Goal: Use online tool/utility: Utilize a website feature to perform a specific function

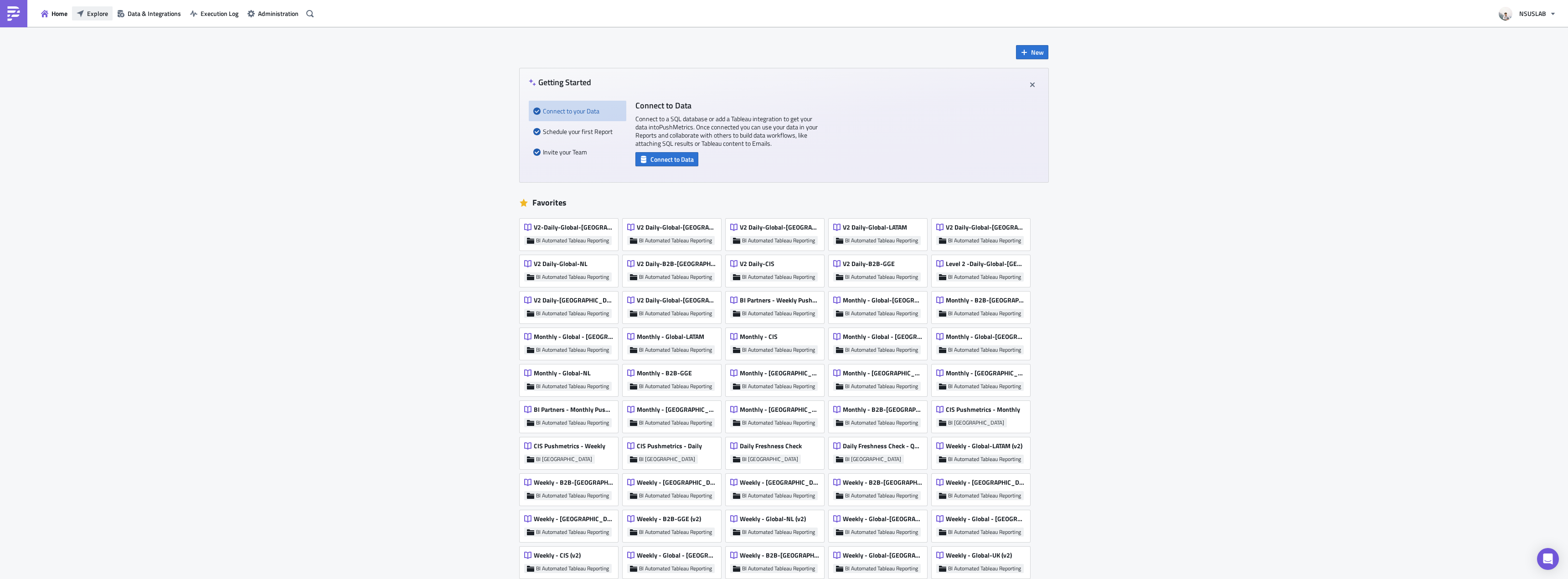
click at [93, 8] on button "Explore" at bounding box center [92, 13] width 41 height 14
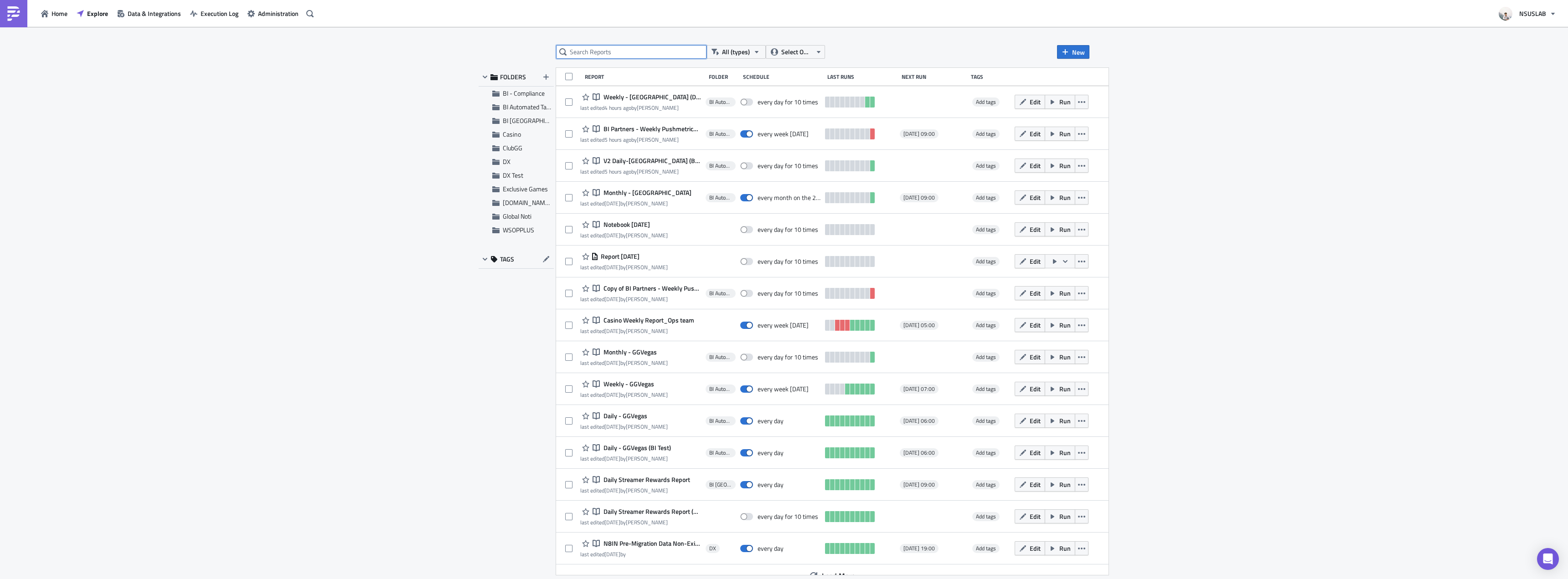
click at [620, 50] on input "text" at bounding box center [631, 52] width 150 height 13
type input "weekly"
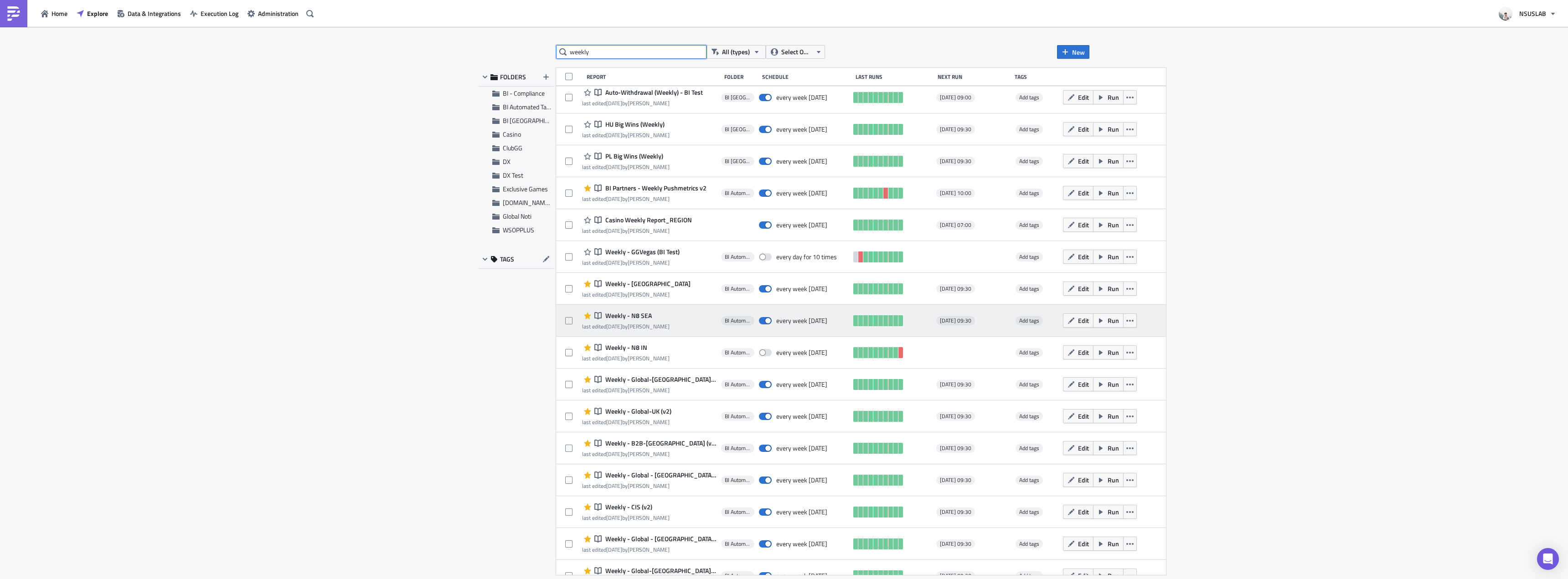
scroll to position [364, 0]
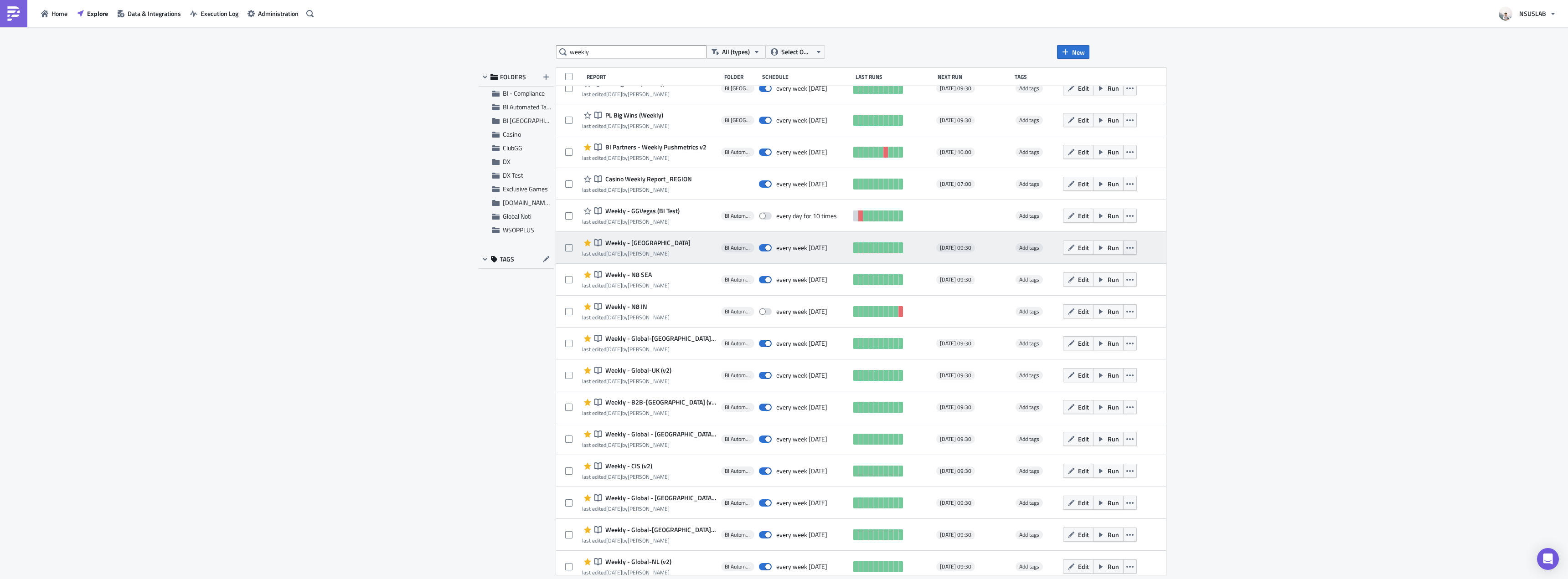
click at [1123, 246] on button "button" at bounding box center [1130, 247] width 13 height 14
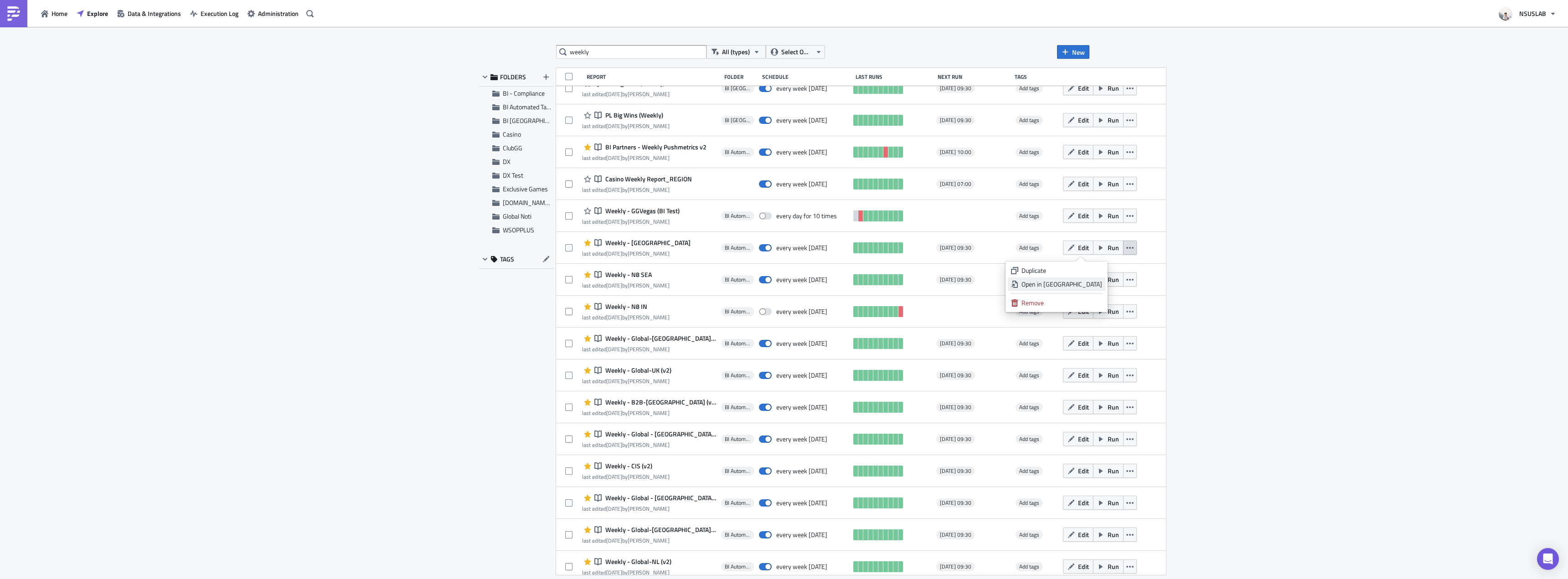
click at [1099, 280] on div "Open in New Tab" at bounding box center [1062, 284] width 81 height 9
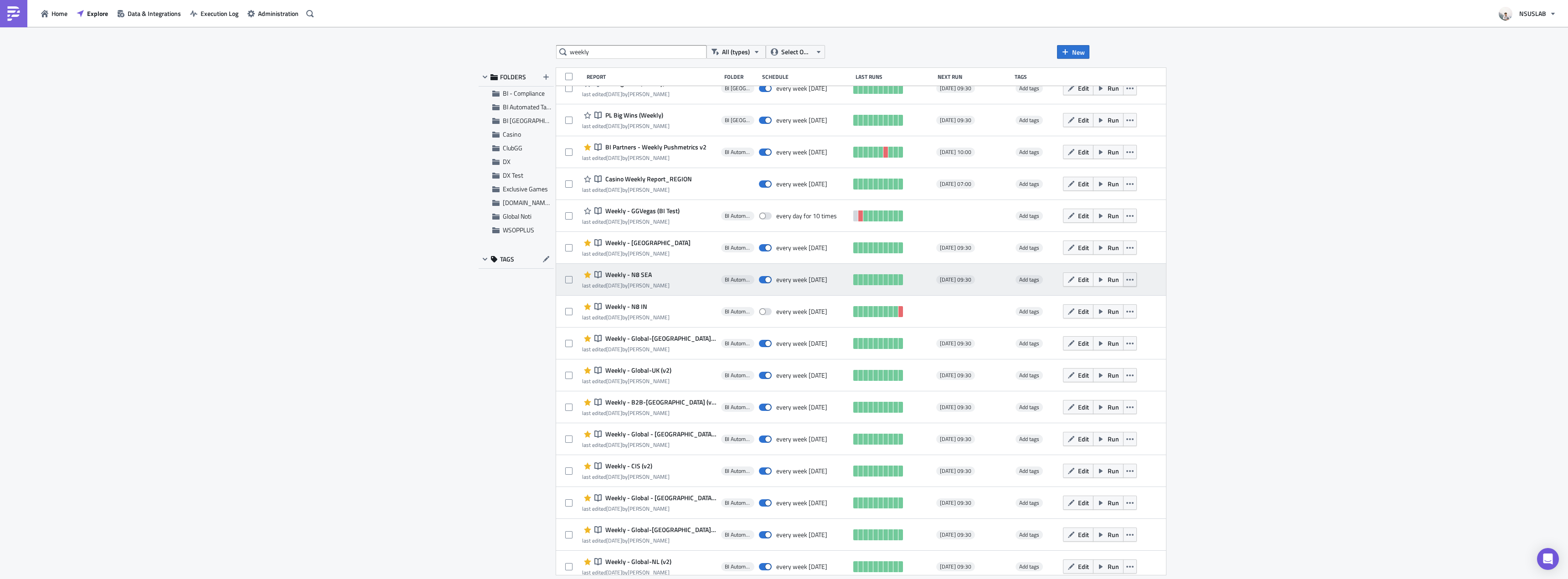
click at [1123, 276] on button "button" at bounding box center [1130, 279] width 13 height 14
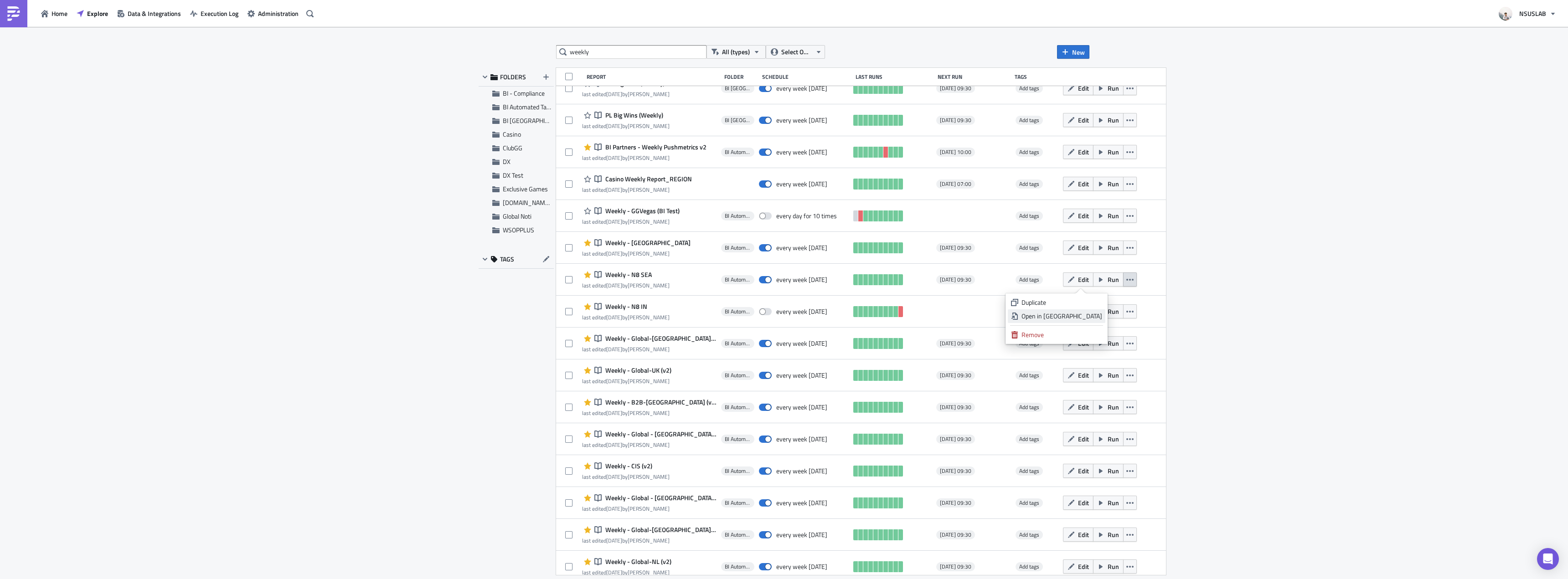
click at [1097, 317] on div "Open in New Tab" at bounding box center [1062, 316] width 81 height 9
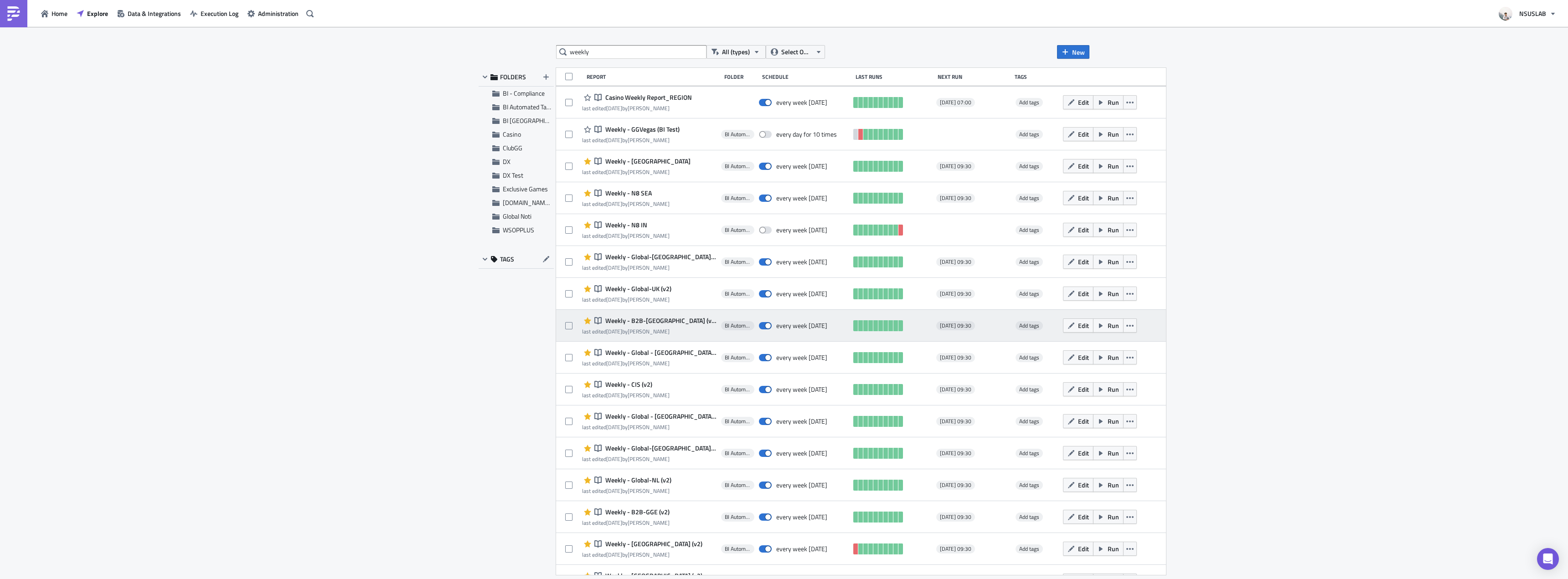
scroll to position [456, 0]
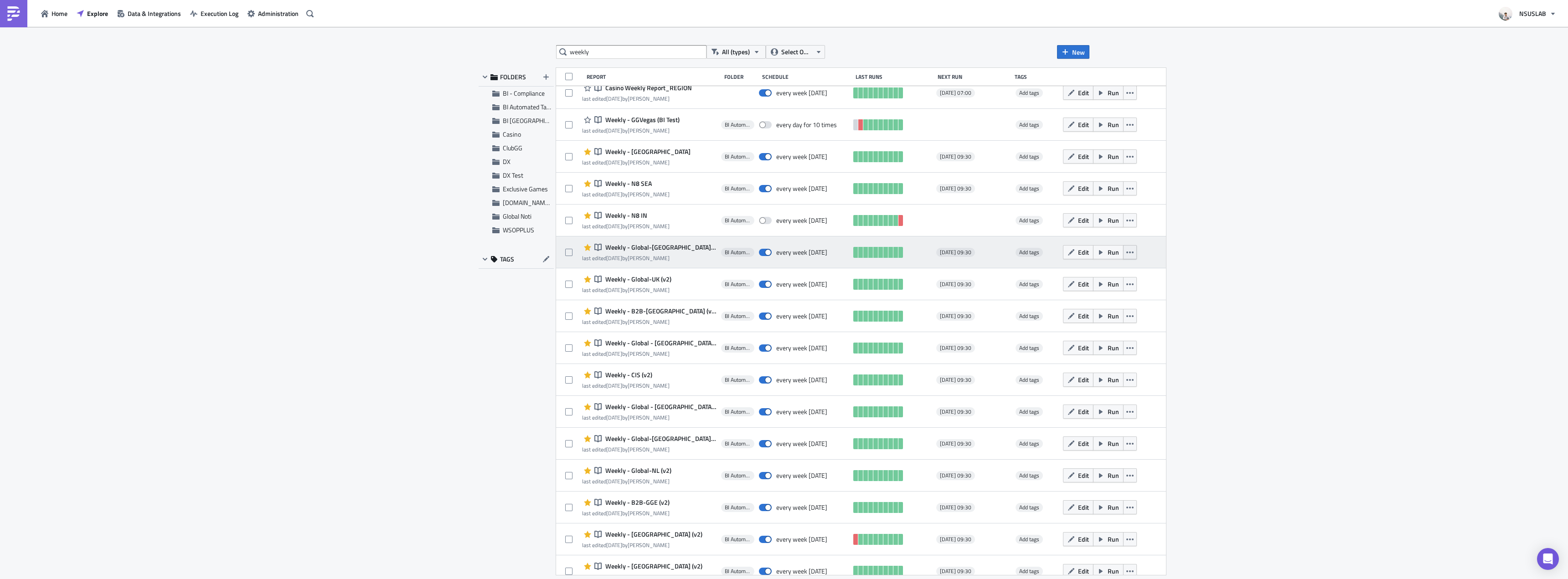
click at [1123, 254] on button "button" at bounding box center [1130, 252] width 13 height 14
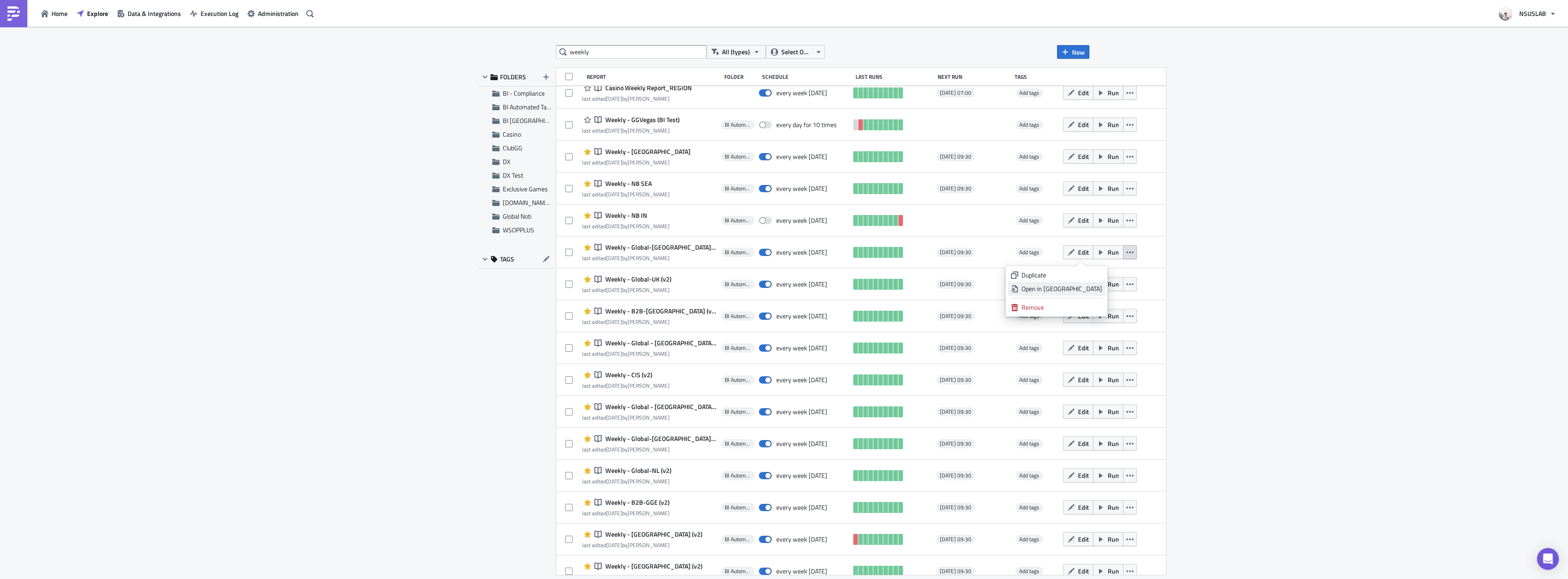
click at [1094, 288] on div "Open in New Tab" at bounding box center [1062, 288] width 81 height 9
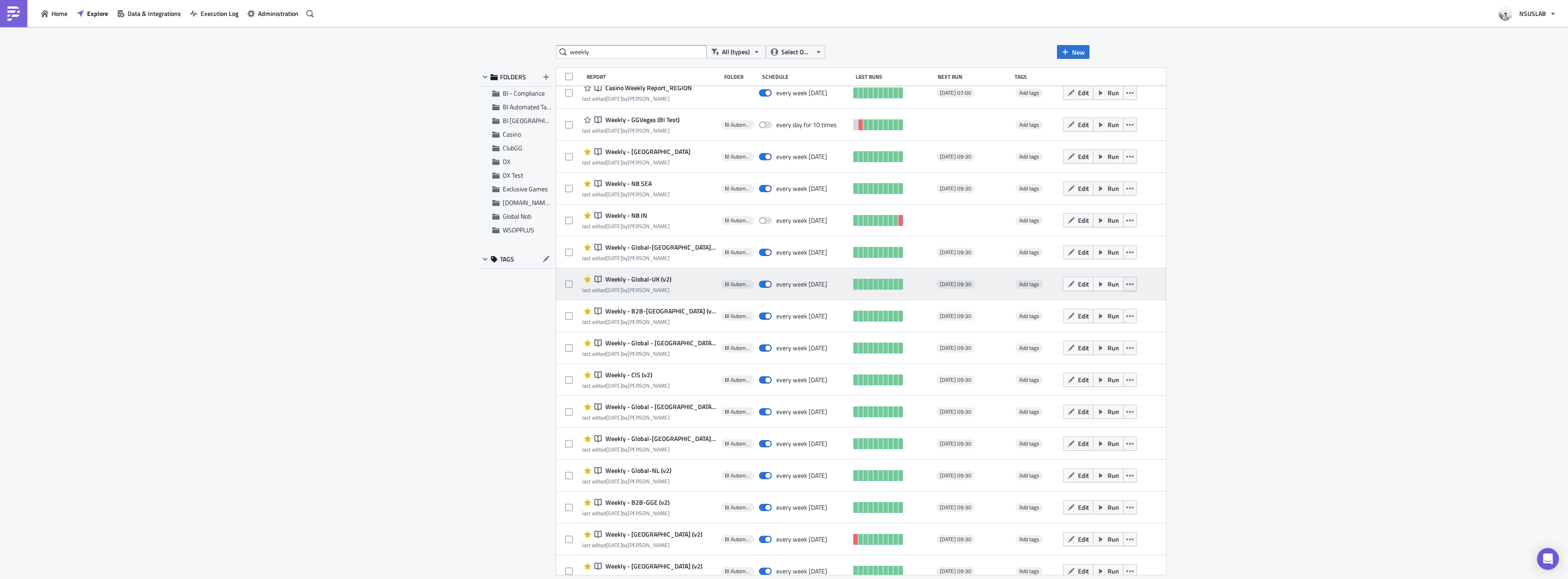
click at [1126, 285] on icon "button" at bounding box center [1130, 284] width 7 height 7
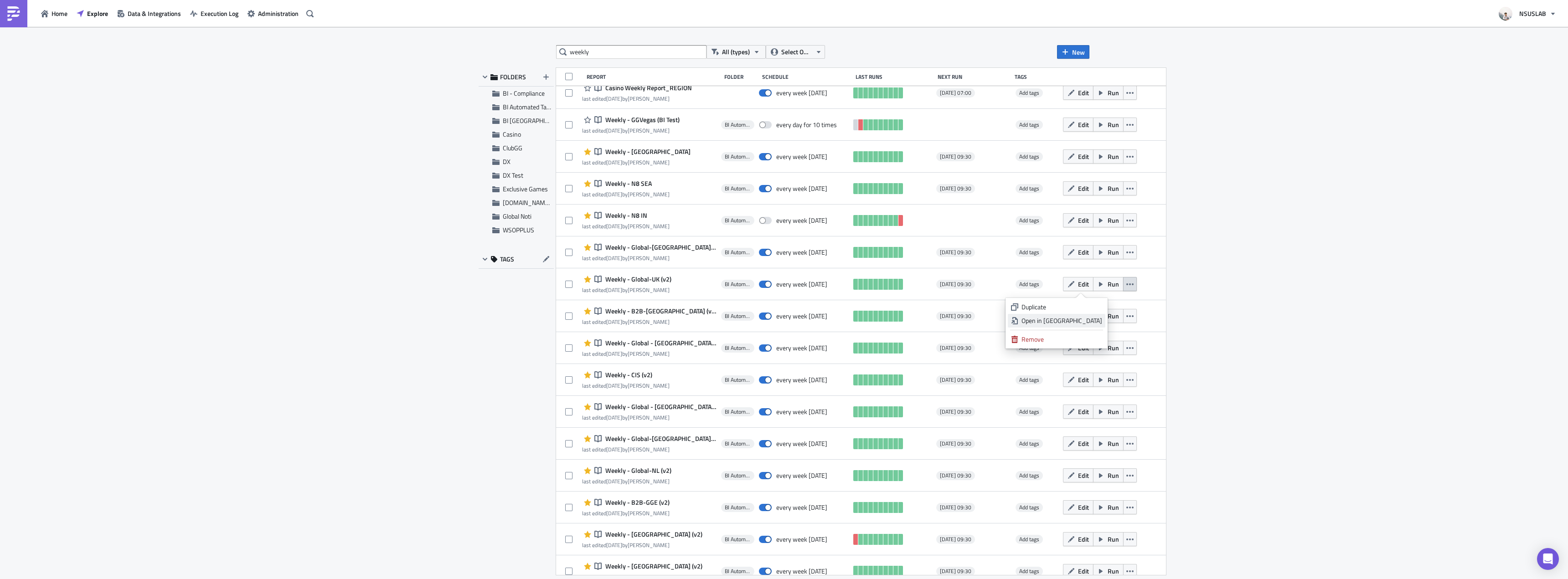
click at [1081, 320] on div "Open in New Tab" at bounding box center [1062, 321] width 81 height 9
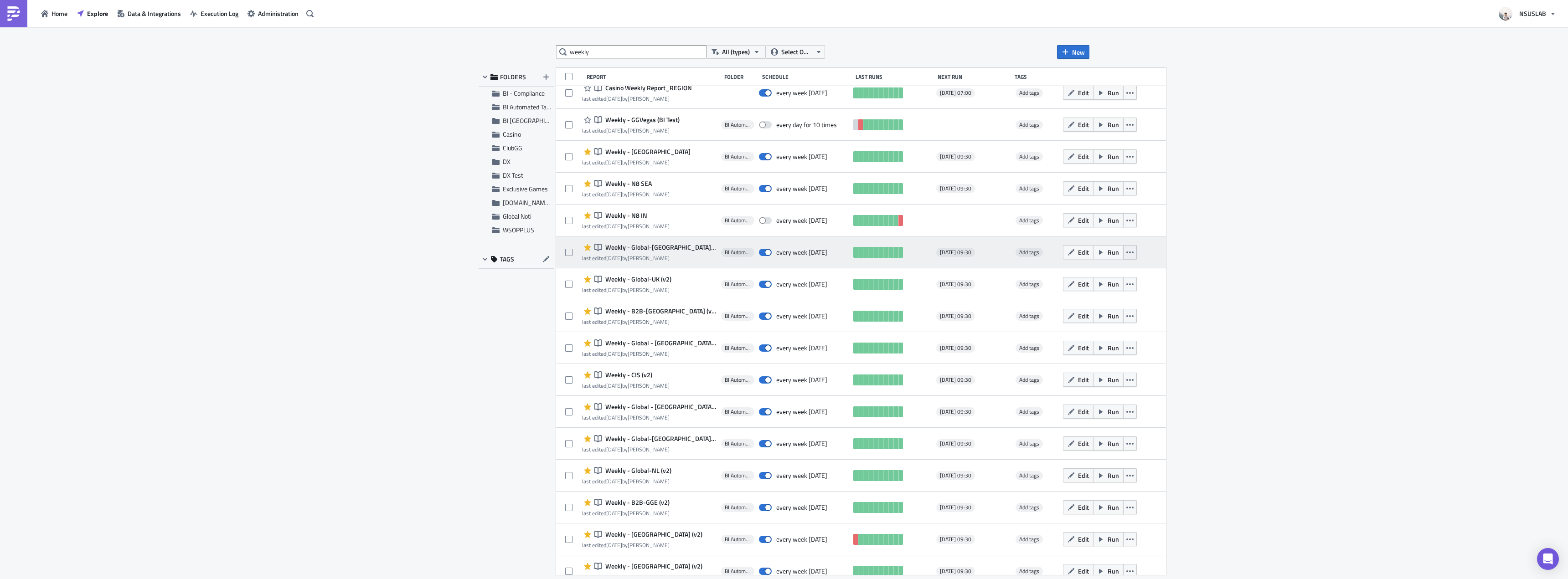
click at [1126, 252] on icon "button" at bounding box center [1130, 252] width 7 height 2
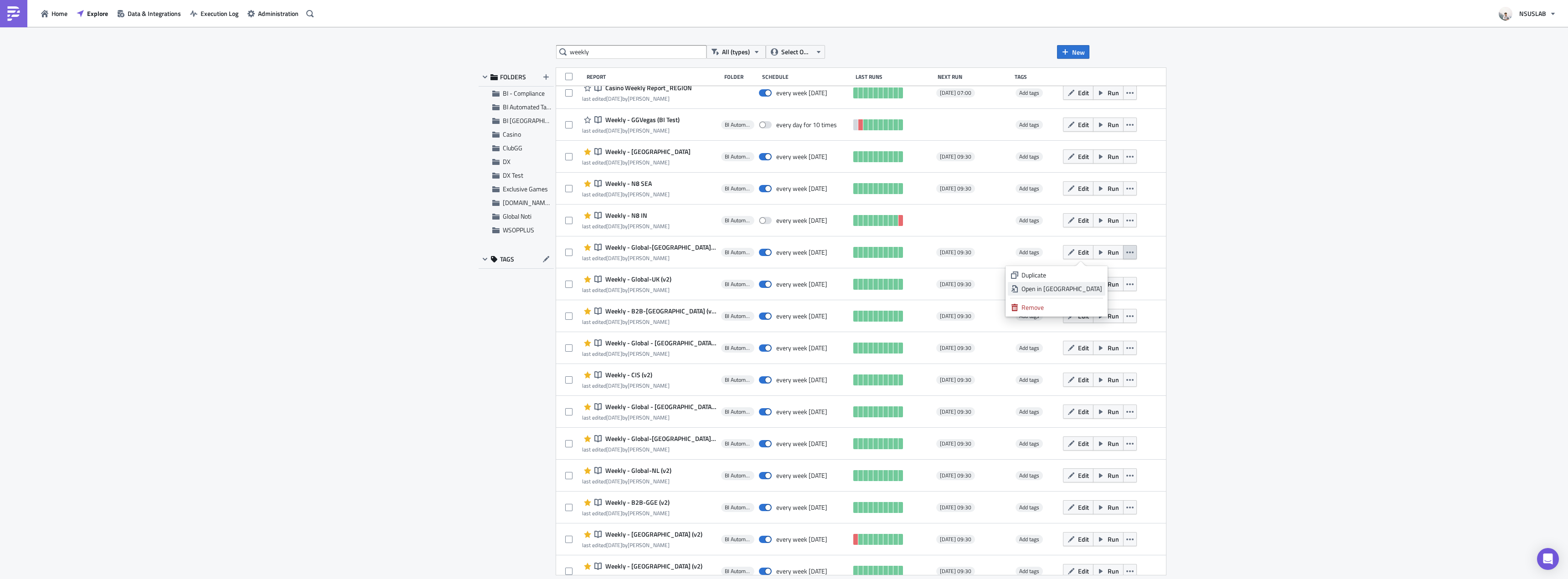
click at [1097, 293] on div "Open in New Tab" at bounding box center [1062, 288] width 81 height 9
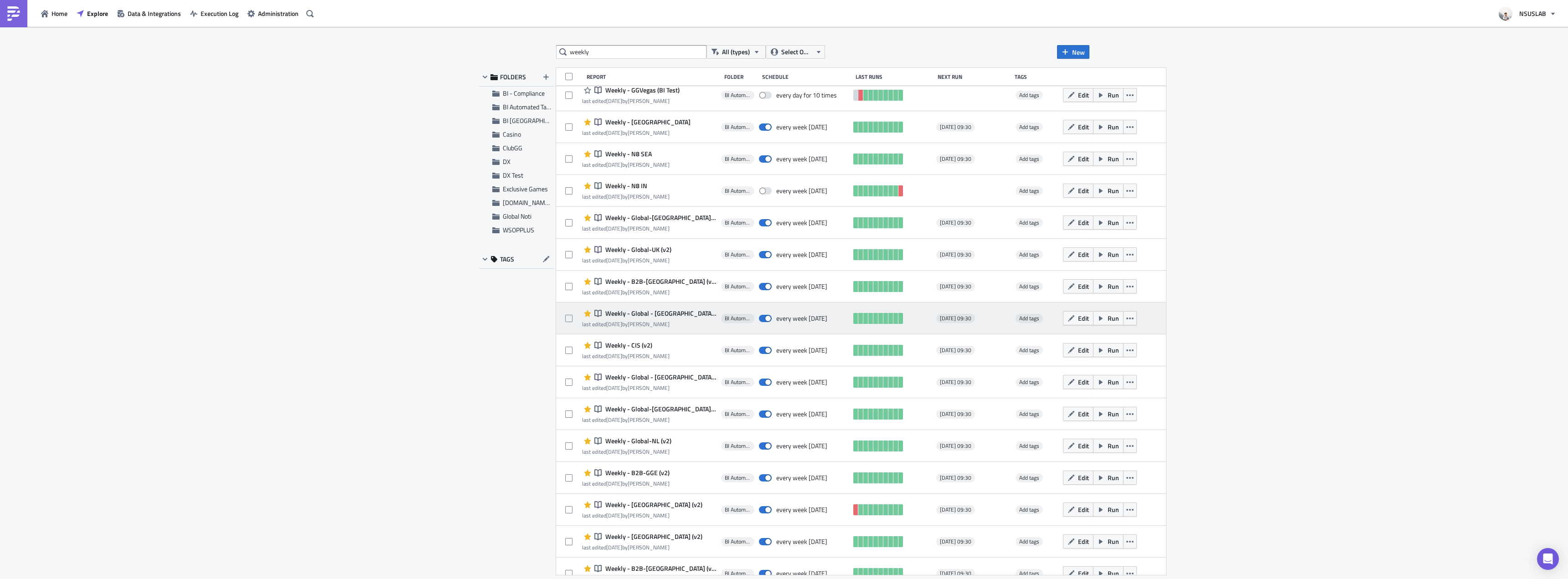
scroll to position [501, 0]
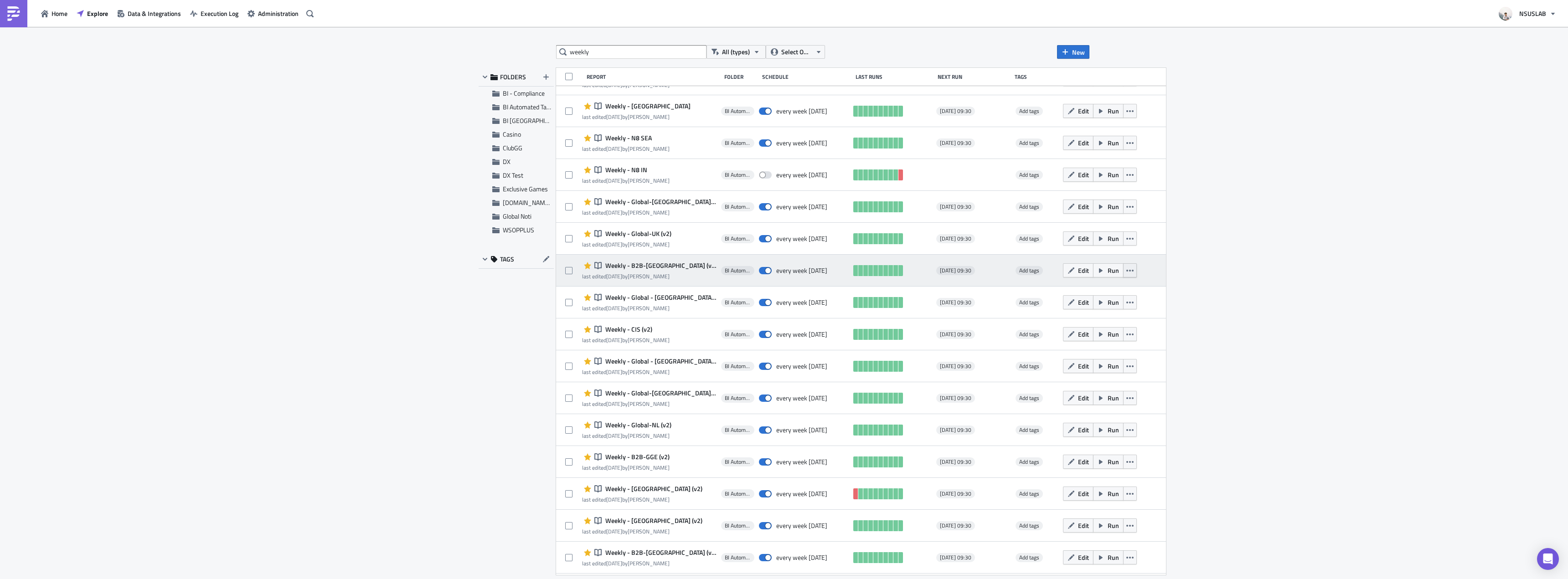
click at [1126, 271] on icon "button" at bounding box center [1130, 271] width 7 height 7
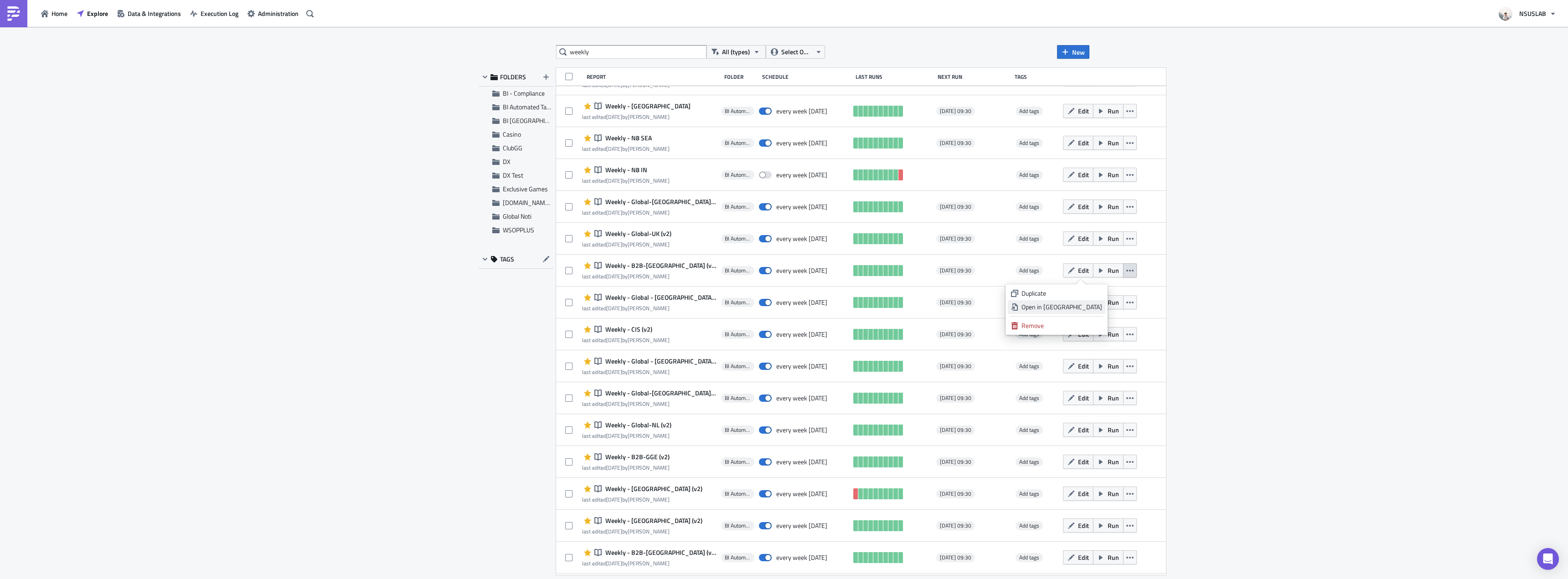
click at [1092, 307] on div "Open in New Tab" at bounding box center [1062, 307] width 81 height 9
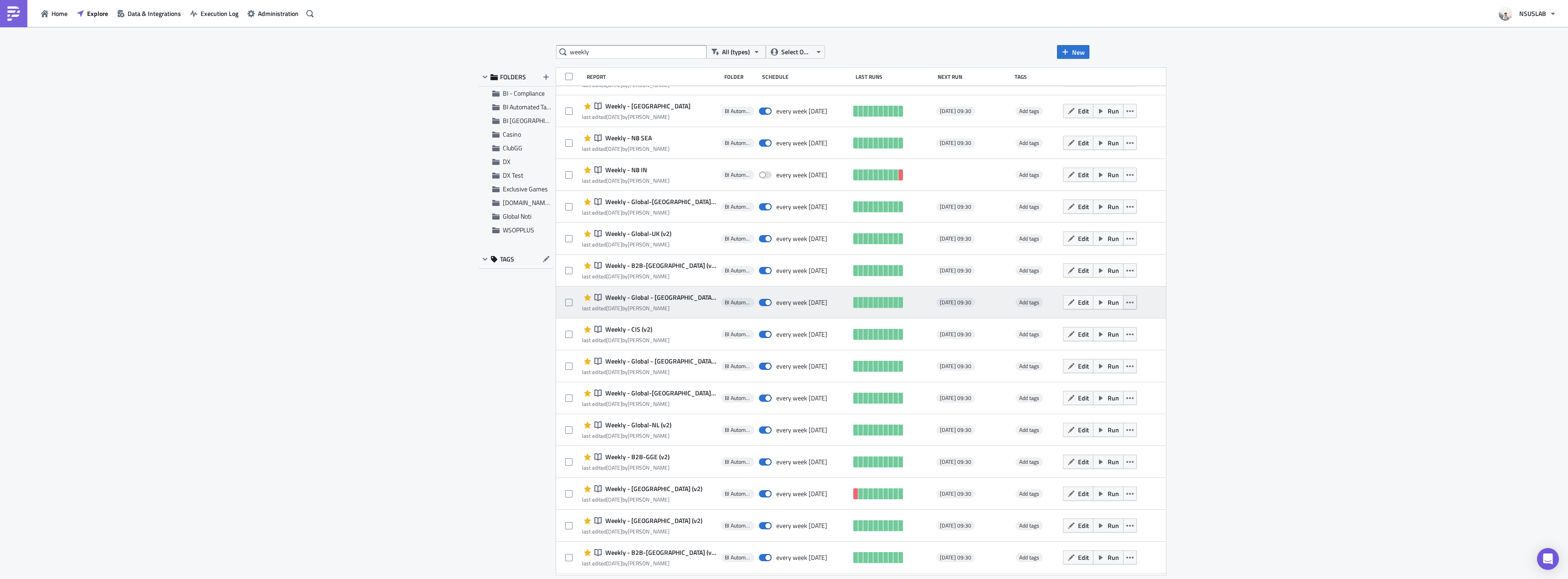
click at [1123, 303] on button "button" at bounding box center [1130, 302] width 13 height 14
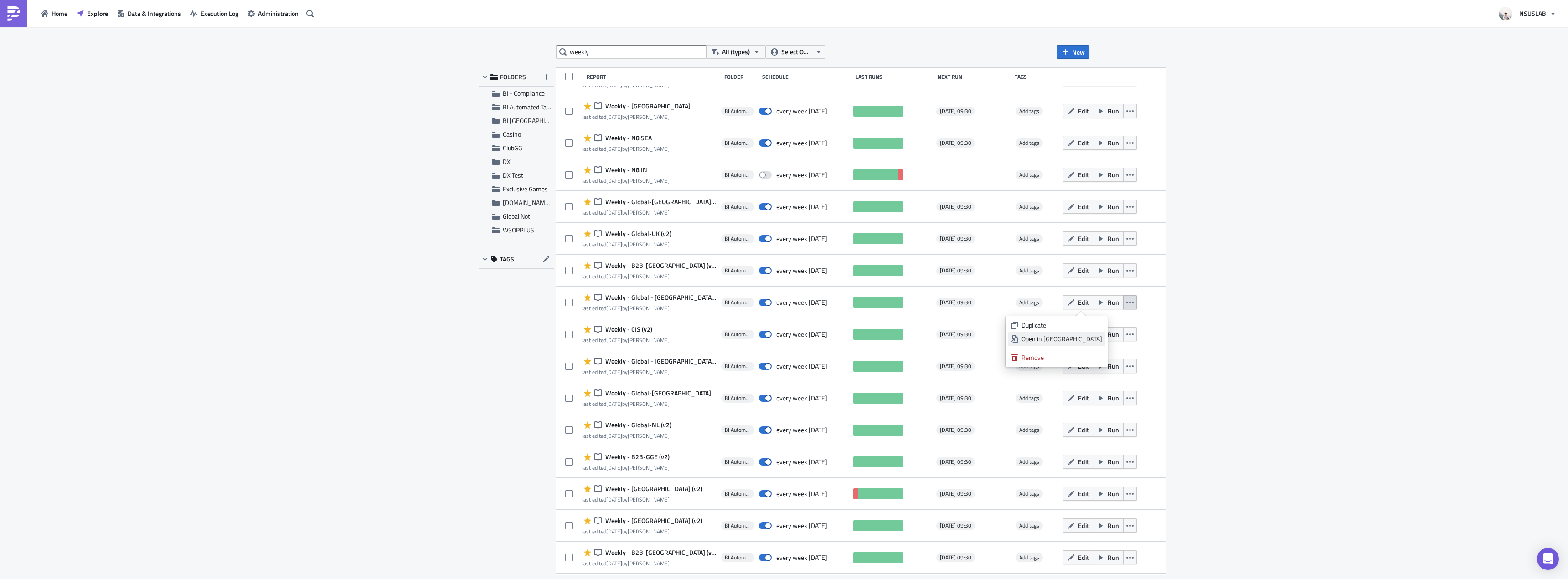
click at [1093, 335] on div "Open in New Tab" at bounding box center [1062, 339] width 81 height 9
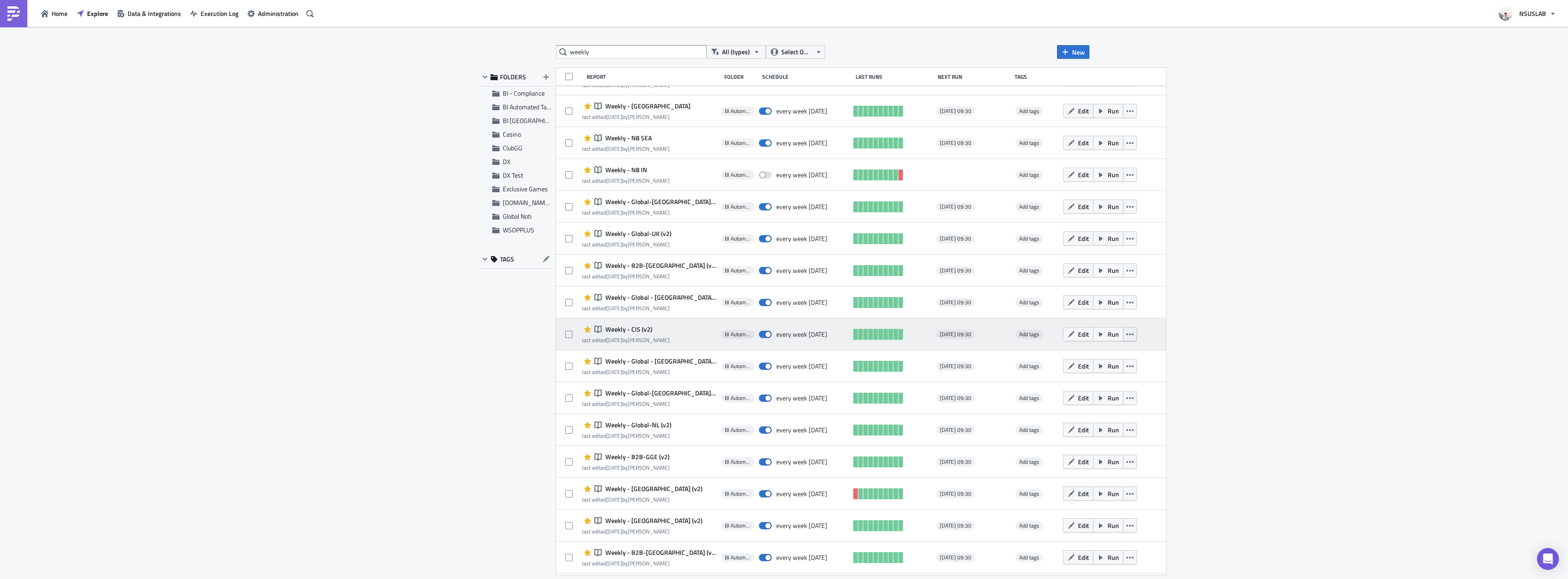
click at [1126, 333] on icon "button" at bounding box center [1130, 335] width 7 height 7
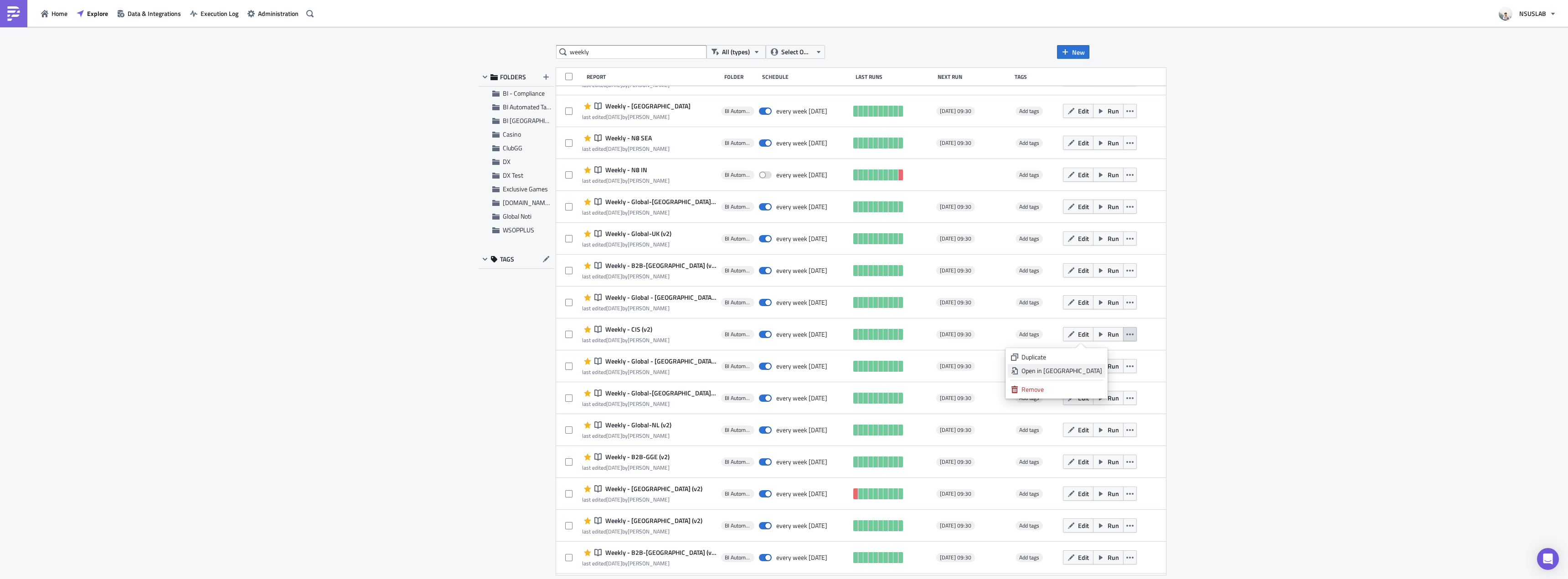
click at [1093, 369] on div "Open in New Tab" at bounding box center [1062, 370] width 81 height 9
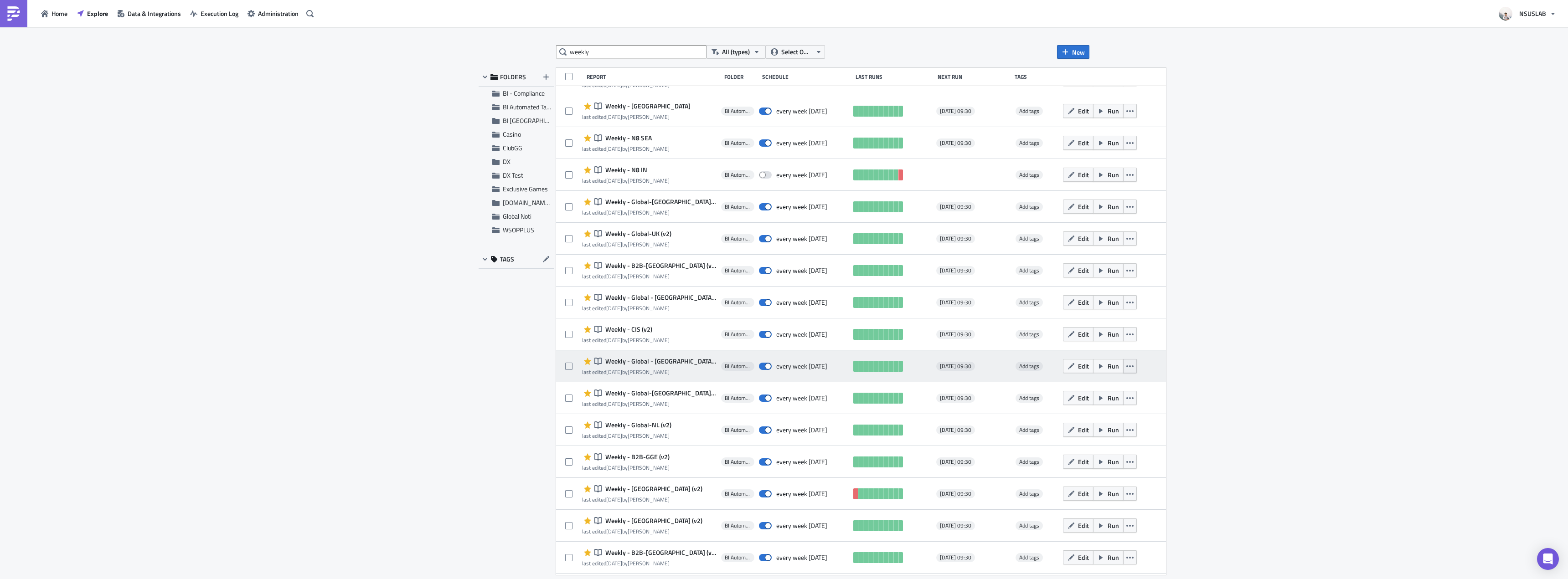
click at [1126, 364] on icon "button" at bounding box center [1130, 366] width 7 height 7
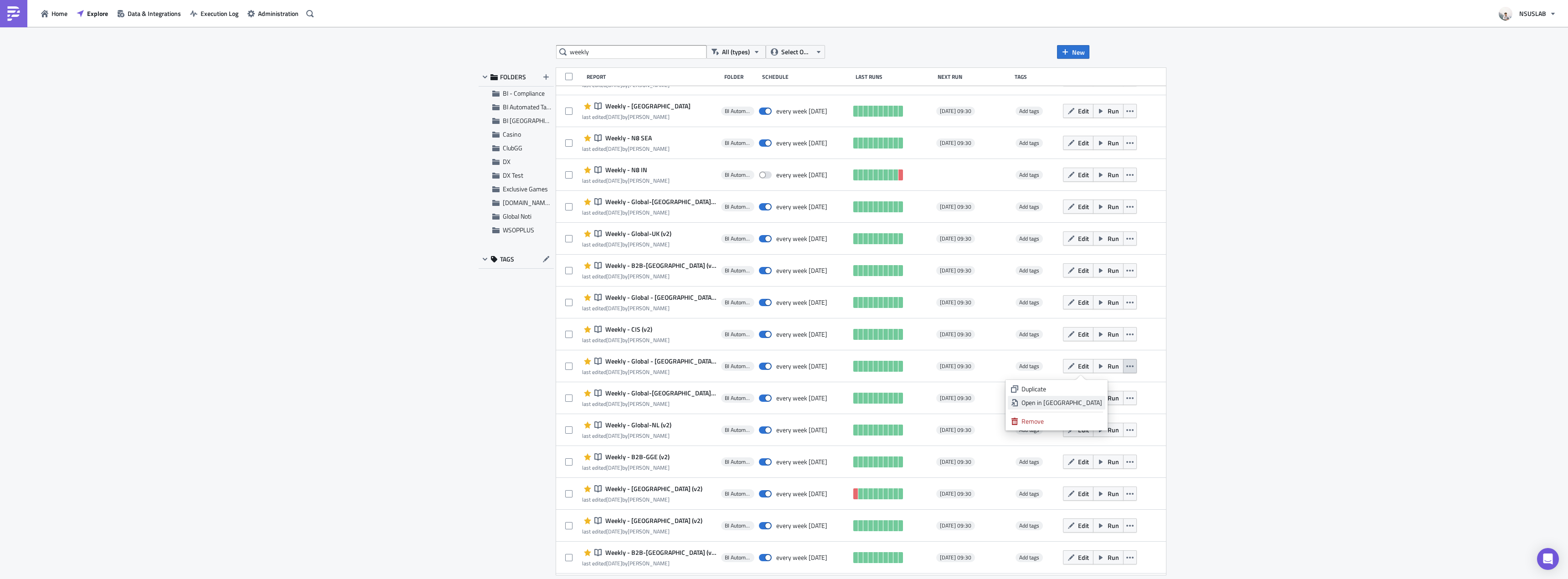
click at [1098, 401] on div "Open in New Tab" at bounding box center [1062, 402] width 81 height 9
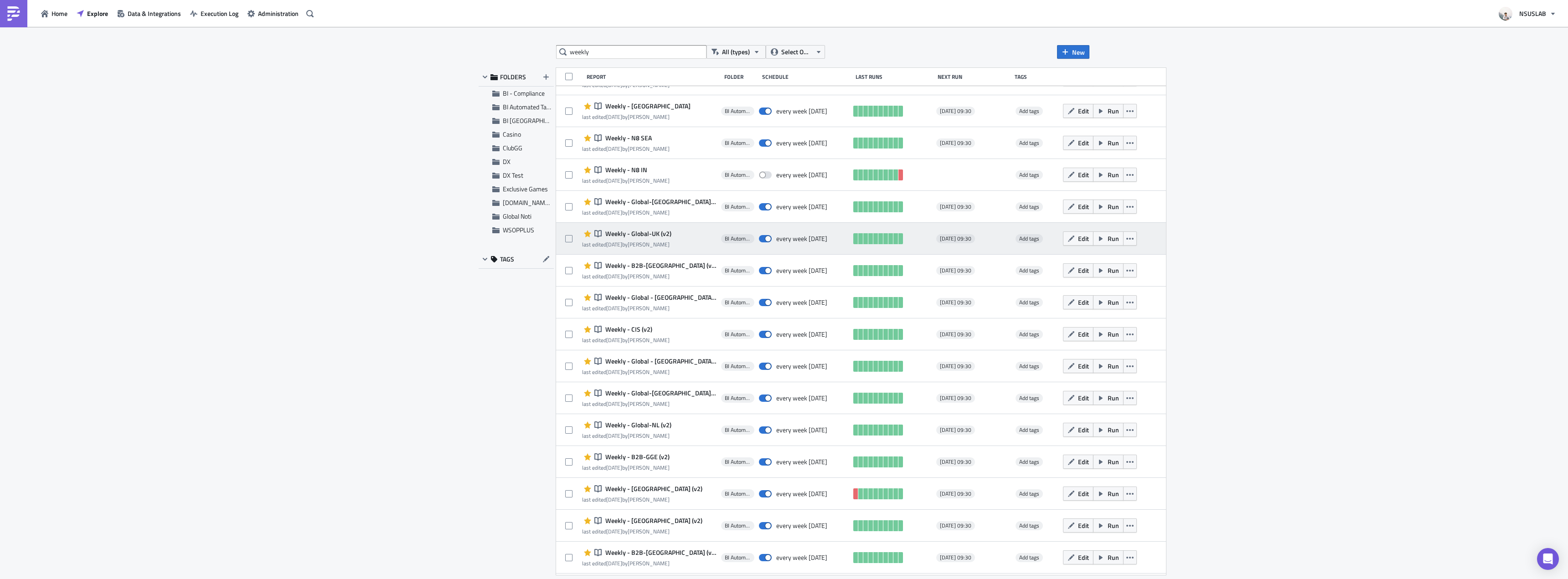
scroll to position [456, 0]
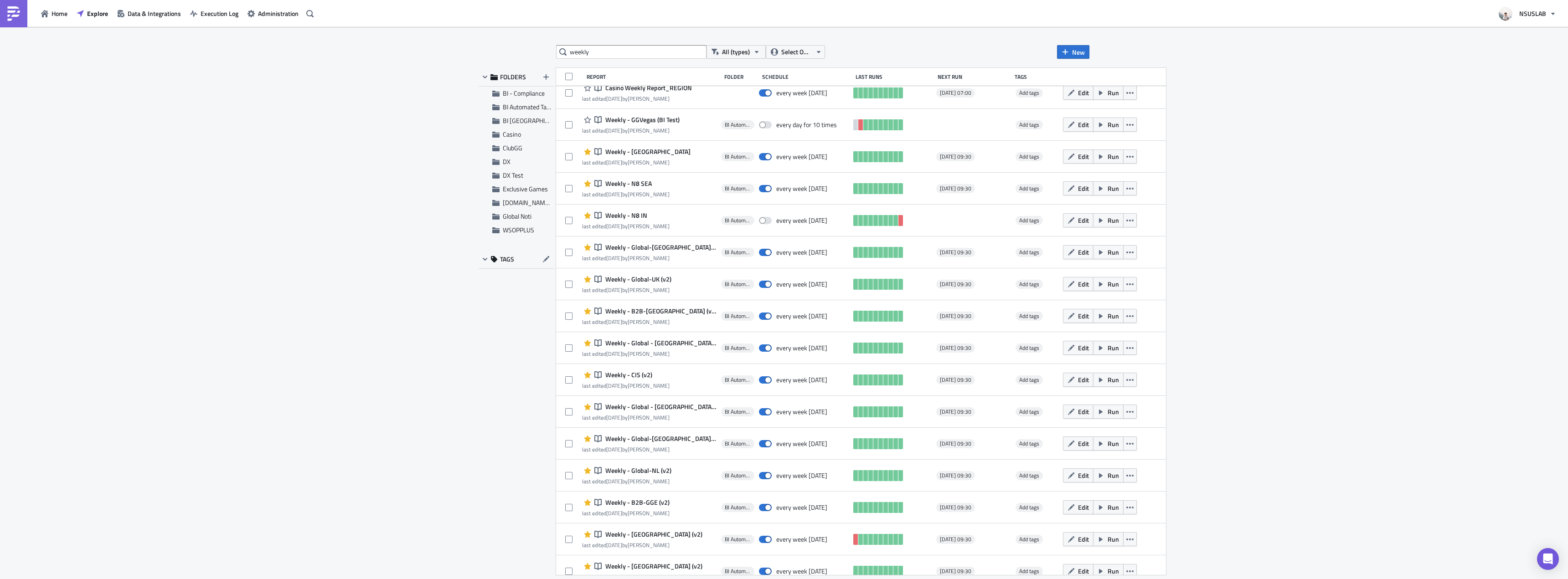
click at [388, 159] on div "weekly All (types) Select Owner New FOLDERS BI - Compliance BI Automated Tablea…" at bounding box center [784, 303] width 1568 height 553
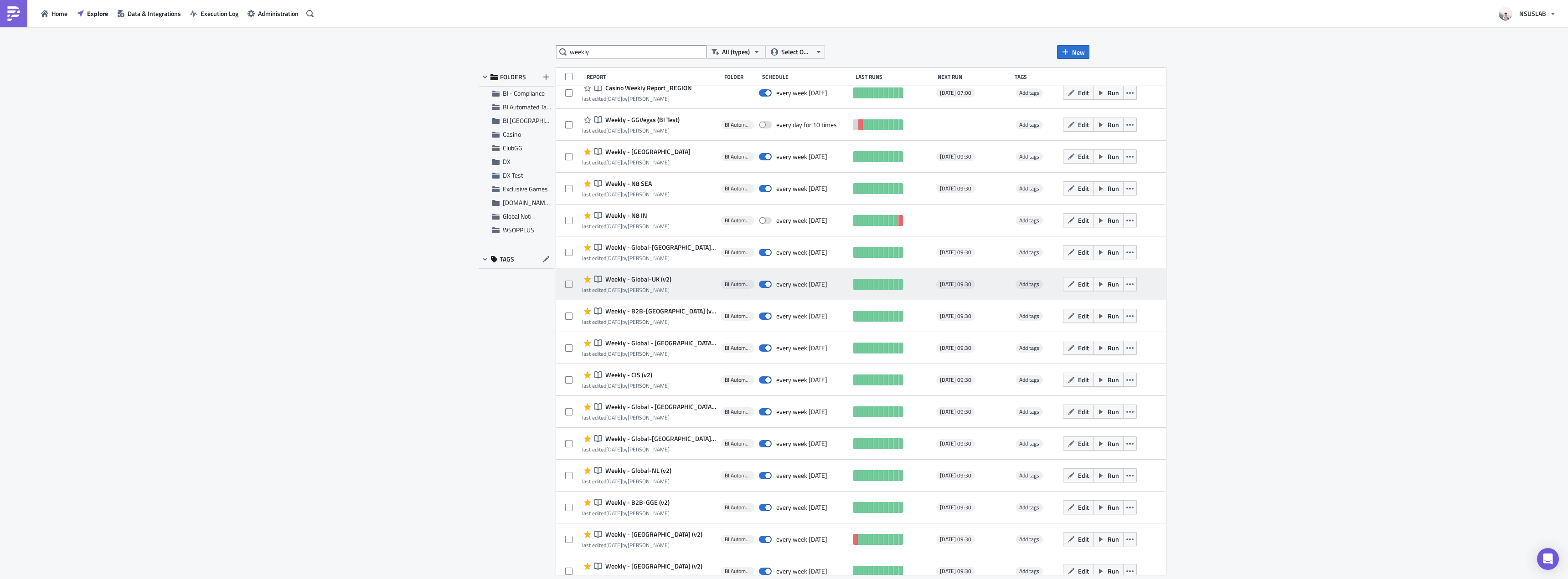
scroll to position [501, 0]
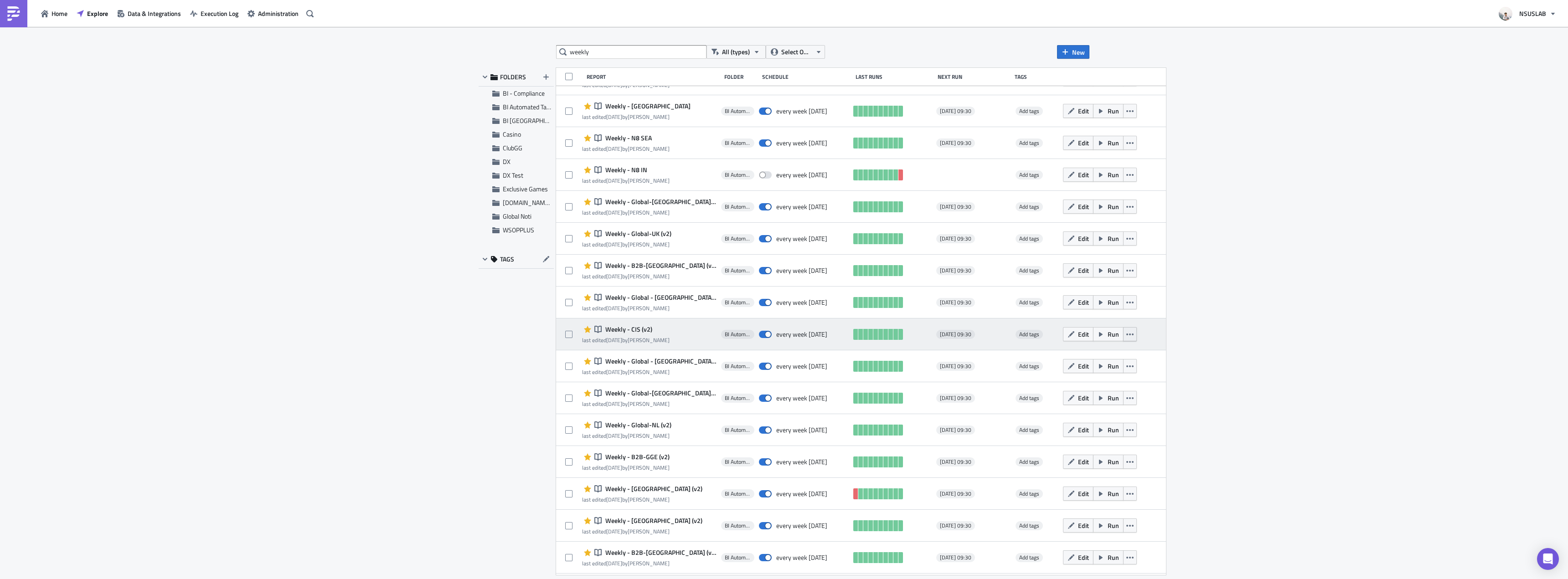
click at [1123, 339] on button "button" at bounding box center [1130, 334] width 13 height 14
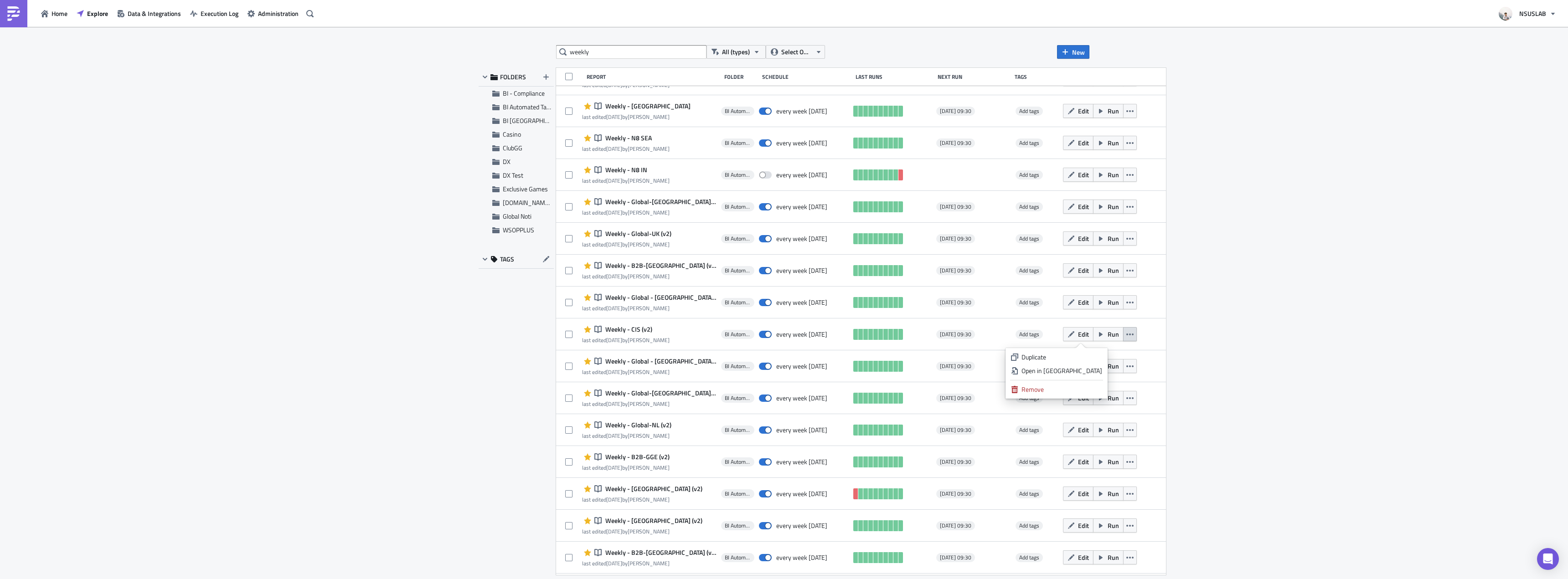
click at [1163, 348] on div "weekly All (types) Select Owner New FOLDERS BI - Compliance BI Automated Tablea…" at bounding box center [784, 303] width 1568 height 553
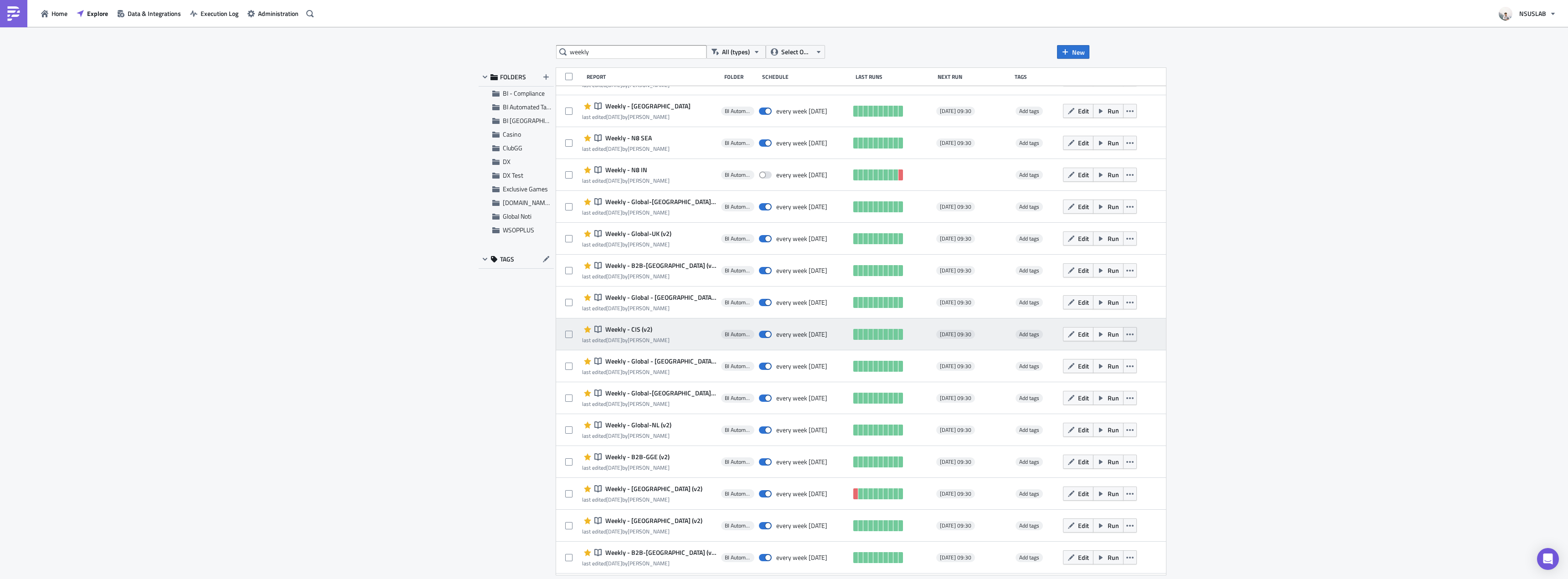
click at [1123, 331] on button "button" at bounding box center [1130, 334] width 13 height 14
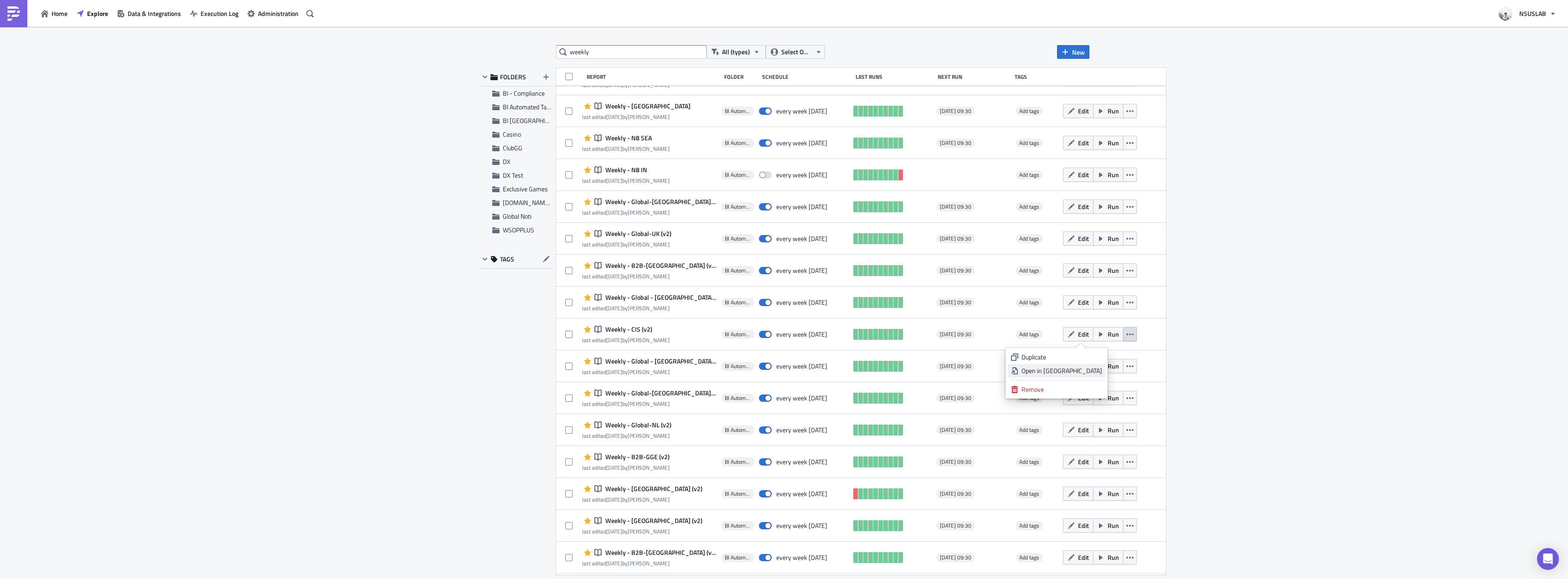
click at [1095, 376] on link "Open in New Tab" at bounding box center [1057, 370] width 97 height 13
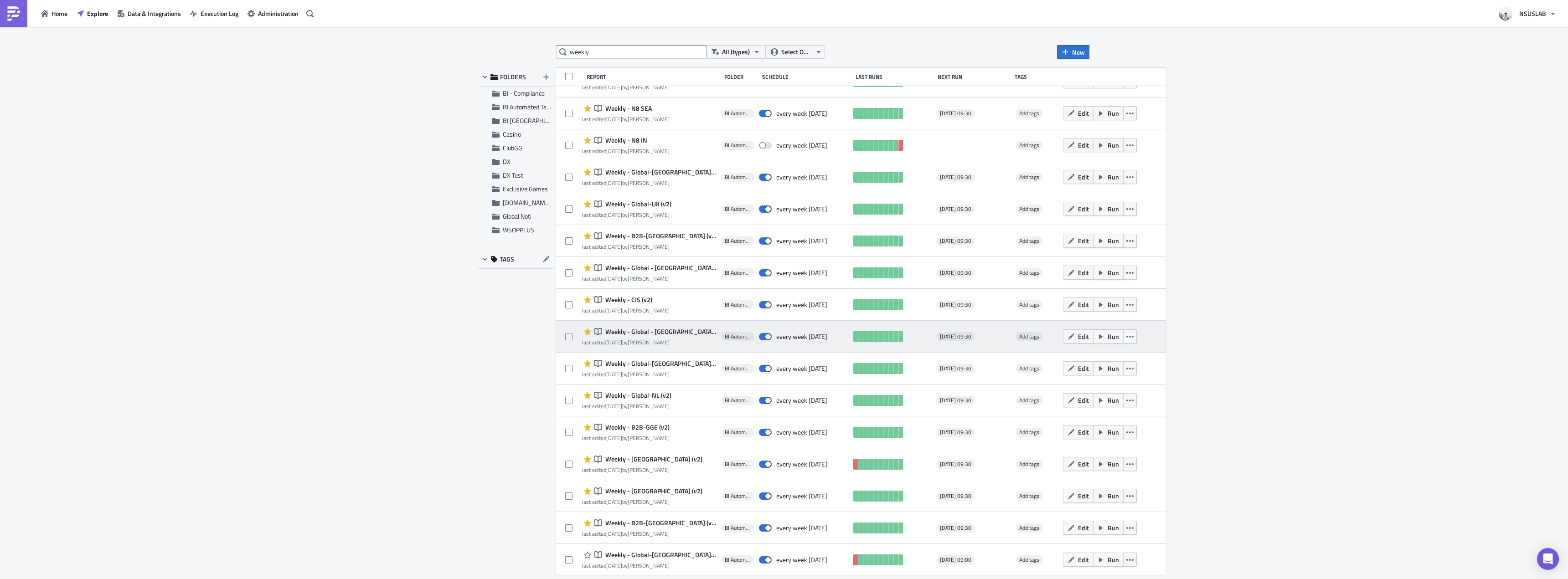
scroll to position [547, 0]
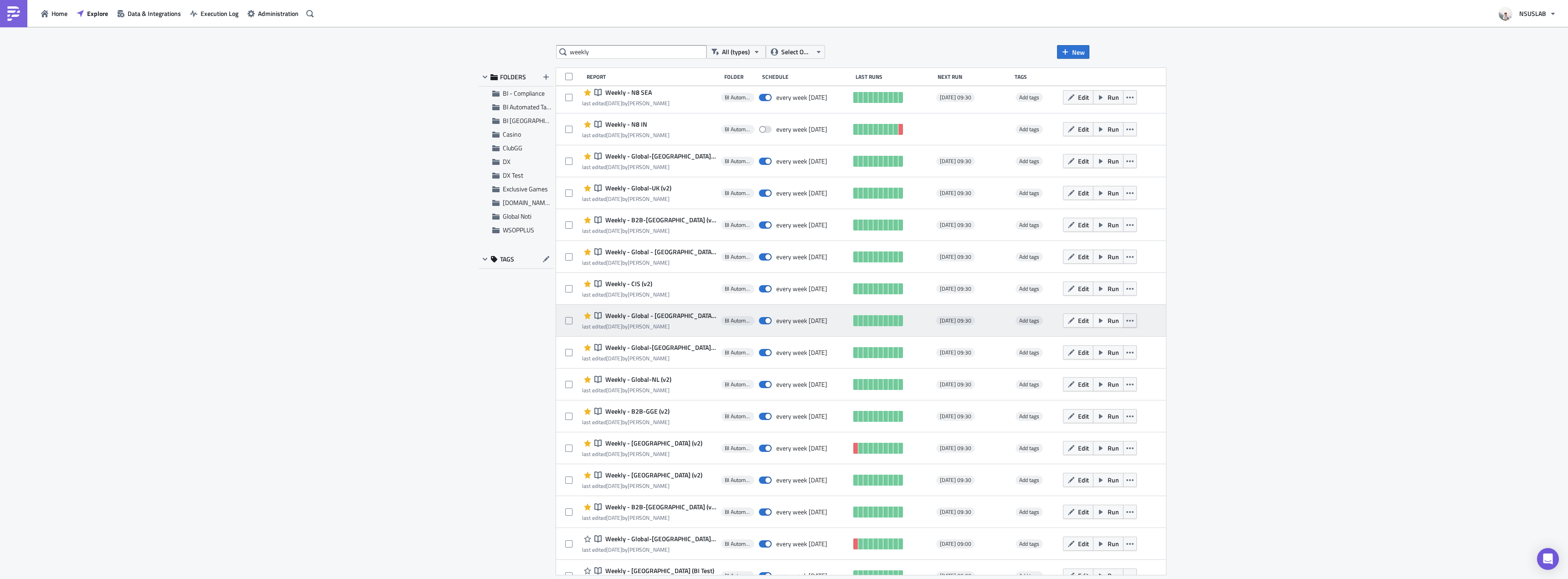
click at [1123, 322] on button "button" at bounding box center [1130, 320] width 13 height 14
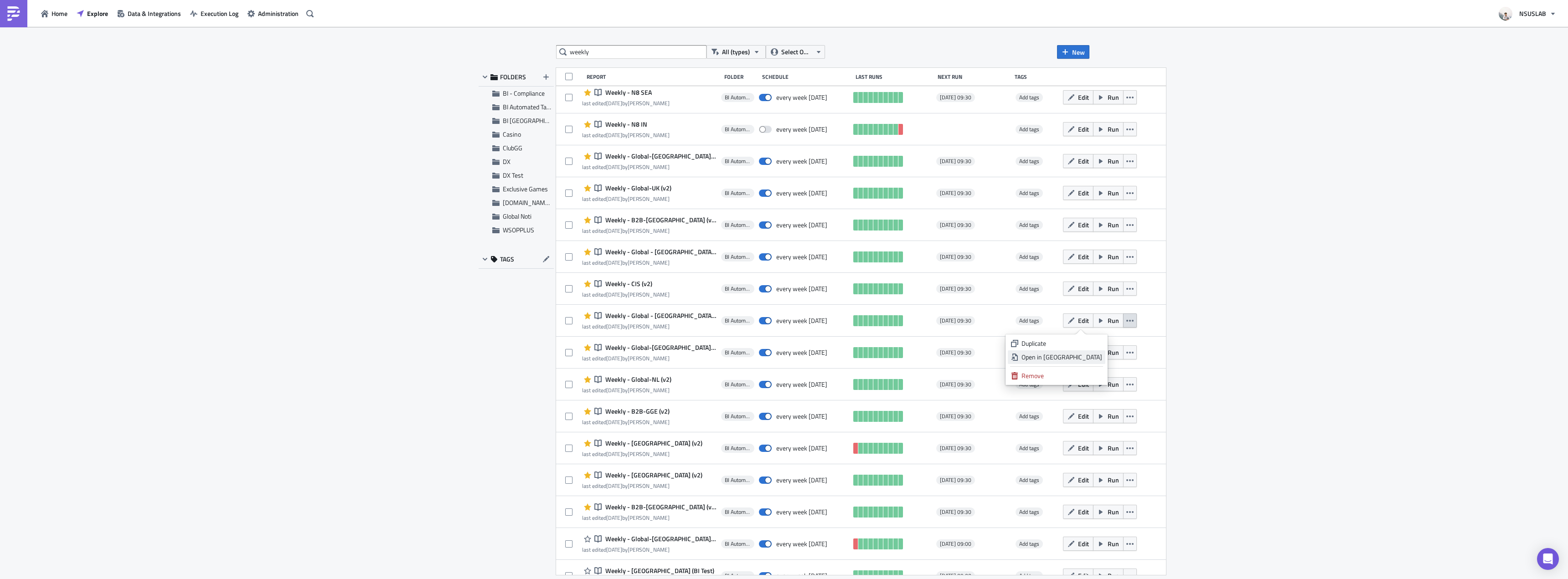
click at [1096, 356] on div "Open in New Tab" at bounding box center [1062, 357] width 81 height 9
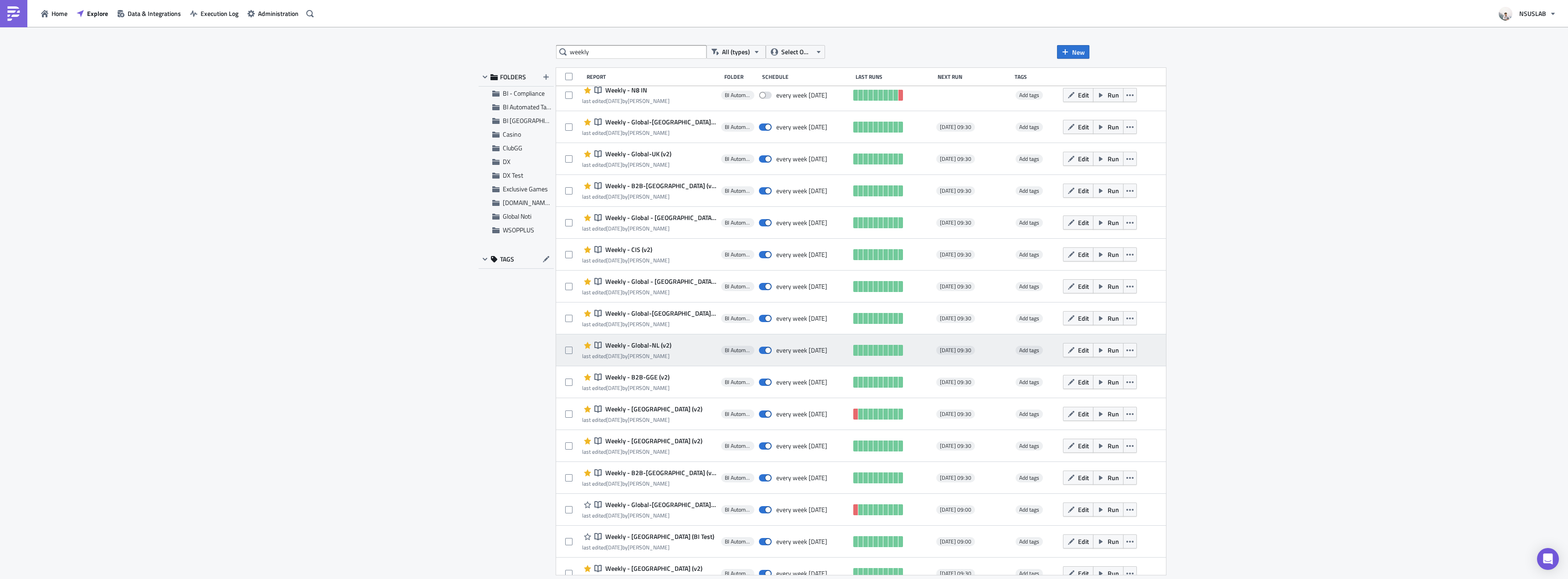
scroll to position [637, 0]
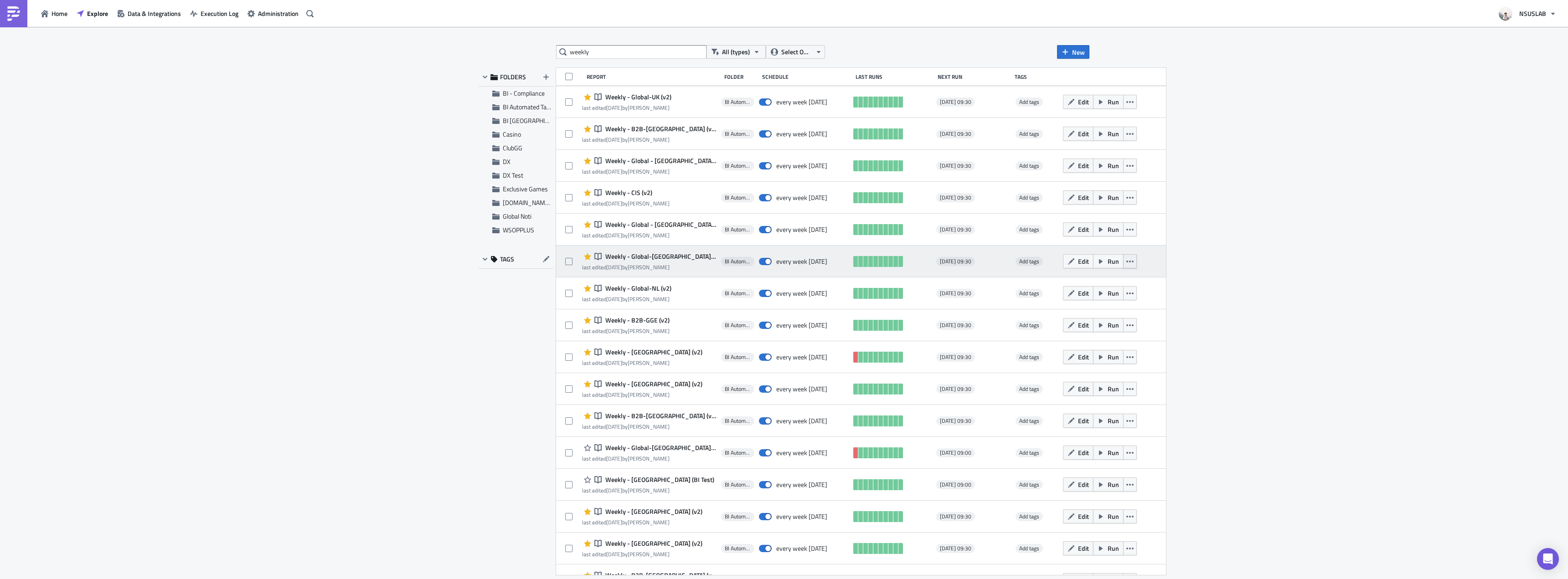
click at [1126, 263] on icon "button" at bounding box center [1130, 262] width 7 height 7
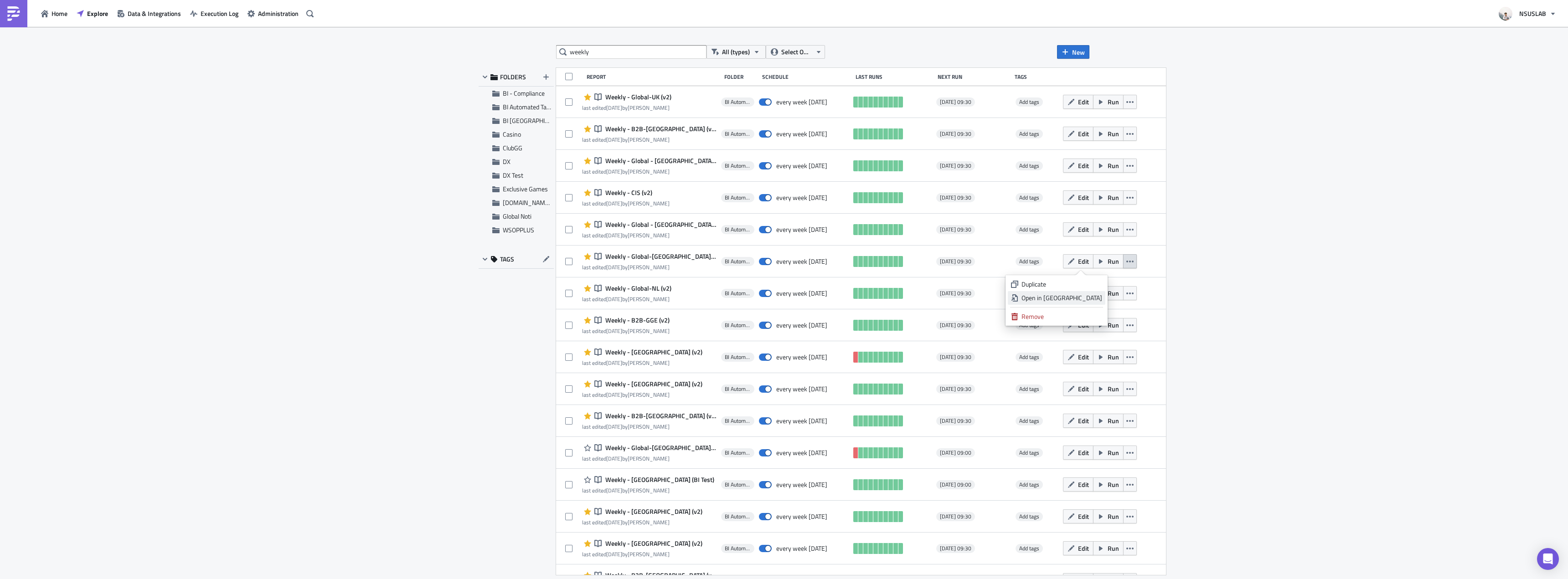
click at [1084, 299] on div "Open in New Tab" at bounding box center [1062, 297] width 81 height 9
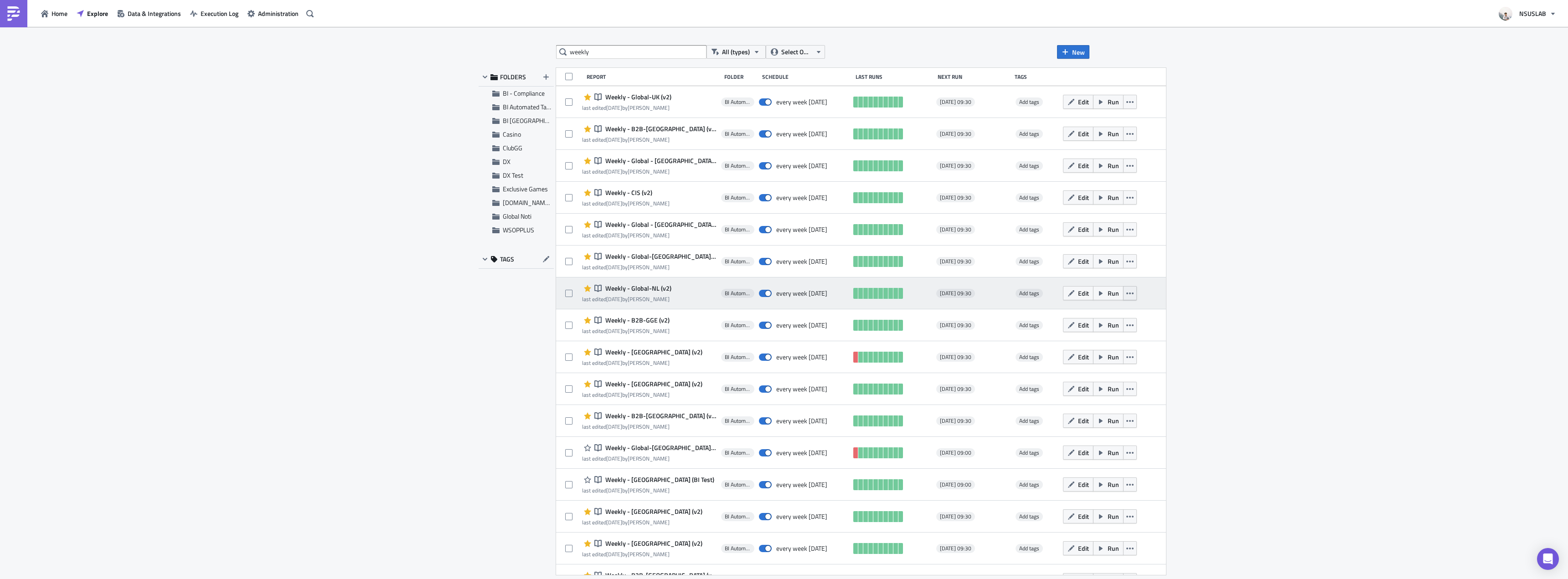
click at [1126, 294] on icon "button" at bounding box center [1130, 293] width 7 height 7
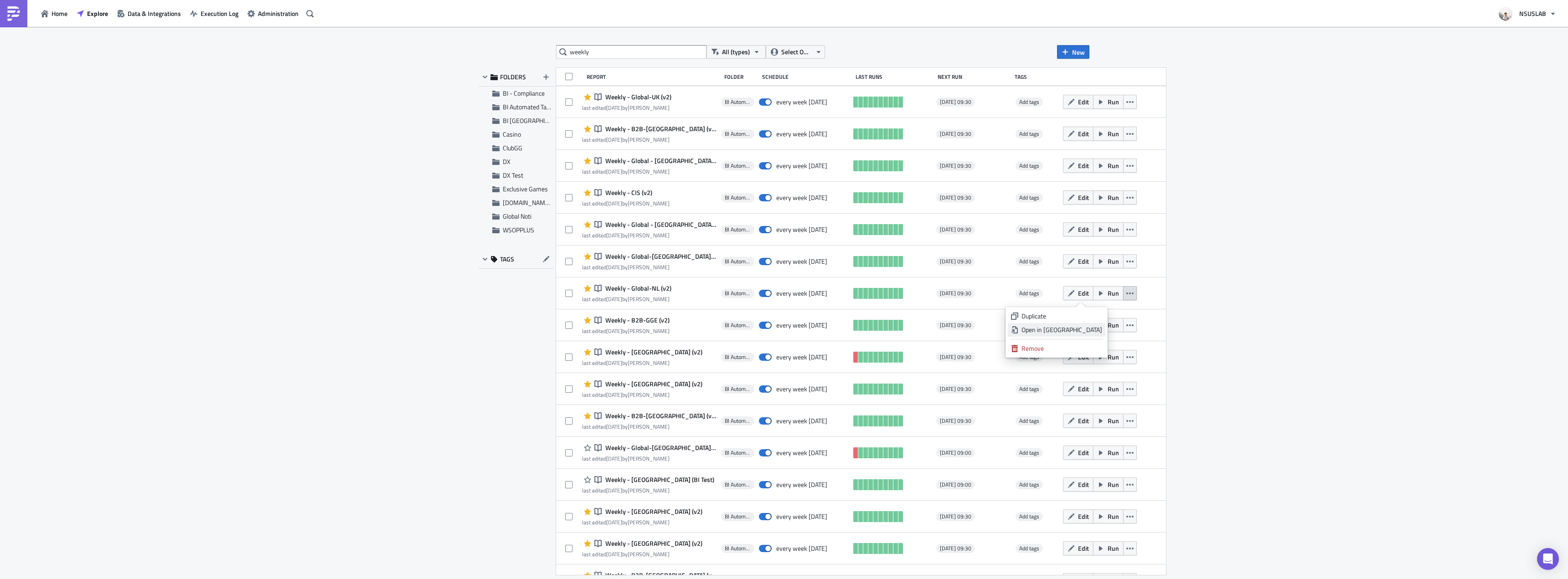
click at [1100, 333] on div "Open in New Tab" at bounding box center [1062, 330] width 81 height 9
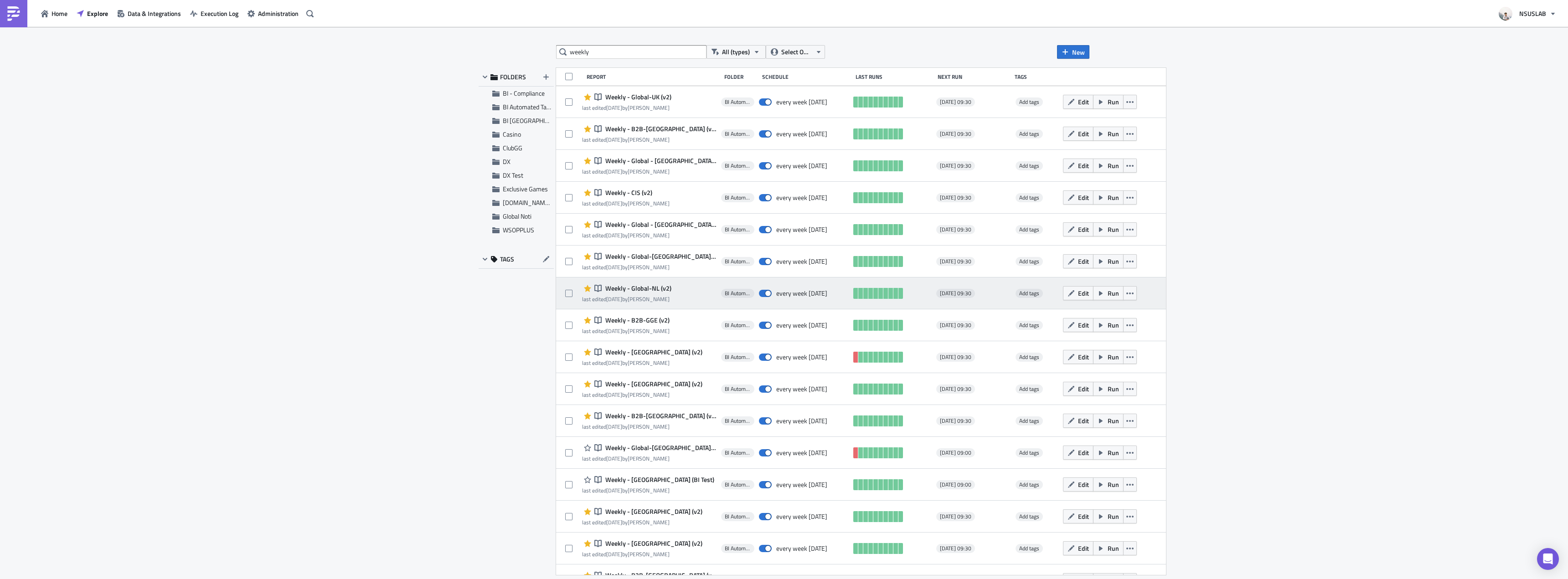
drag, startPoint x: 1101, startPoint y: 291, endPoint x: 1109, endPoint y: 302, distance: 13.6
click at [1126, 291] on icon "button" at bounding box center [1130, 293] width 7 height 7
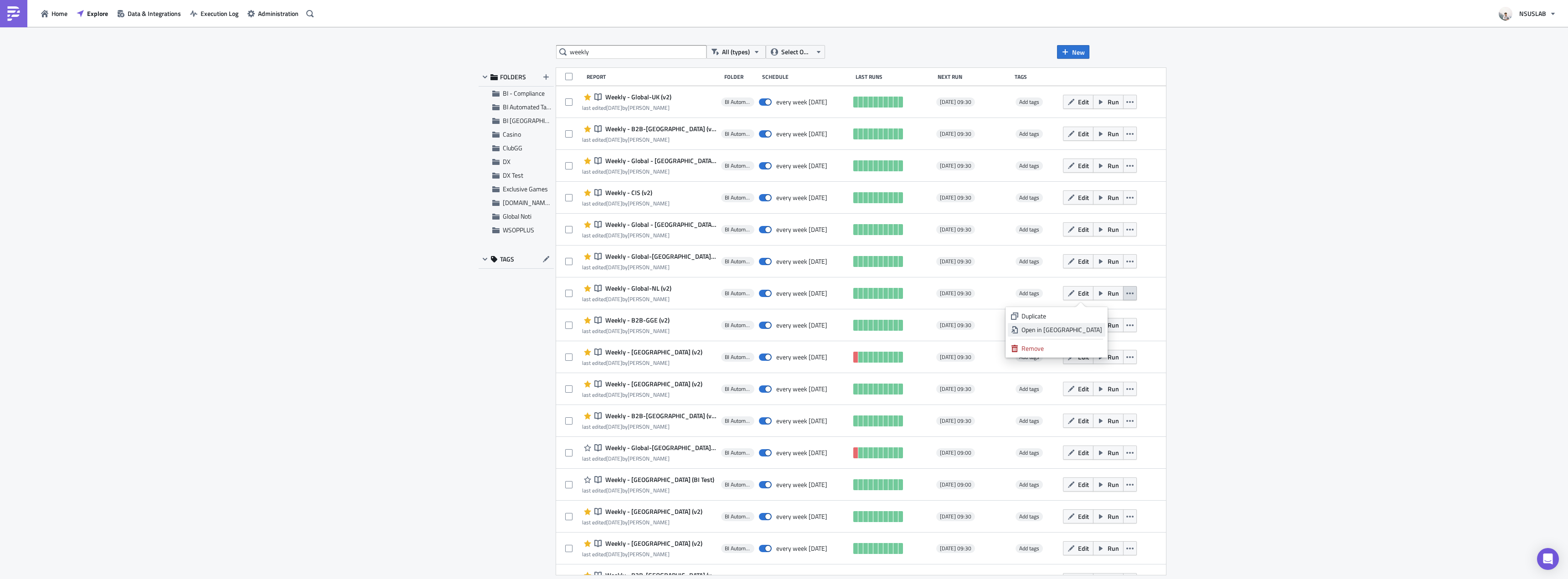
click at [1093, 328] on div "Open in New Tab" at bounding box center [1062, 330] width 81 height 9
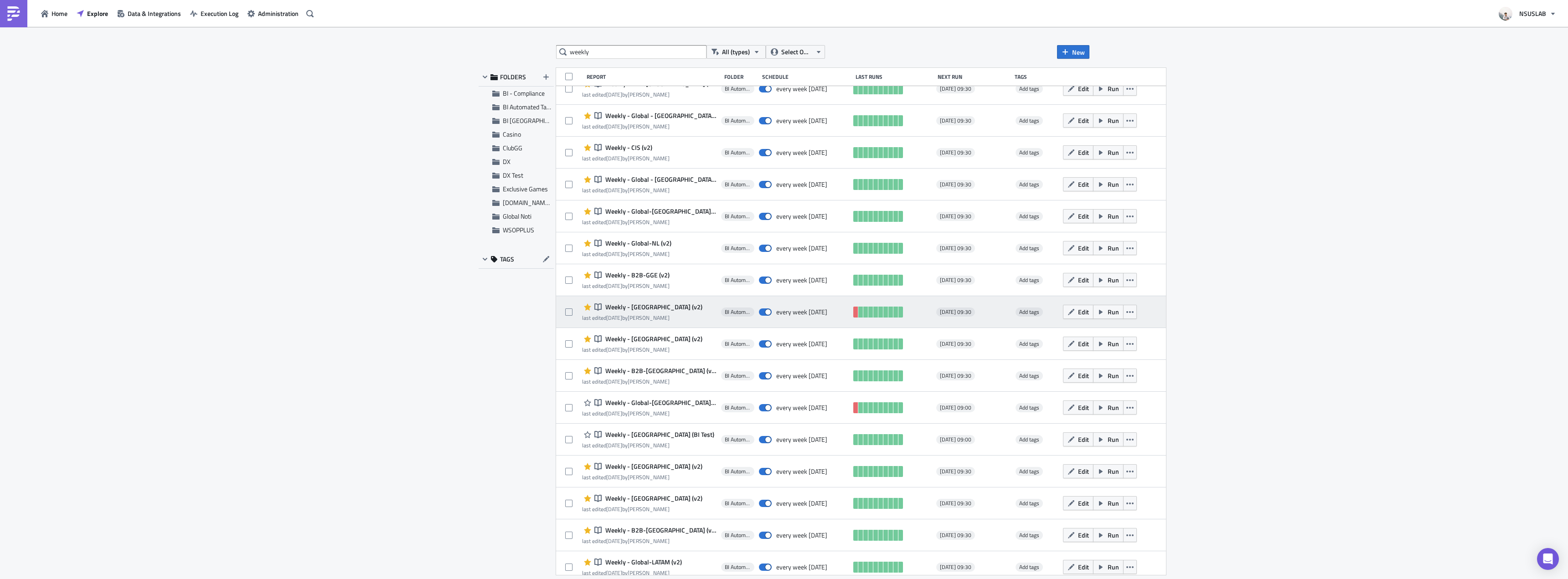
scroll to position [683, 0]
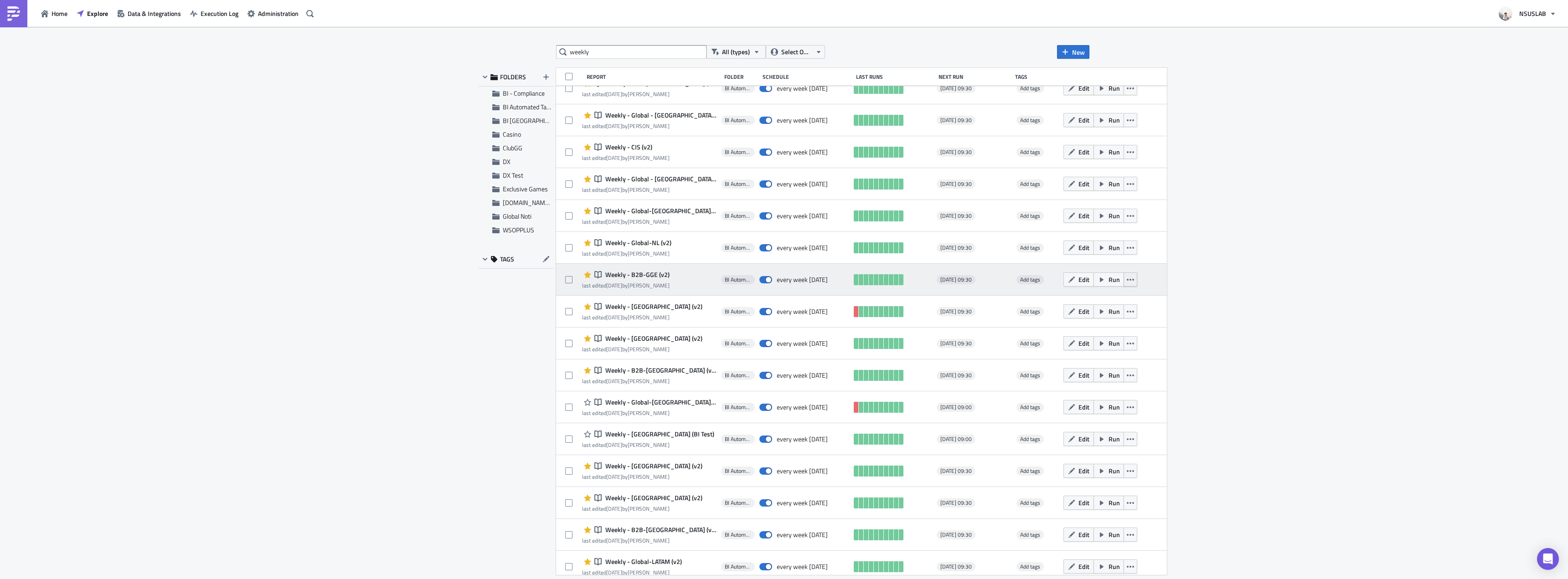
drag, startPoint x: 1101, startPoint y: 278, endPoint x: 1101, endPoint y: 286, distance: 8.0
click at [1127, 278] on icon "button" at bounding box center [1130, 280] width 7 height 7
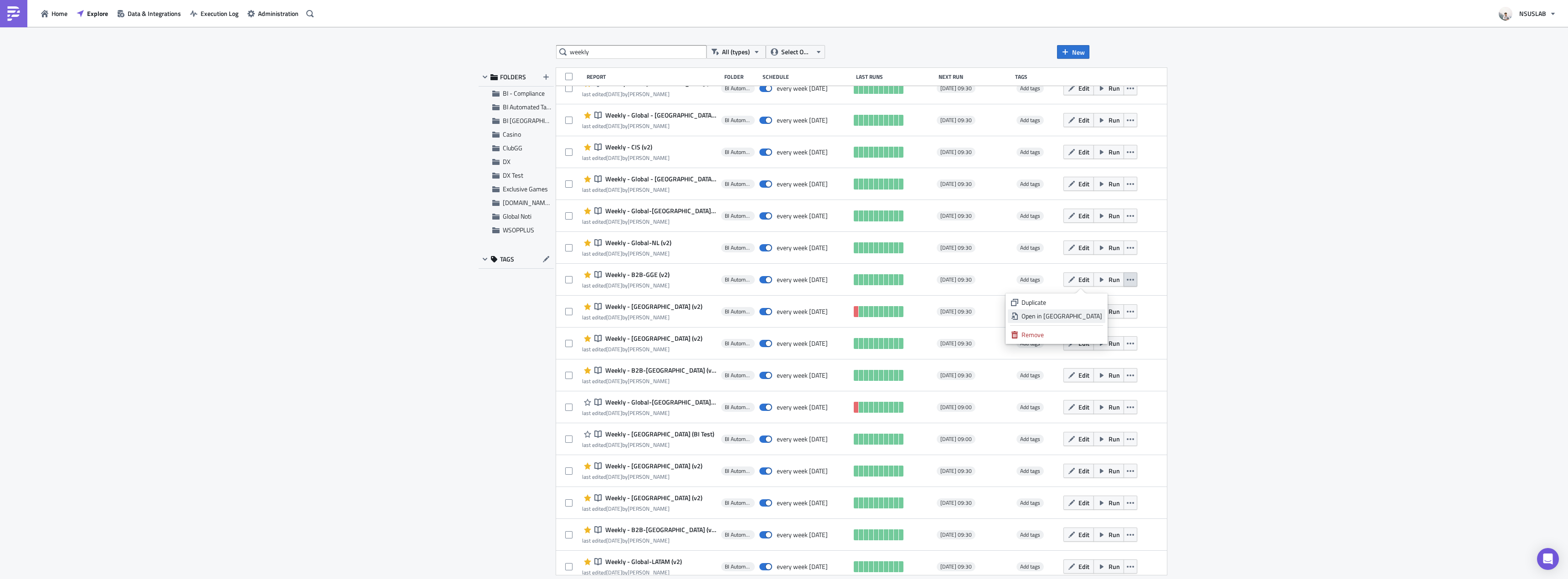
click at [1094, 314] on div "Open in New Tab" at bounding box center [1062, 316] width 81 height 9
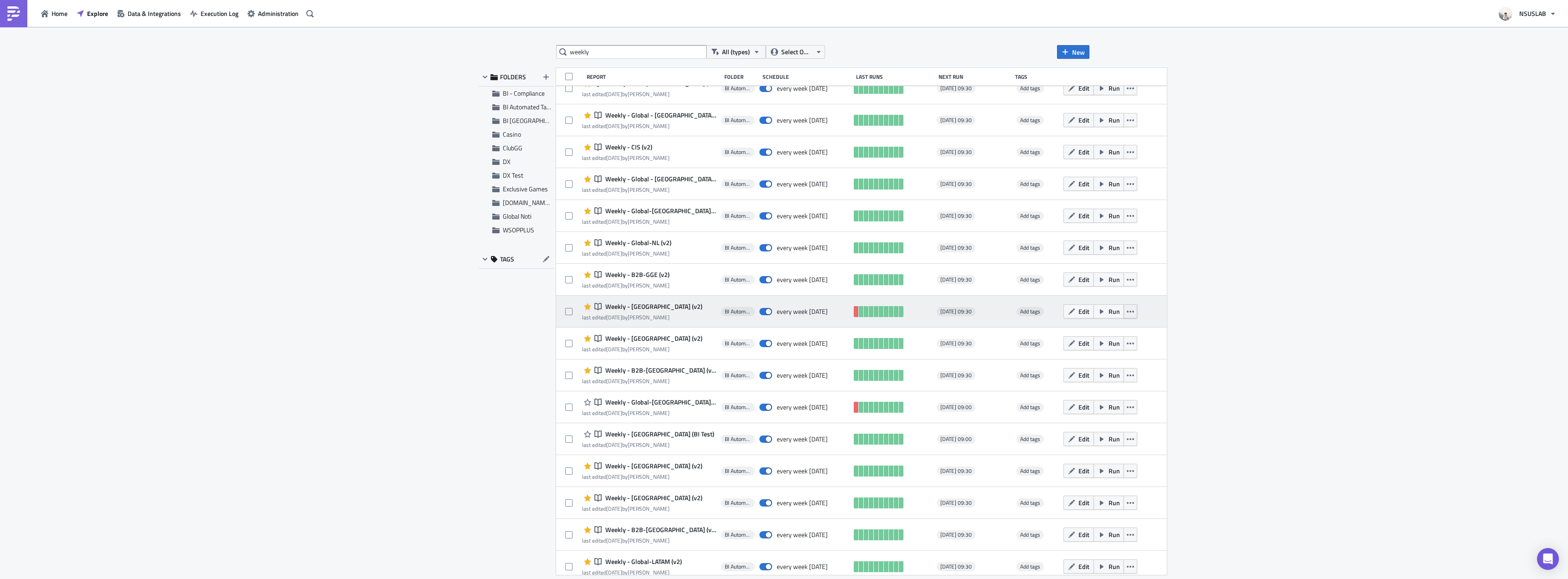
click at [1124, 311] on button "button" at bounding box center [1130, 311] width 13 height 14
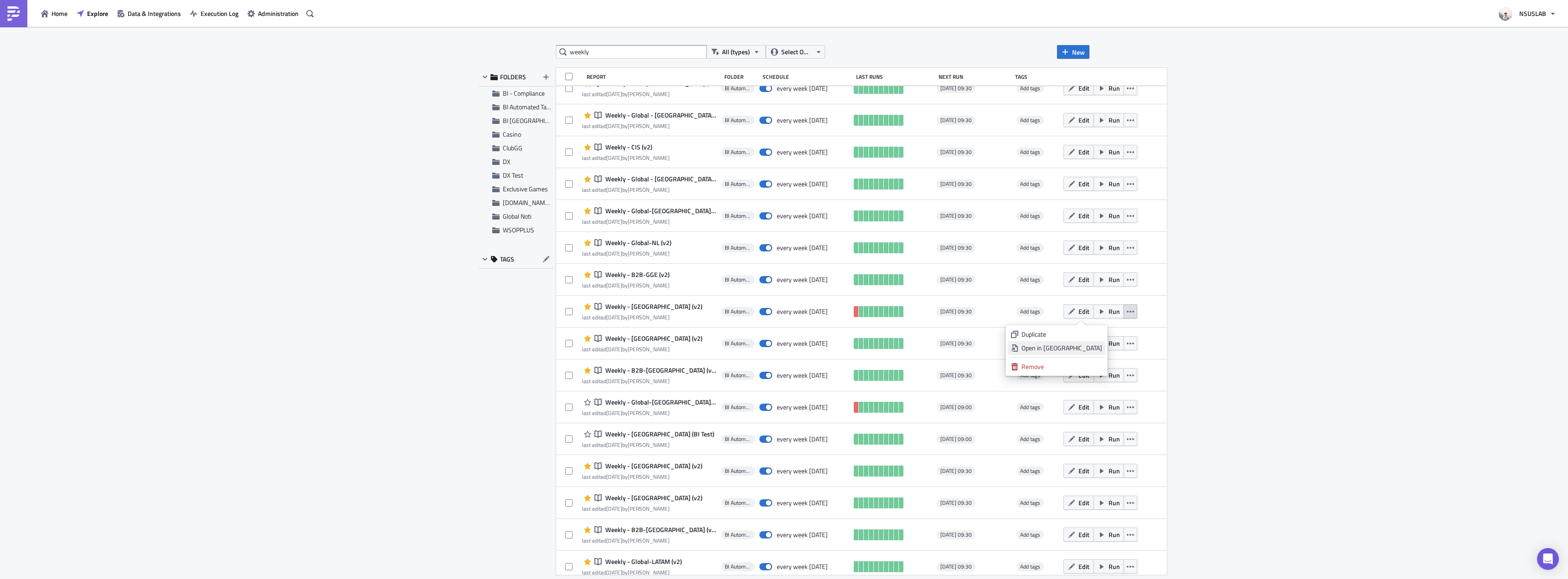
click at [1093, 345] on div "Open in New Tab" at bounding box center [1062, 348] width 81 height 9
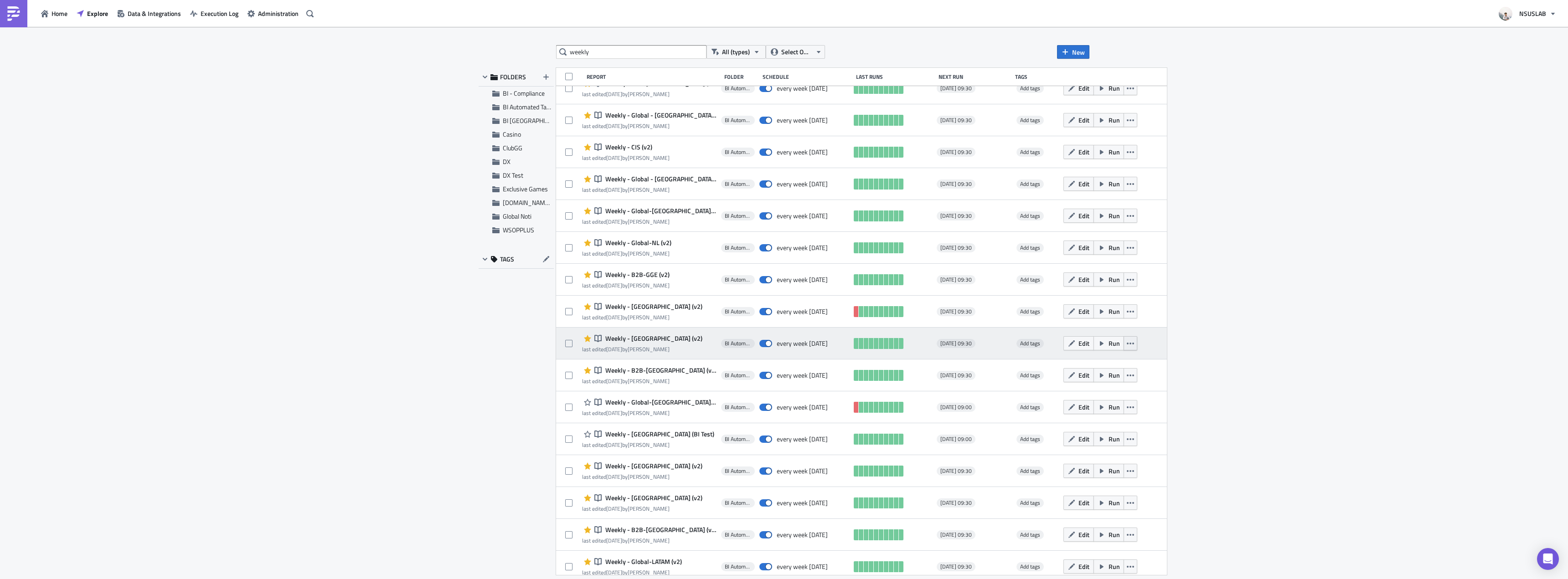
click at [1127, 342] on icon "button" at bounding box center [1130, 344] width 7 height 7
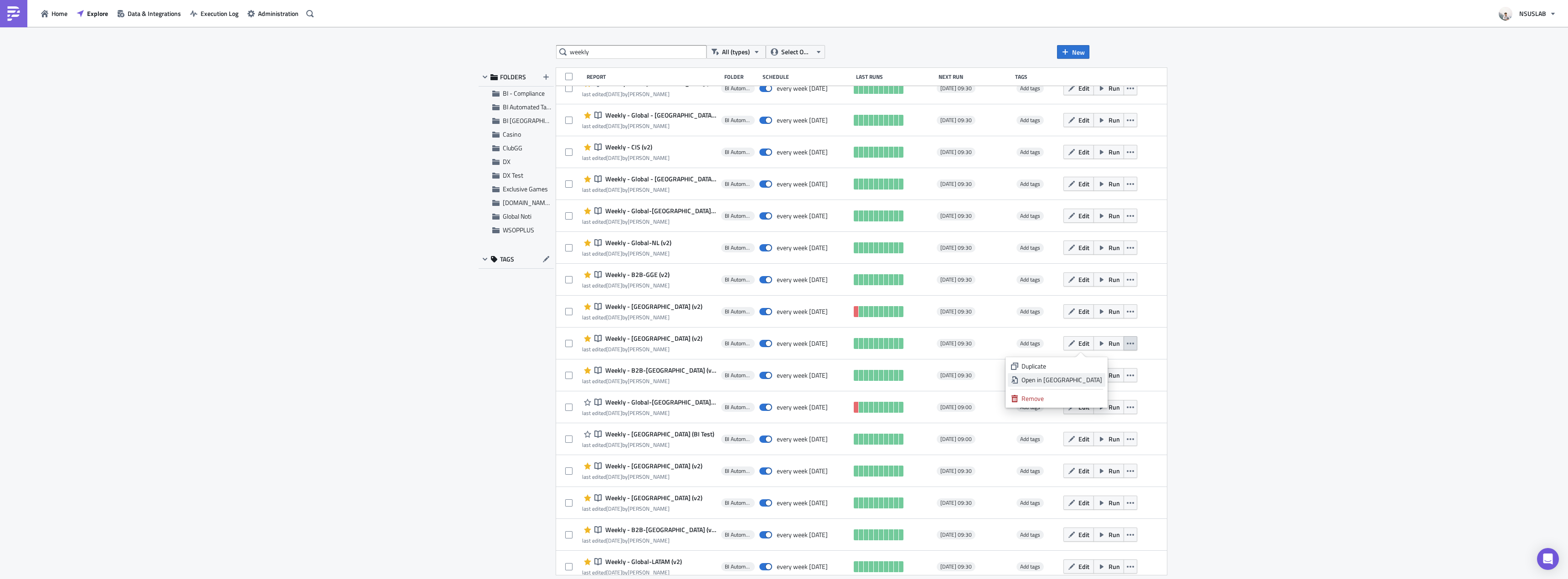
click at [1094, 381] on div "Open in New Tab" at bounding box center [1062, 380] width 81 height 9
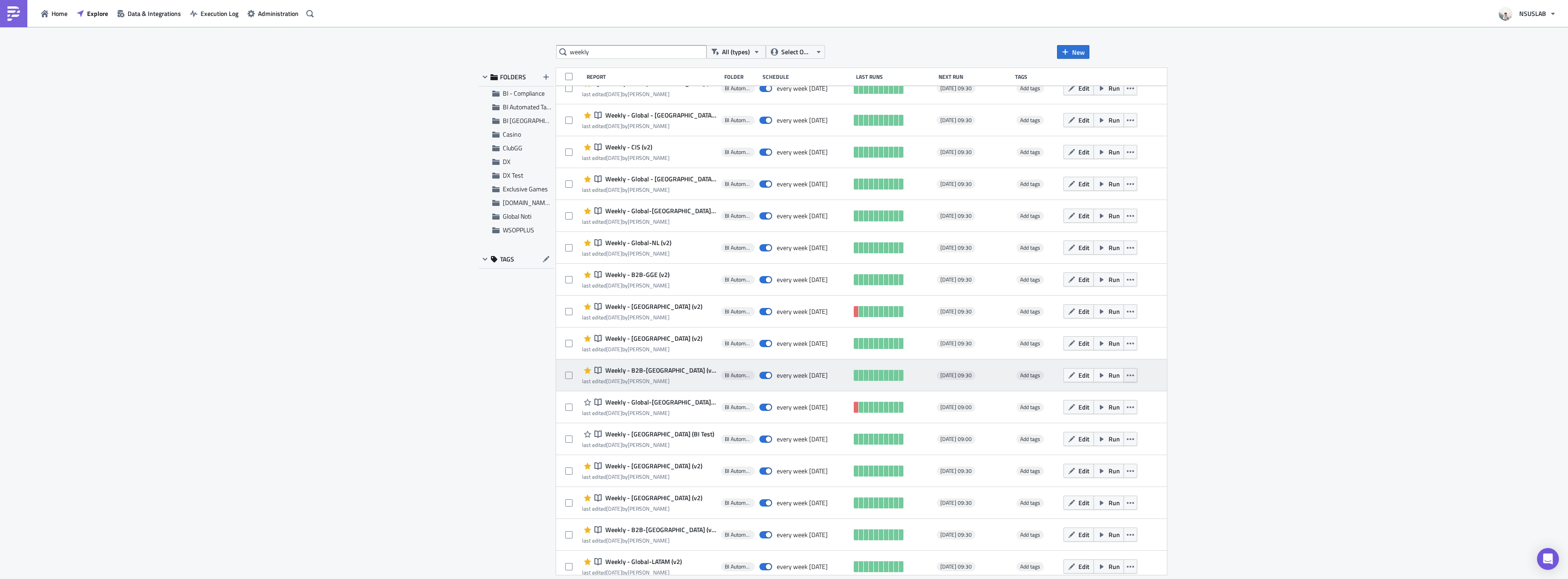
click at [1127, 372] on icon "button" at bounding box center [1130, 375] width 7 height 7
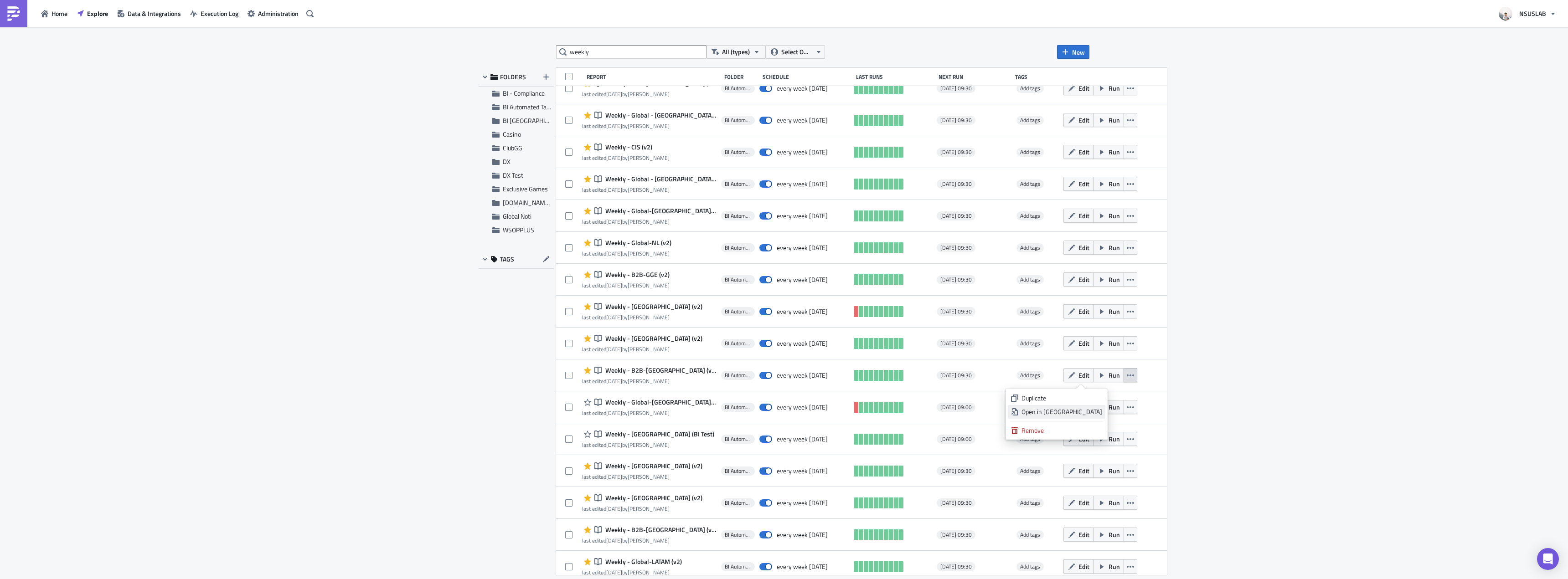
click at [1101, 407] on link "Open in New Tab" at bounding box center [1057, 412] width 97 height 13
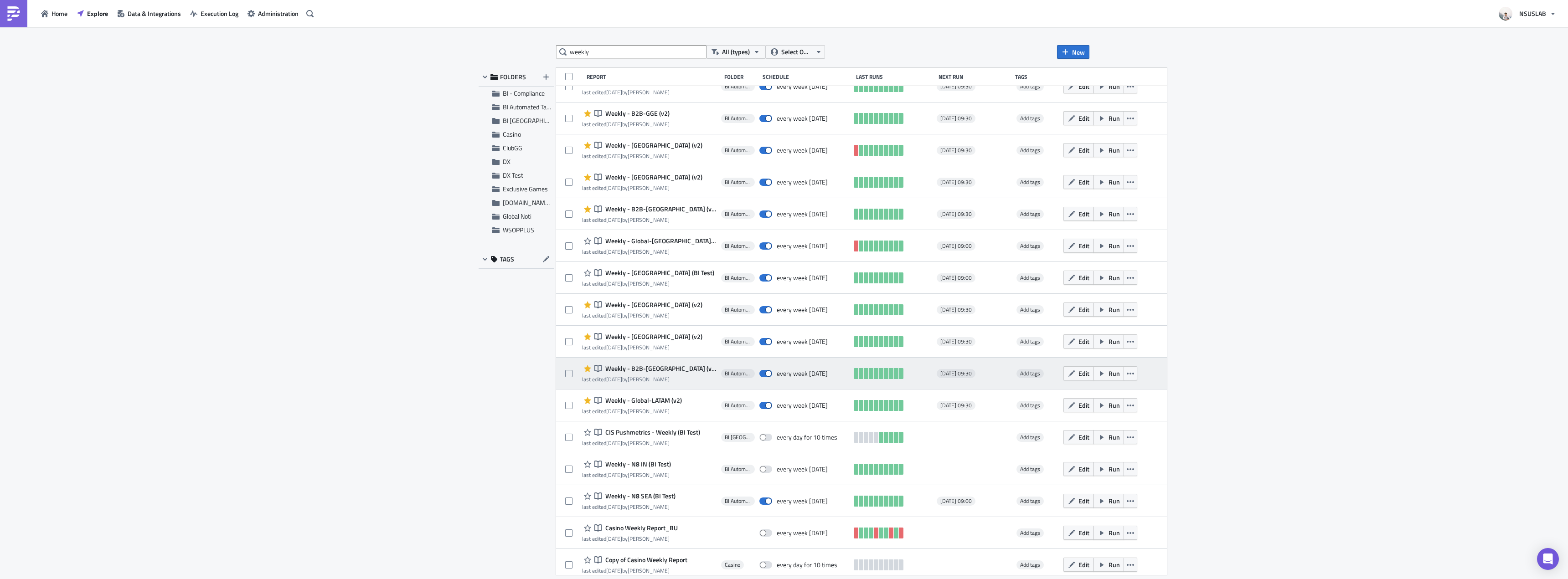
scroll to position [911, 0]
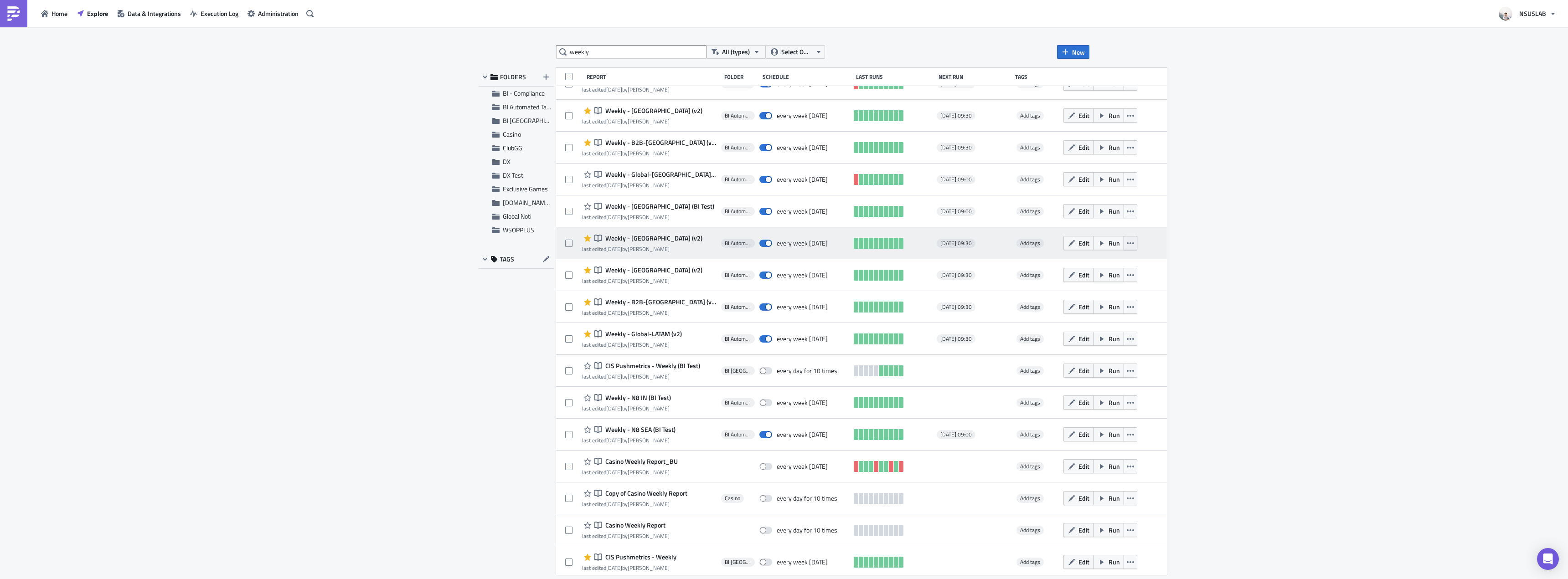
click at [1127, 240] on icon "button" at bounding box center [1130, 243] width 7 height 7
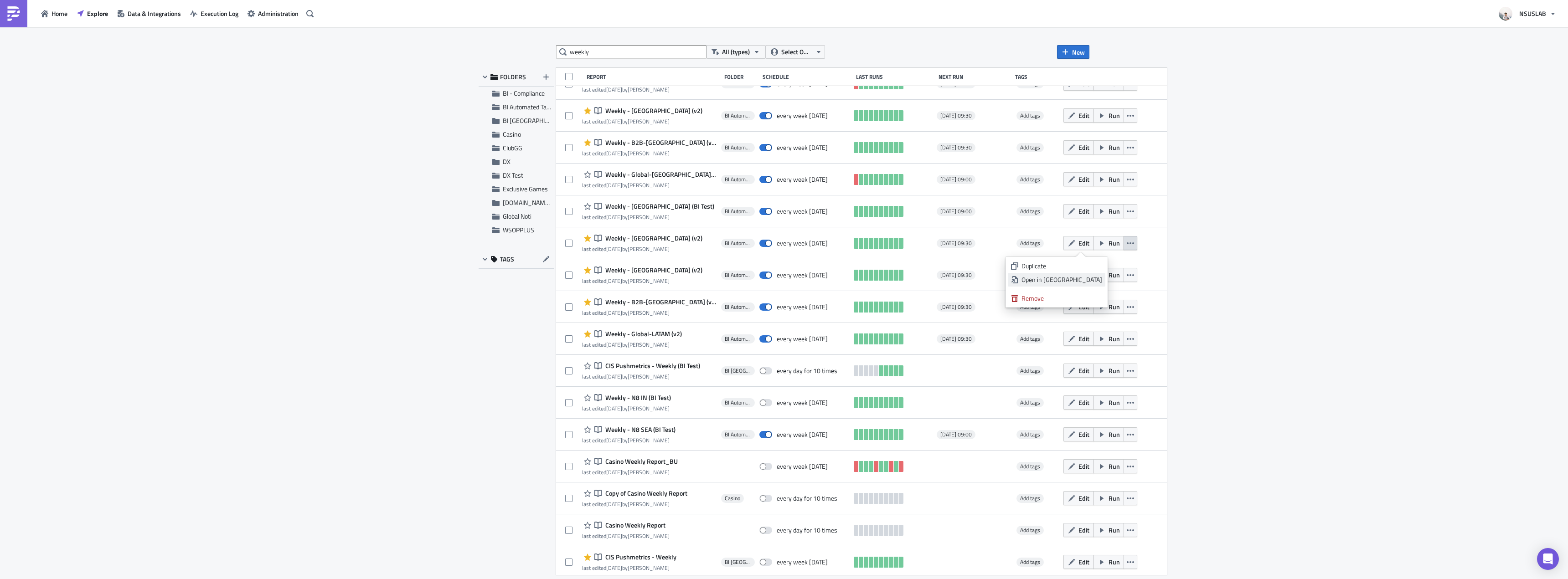
click at [1097, 282] on div "Open in New Tab" at bounding box center [1062, 279] width 81 height 9
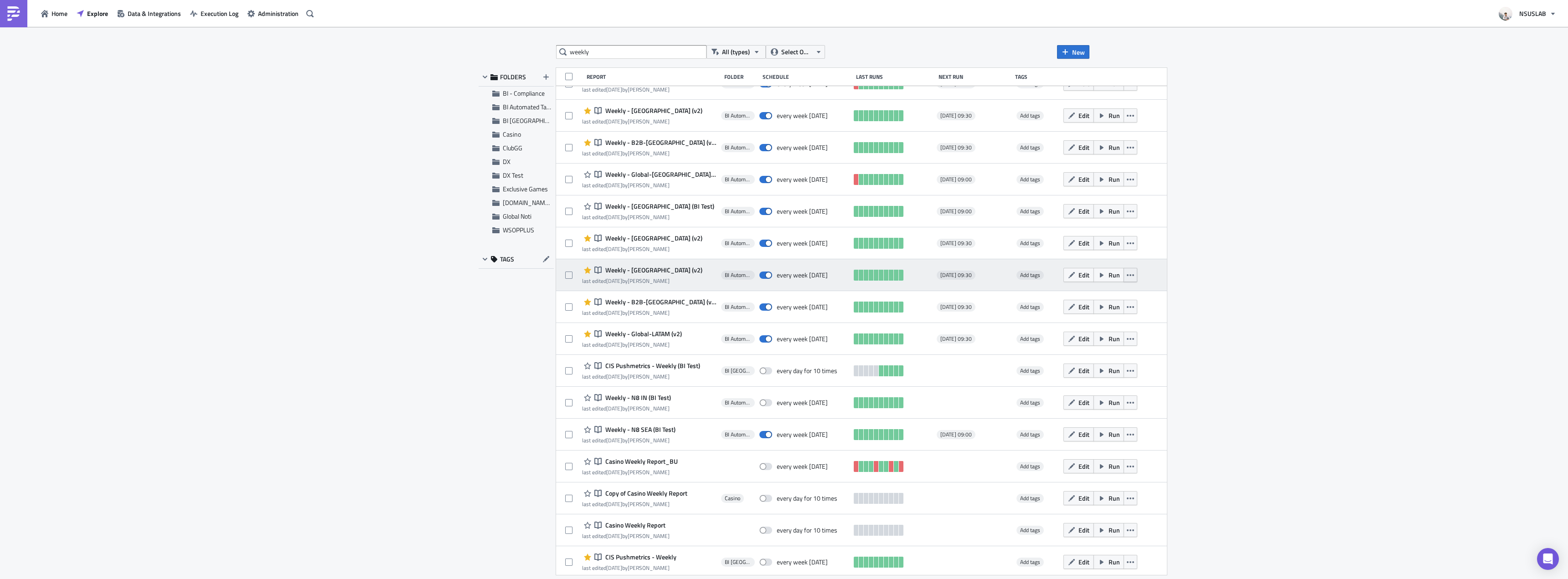
click at [1124, 273] on button "button" at bounding box center [1130, 274] width 13 height 14
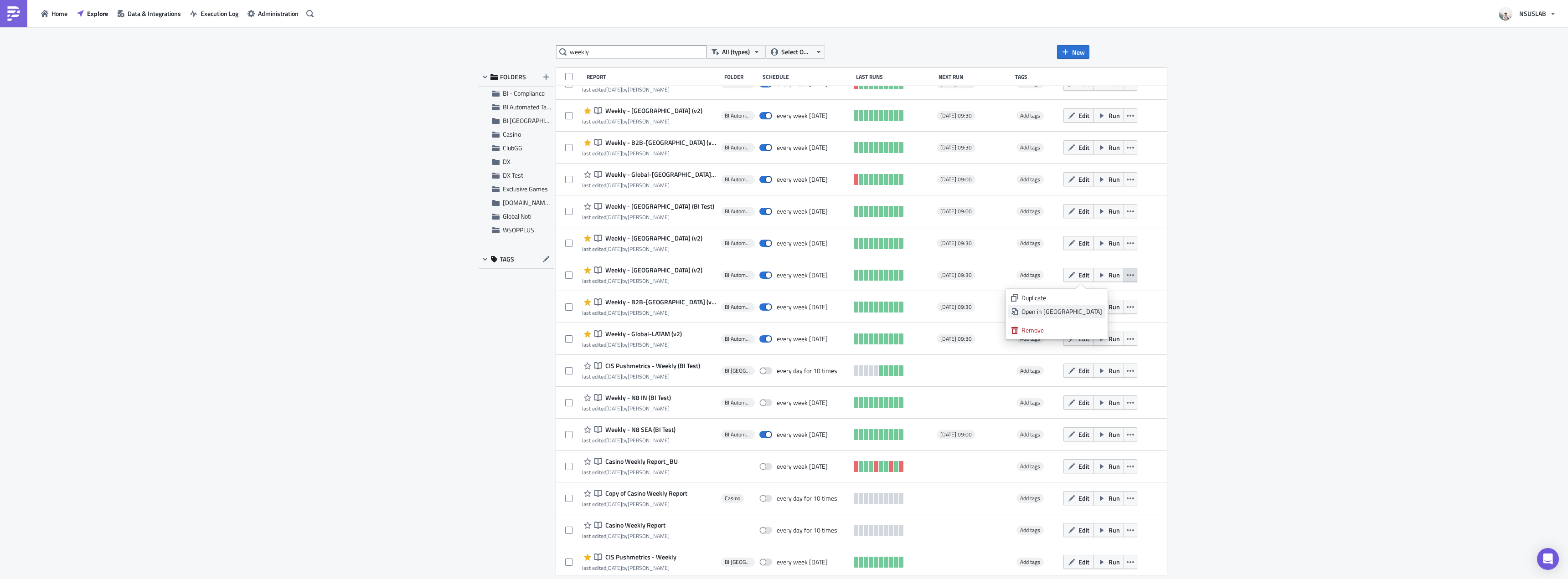
click at [1096, 314] on div "Open in New Tab" at bounding box center [1062, 311] width 81 height 9
click at [1127, 307] on icon "button" at bounding box center [1130, 307] width 7 height 2
click at [1103, 342] on link "Open in New Tab" at bounding box center [1057, 343] width 97 height 13
click at [1127, 339] on icon "button" at bounding box center [1130, 339] width 7 height 7
click at [1093, 376] on div "Open in New Tab" at bounding box center [1062, 375] width 81 height 9
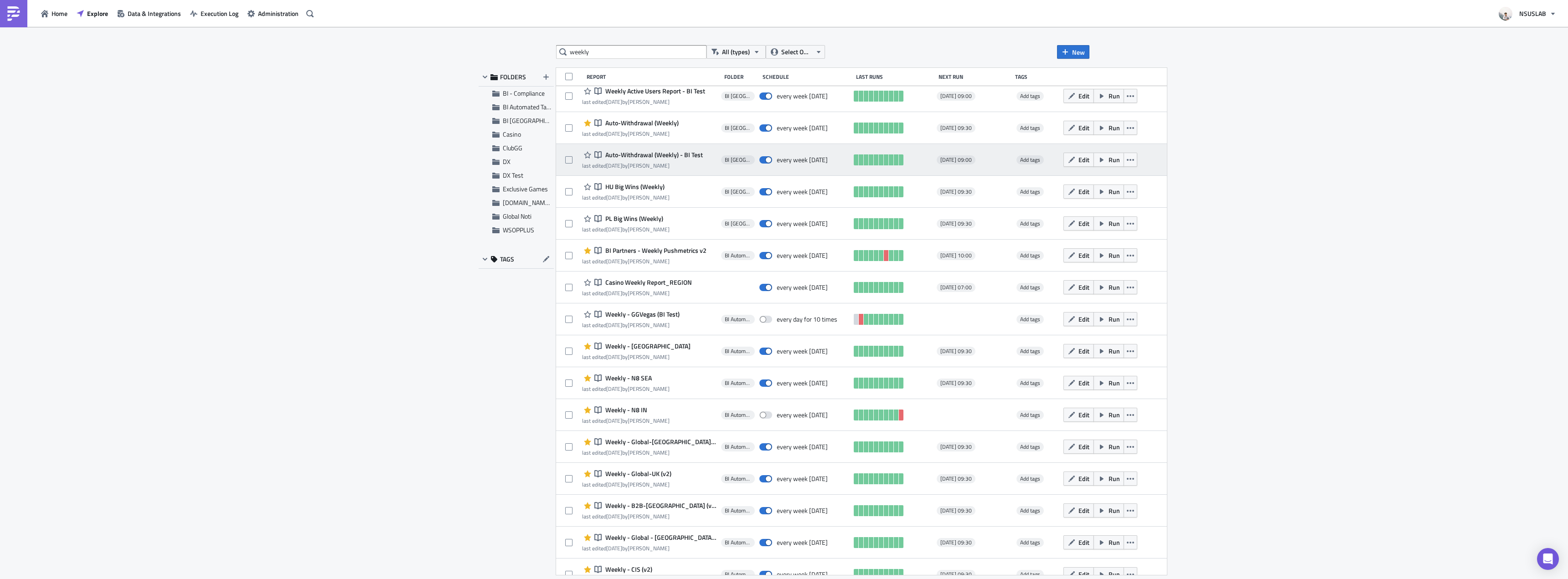
scroll to position [137, 0]
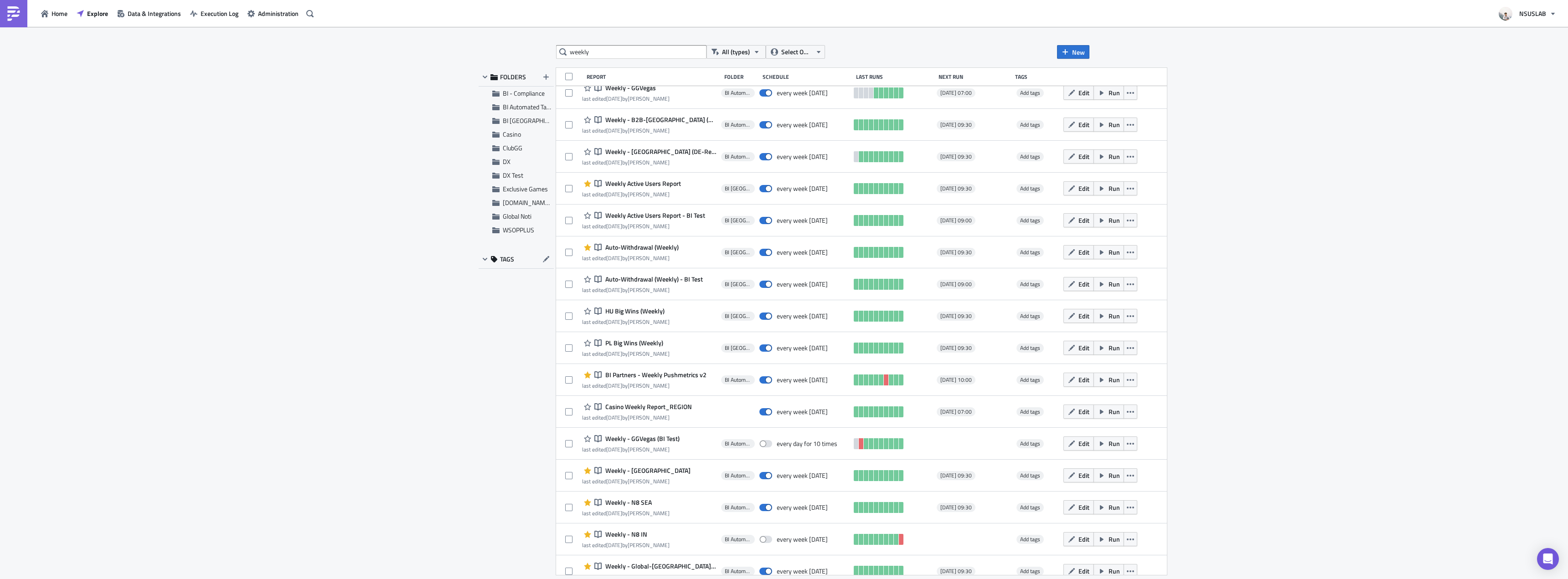
click at [449, 137] on div "weekly All (types) Select Owner New FOLDERS BI - Compliance BI Automated Tablea…" at bounding box center [784, 303] width 1568 height 553
click at [516, 105] on span "BI Automated Tableau Reporting" at bounding box center [545, 107] width 86 height 10
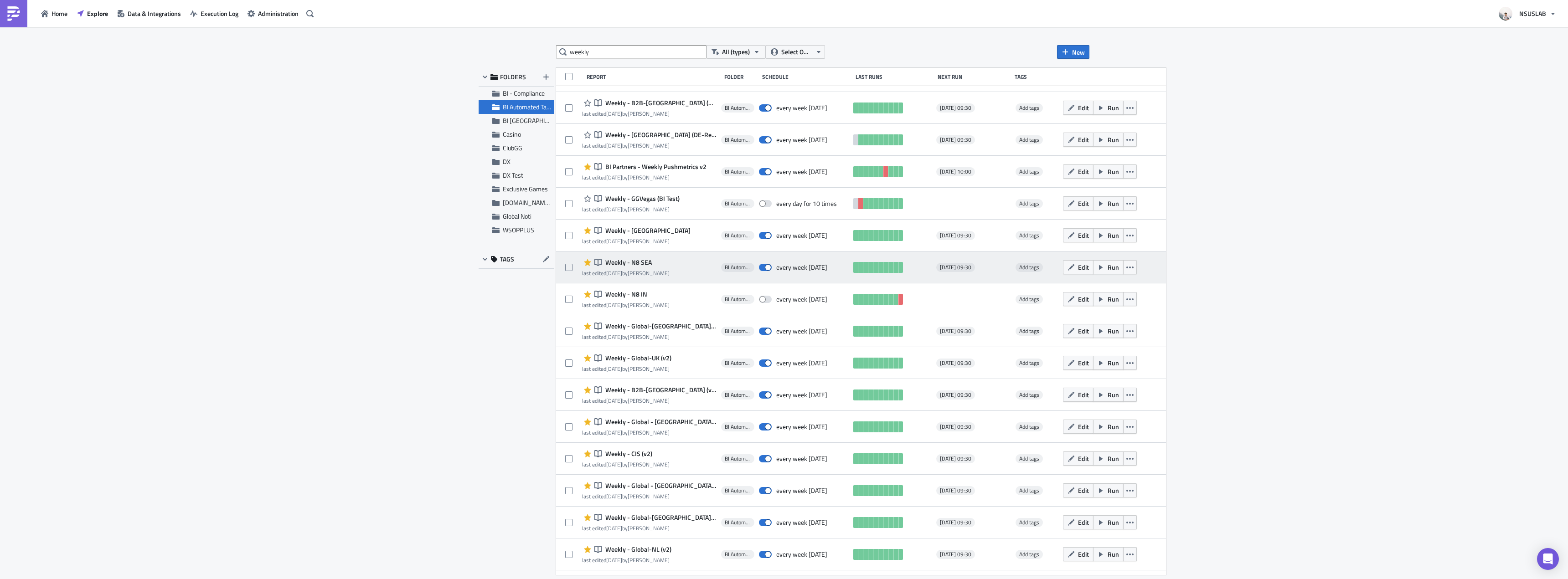
scroll to position [149, 0]
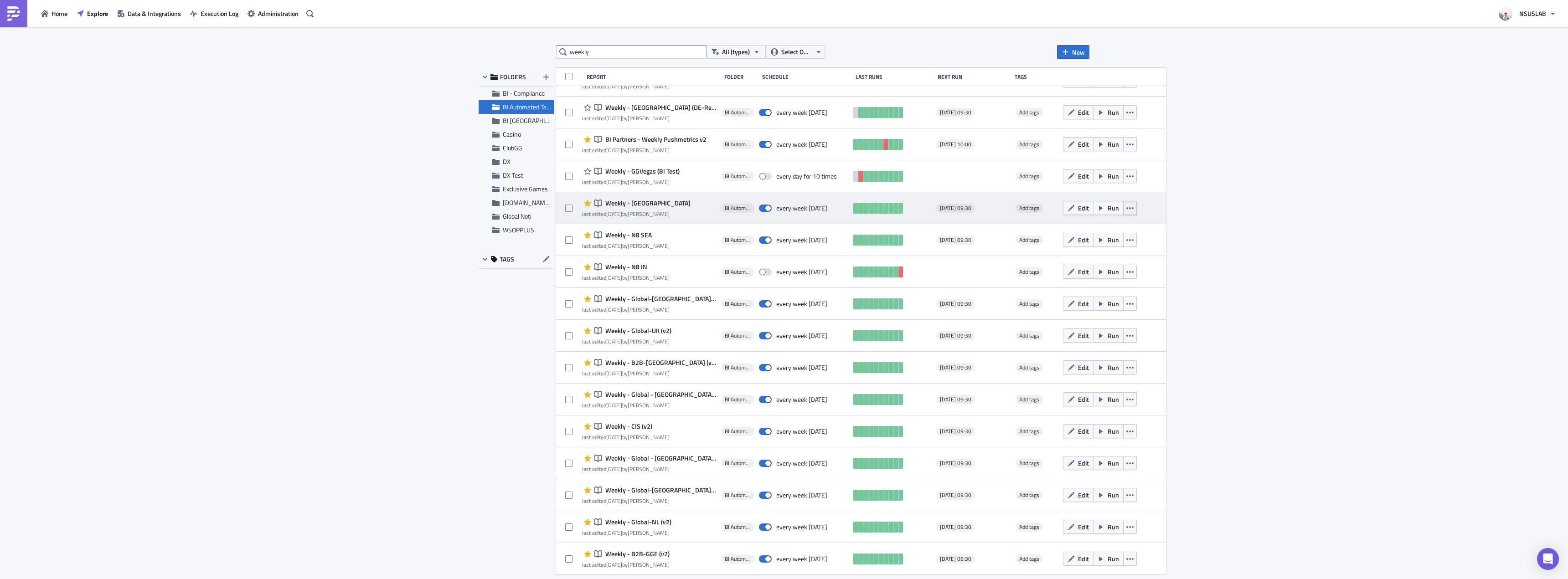
click at [1123, 209] on button "button" at bounding box center [1130, 207] width 13 height 14
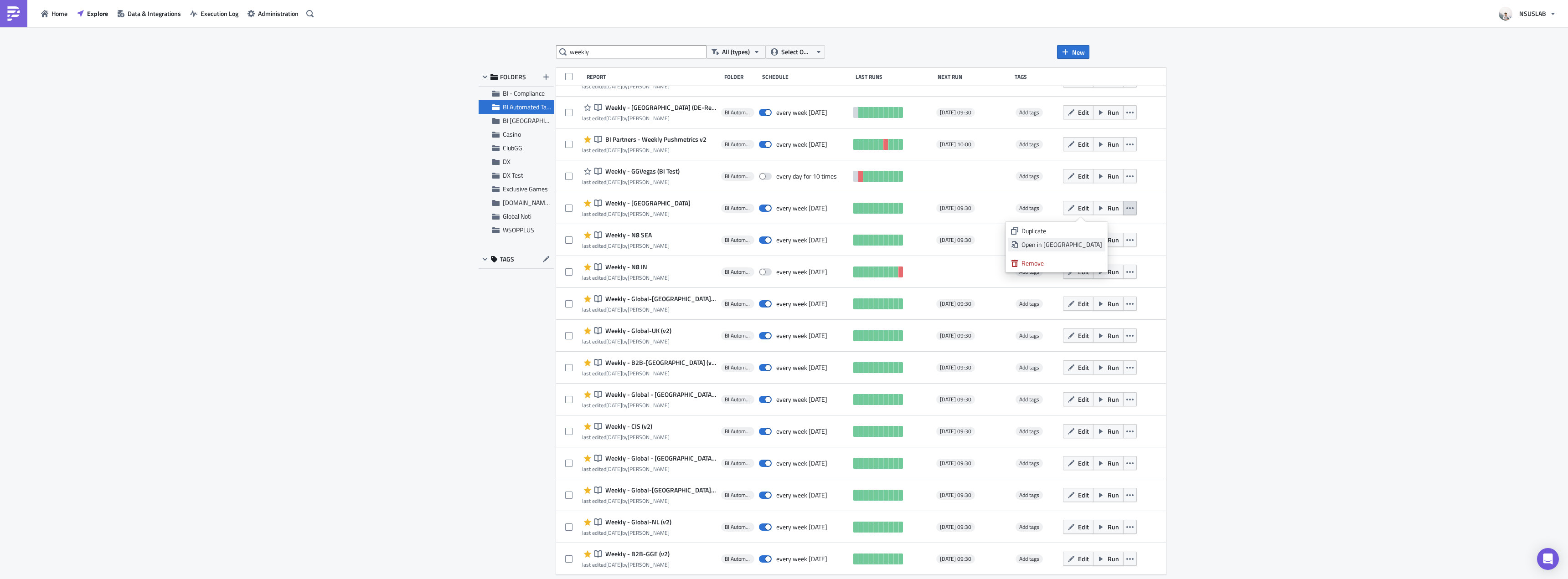
click at [1095, 240] on div "Open in New Tab" at bounding box center [1062, 244] width 81 height 9
click at [1126, 243] on icon "button" at bounding box center [1130, 240] width 7 height 7
click at [1095, 272] on div "Open in New Tab" at bounding box center [1062, 276] width 81 height 9
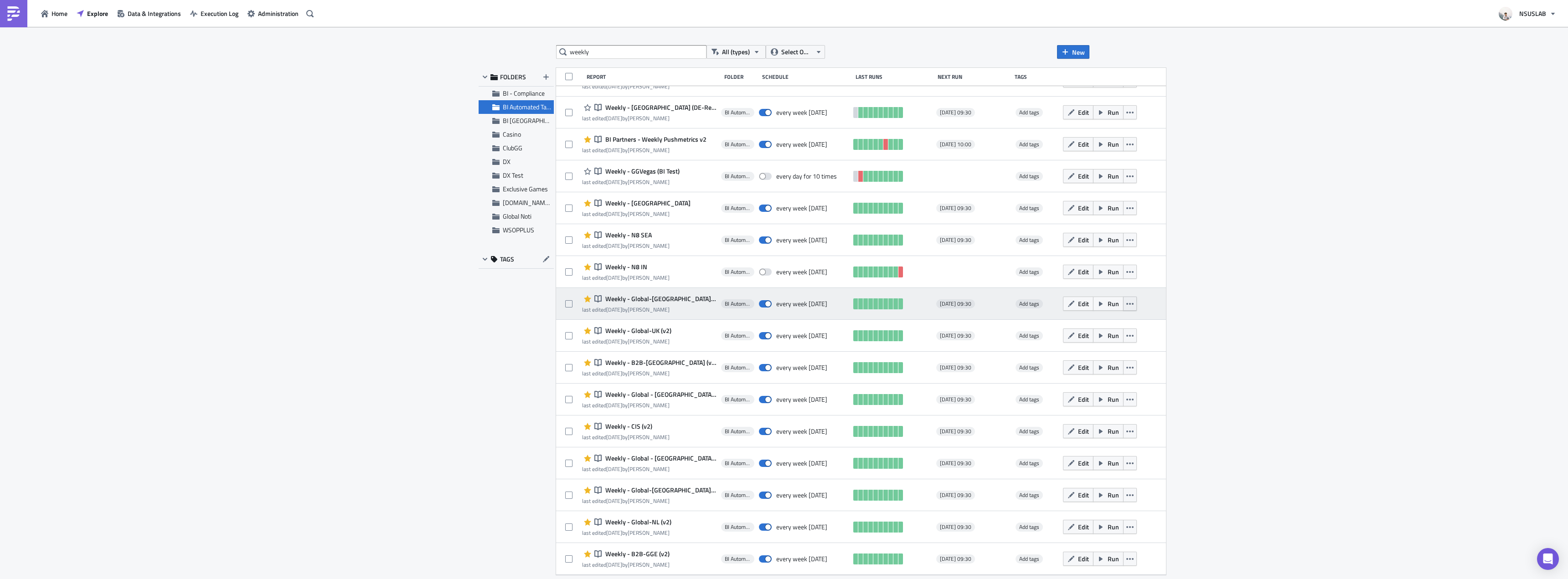
click at [1126, 301] on icon "button" at bounding box center [1130, 303] width 7 height 7
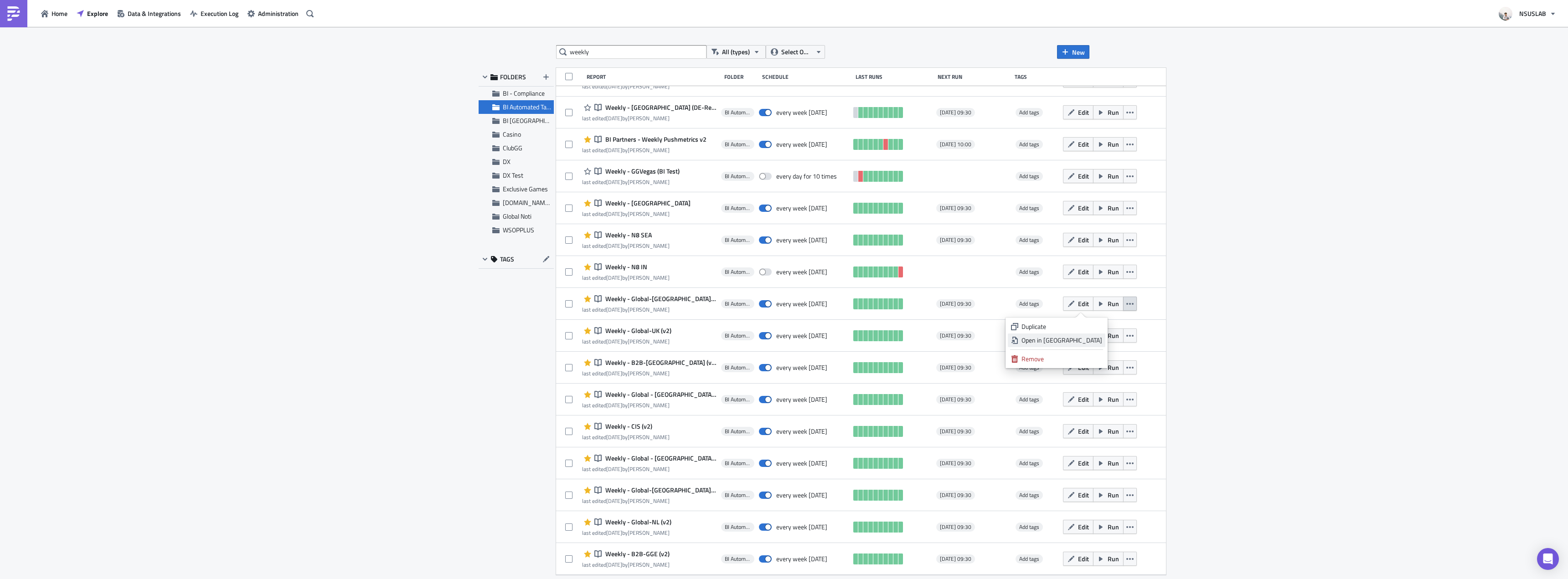
click at [1087, 337] on div "Open in New Tab" at bounding box center [1062, 340] width 81 height 9
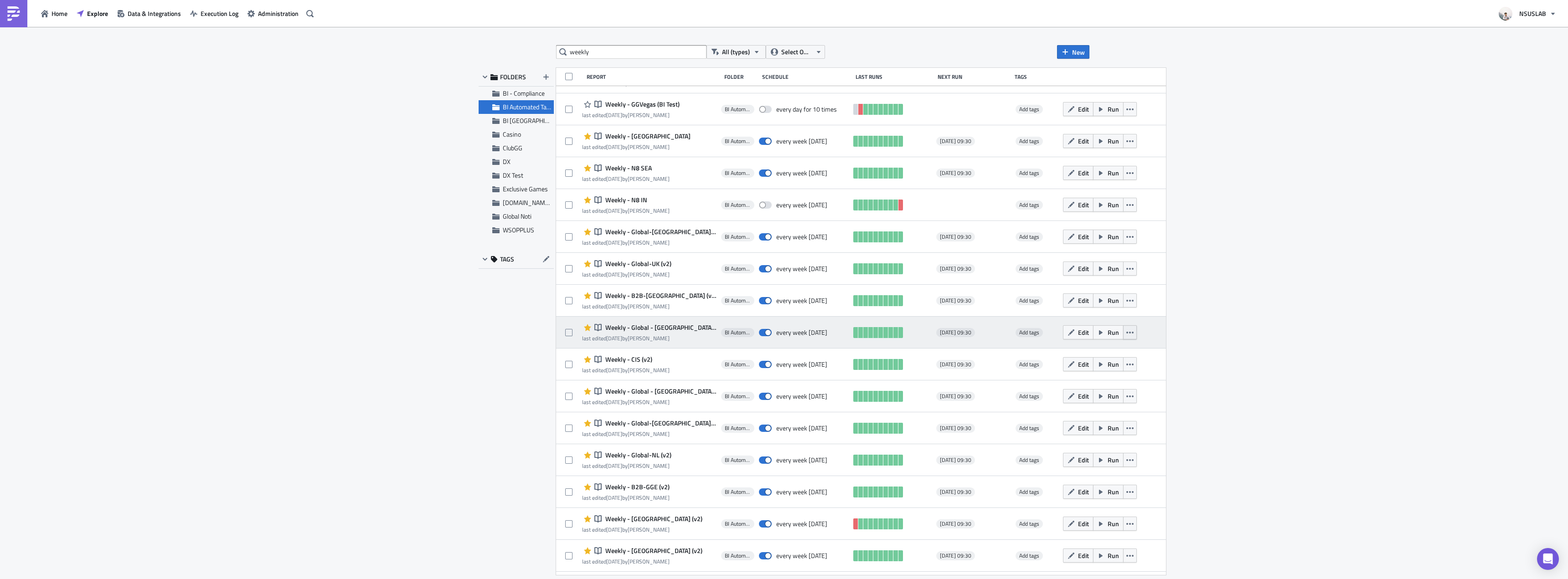
scroll to position [240, 0]
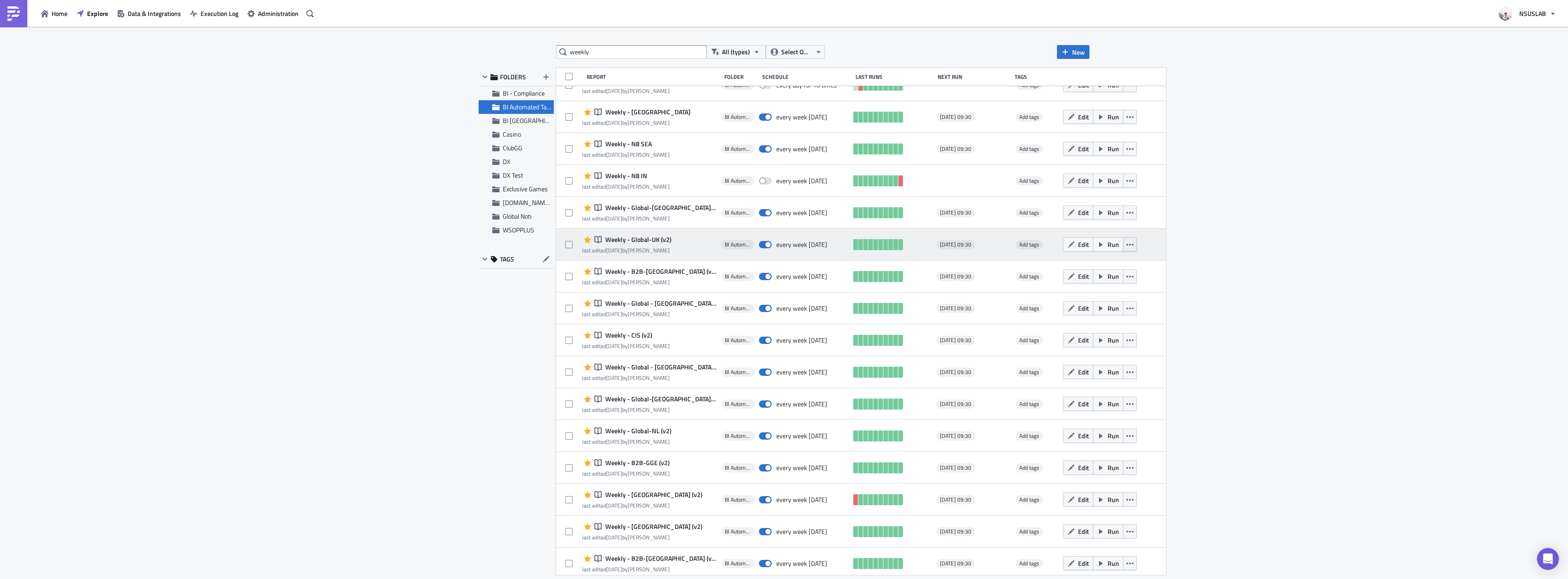
click at [1126, 248] on icon "button" at bounding box center [1130, 244] width 7 height 7
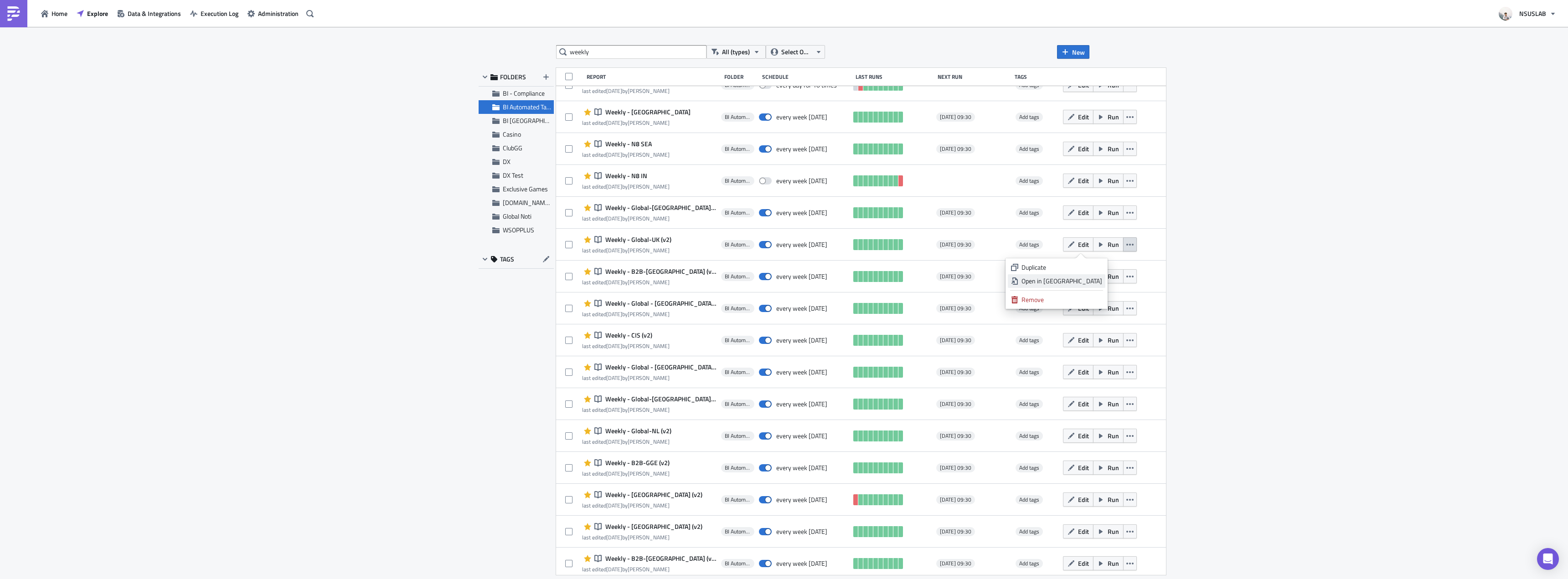
click at [1097, 282] on div "Open in New Tab" at bounding box center [1062, 281] width 81 height 9
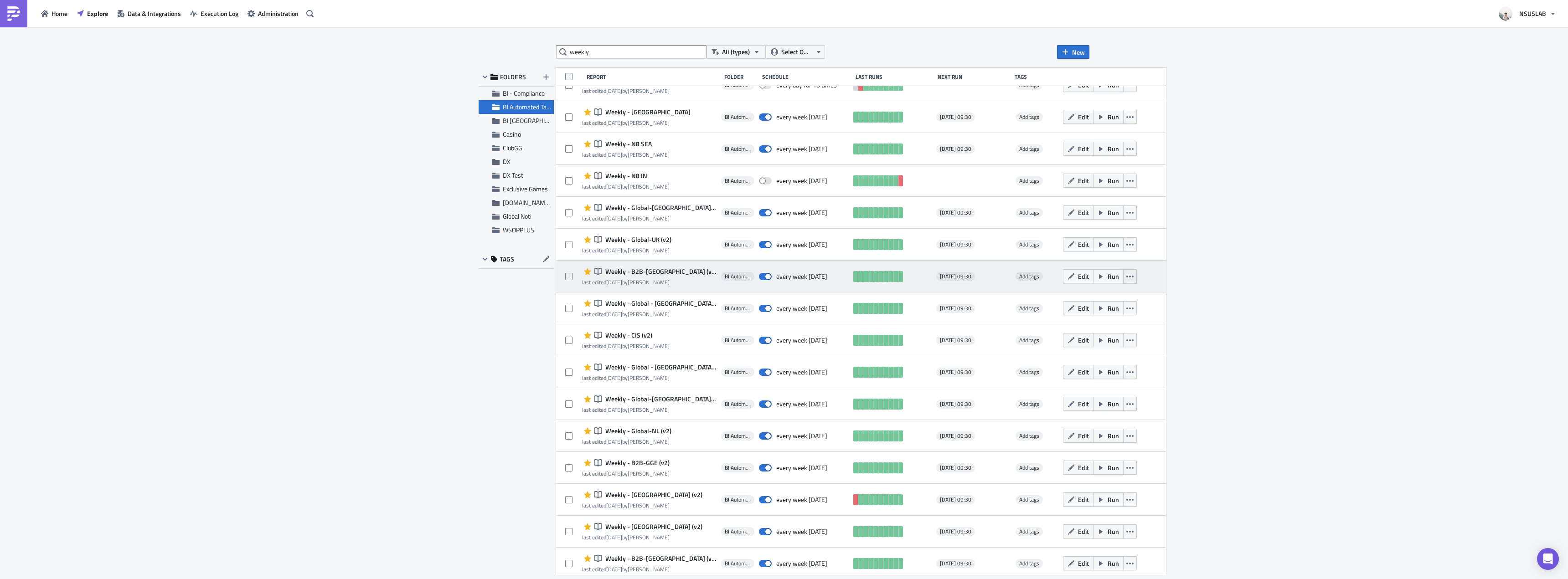
click at [1126, 273] on icon "button" at bounding box center [1130, 277] width 7 height 7
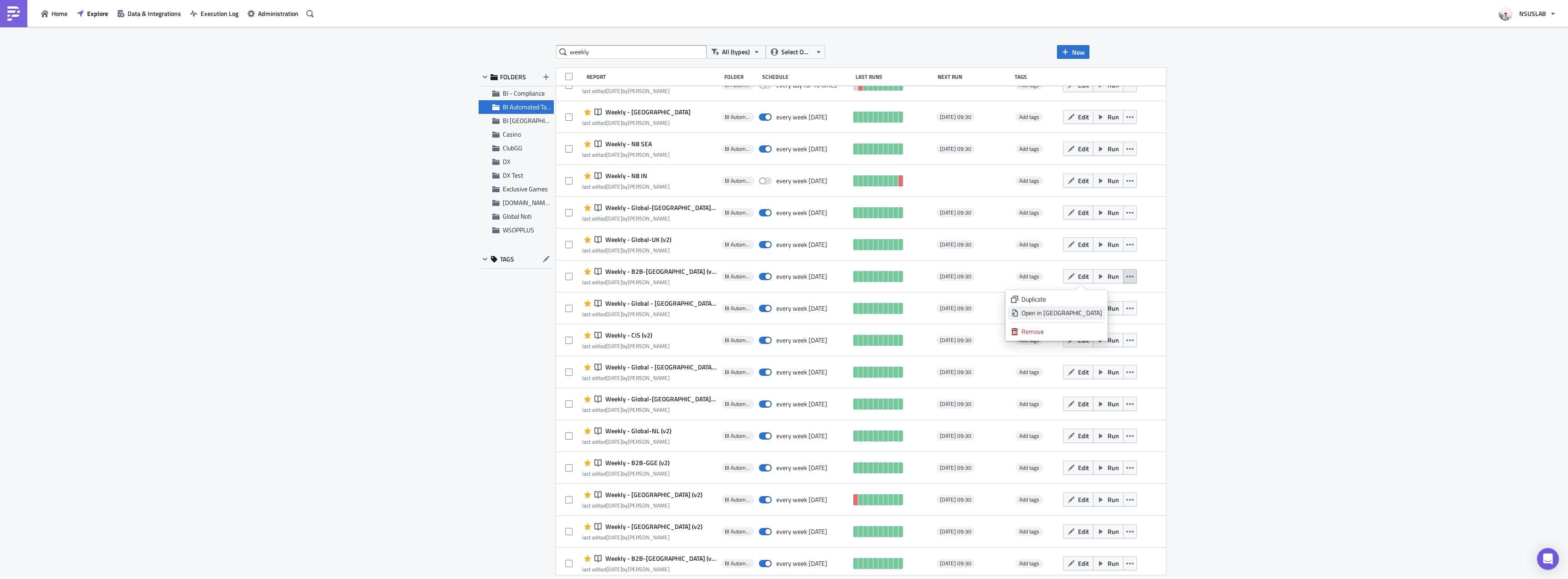
click at [1093, 312] on div "Open in New Tab" at bounding box center [1062, 313] width 81 height 9
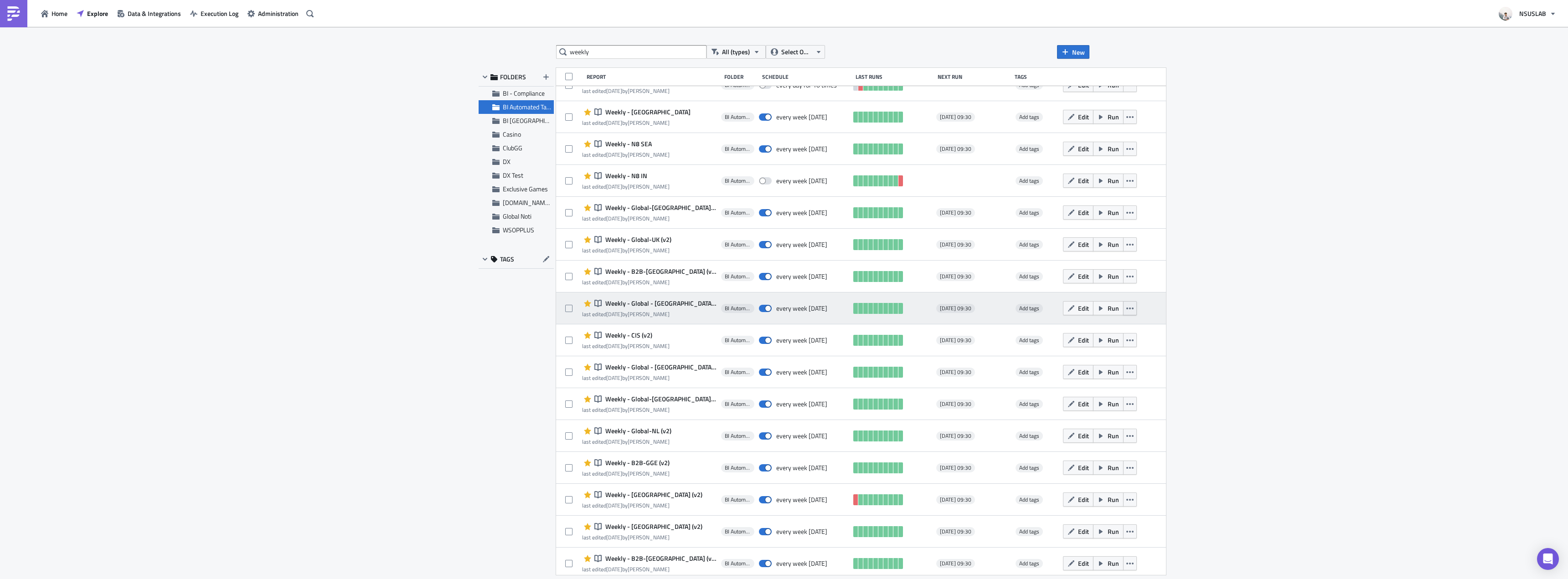
click at [1123, 309] on button "button" at bounding box center [1130, 308] width 13 height 14
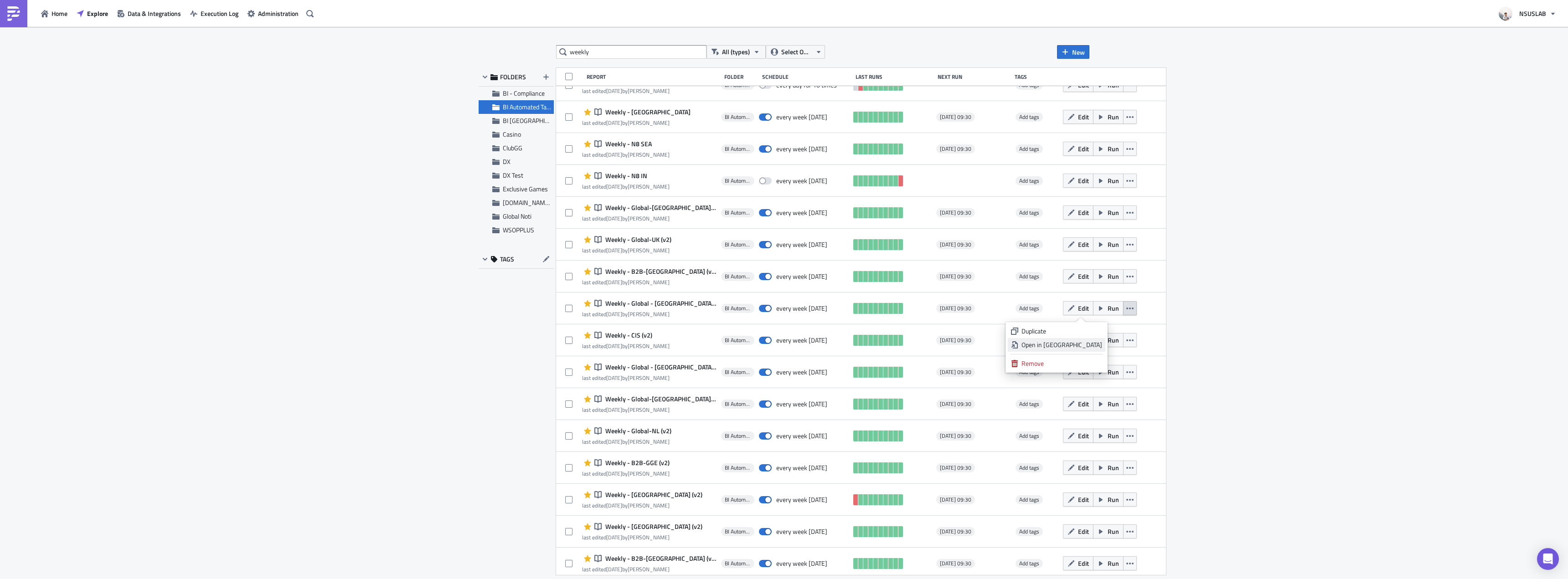
click at [1094, 340] on div "Open in New Tab" at bounding box center [1062, 344] width 81 height 9
click at [1123, 339] on button "button" at bounding box center [1130, 339] width 13 height 14
click at [1092, 378] on div "Open in New Tab" at bounding box center [1062, 376] width 81 height 9
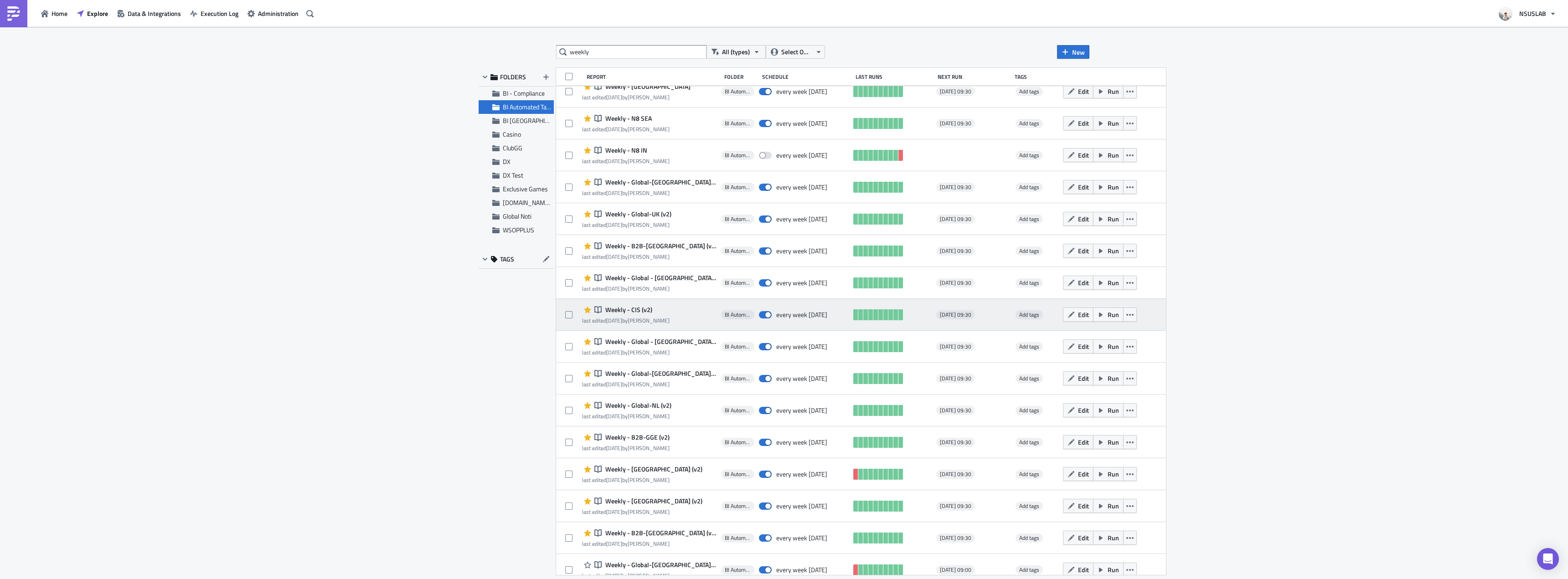
scroll to position [331, 0]
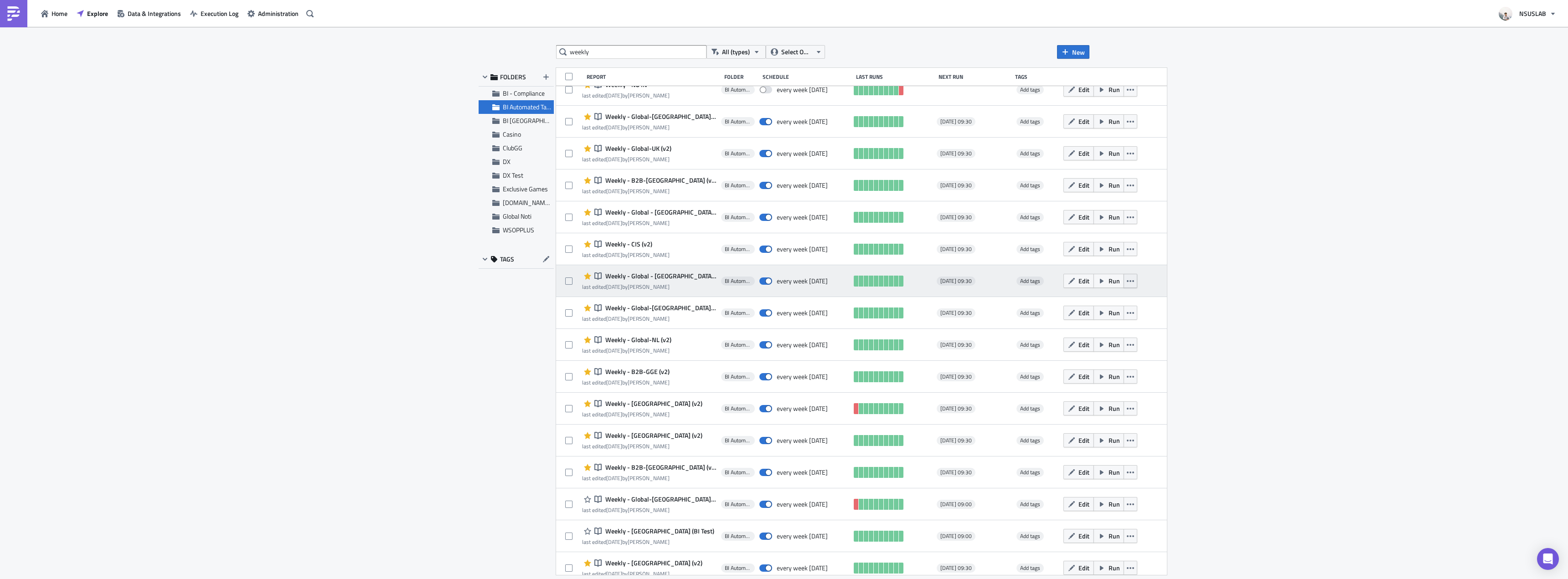
click at [1127, 280] on icon "button" at bounding box center [1130, 281] width 7 height 7
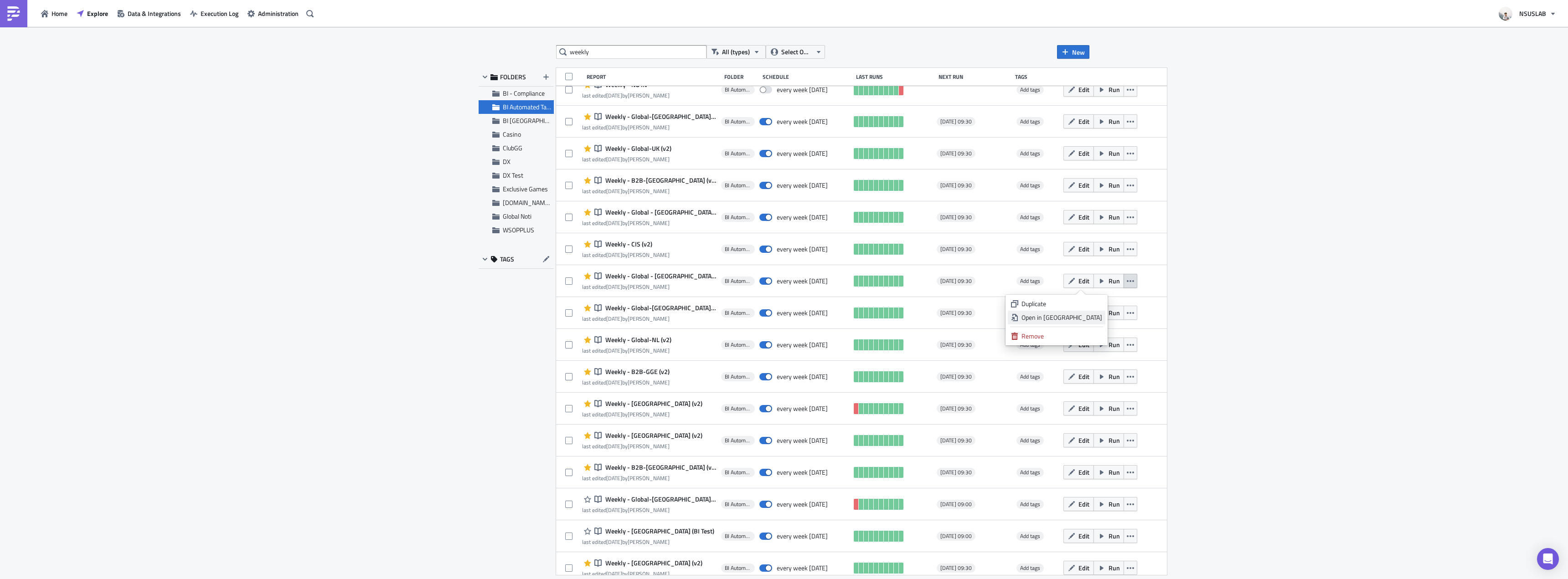
click at [1097, 314] on div "Open in New Tab" at bounding box center [1062, 317] width 81 height 9
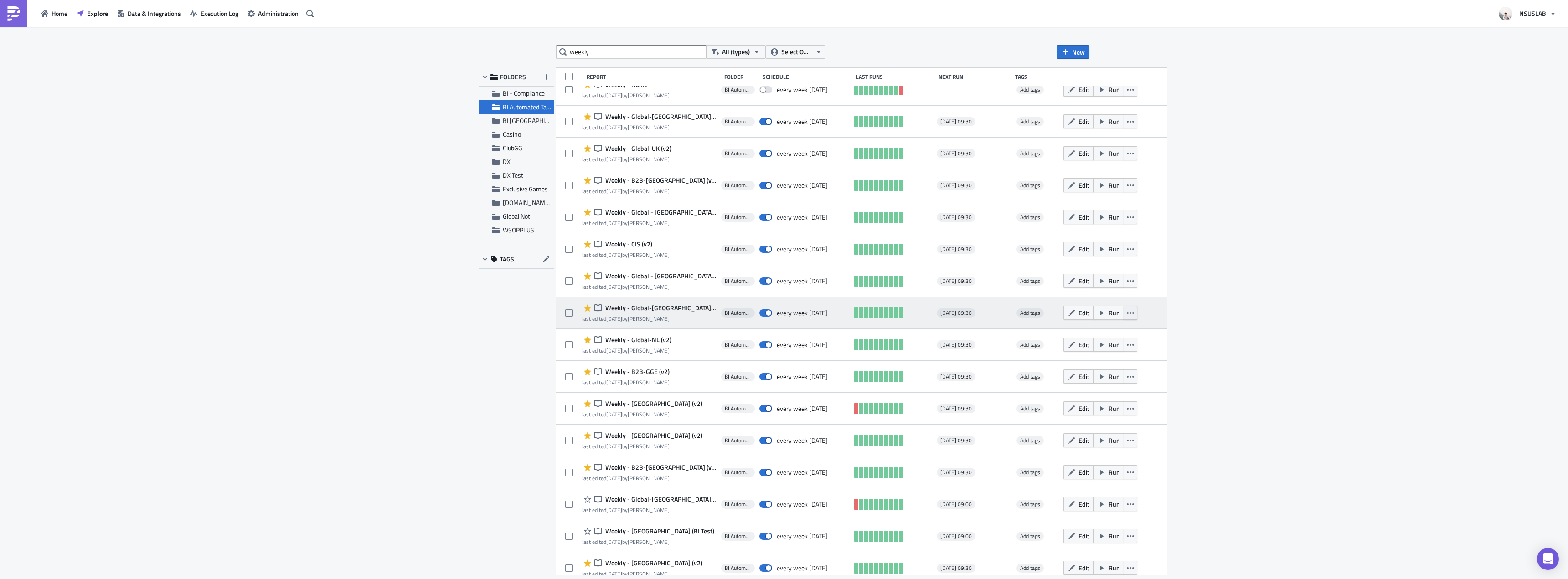
click at [1124, 313] on button "button" at bounding box center [1130, 312] width 13 height 14
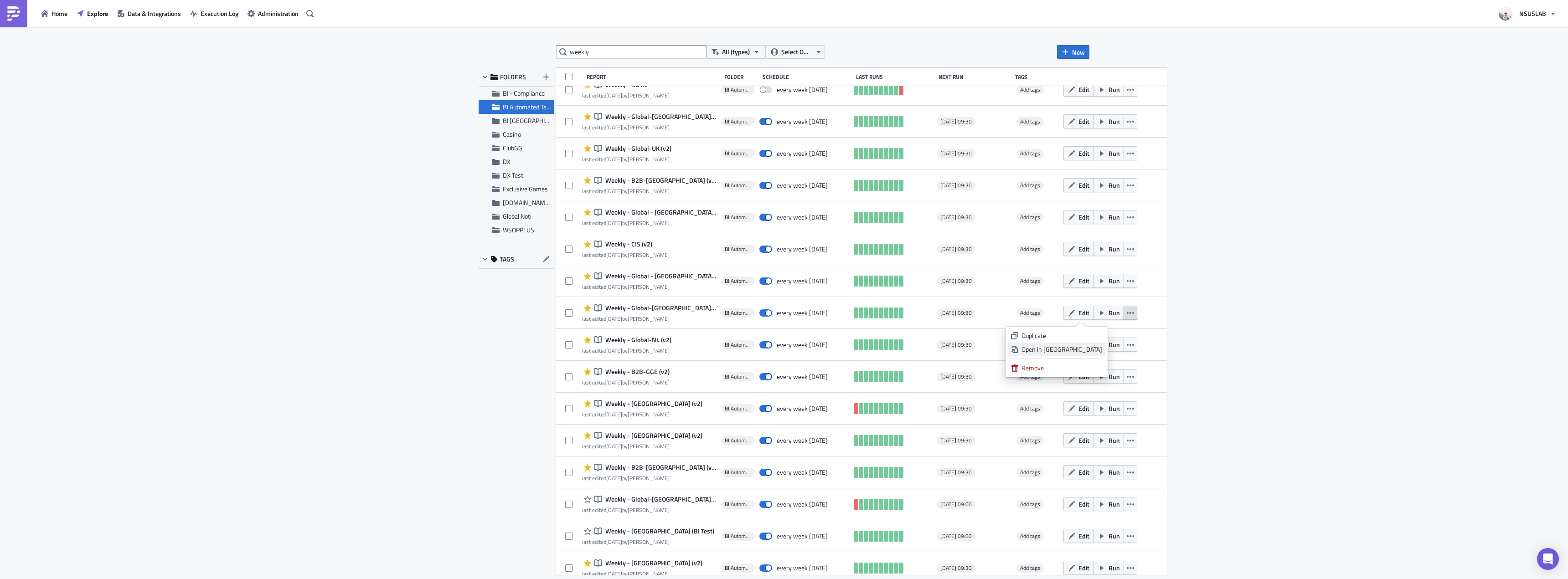
click at [1091, 353] on div "Open in New Tab" at bounding box center [1062, 349] width 81 height 9
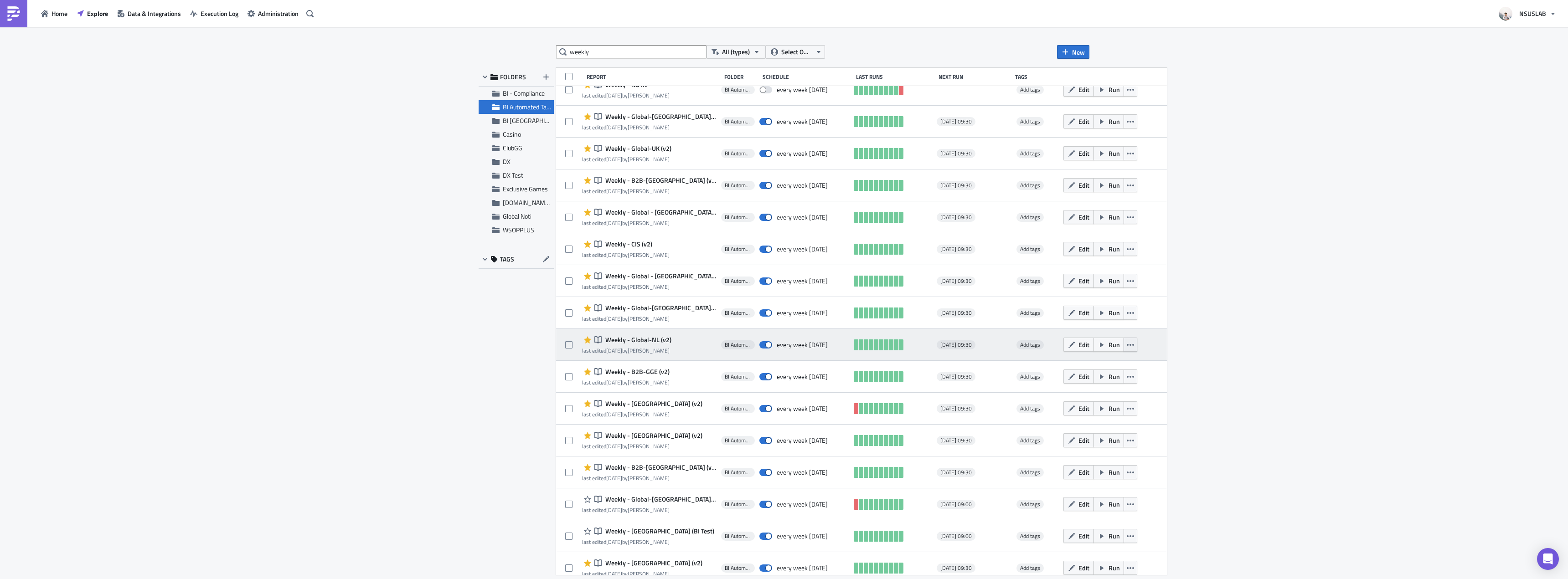
click at [1124, 347] on button "button" at bounding box center [1130, 344] width 13 height 14
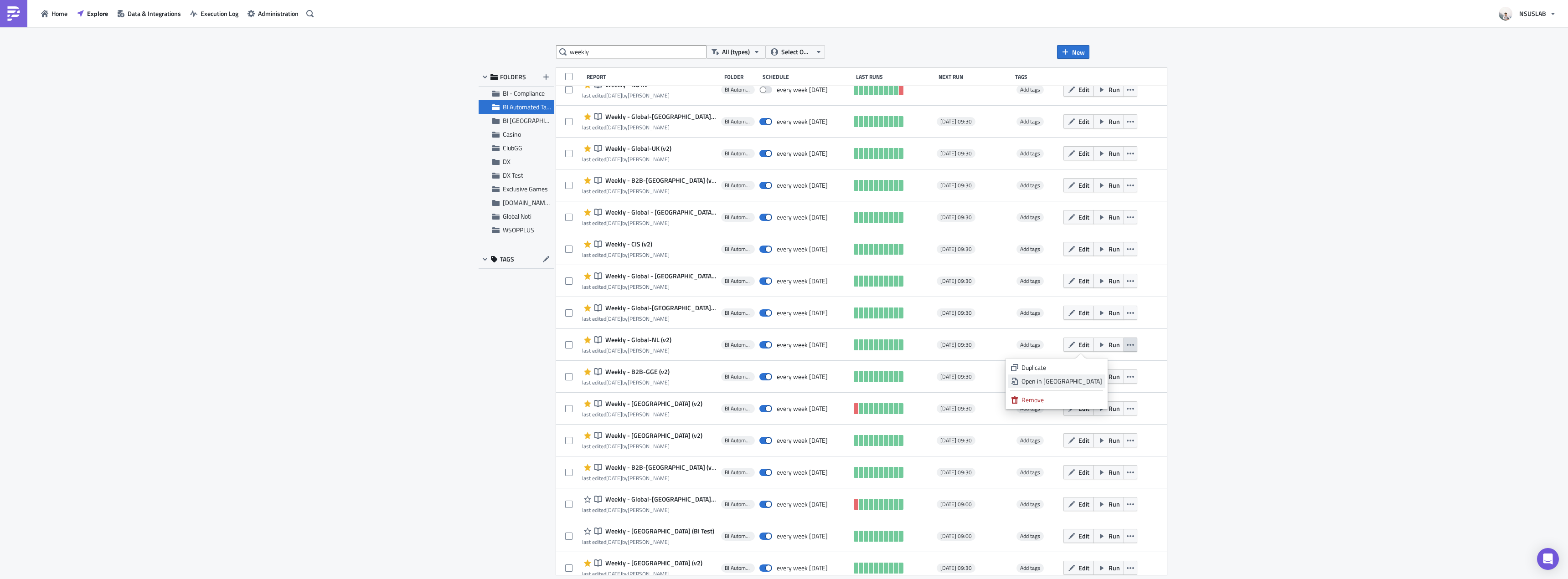
click at [1097, 382] on div "Open in New Tab" at bounding box center [1062, 381] width 81 height 9
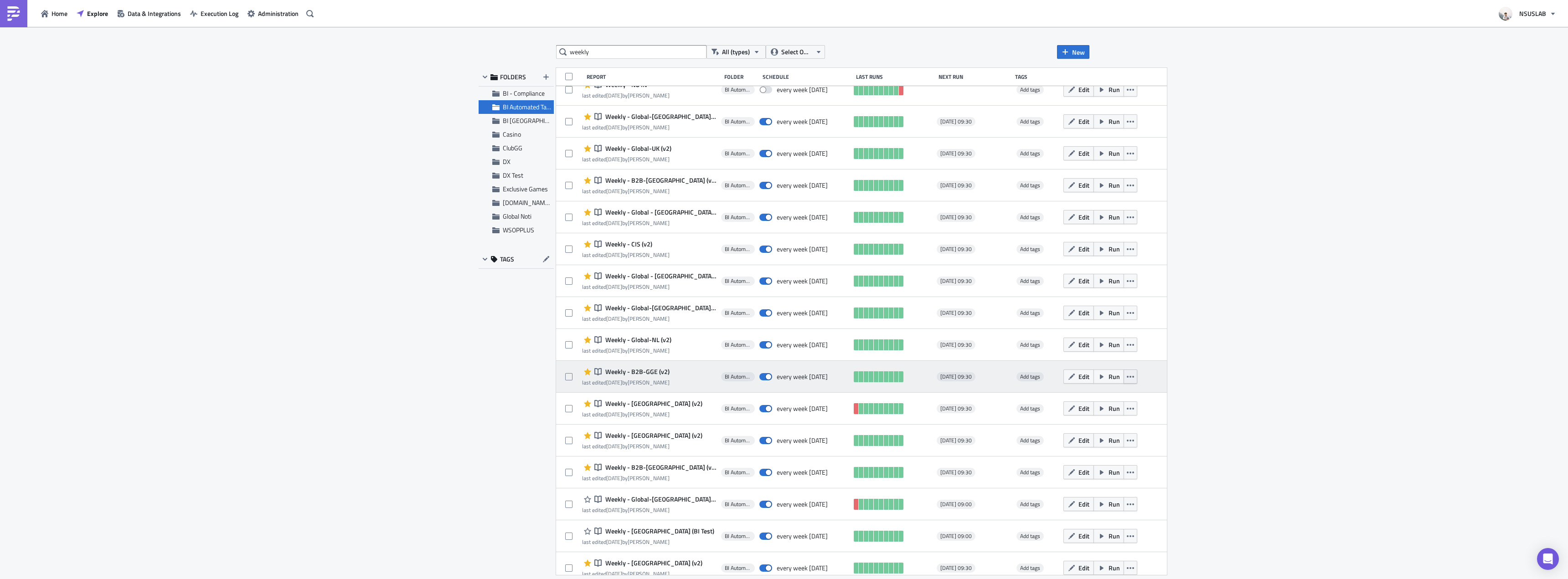
click at [1124, 375] on button "button" at bounding box center [1130, 376] width 13 height 14
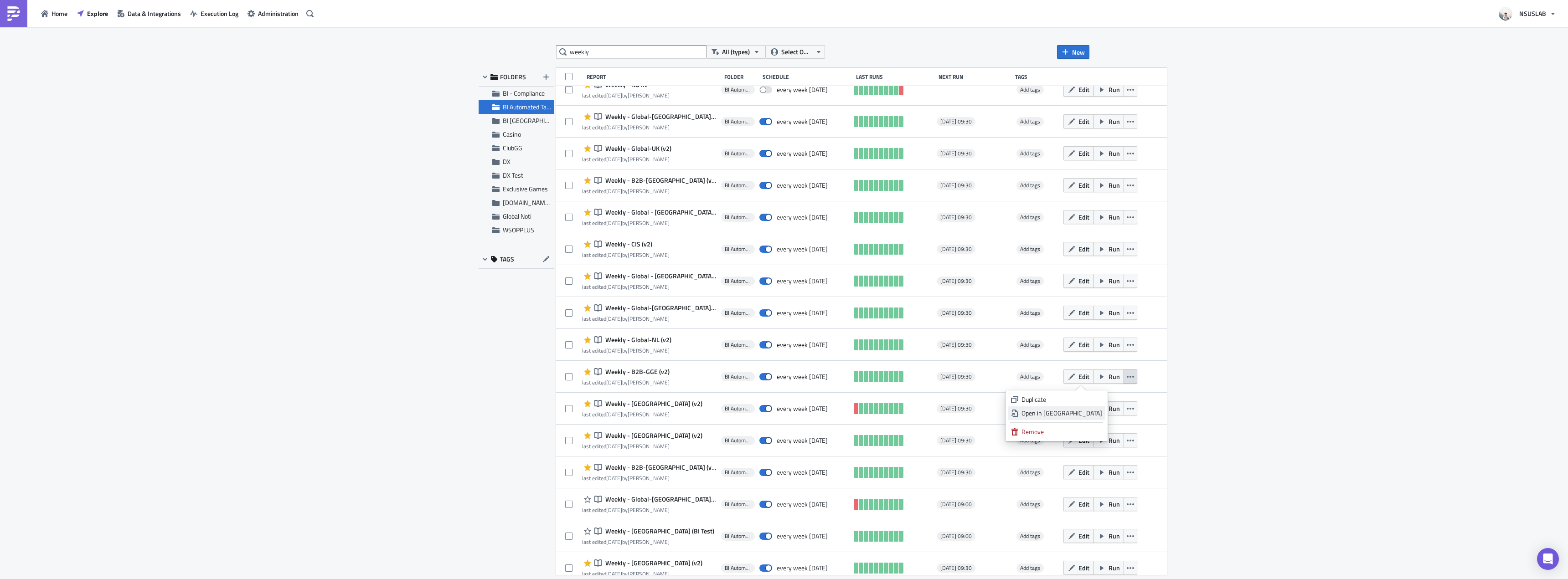
click at [1097, 411] on div "Open in New Tab" at bounding box center [1062, 413] width 81 height 9
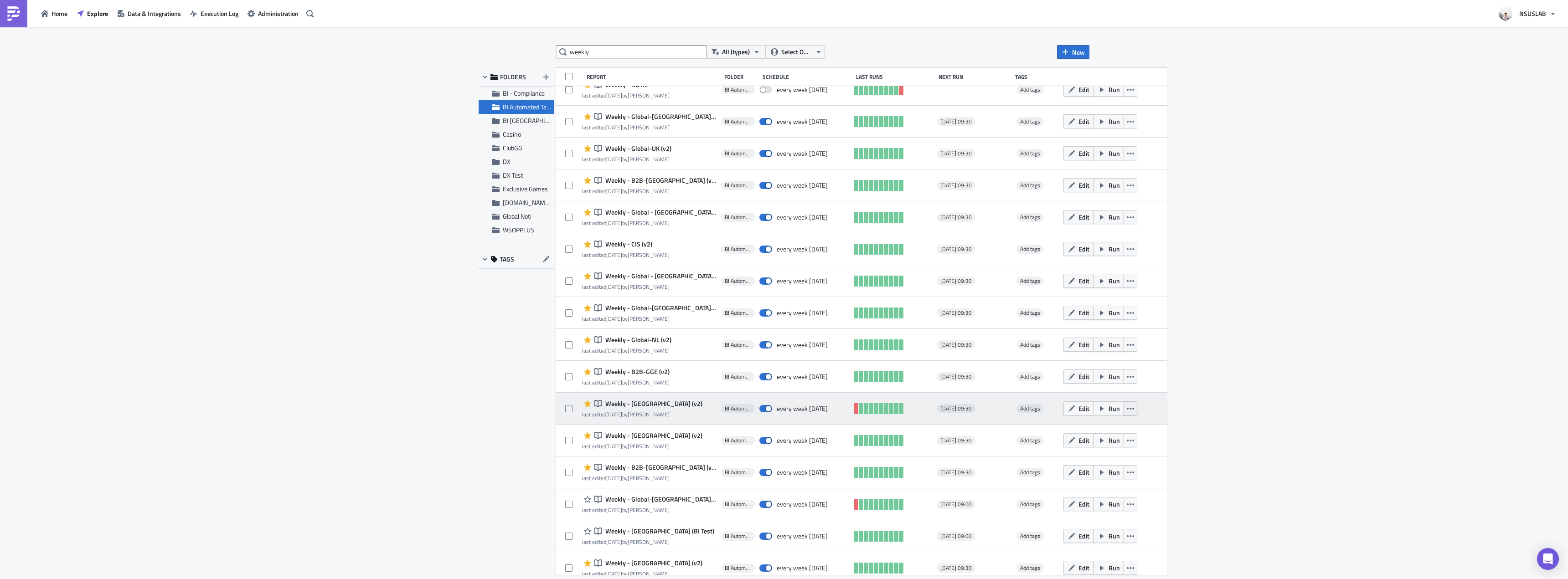
click at [1124, 408] on button "button" at bounding box center [1130, 408] width 13 height 14
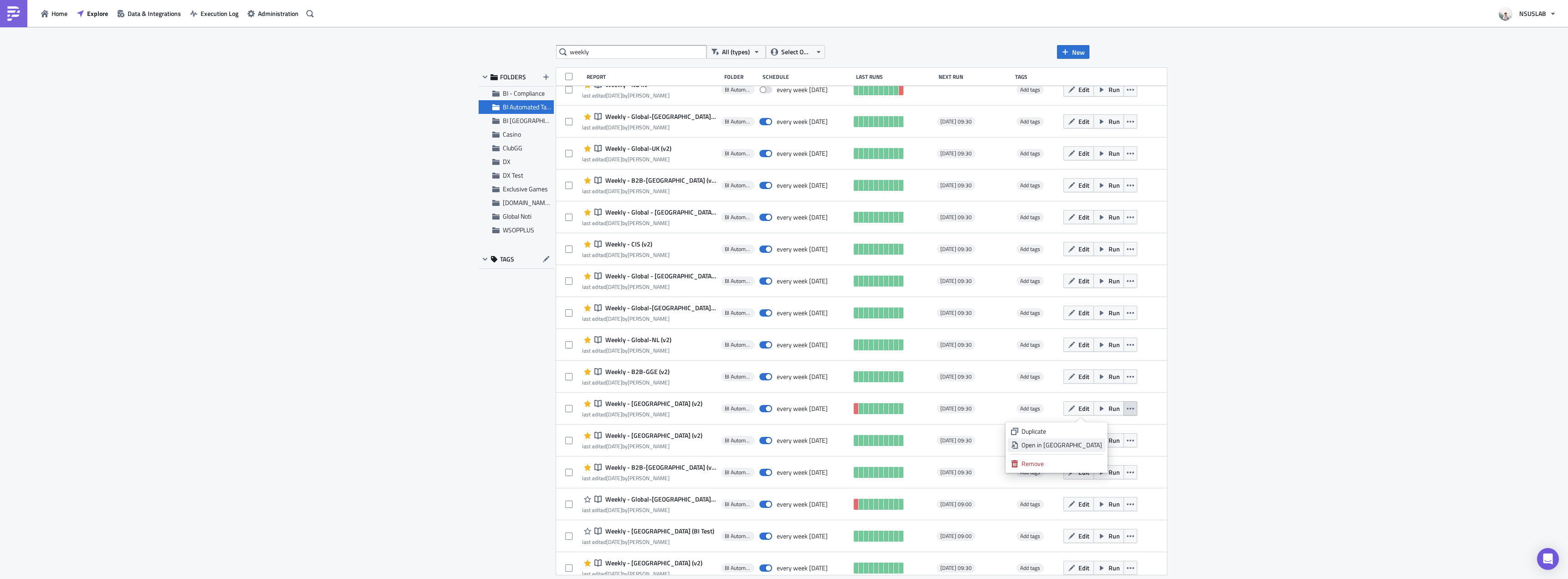
click at [1093, 446] on div "Open in New Tab" at bounding box center [1062, 445] width 81 height 9
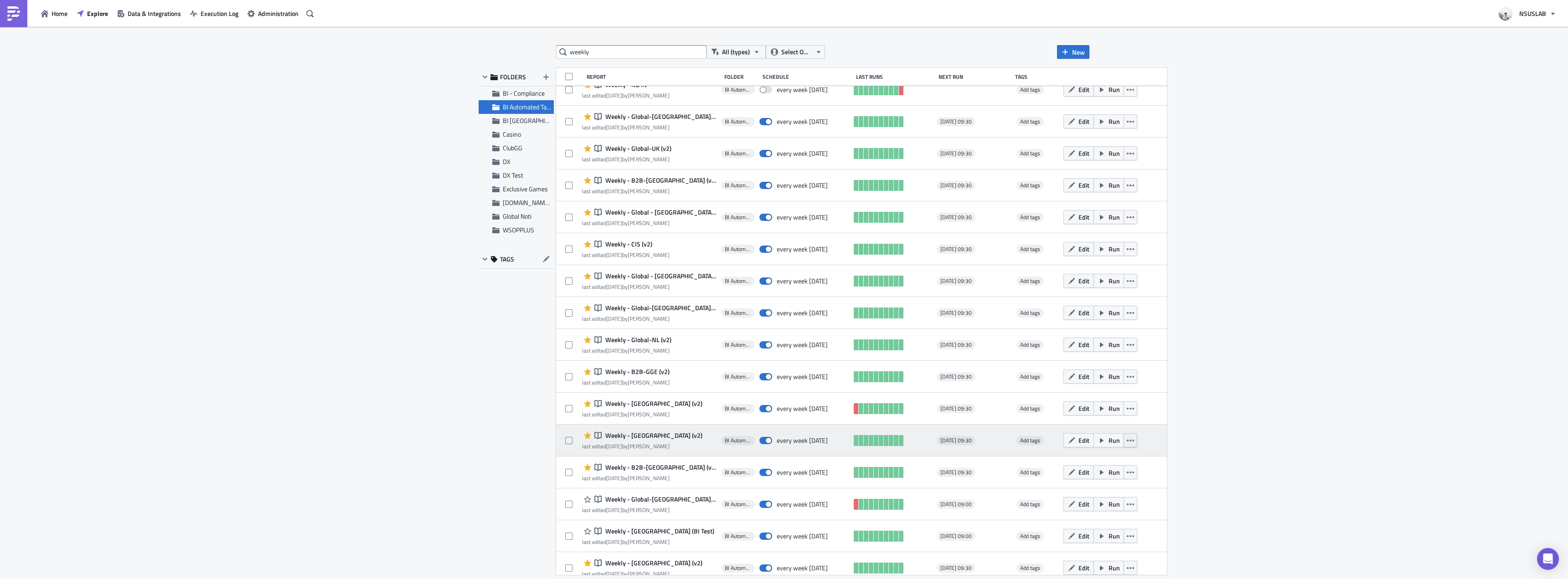
click at [1127, 443] on icon "button" at bounding box center [1130, 440] width 7 height 7
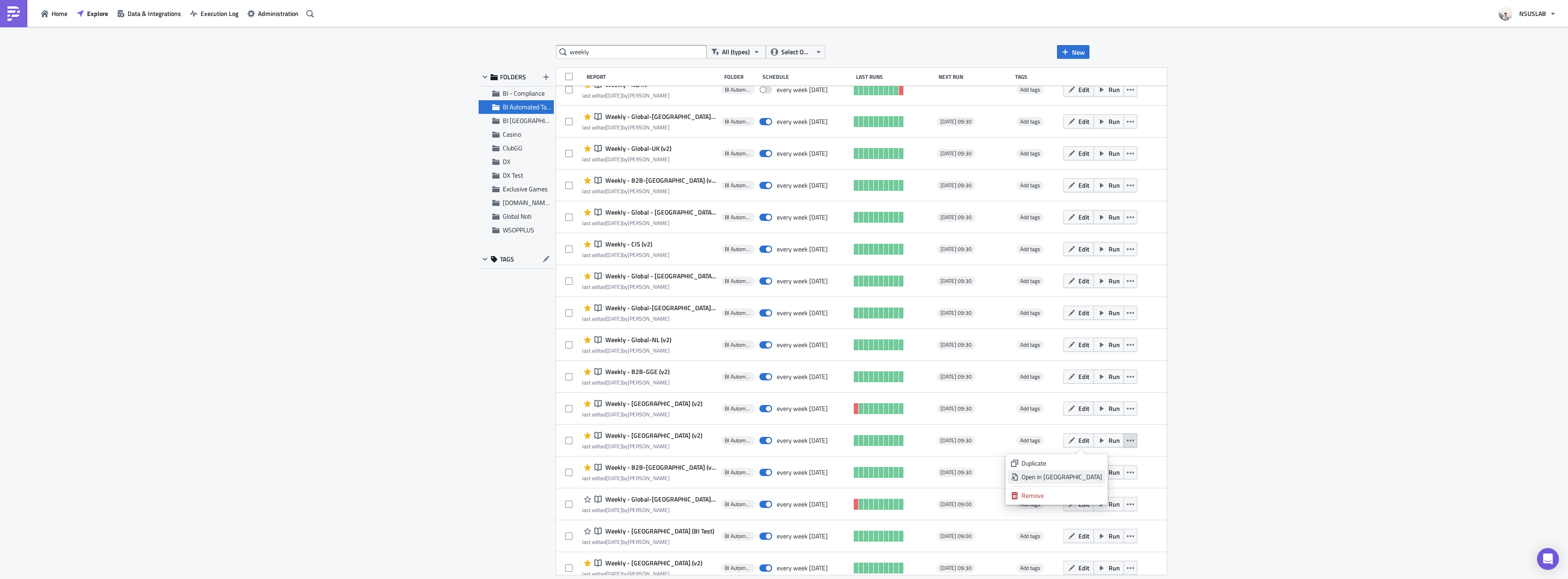
click at [1097, 478] on div "Open in New Tab" at bounding box center [1062, 477] width 81 height 9
click at [1124, 476] on button "button" at bounding box center [1130, 472] width 13 height 14
click at [1090, 510] on div "Open in New Tab" at bounding box center [1062, 508] width 81 height 9
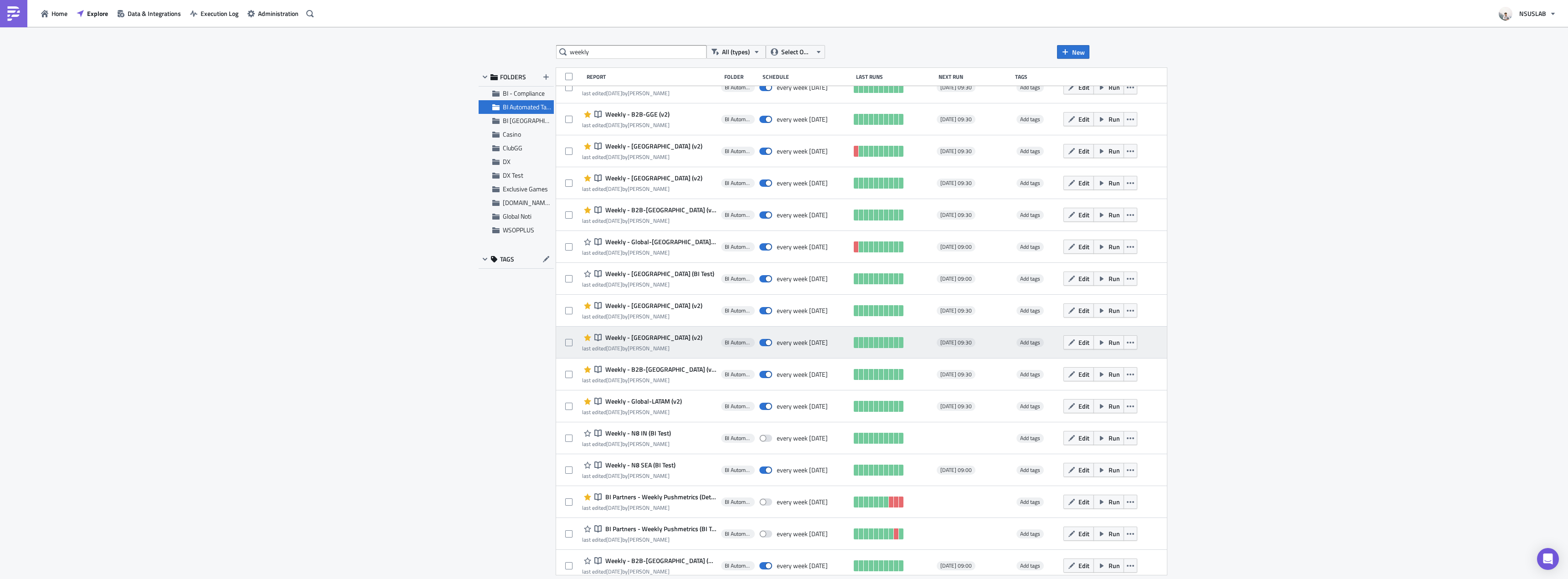
scroll to position [605, 0]
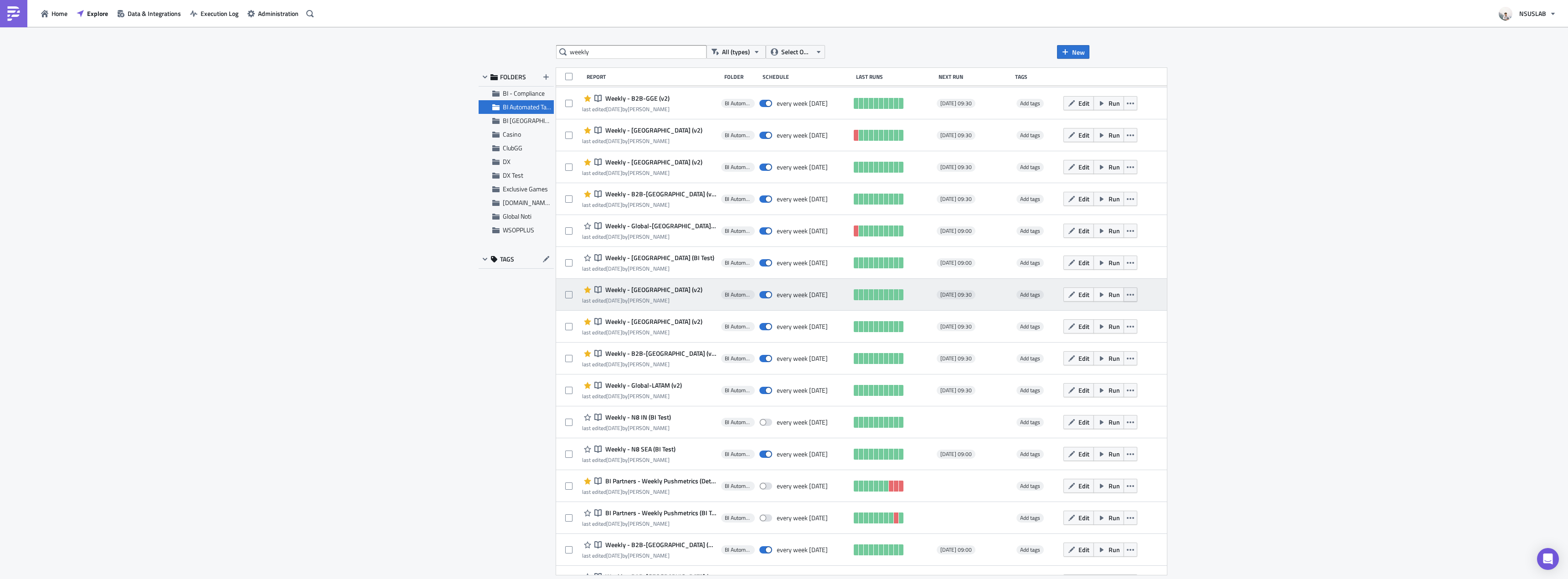
click at [1127, 293] on icon "button" at bounding box center [1130, 295] width 7 height 7
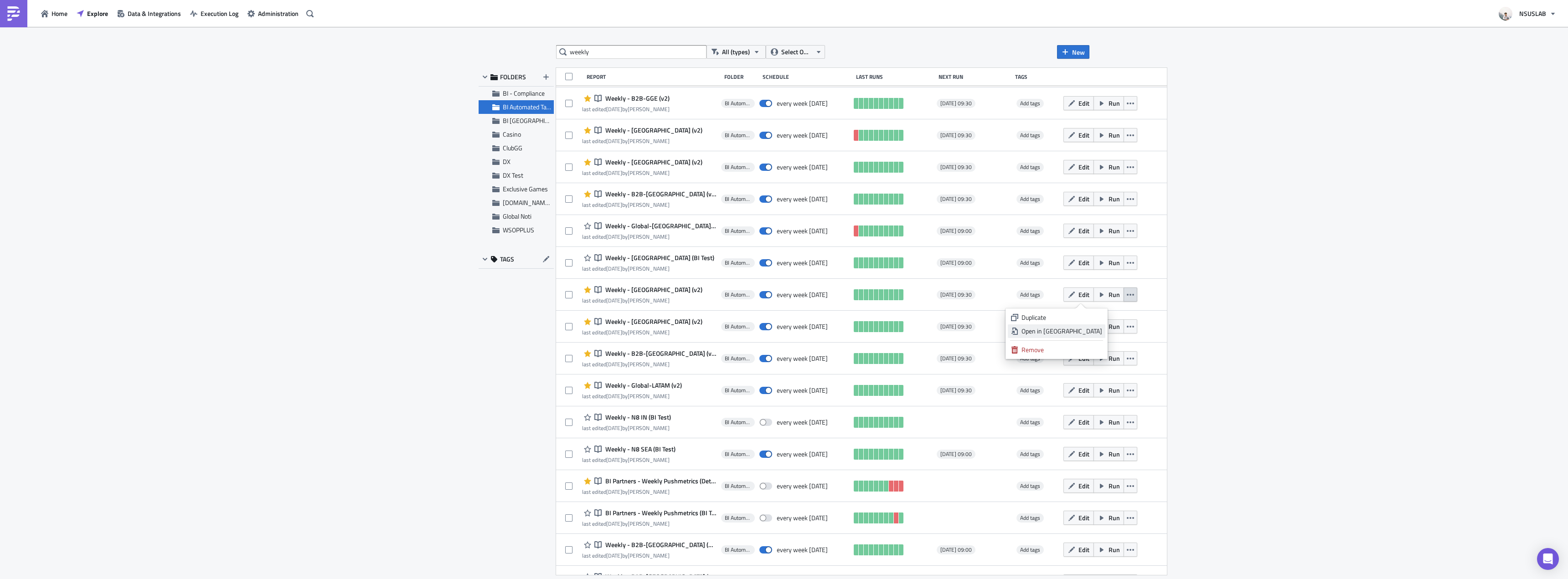
click at [1100, 331] on div "Open in New Tab" at bounding box center [1062, 331] width 81 height 9
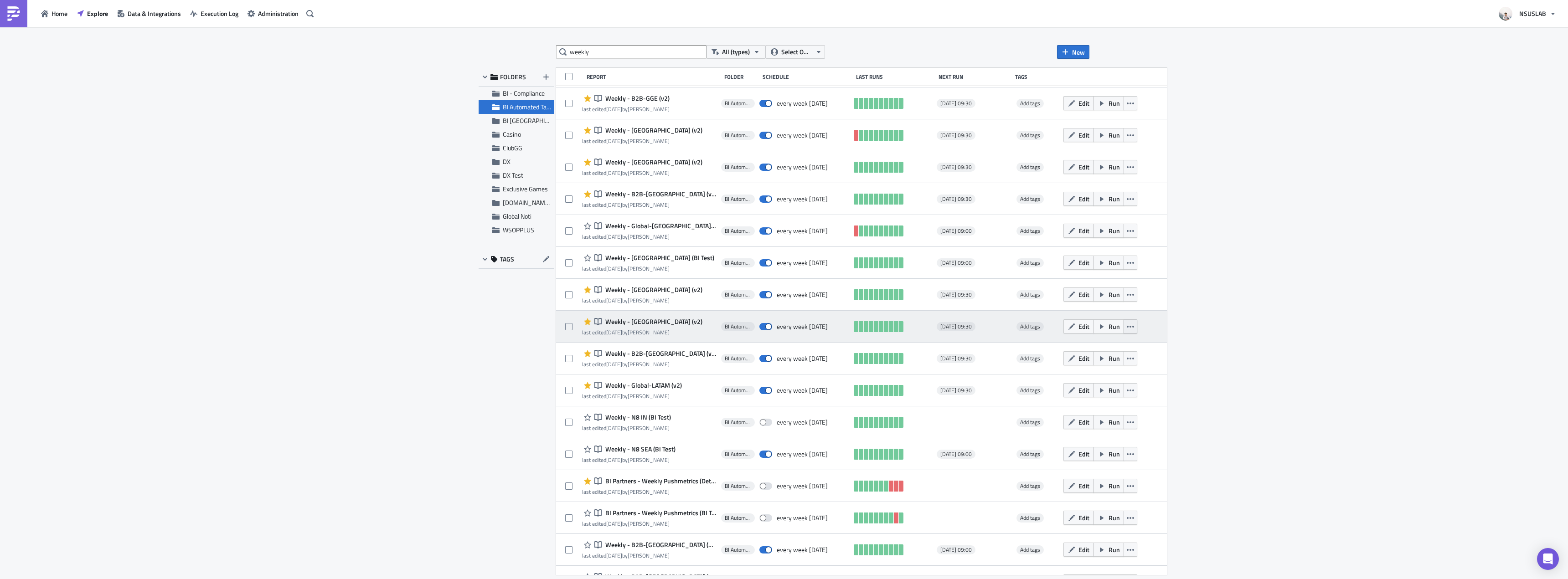
click at [1127, 325] on icon "button" at bounding box center [1130, 327] width 7 height 7
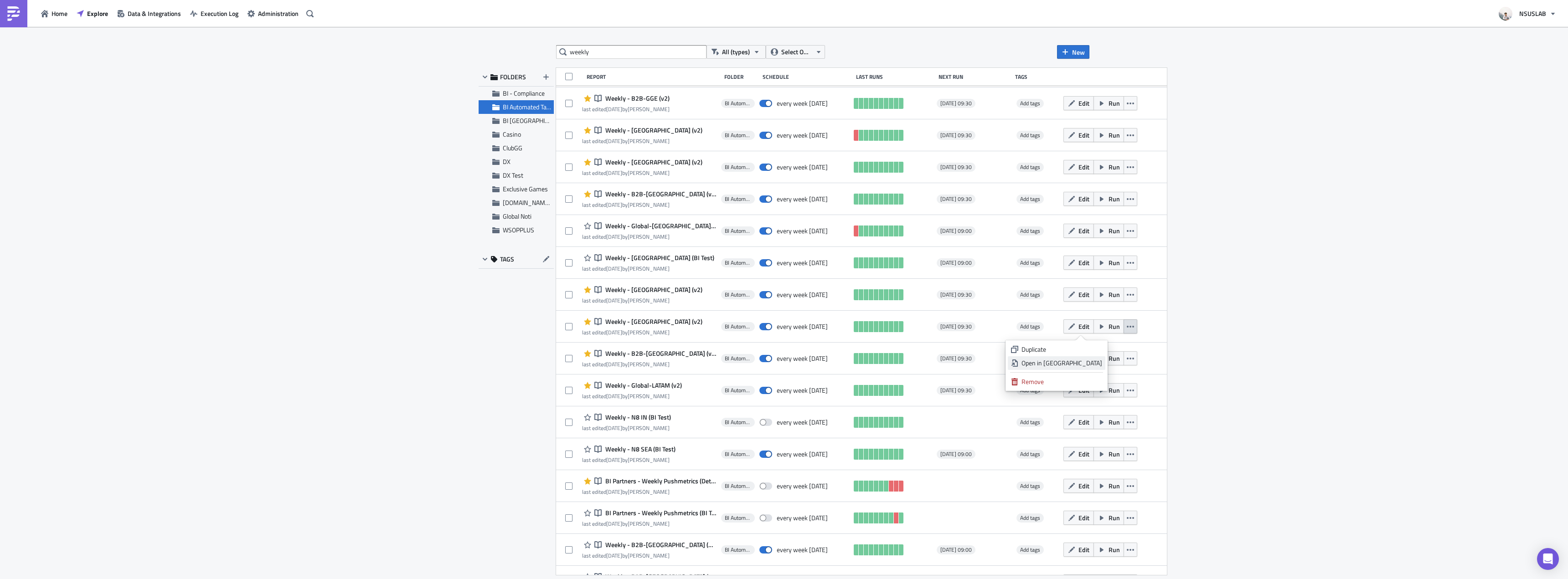
click at [1097, 364] on div "Open in New Tab" at bounding box center [1062, 362] width 81 height 9
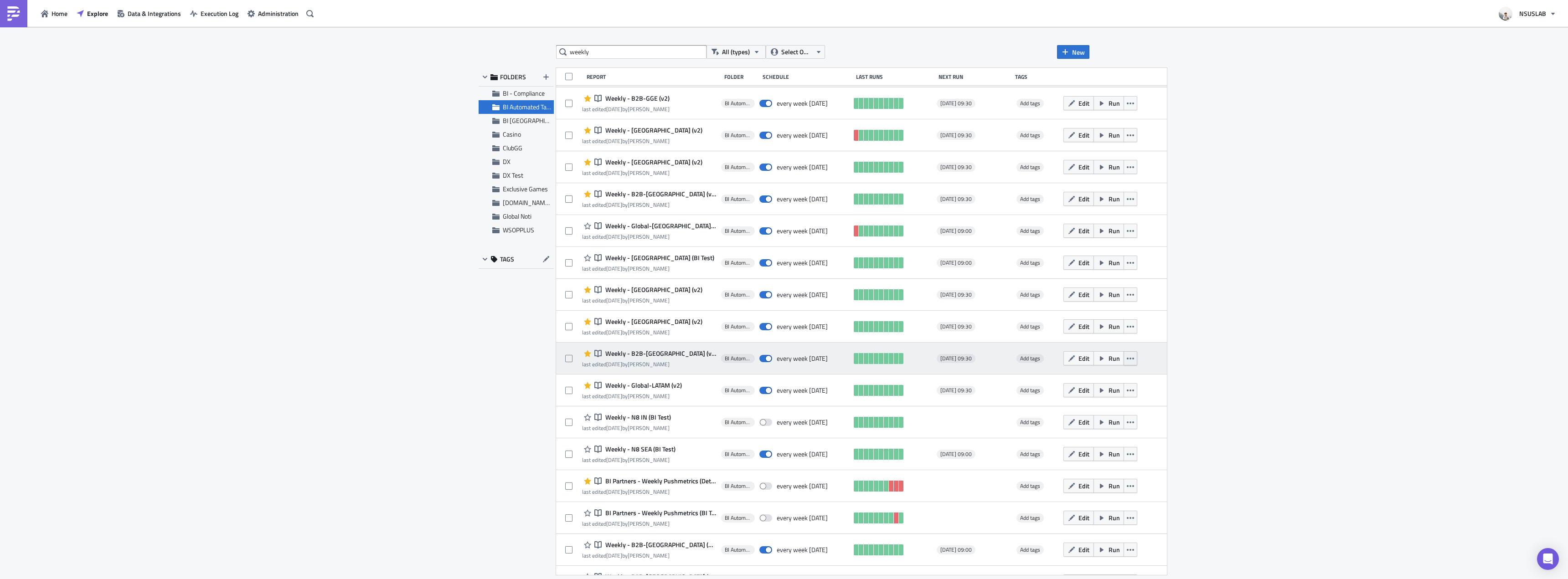
click at [1124, 356] on button "button" at bounding box center [1130, 358] width 13 height 14
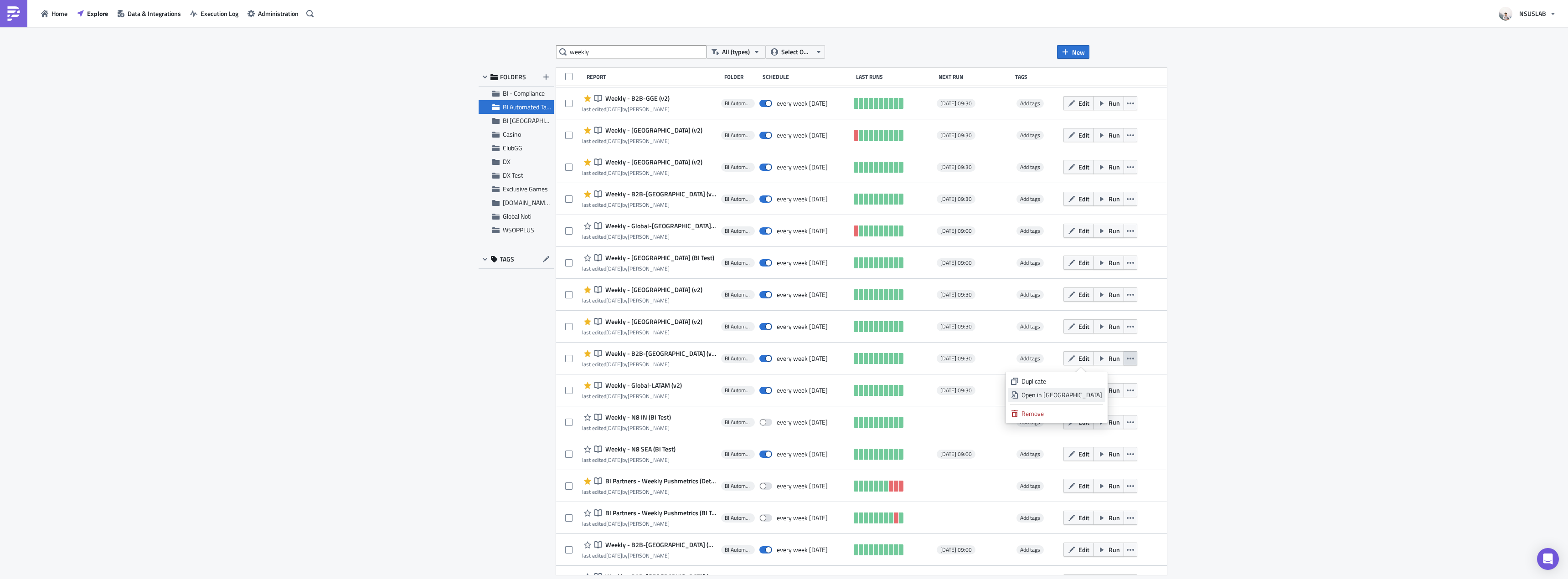
click at [1099, 394] on div "Open in New Tab" at bounding box center [1062, 395] width 81 height 9
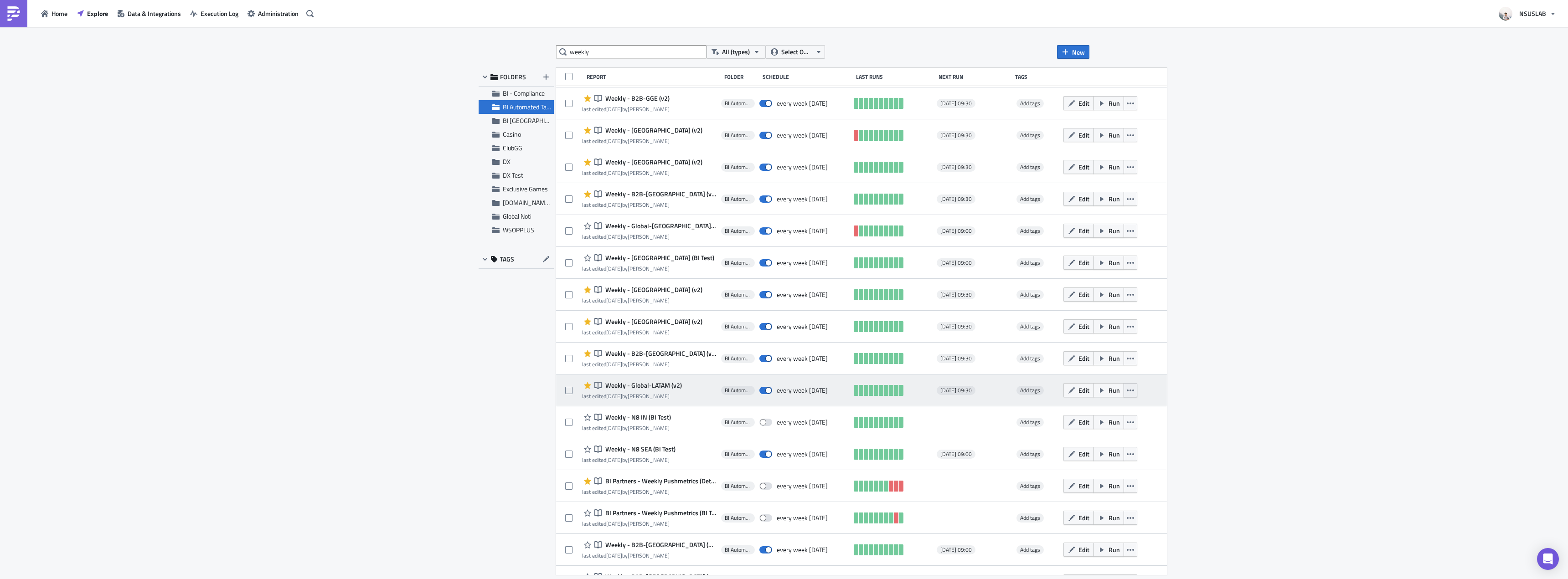
click at [1124, 387] on button "button" at bounding box center [1130, 390] width 13 height 14
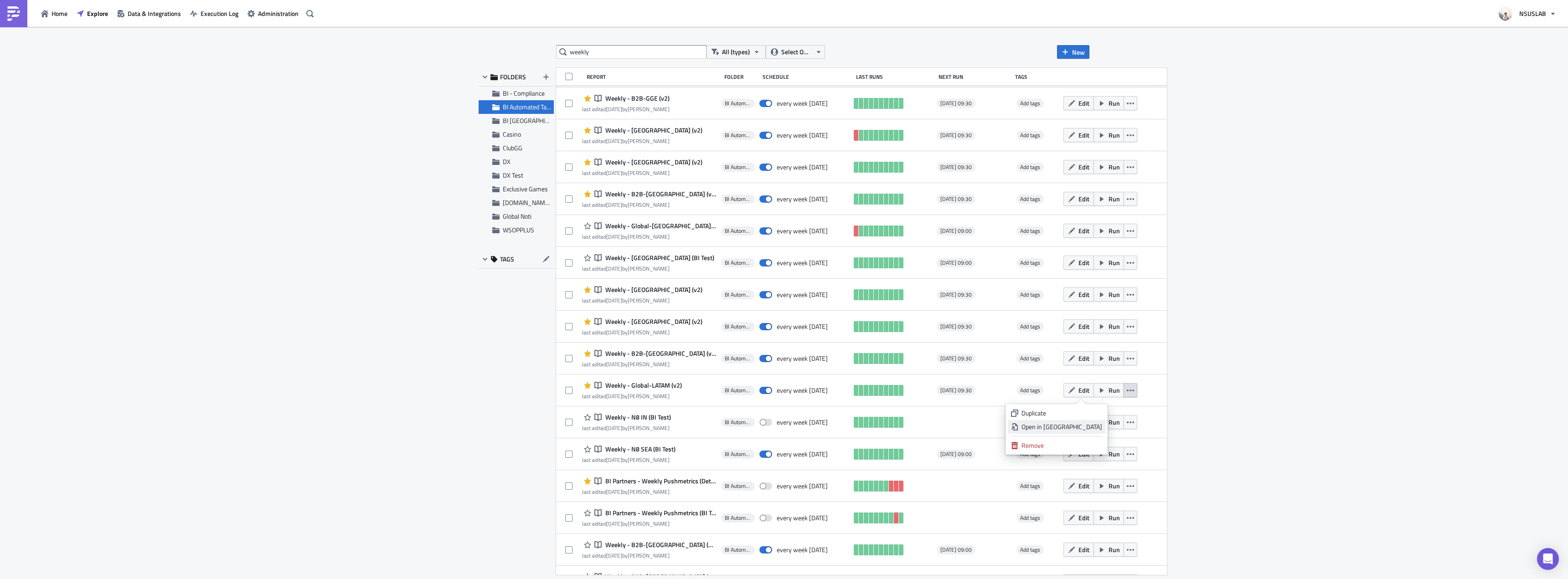
click at [1099, 432] on link "Open in New Tab" at bounding box center [1057, 426] width 97 height 13
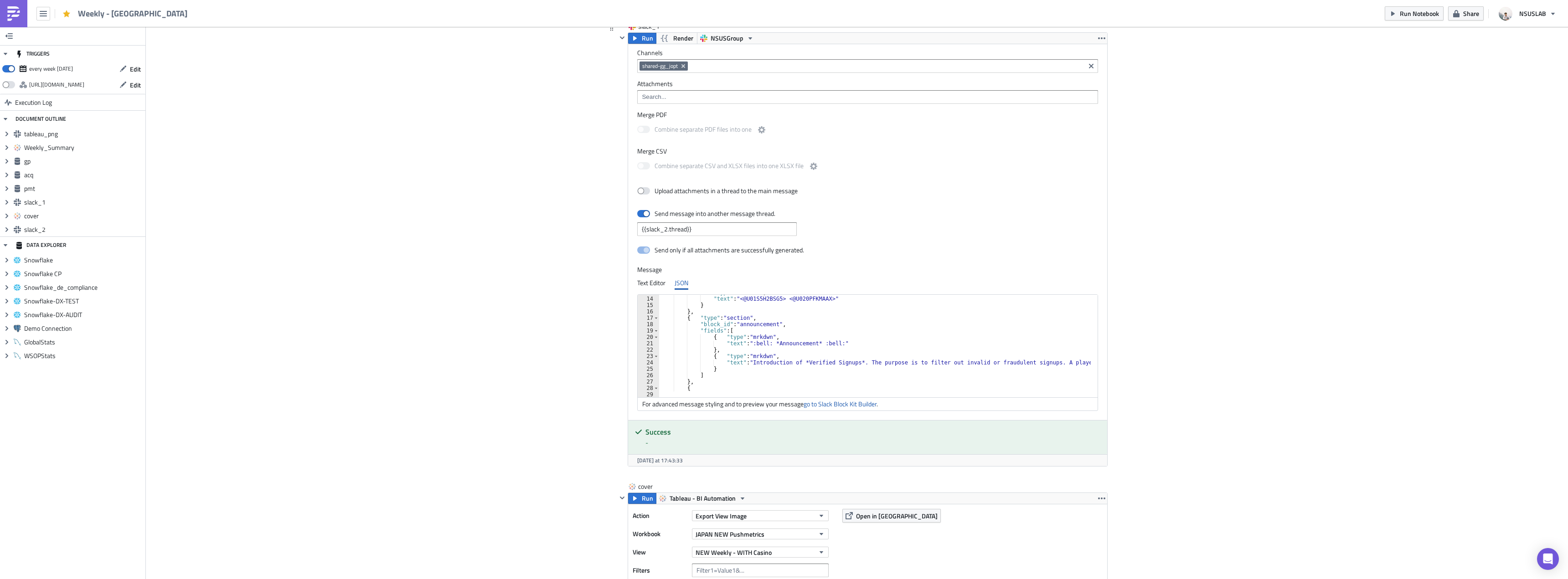
scroll to position [82, 0]
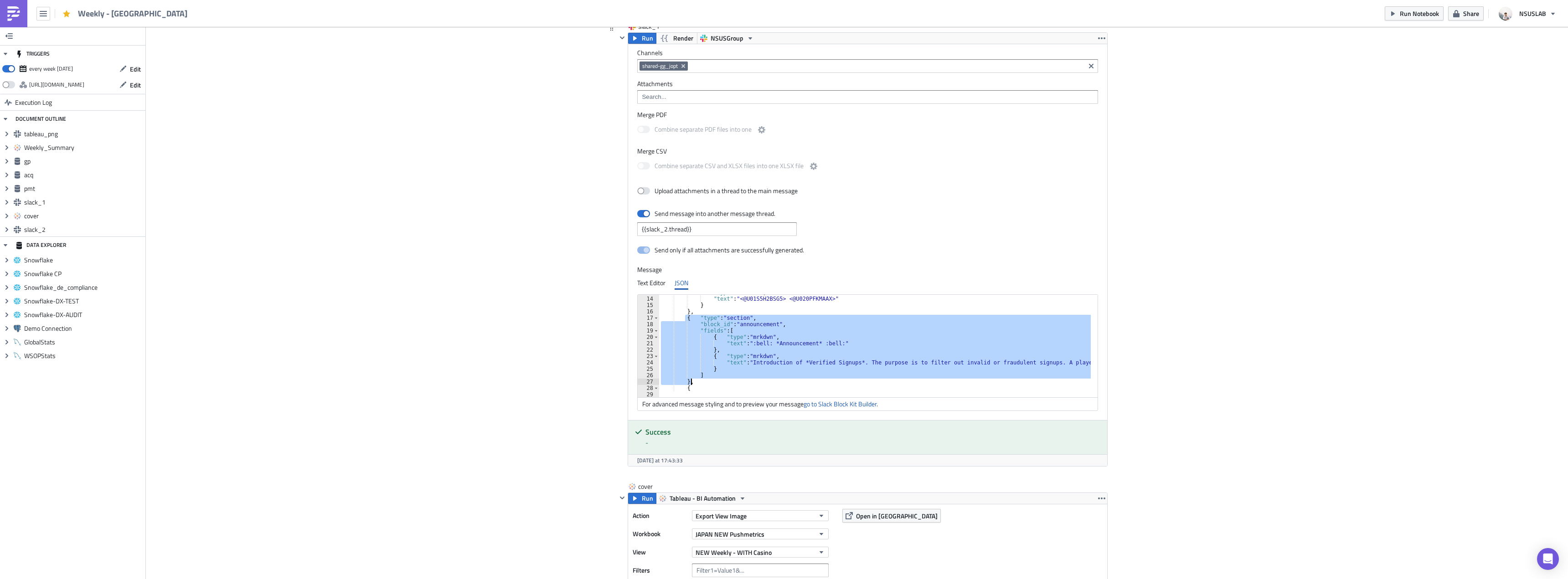
drag, startPoint x: 681, startPoint y: 320, endPoint x: 697, endPoint y: 380, distance: 62.1
click at [697, 380] on div ""type" : "mrkdwn" , "text" : "<@U01S5H2BSG5> <@U020PFKMAAX>" } } , { "type" : "…" at bounding box center [1129, 344] width 939 height 108
type textarea "] },"
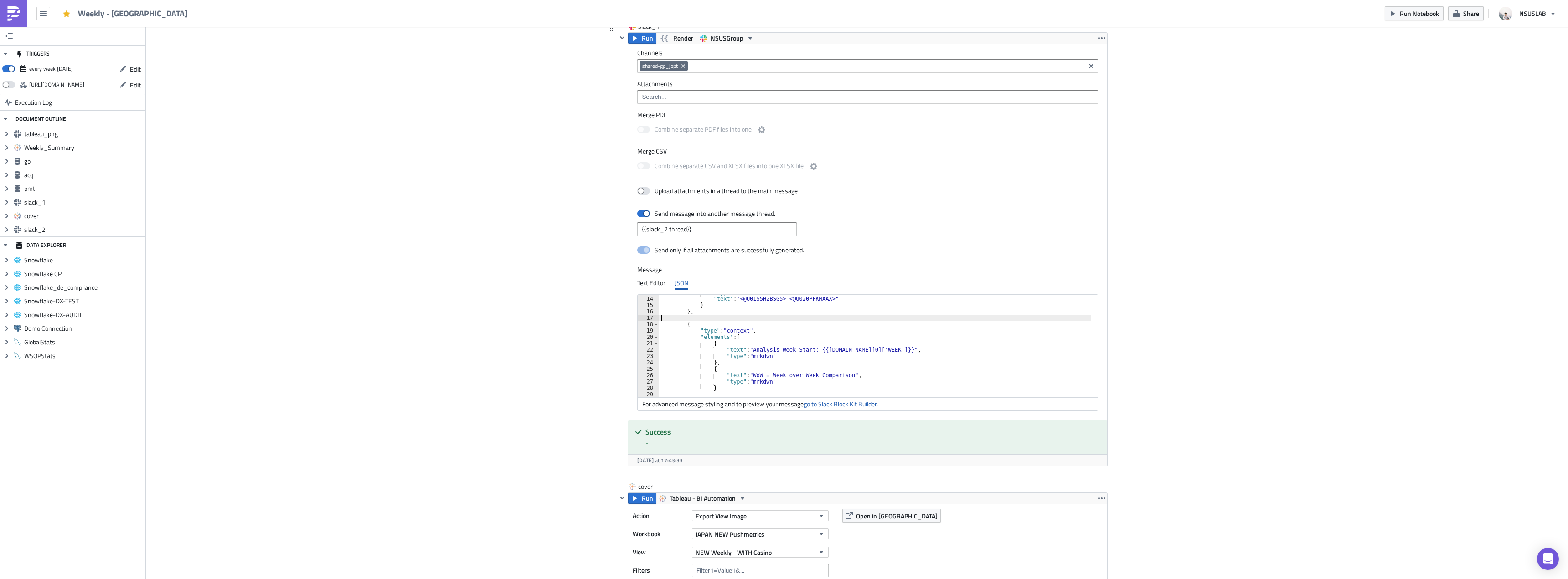
type textarea "},"
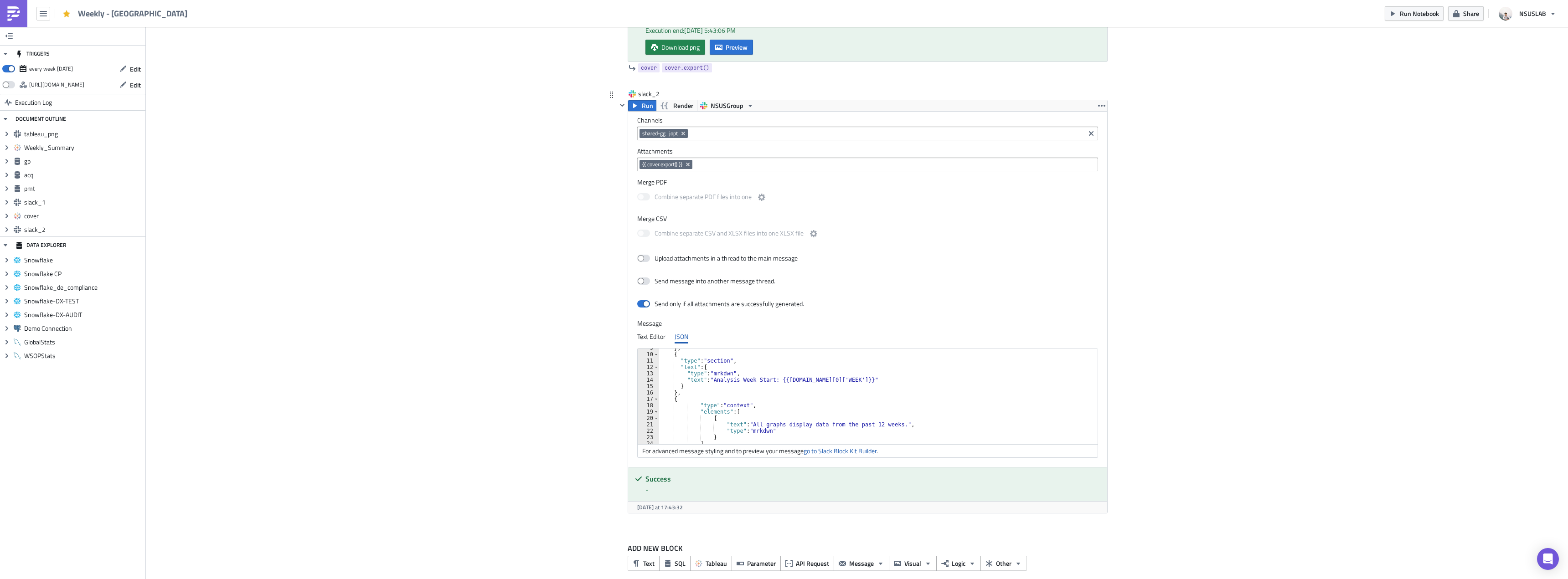
scroll to position [83, 0]
click at [859, 395] on div ""text" : "Analysis Week Start: {{gp.data[0]['WEEK']}}" } } , { "type" : "contex…" at bounding box center [880, 403] width 443 height 108
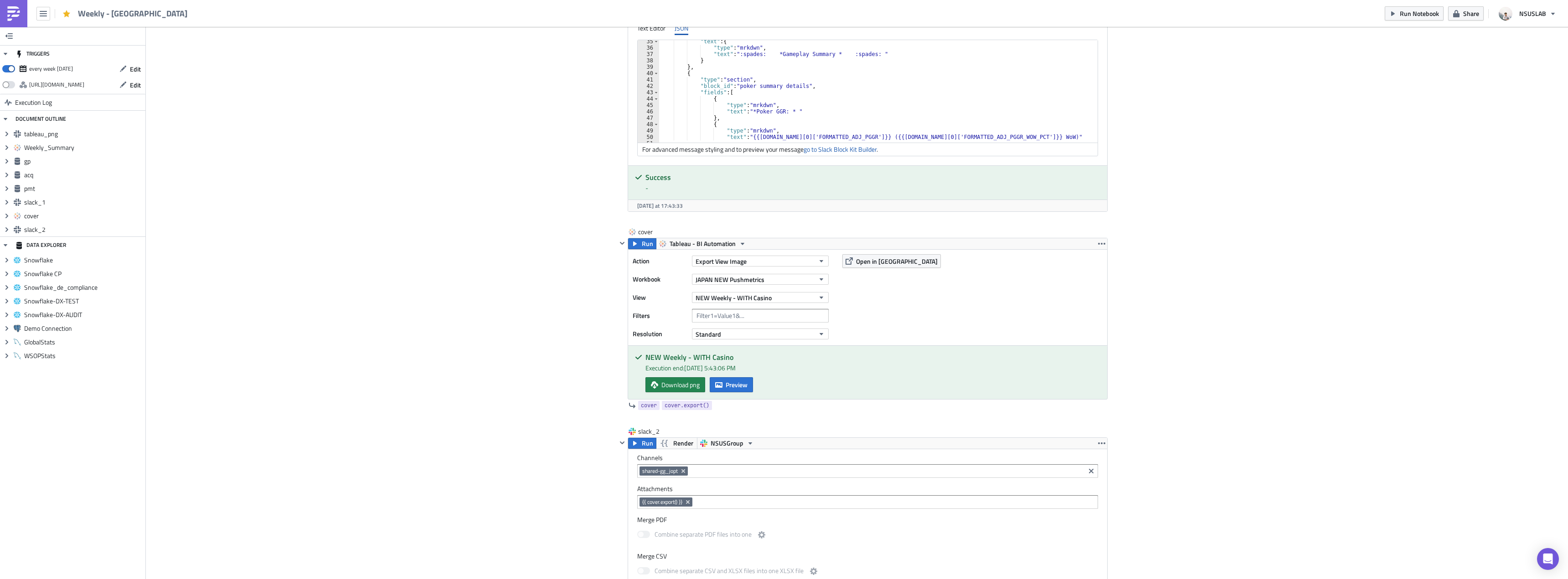
scroll to position [1969, 0]
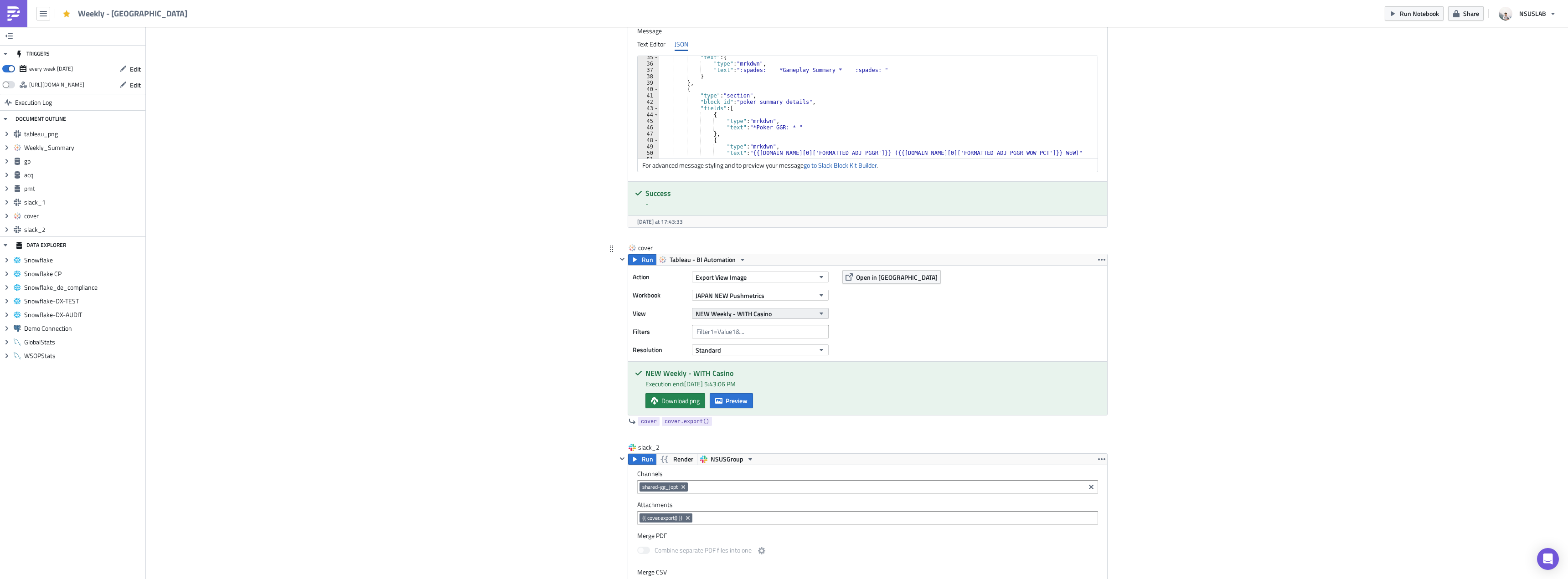
type textarea ""type": "mrkdwn""
click at [798, 318] on button "NEW Weekly - WITH Casino" at bounding box center [760, 313] width 137 height 11
click at [759, 427] on div "Partners Weekly - WITH CASINO" at bounding box center [737, 426] width 86 height 9
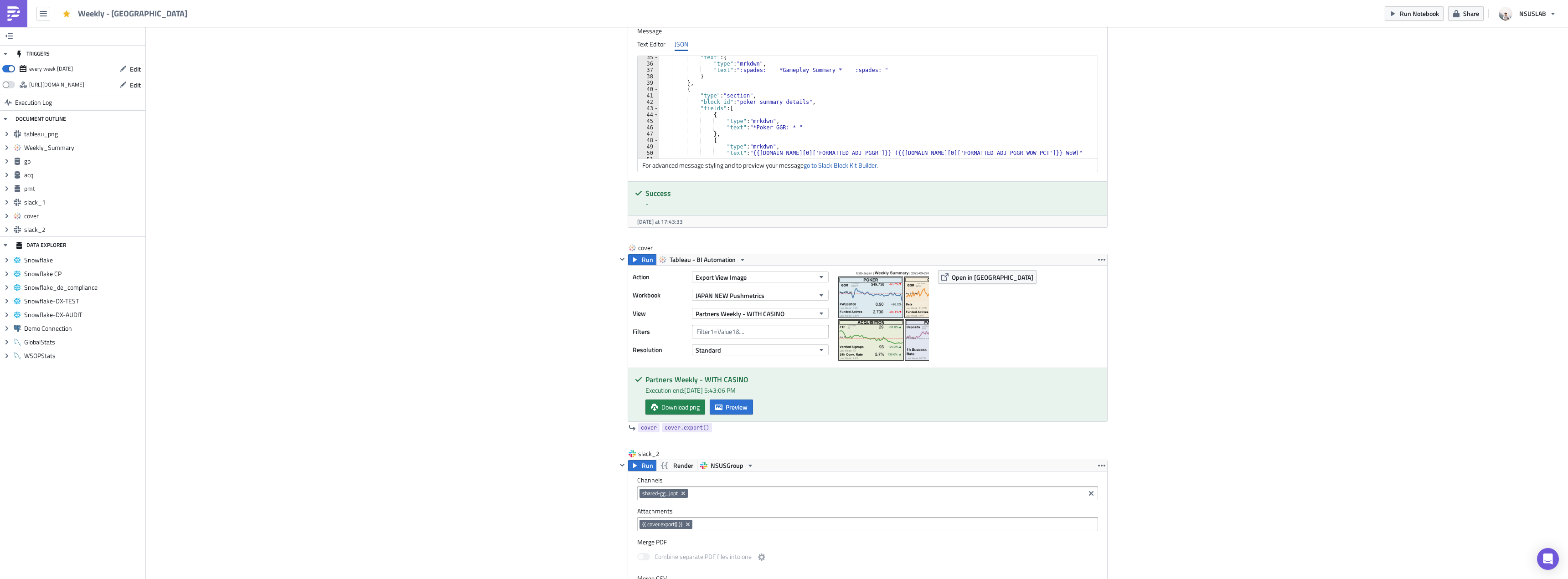
drag, startPoint x: 643, startPoint y: 261, endPoint x: 621, endPoint y: 265, distance: 22.4
click at [643, 260] on span "Run" at bounding box center [647, 260] width 12 height 11
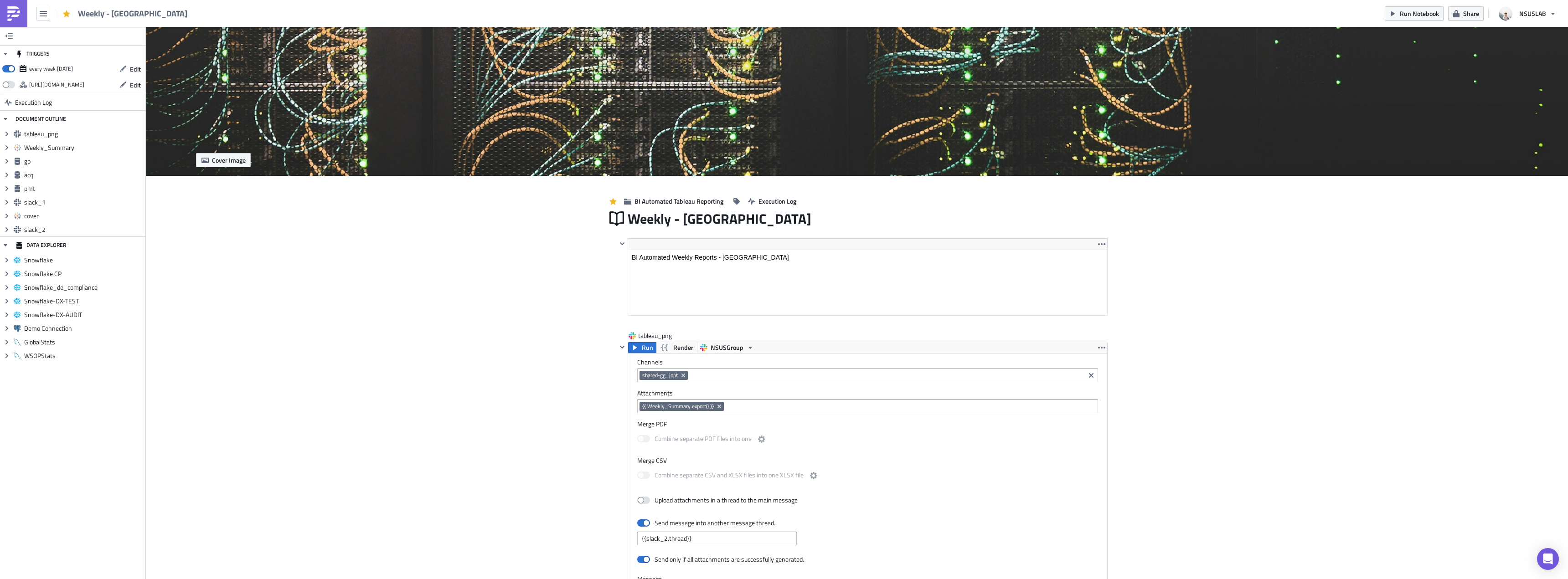
scroll to position [0, 0]
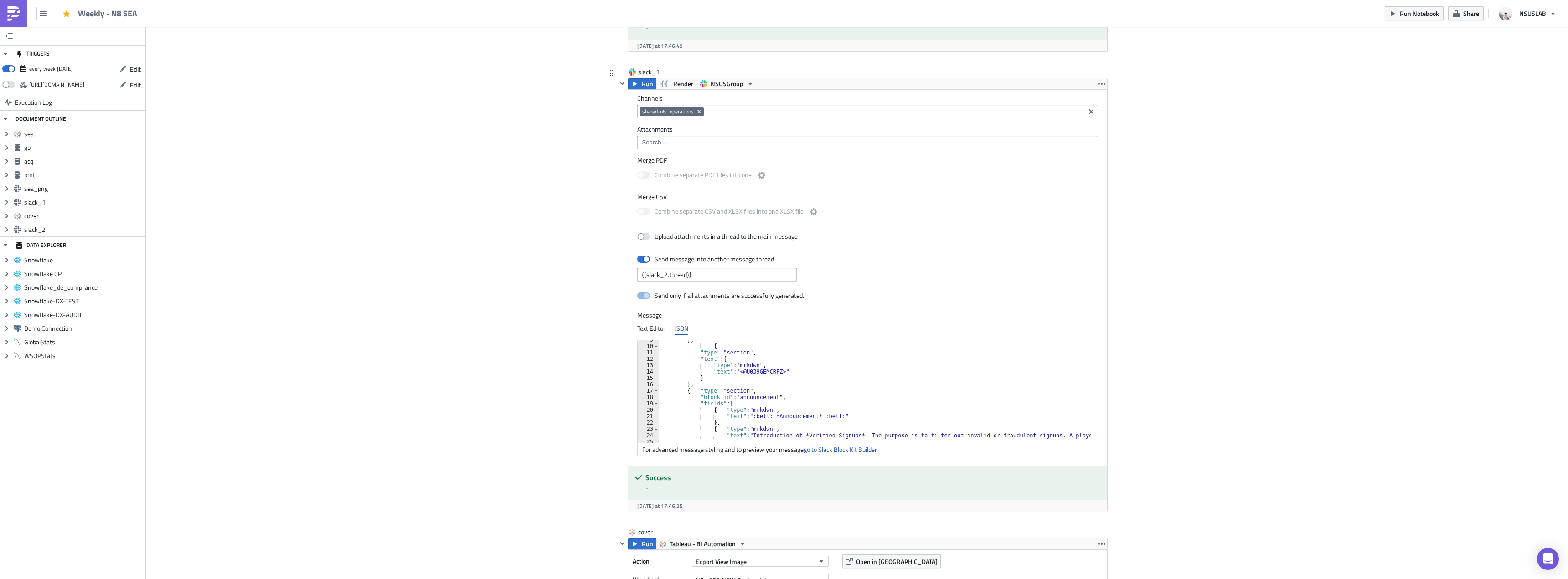
scroll to position [82, 0]
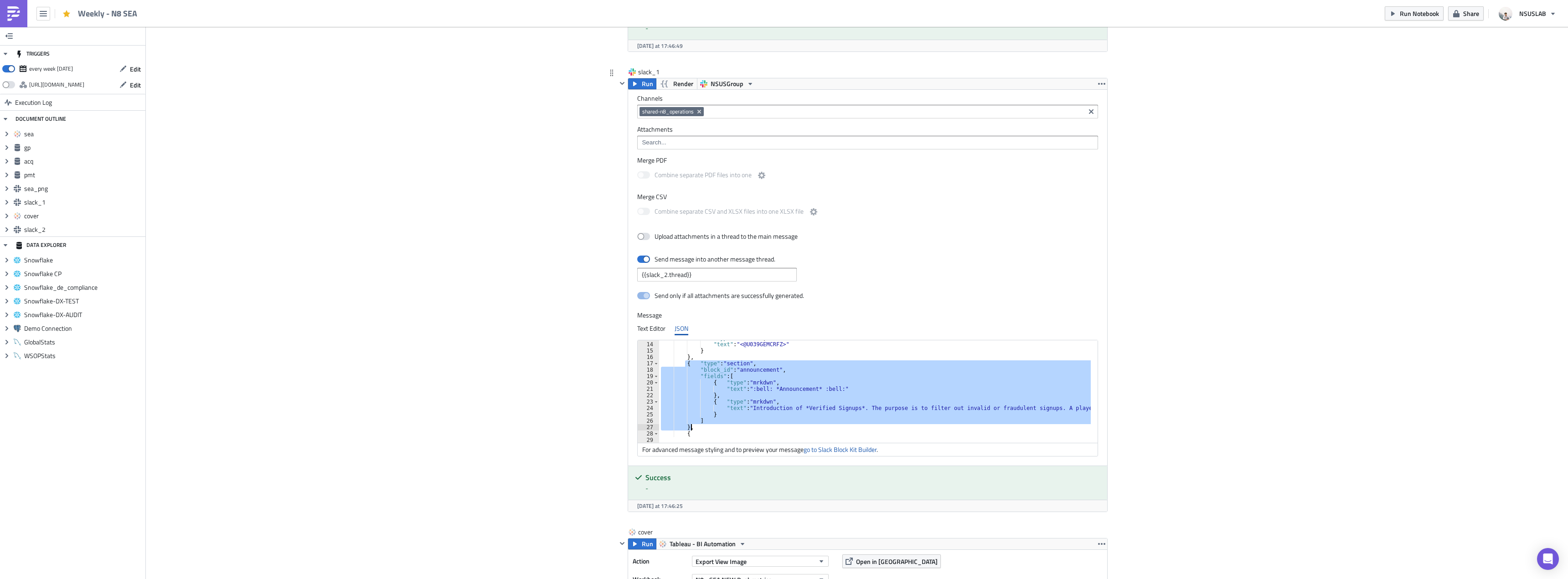
drag, startPoint x: 682, startPoint y: 366, endPoint x: 687, endPoint y: 427, distance: 61.2
click at [687, 427] on div ""type" : "mrkdwn" , "text" : "<@U039GEMCRFZ>" } } , { "type" : "section" , "blo…" at bounding box center [1127, 389] width 936 height 108
type textarea "] },"
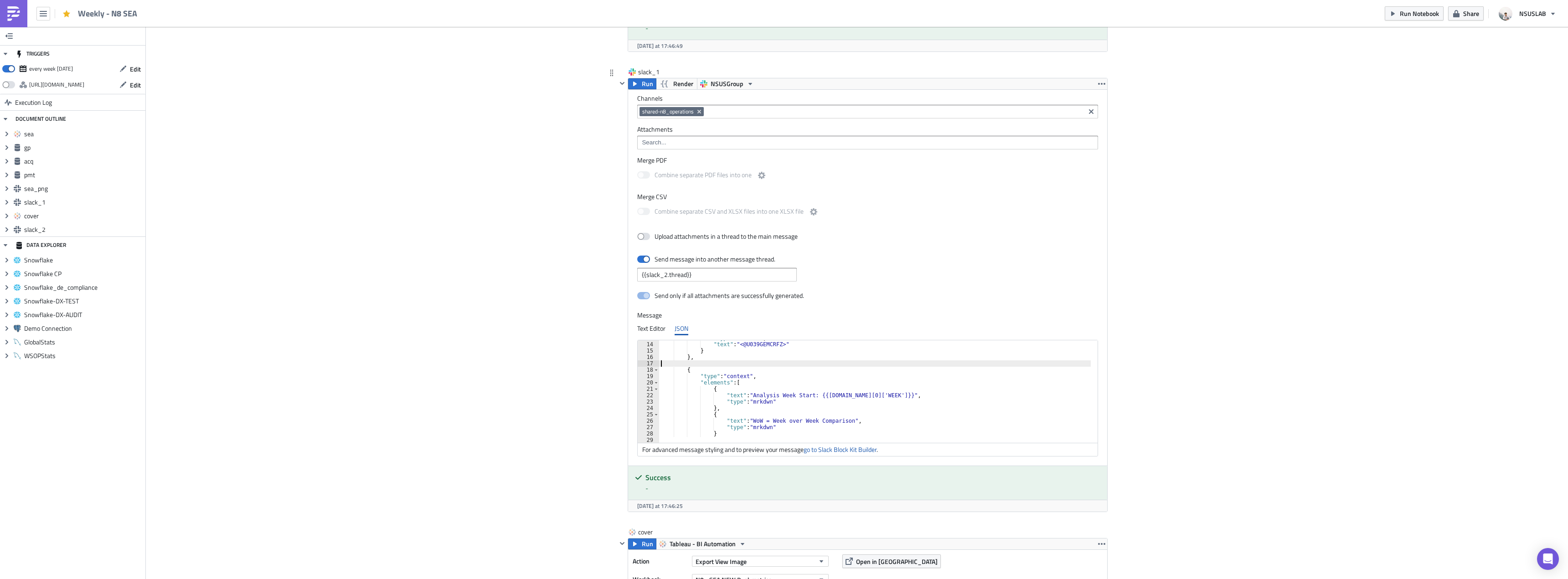
type textarea "},"
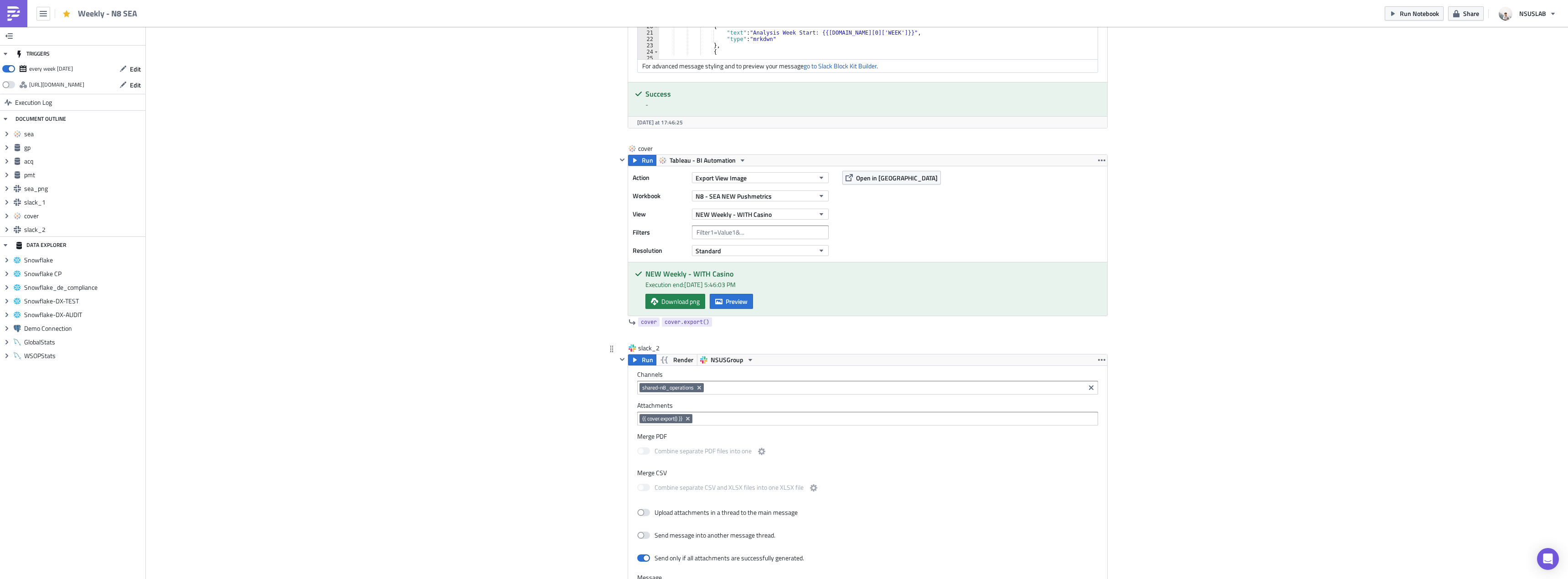
scroll to position [2050, 0]
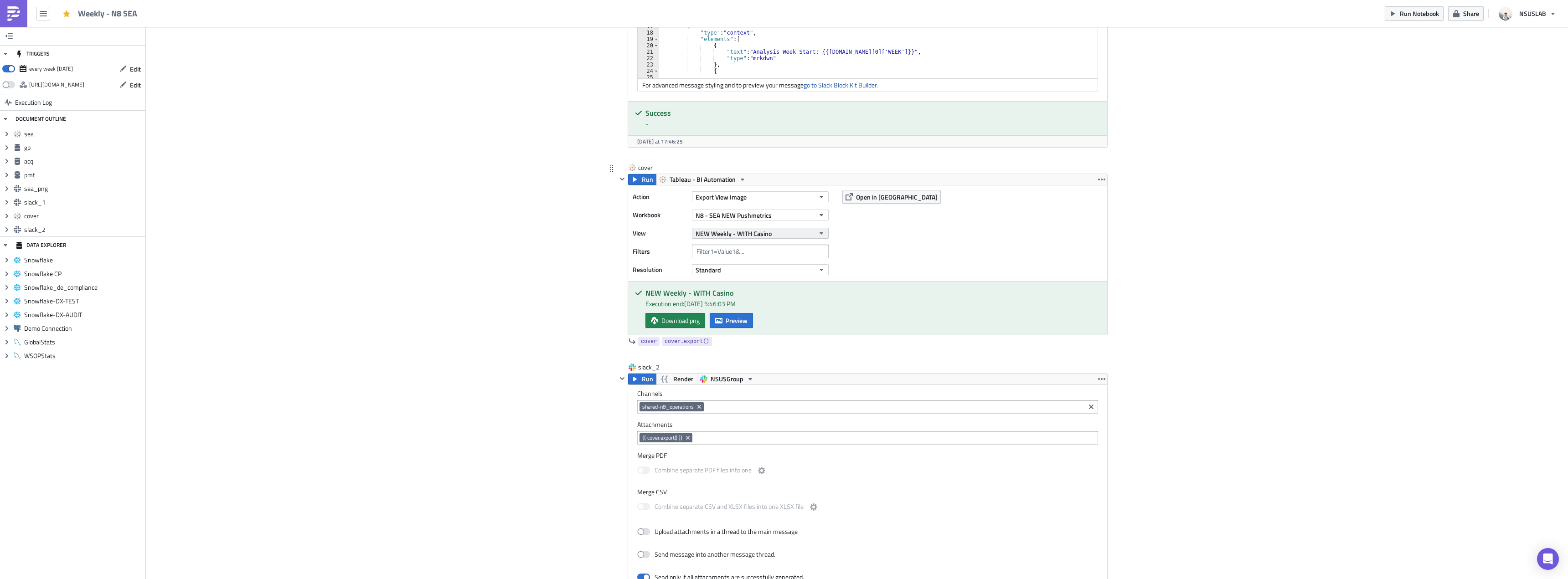
click at [748, 234] on span "NEW Weekly - WITH Casino" at bounding box center [733, 234] width 76 height 10
click at [774, 340] on link "Partners Weekly - WITH CASINO" at bounding box center [737, 345] width 93 height 13
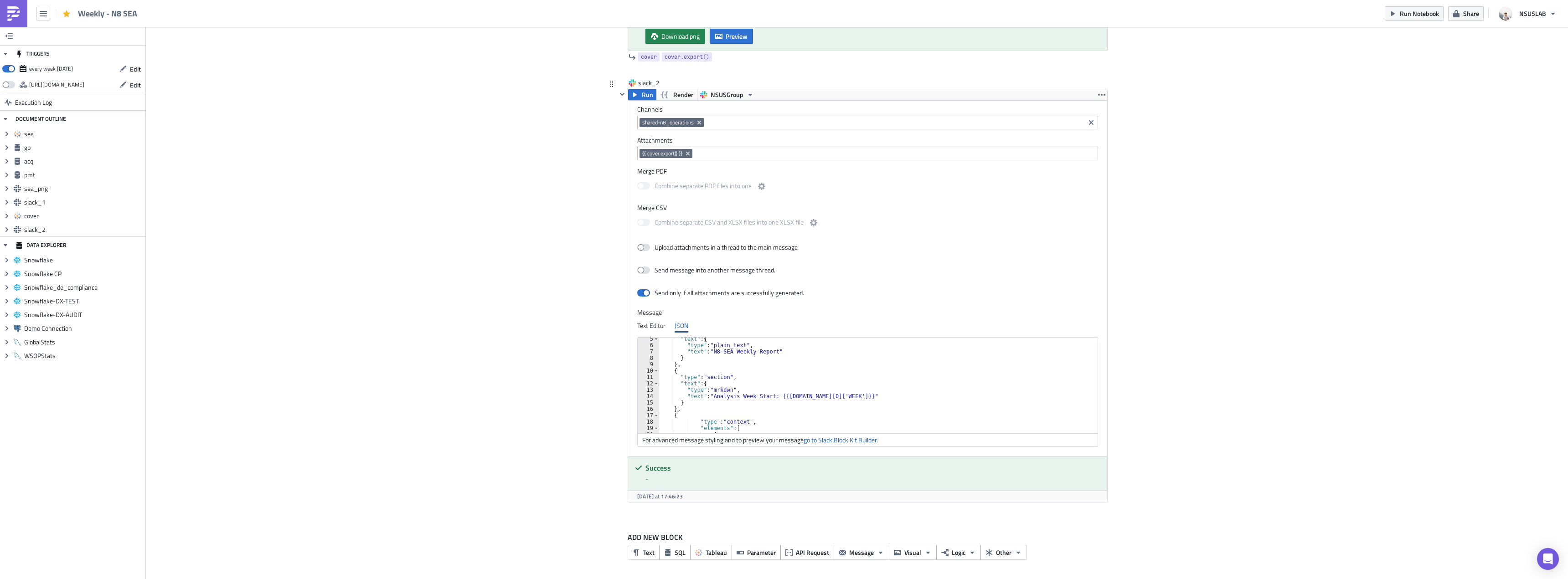
scroll to position [55, 0]
click at [861, 411] on div "} , { "type" : "section" , "text" : { "type" : "mrkdwn" , "text" : "Analysis We…" at bounding box center [880, 388] width 443 height 108
click at [915, 387] on div "} , { "type" : "section" , "text" : { "type" : "mrkdwn" , "text" : "Analysis We…" at bounding box center [880, 388] width 443 height 108
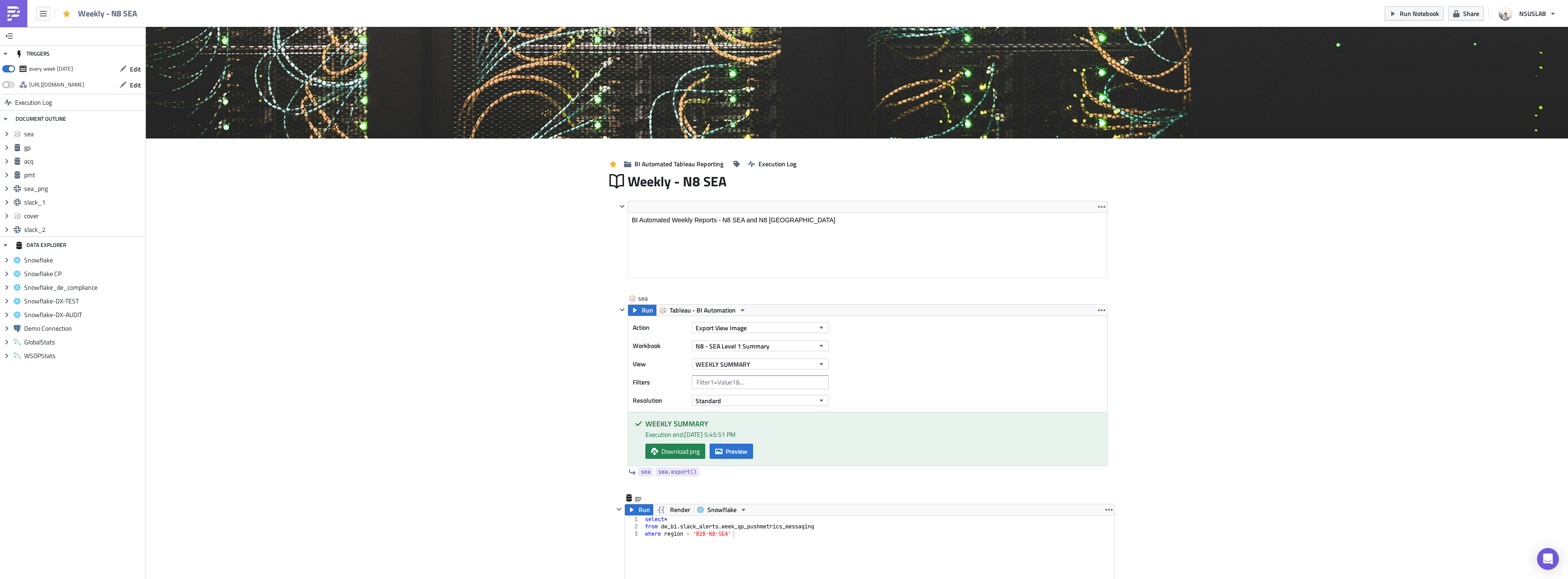
scroll to position [0, 0]
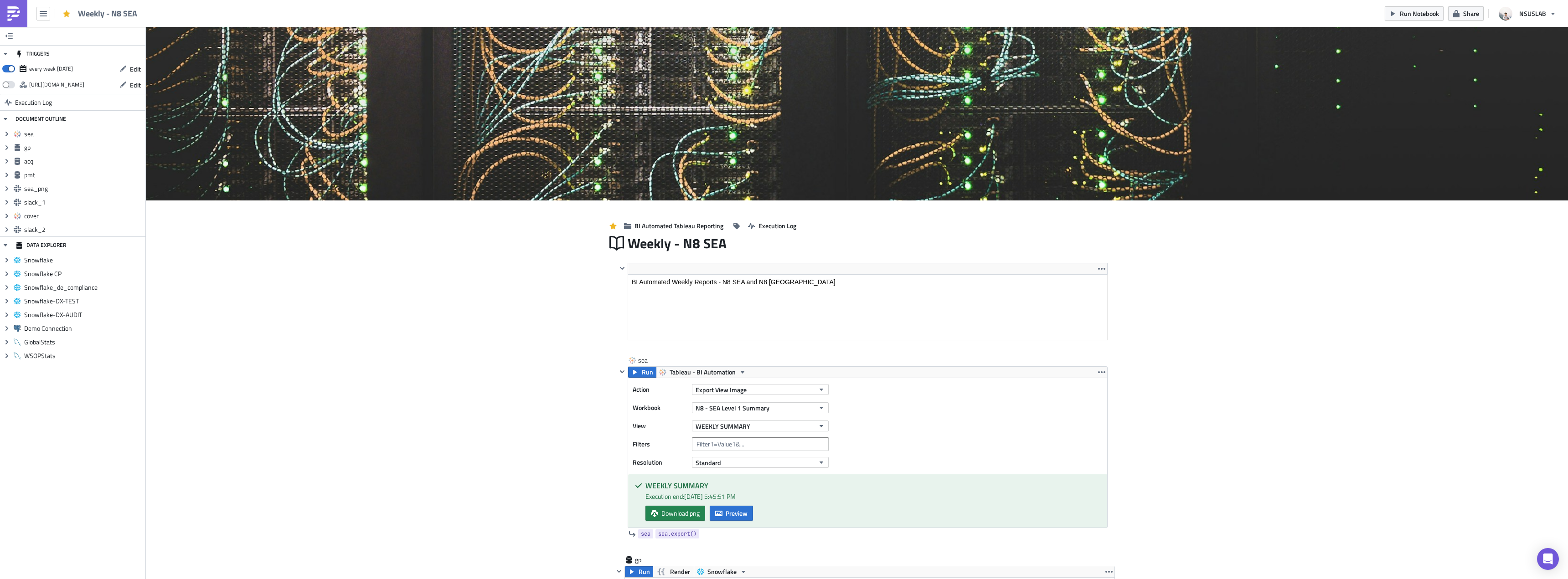
type textarea "{"
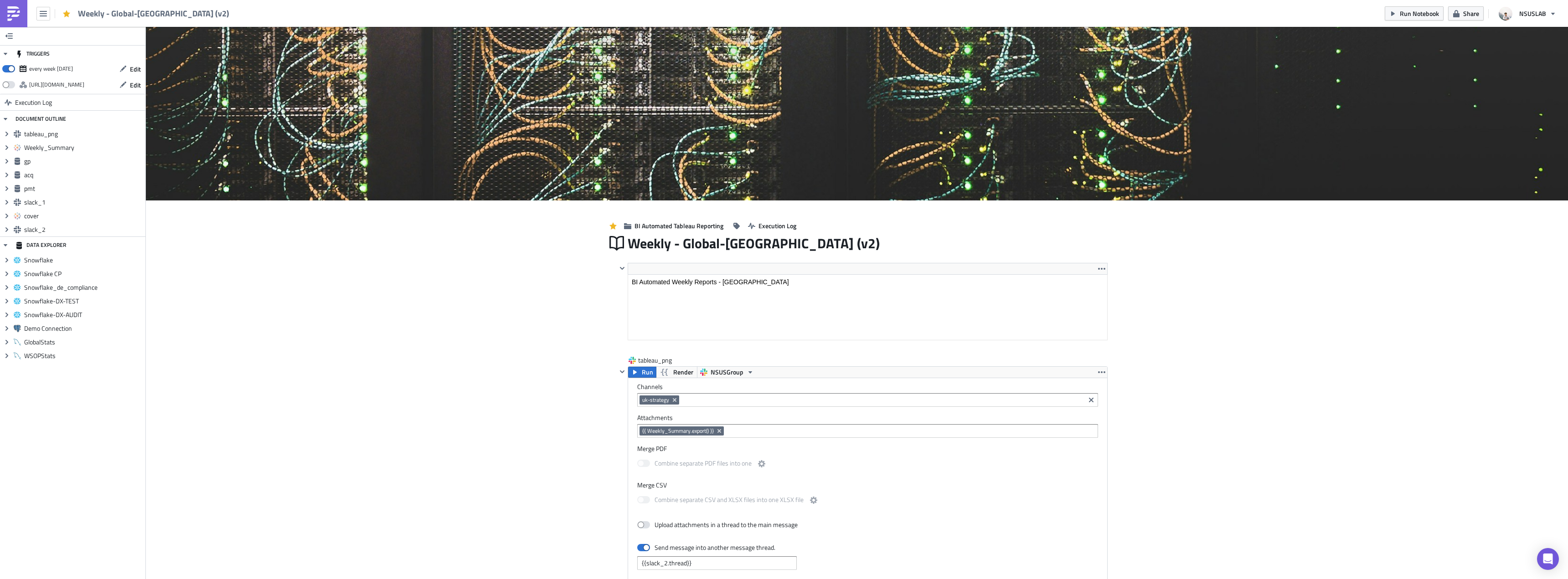
scroll to position [104, 489]
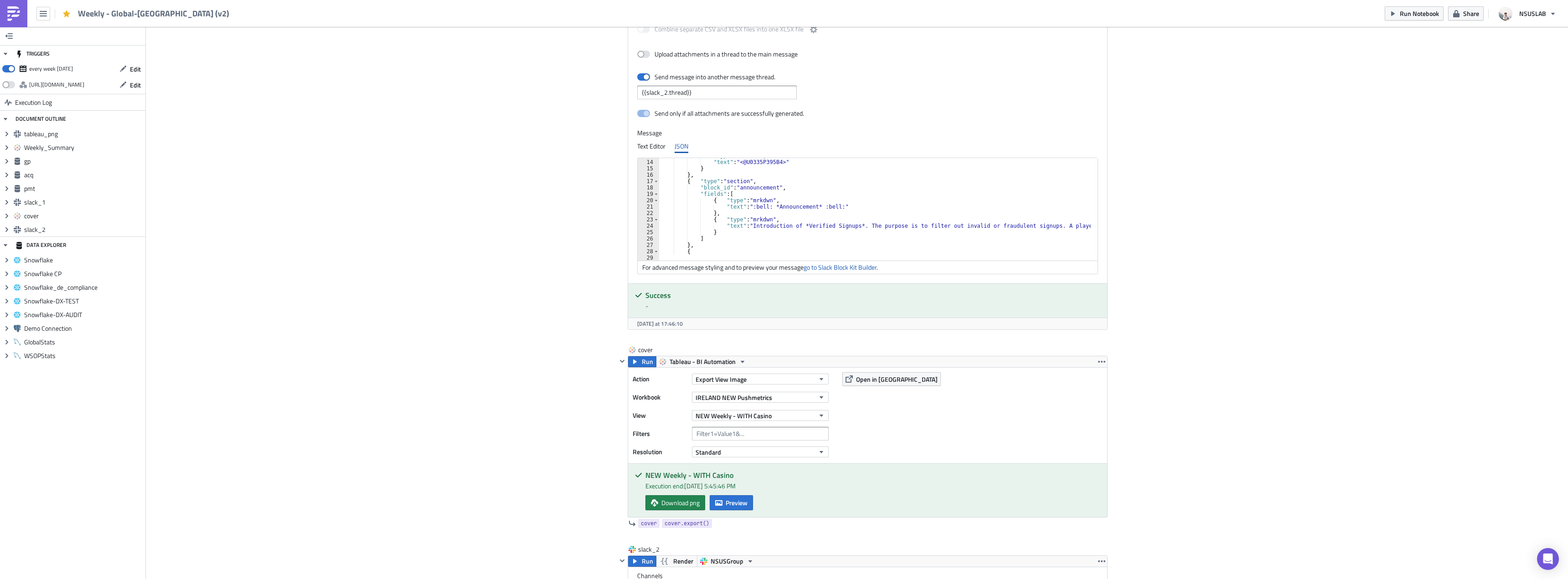
scroll to position [82, 0]
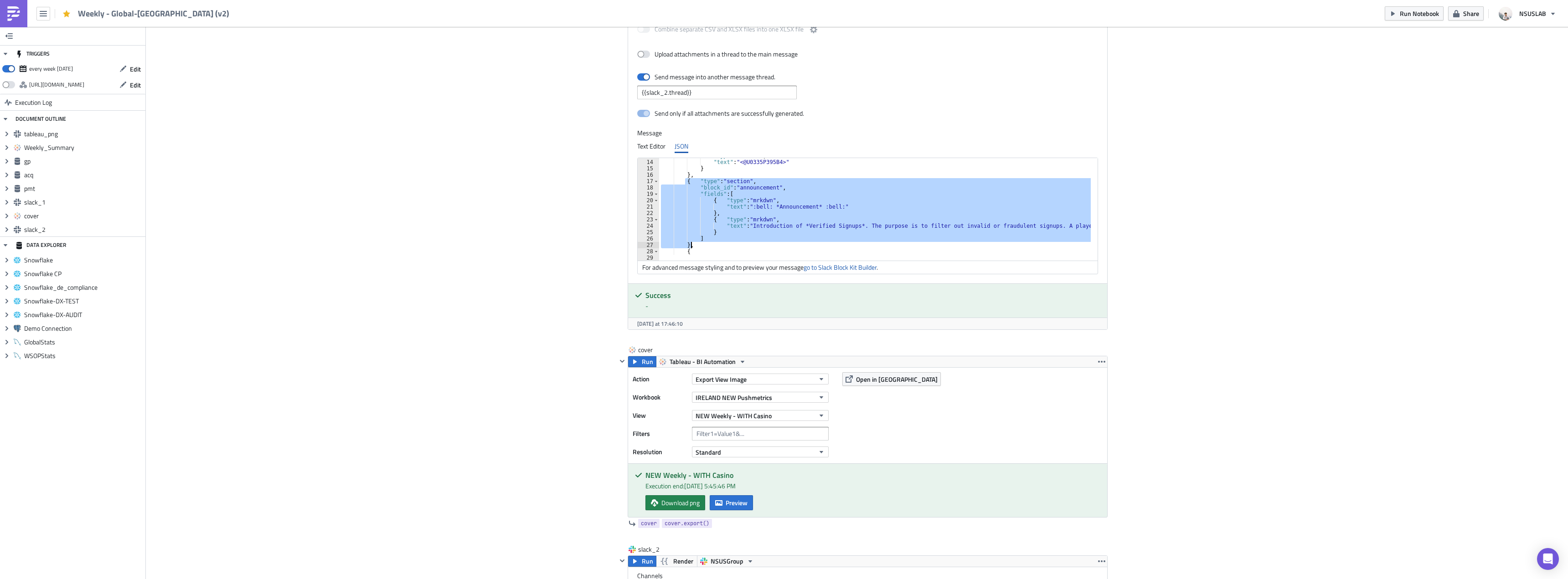
drag, startPoint x: 681, startPoint y: 181, endPoint x: 701, endPoint y: 244, distance: 66.1
click at [701, 244] on div ""type" : "mrkdwn" , "text" : "<@U0335P395B4>" } } , { "type" : "section" , "blo…" at bounding box center [1125, 207] width 933 height 108
type textarea "] },"
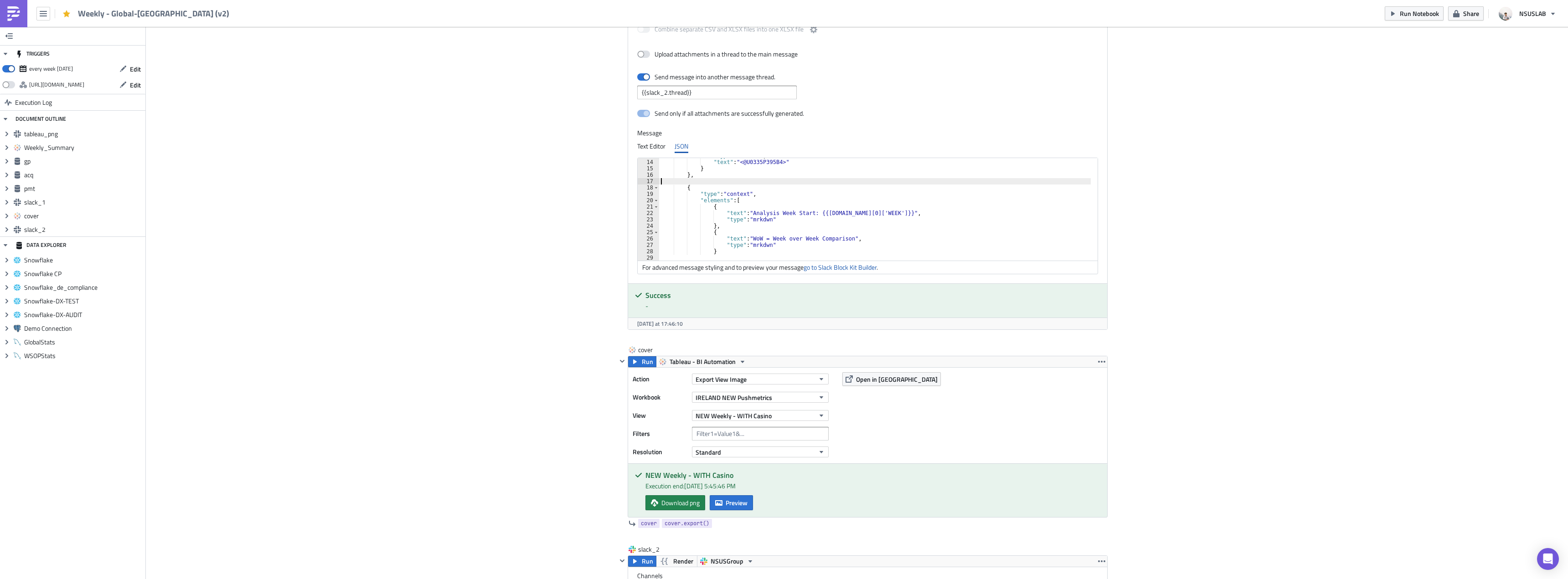
type textarea "},"
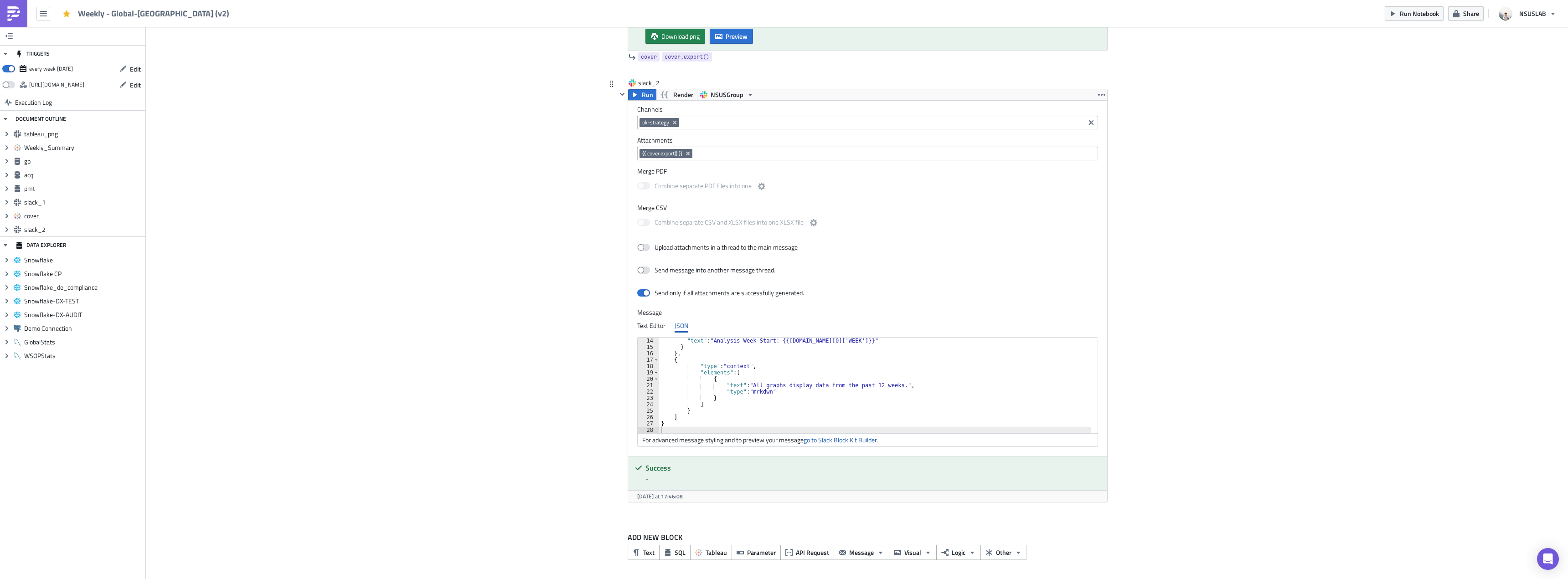
scroll to position [83, 0]
click at [862, 385] on div ""text" : "Analysis Week Start: {{gp.data[0]['WEEK']}}" } } , { "type" : "contex…" at bounding box center [880, 392] width 443 height 108
type textarea ""text": "All graphs display data from the past 53 weeks.","
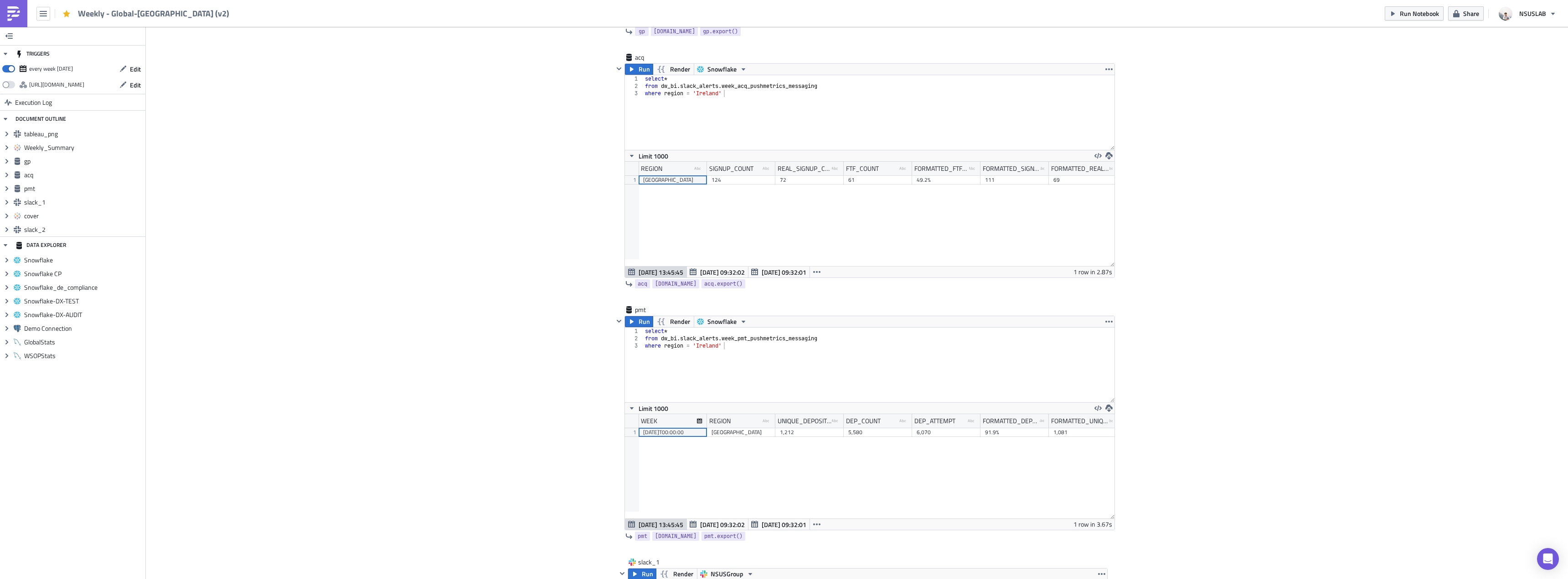
click at [505, 167] on div "Cover Image BI Automated Tableau Reporting Execution Log Weekly - Global-Irelan…" at bounding box center [857, 275] width 1422 height 2887
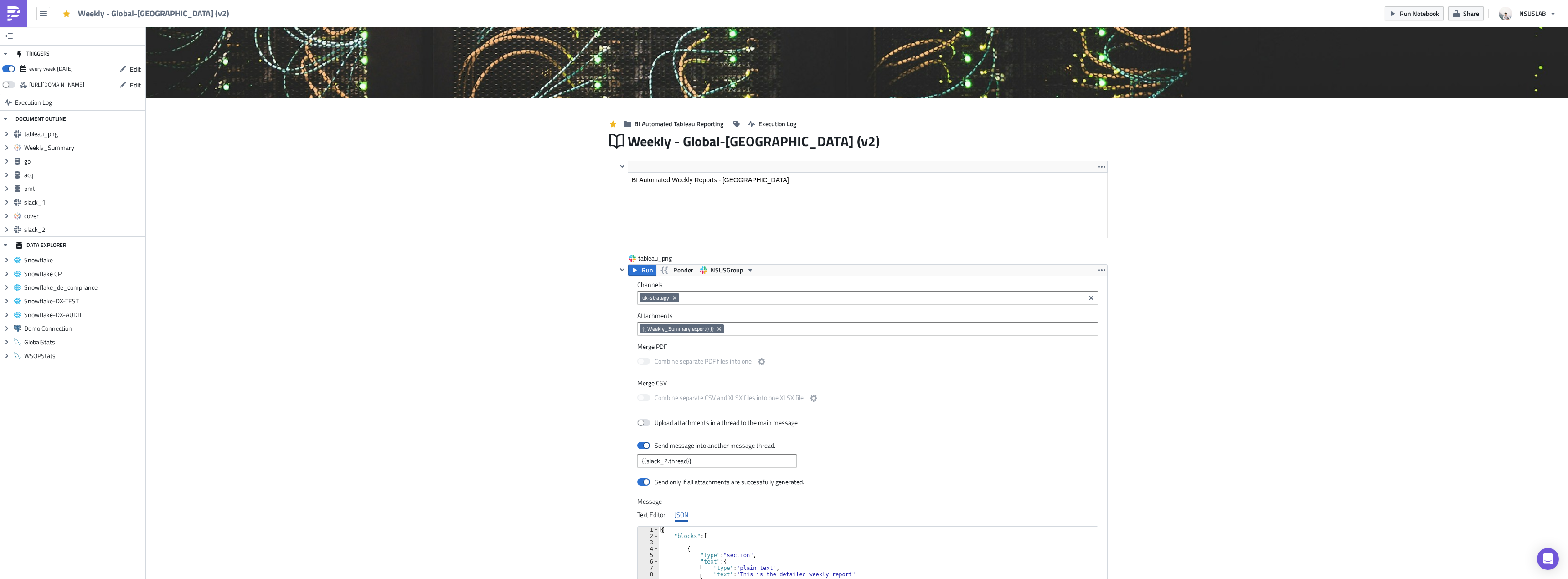
scroll to position [238, 0]
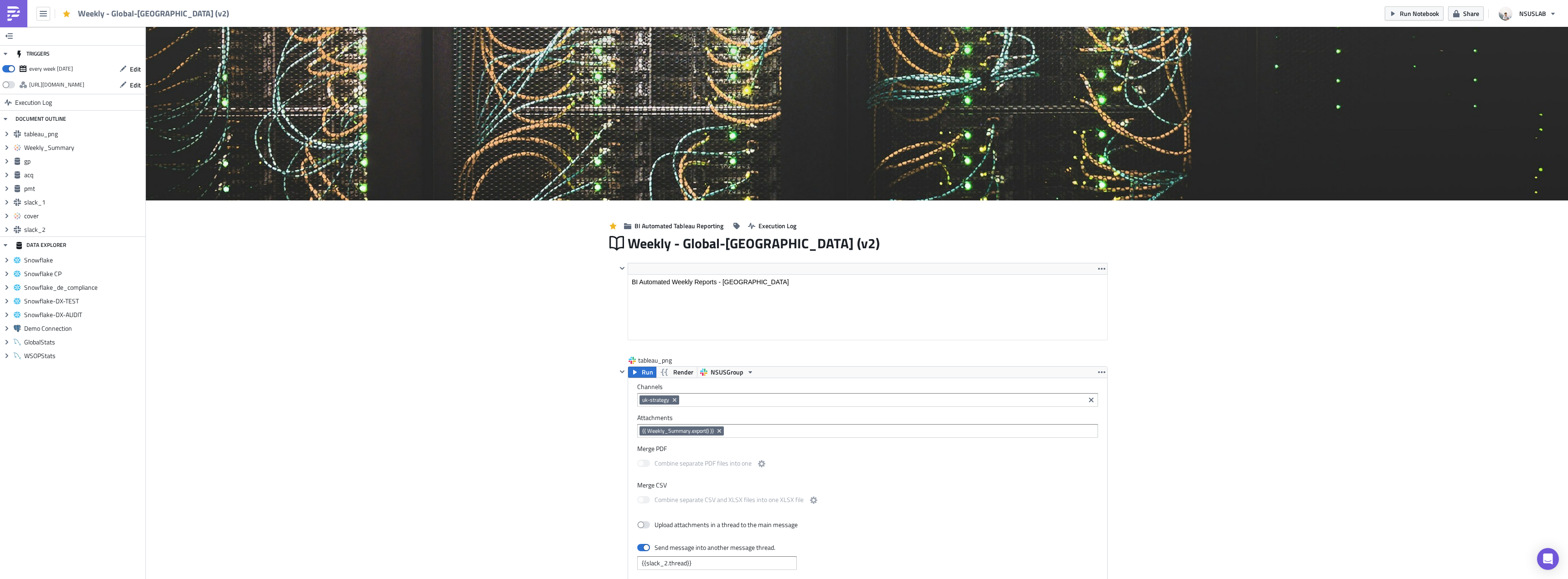
scroll to position [104, 489]
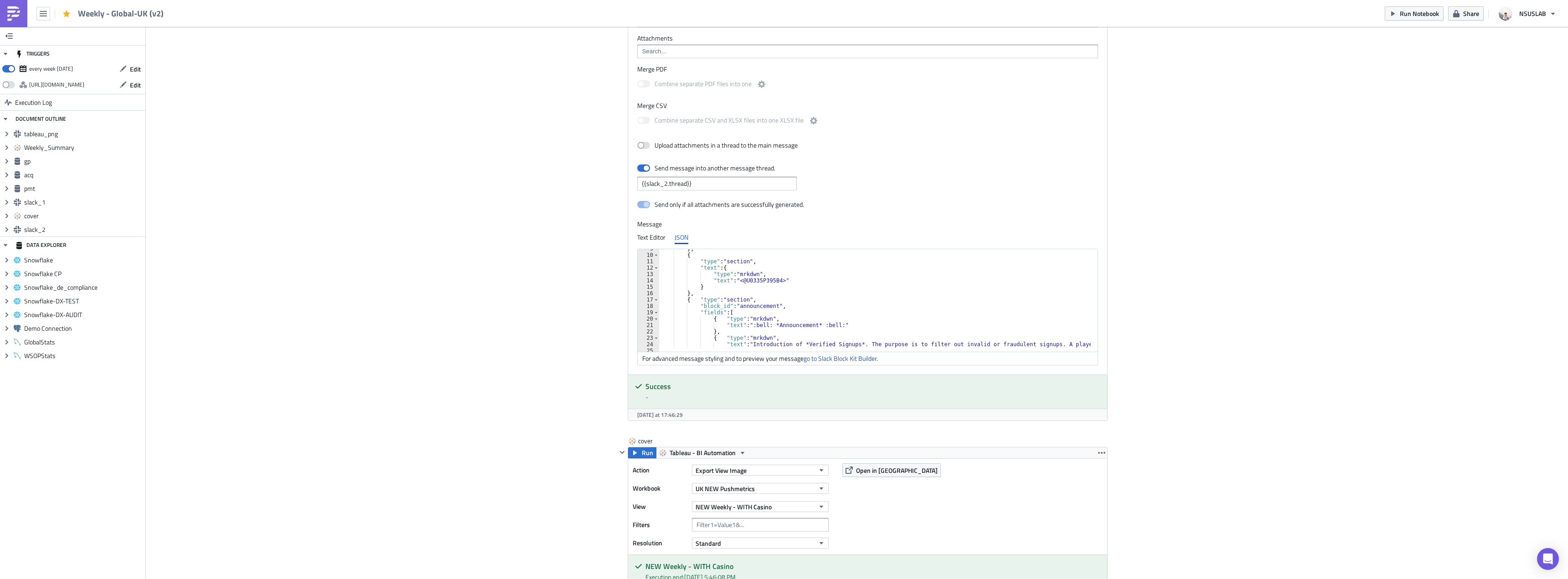
scroll to position [82, 0]
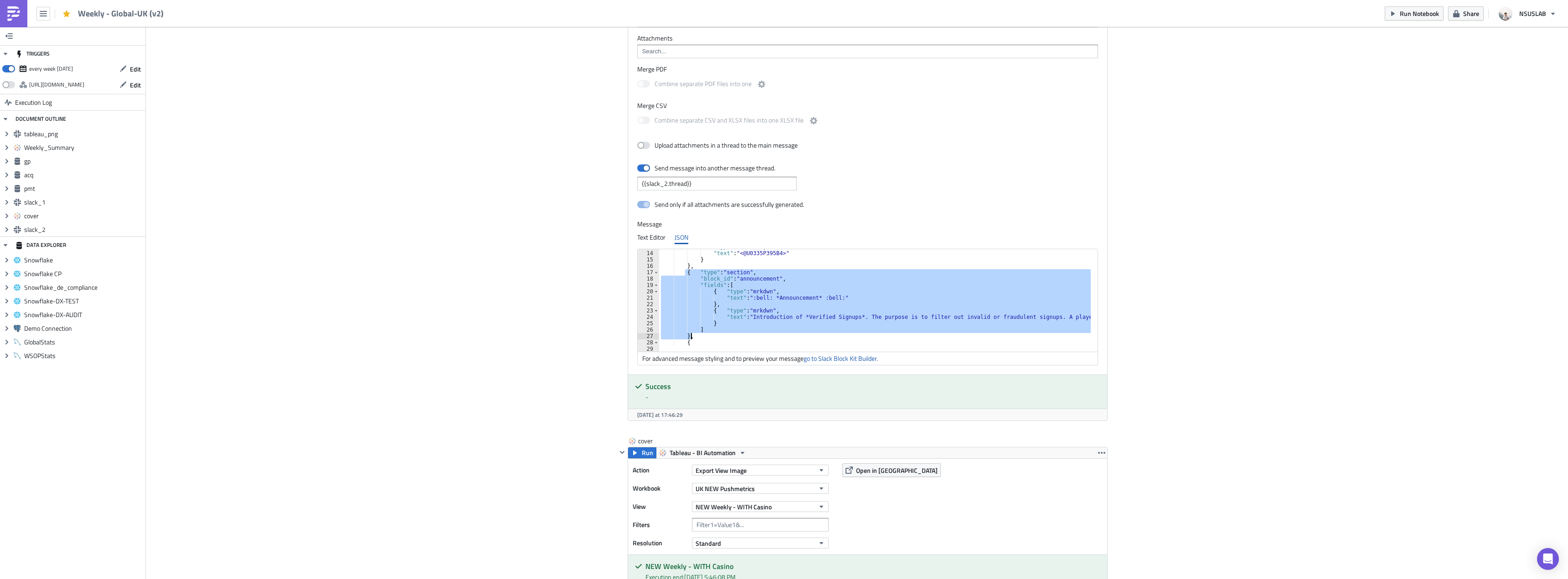
drag, startPoint x: 688, startPoint y: 286, endPoint x: 692, endPoint y: 335, distance: 49.2
click at [692, 335] on div ""type" : "mrkdwn" , "text" : "<@U0335P395B4>" } } , { "type" : "section" , "blo…" at bounding box center [1125, 298] width 933 height 108
type textarea "] },"
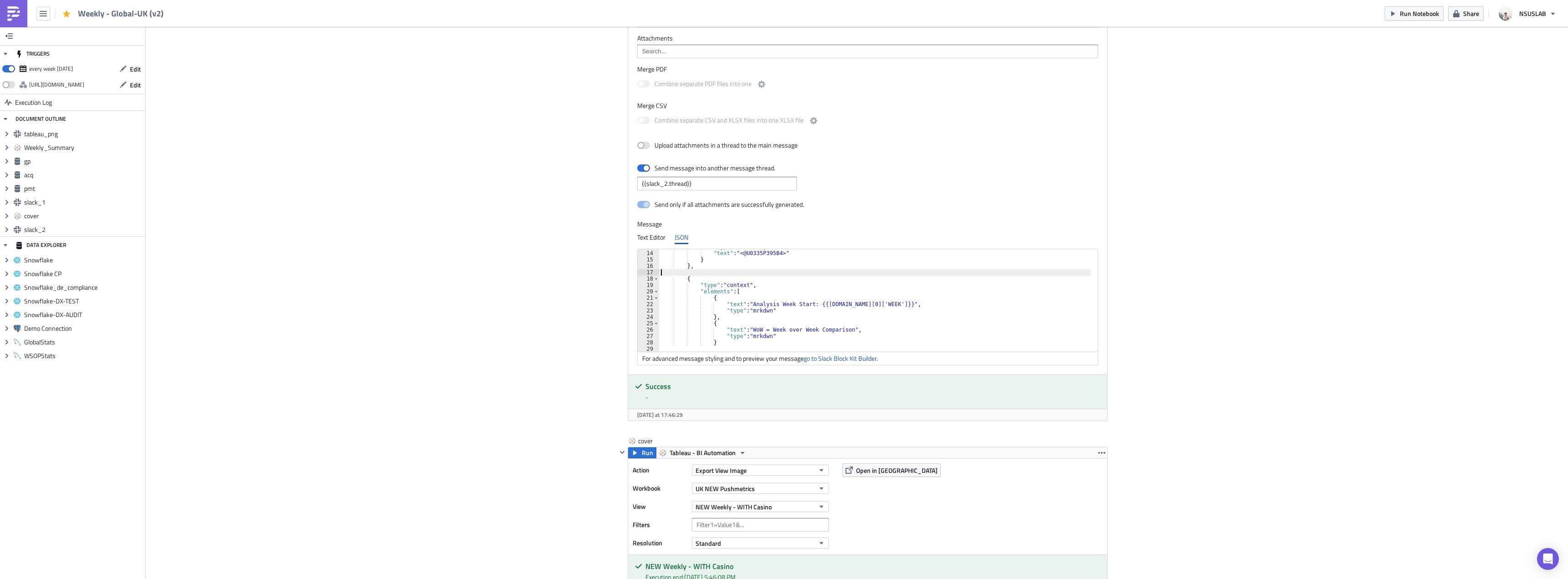
type textarea "},"
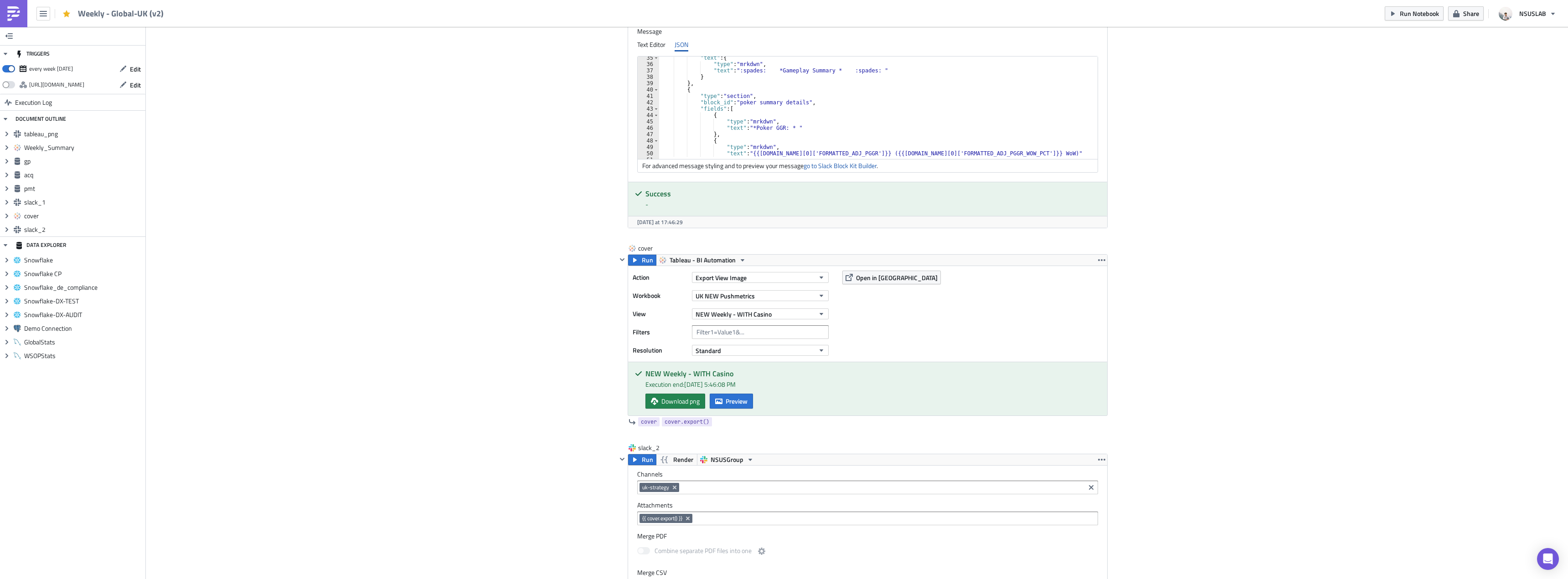
scroll to position [2095, 0]
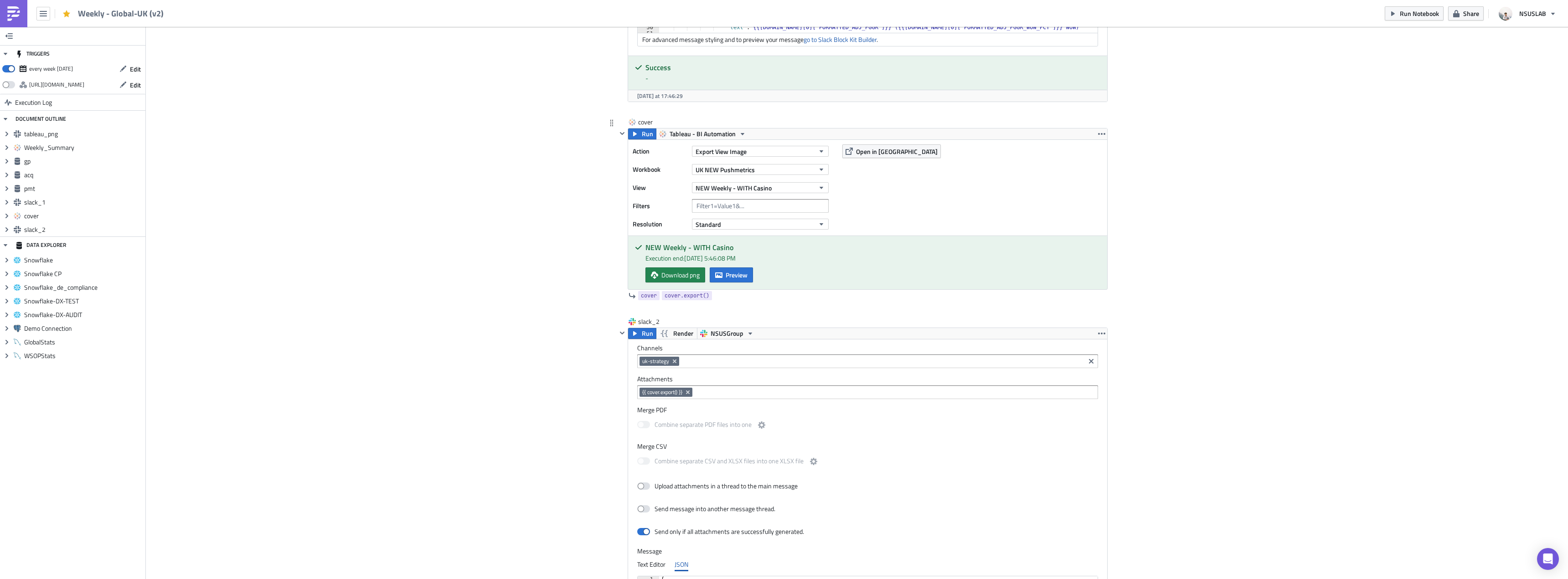
click at [812, 177] on div "Action Export View Image Workbook UK NEW Pushmetrics View NEW Weekly - WITH Cas…" at bounding box center [732, 187] width 200 height 86
click at [806, 187] on button "NEW Weekly - WITH Casino" at bounding box center [760, 188] width 137 height 11
click at [772, 296] on div "Partners Weekly - WITH CASINO" at bounding box center [737, 300] width 86 height 9
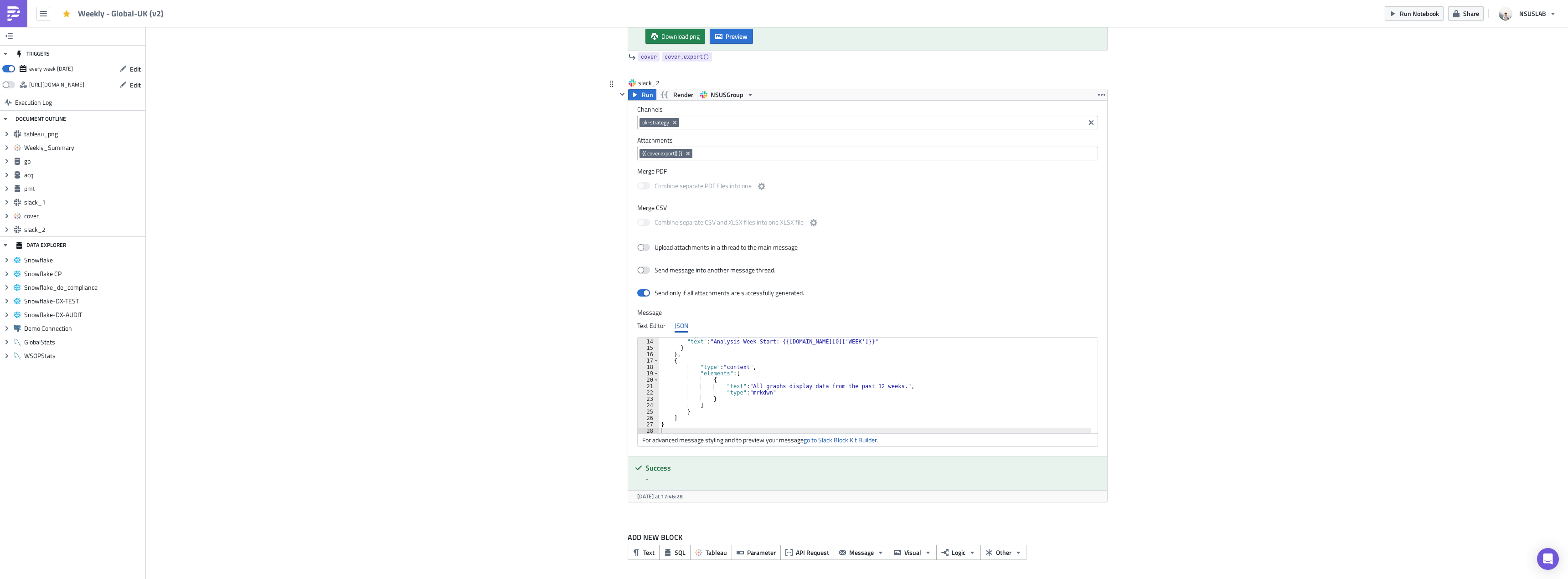
scroll to position [83, 0]
click at [863, 386] on div ""text" : "Analysis Week Start: {{gp.data[0]['WEEK']}}" } } , { "type" : "contex…" at bounding box center [880, 392] width 443 height 108
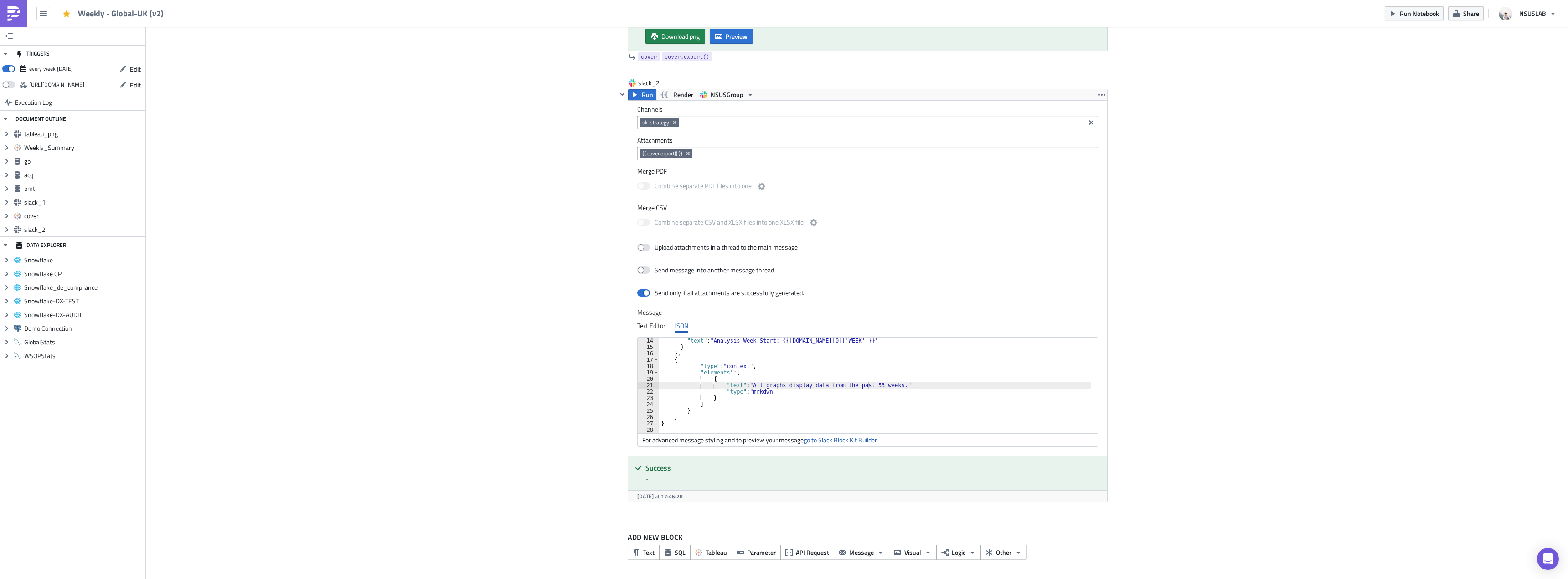
type textarea ""type": "context","
click at [944, 369] on div ""text" : "Analysis Week Start: {{gp.data[0]['WEEK']}}" } } , { "type" : "contex…" at bounding box center [880, 392] width 443 height 108
click at [951, 300] on div "Send only if all attachments are successfully generated." at bounding box center [867, 294] width 461 height 16
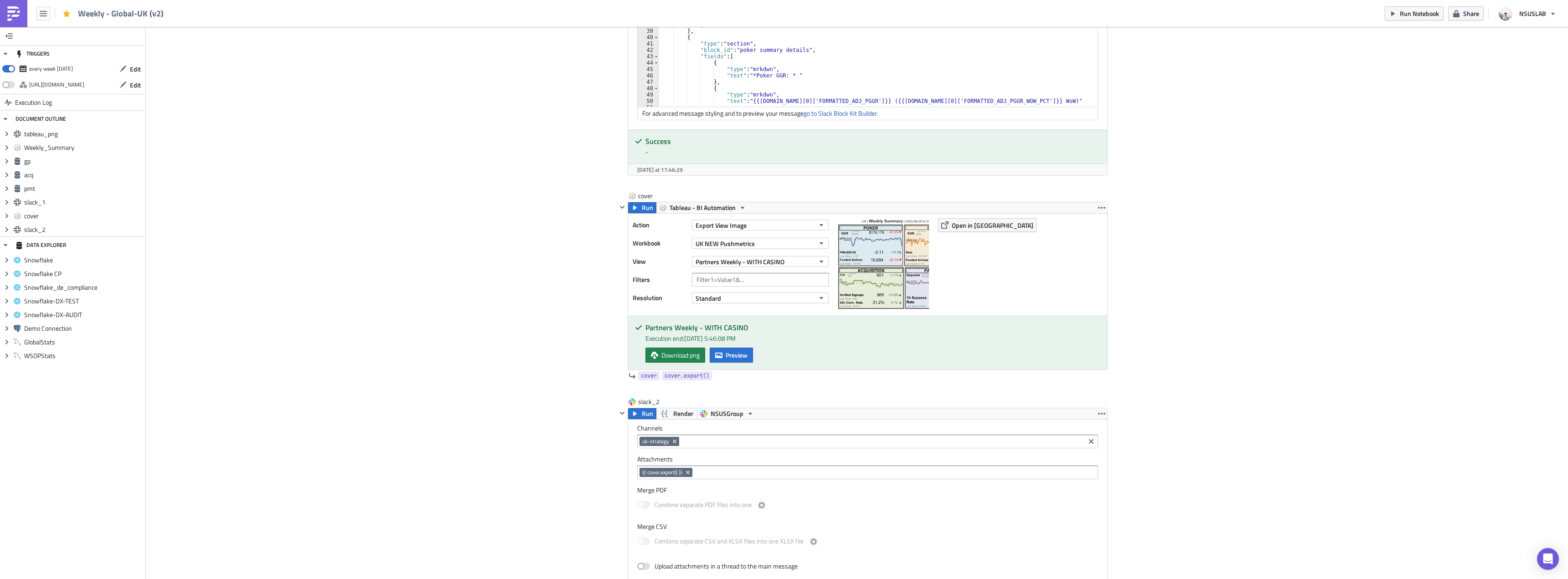
scroll to position [1975, 0]
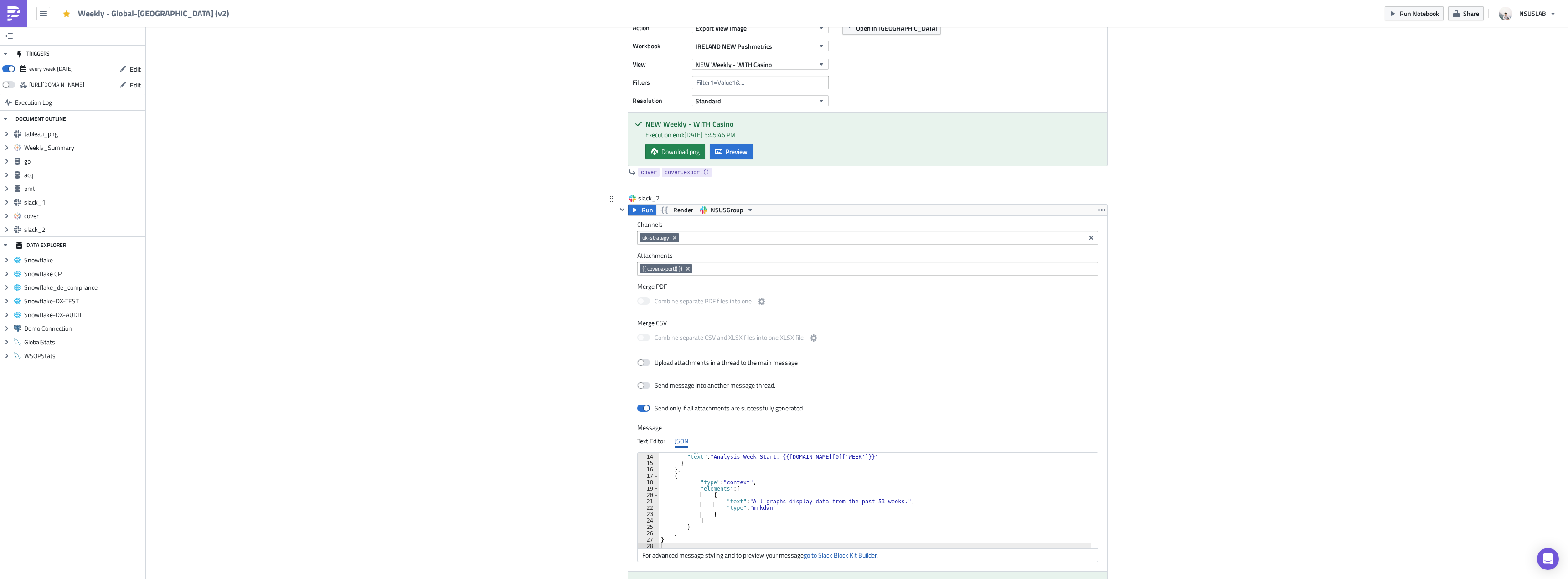
scroll to position [2095, 0]
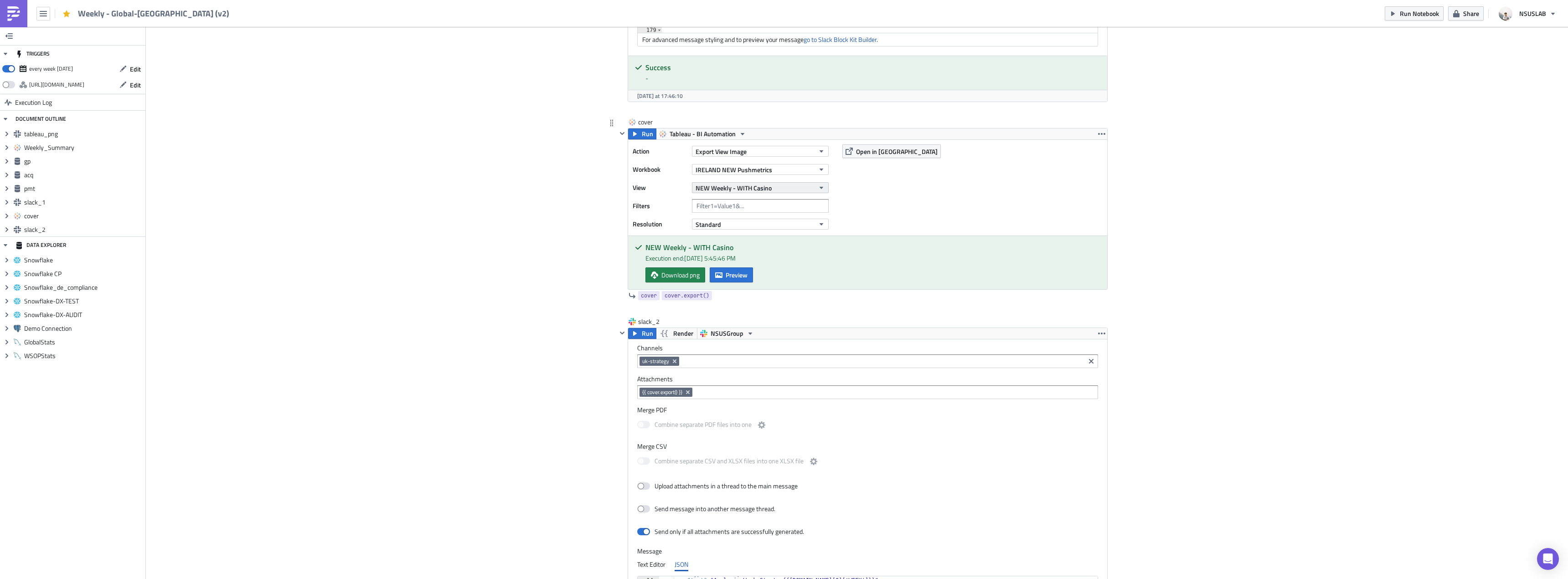
click at [790, 188] on button "NEW Weekly - WITH Casino" at bounding box center [760, 188] width 137 height 11
click at [768, 297] on div "Partners Weekly - WITH CASINO" at bounding box center [737, 300] width 86 height 9
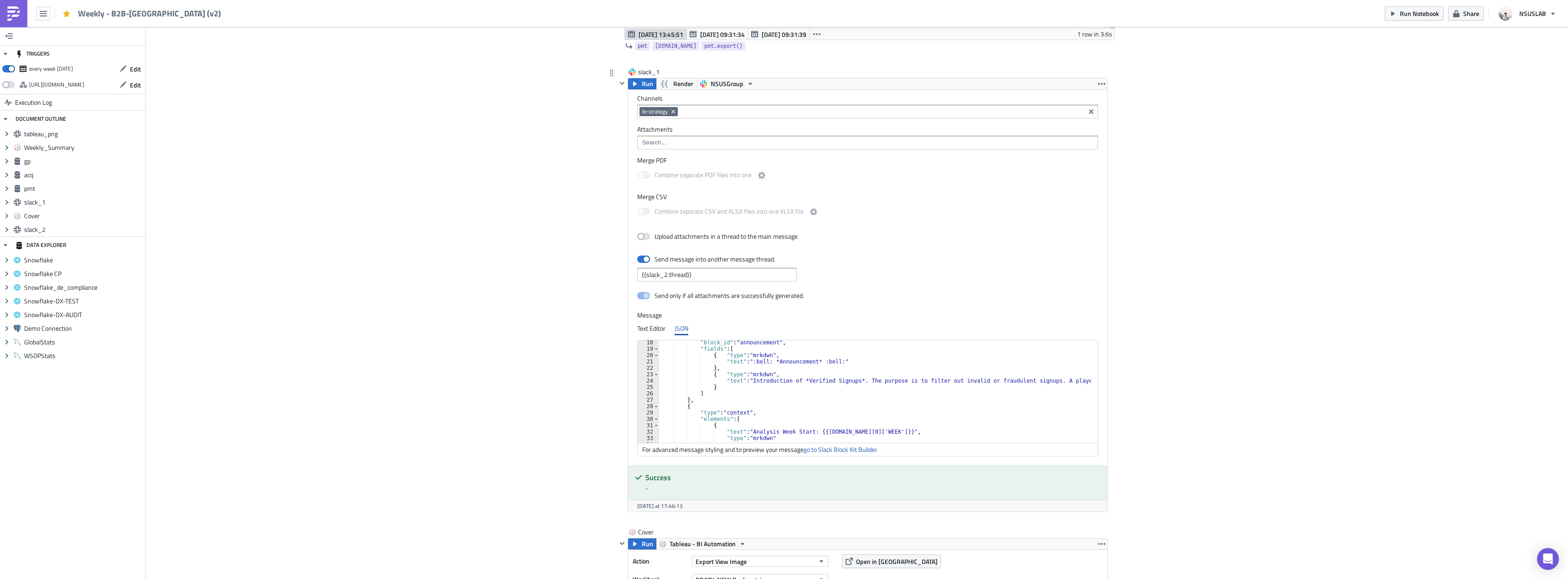
scroll to position [82, 0]
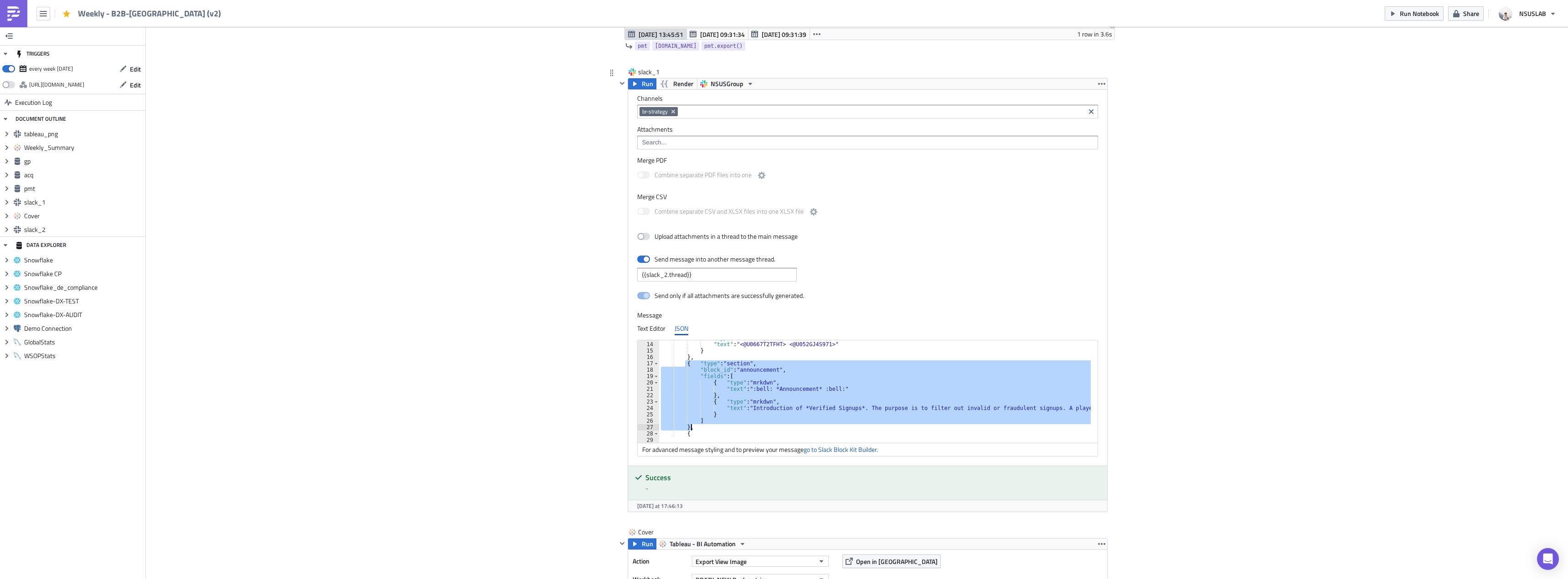
drag, startPoint x: 682, startPoint y: 365, endPoint x: 707, endPoint y: 429, distance: 68.7
click at [707, 429] on div ""type" : "mrkdwn" , "text" : "<@U0667T2TFHT> <@U052GJ4S971>" } } , { "type" : "…" at bounding box center [1129, 389] width 939 height 108
type textarea "] },"
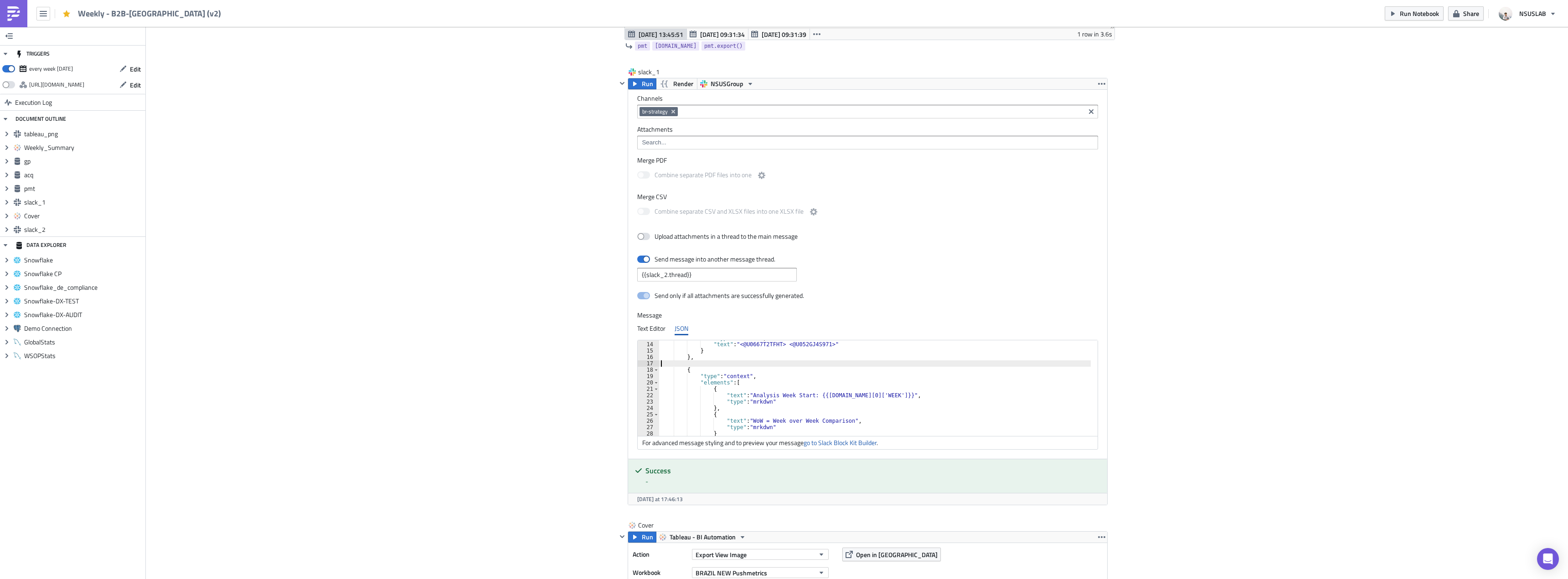
type textarea "},"
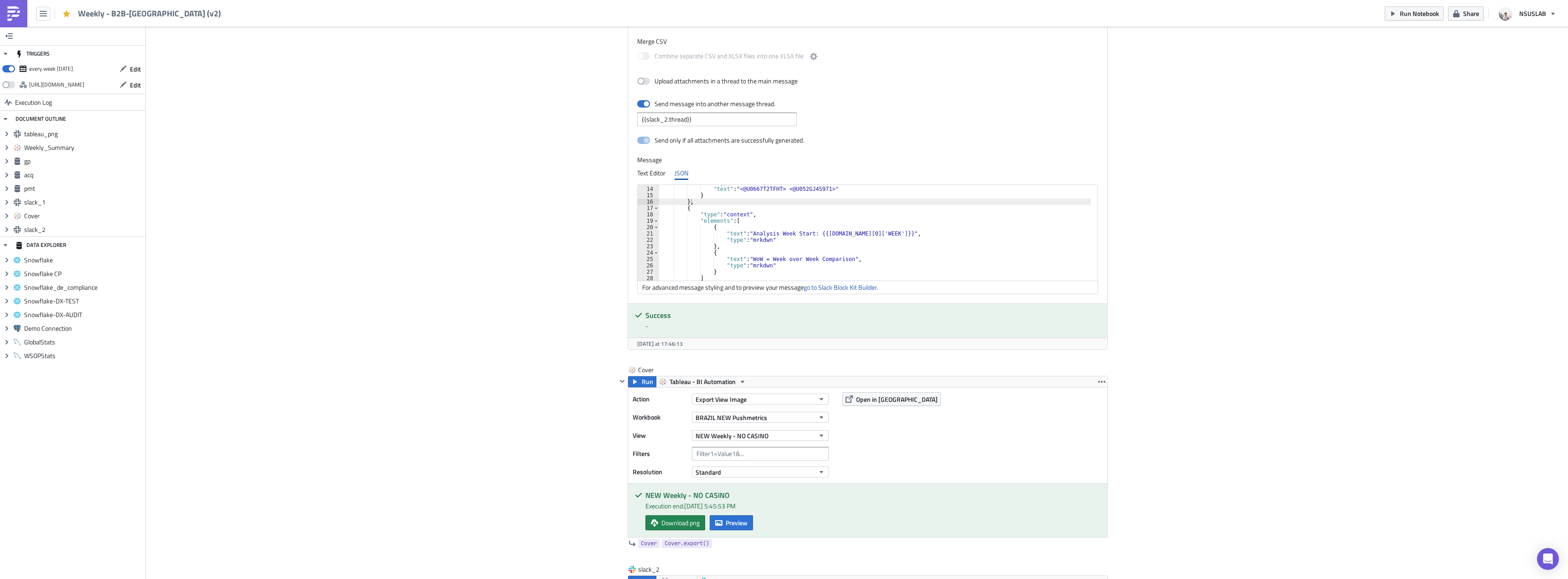
scroll to position [2004, 0]
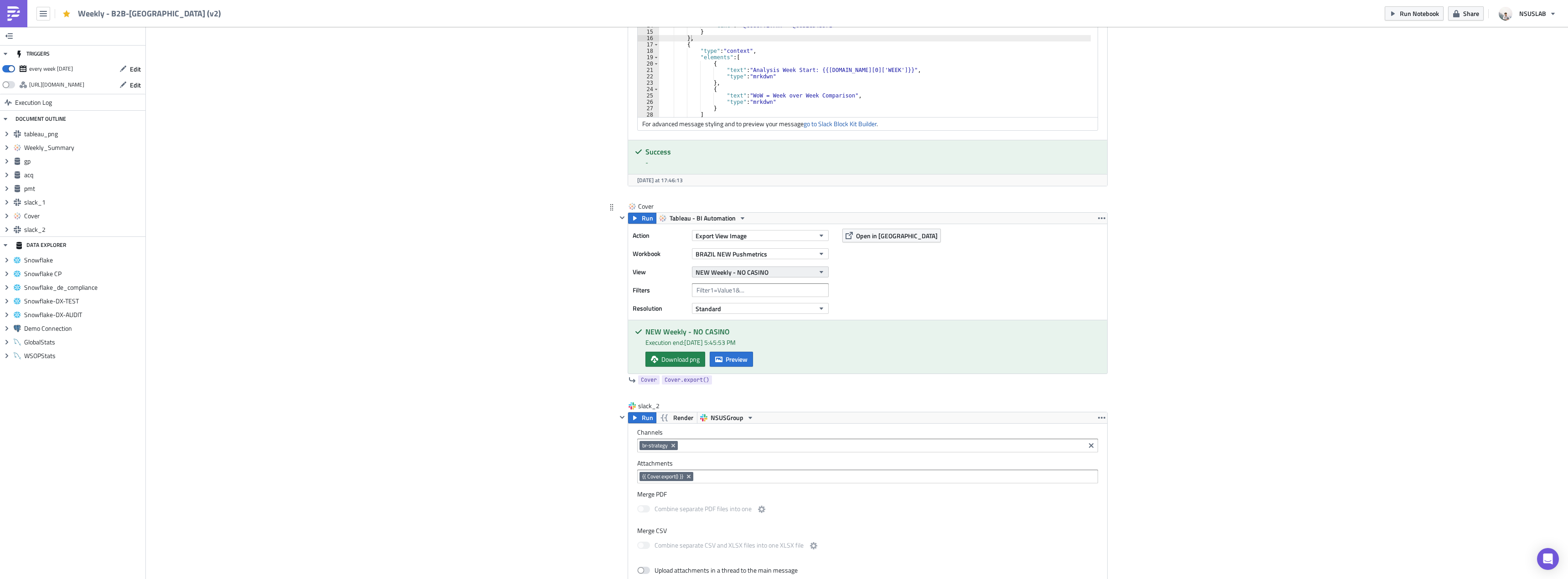
click at [771, 271] on button "NEW Weekly - NO CASINO" at bounding box center [760, 272] width 137 height 11
click at [766, 409] on div "Partners Weekly - NO CASINO" at bounding box center [737, 411] width 86 height 9
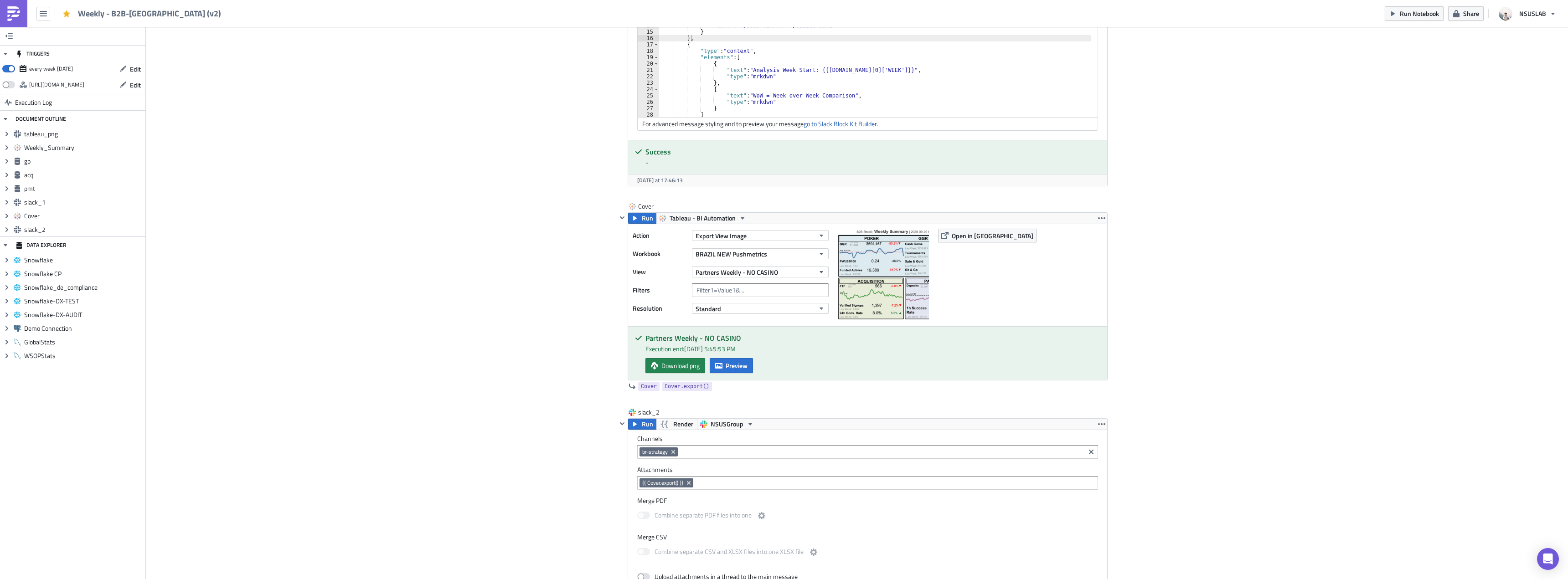
drag, startPoint x: 518, startPoint y: 242, endPoint x: 536, endPoint y: 250, distance: 19.7
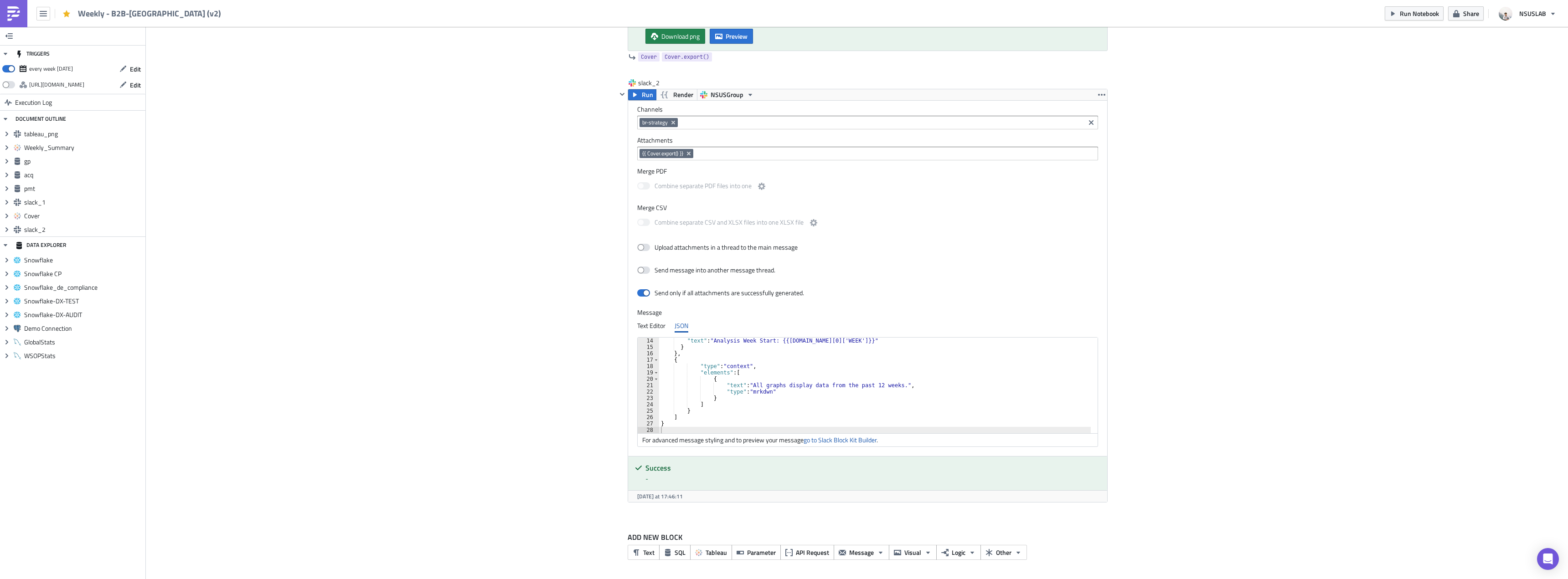
scroll to position [2106, 0]
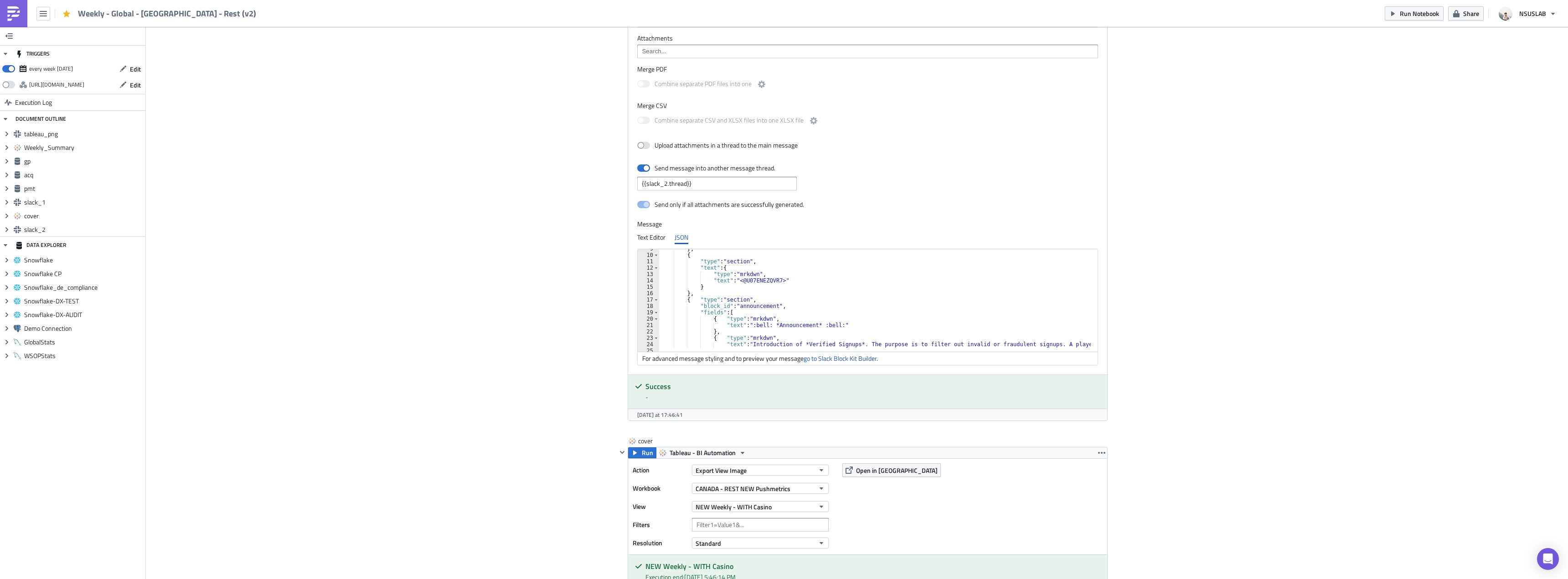
scroll to position [82, 0]
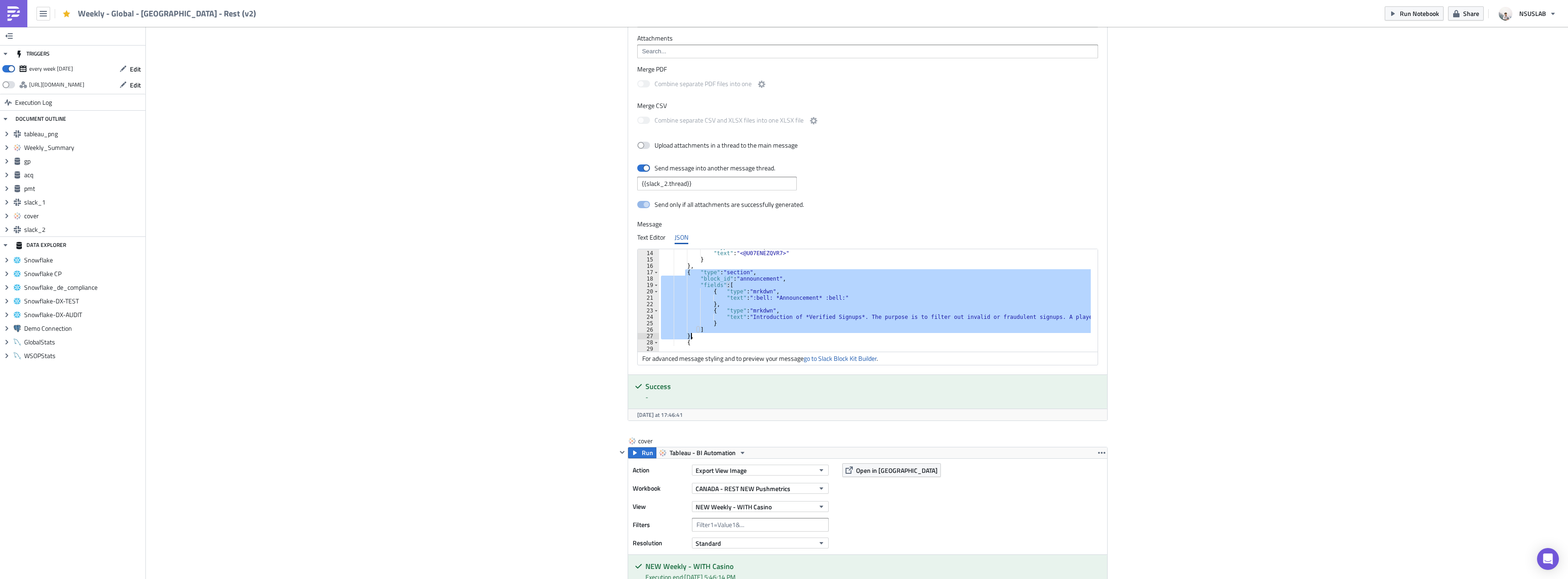
drag, startPoint x: 680, startPoint y: 271, endPoint x: 700, endPoint y: 335, distance: 67.1
click at [700, 335] on div ""type" : "mrkdwn" , "text" : "<@U07ENEZQVR7>" } } , { "type" : "section" , "blo…" at bounding box center [1125, 298] width 933 height 108
type textarea "] },"
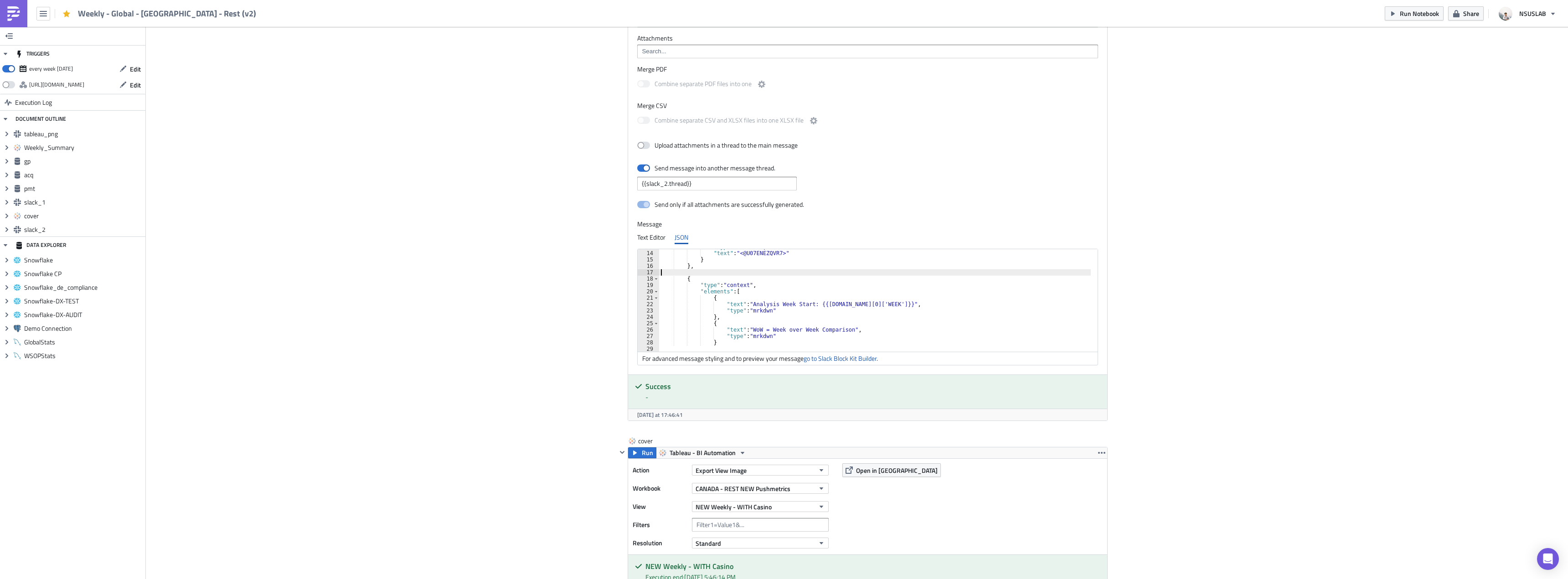
type textarea "},"
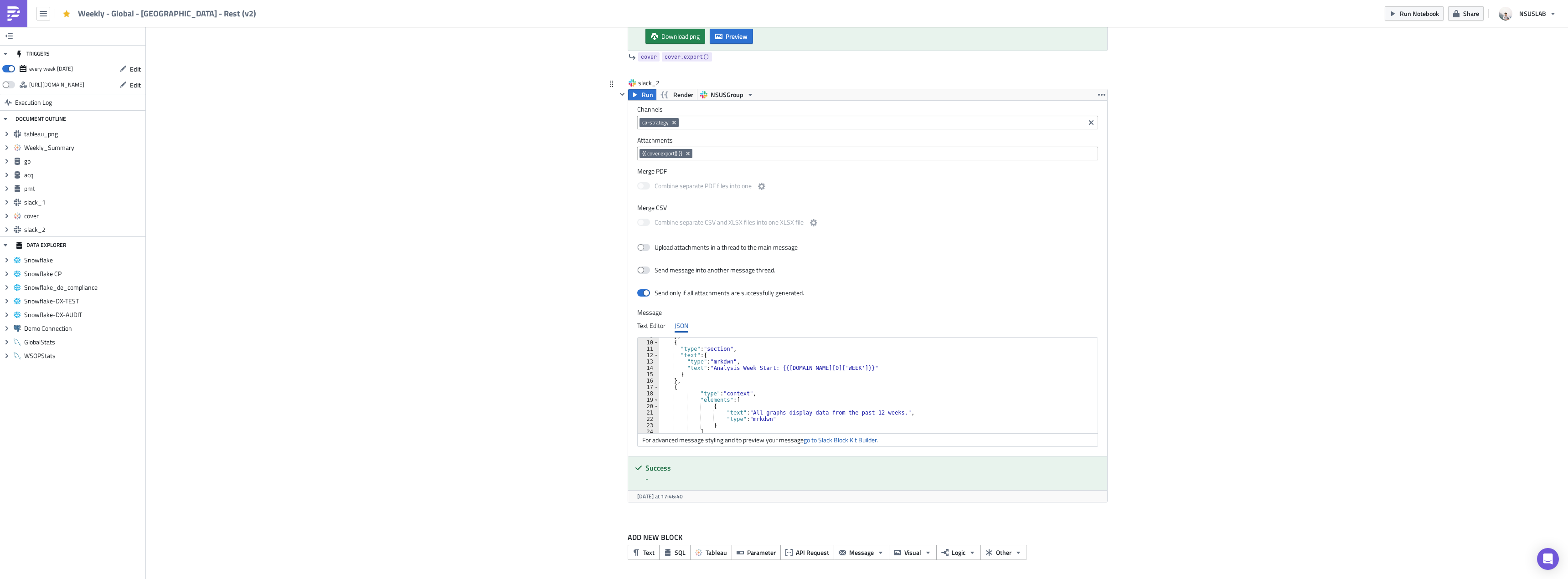
scroll to position [55, 0]
click at [861, 412] on div "} , { "type" : "section" , "text" : { "type" : "mrkdwn" , "text" : "Analysis We…" at bounding box center [880, 387] width 443 height 108
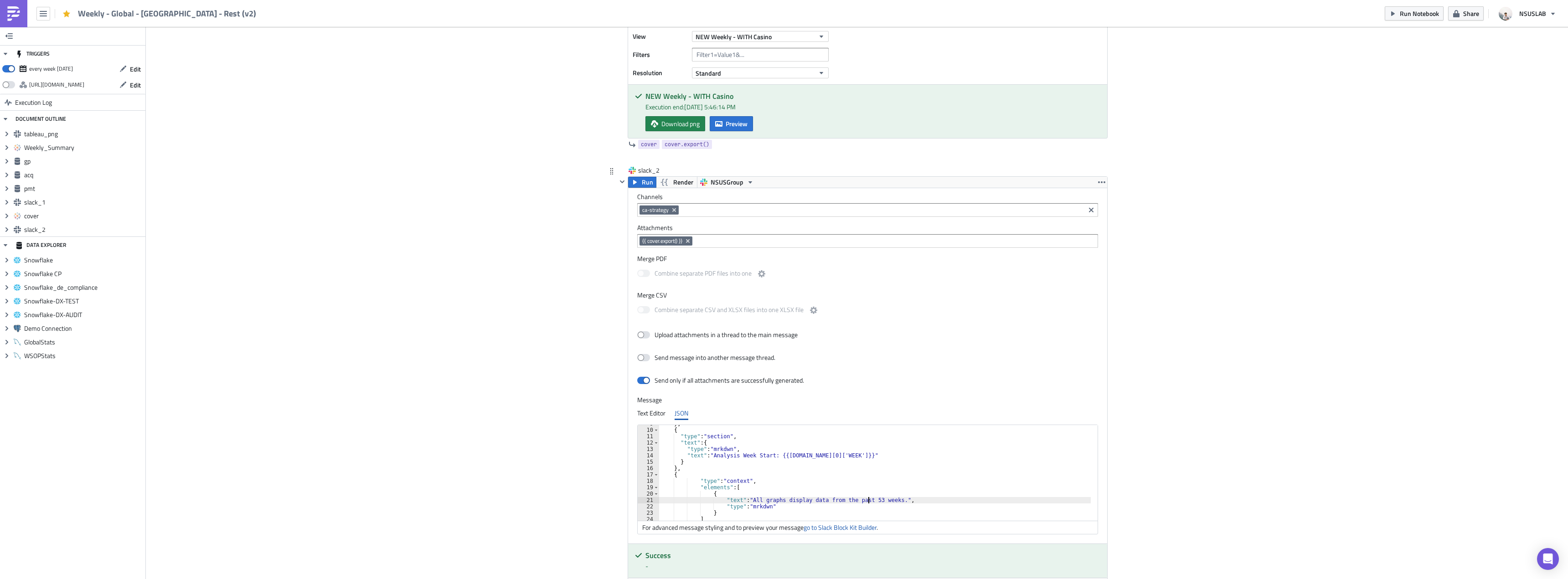
scroll to position [2152, 0]
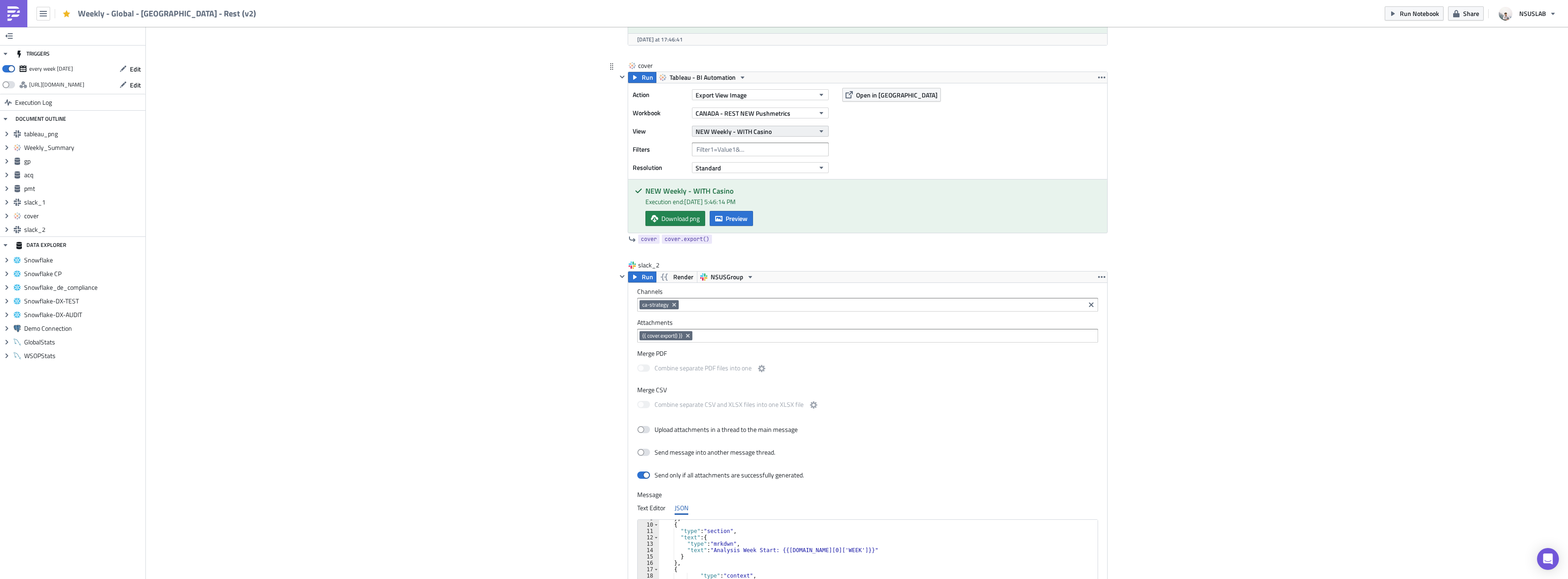
type textarea ""text": "All graphs display data from the past 53 weeks.","
click at [808, 133] on button "NEW Weekly - WITH Casino" at bounding box center [760, 131] width 137 height 11
click at [780, 245] on div "Partners Weekly - WITH CASINO" at bounding box center [737, 243] width 86 height 9
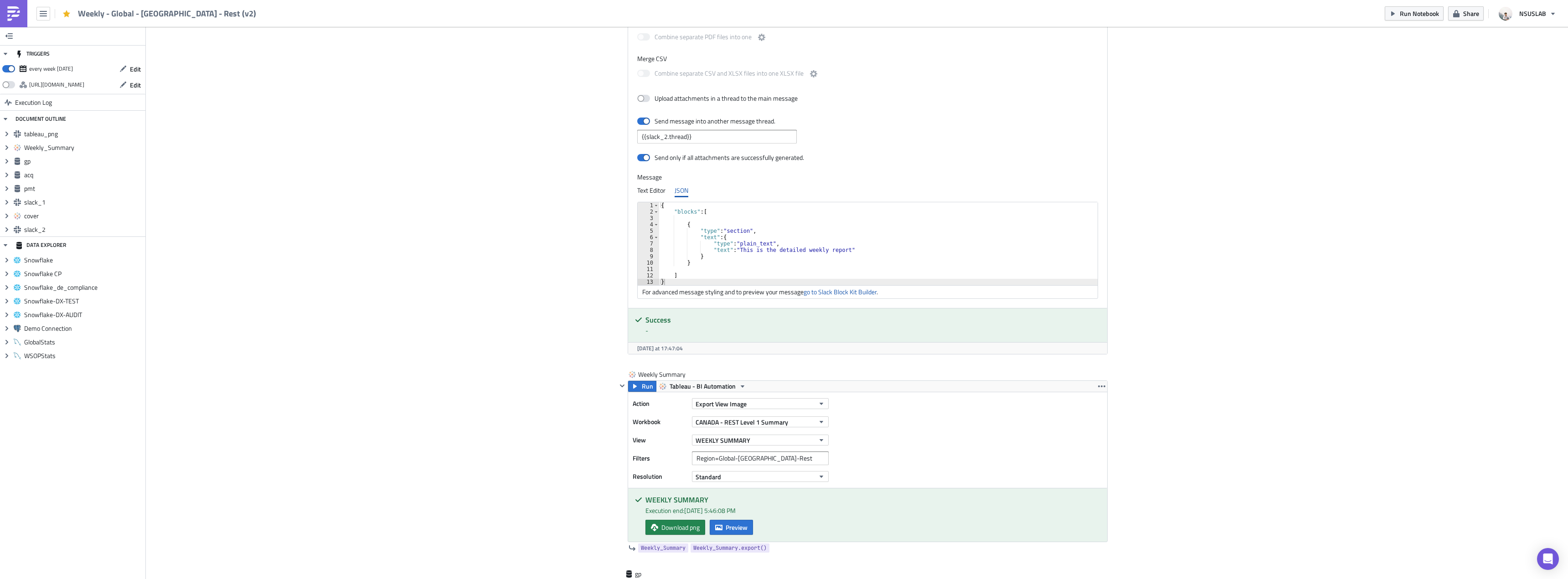
scroll to position [512, 0]
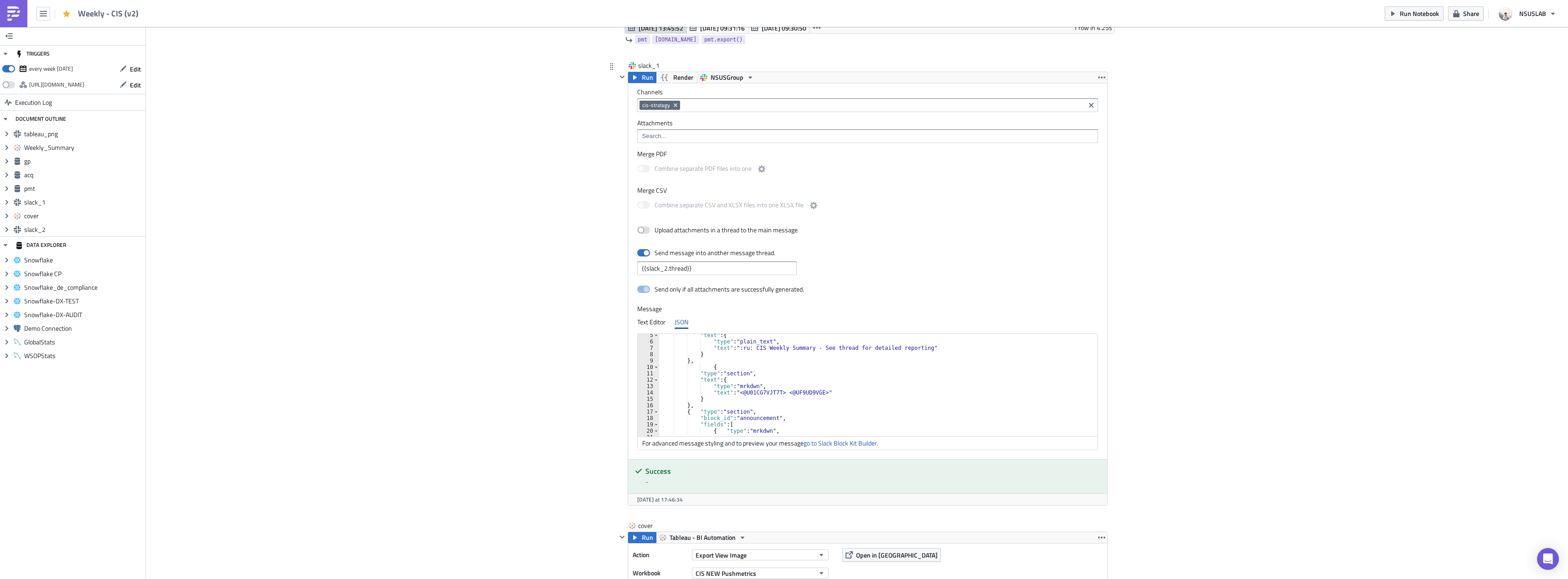
scroll to position [82, 0]
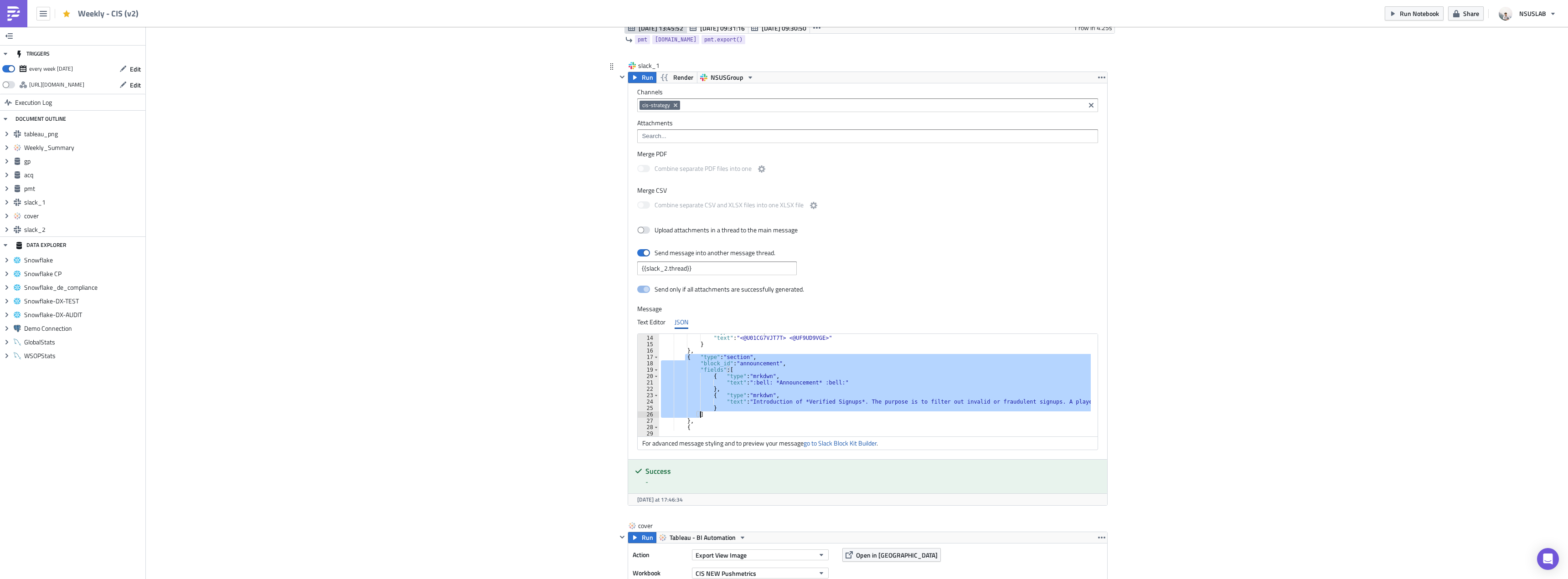
drag, startPoint x: 682, startPoint y: 358, endPoint x: 707, endPoint y: 419, distance: 65.9
click at [707, 419] on div ""type" : "mrkdwn" , "text" : "<@U01CG7VJT7T> <@UF9UD9VGE>" } } , { "type" : "se…" at bounding box center [1127, 383] width 936 height 108
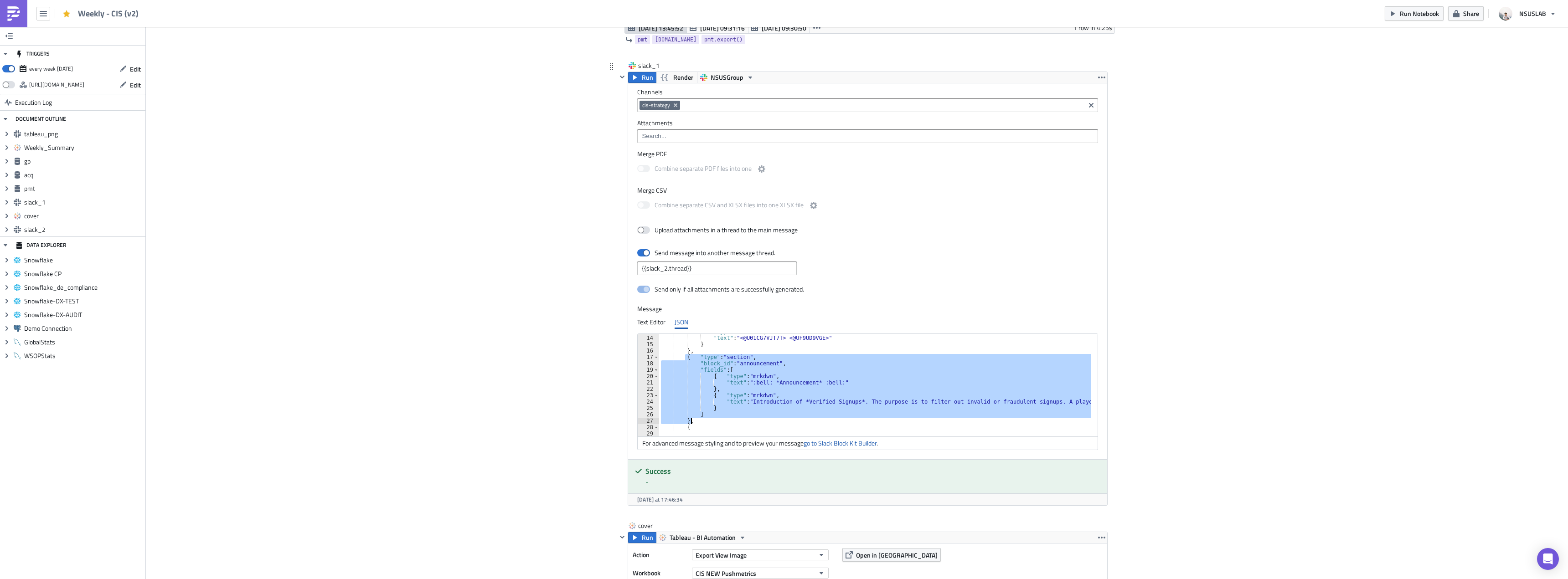
type textarea "] },"
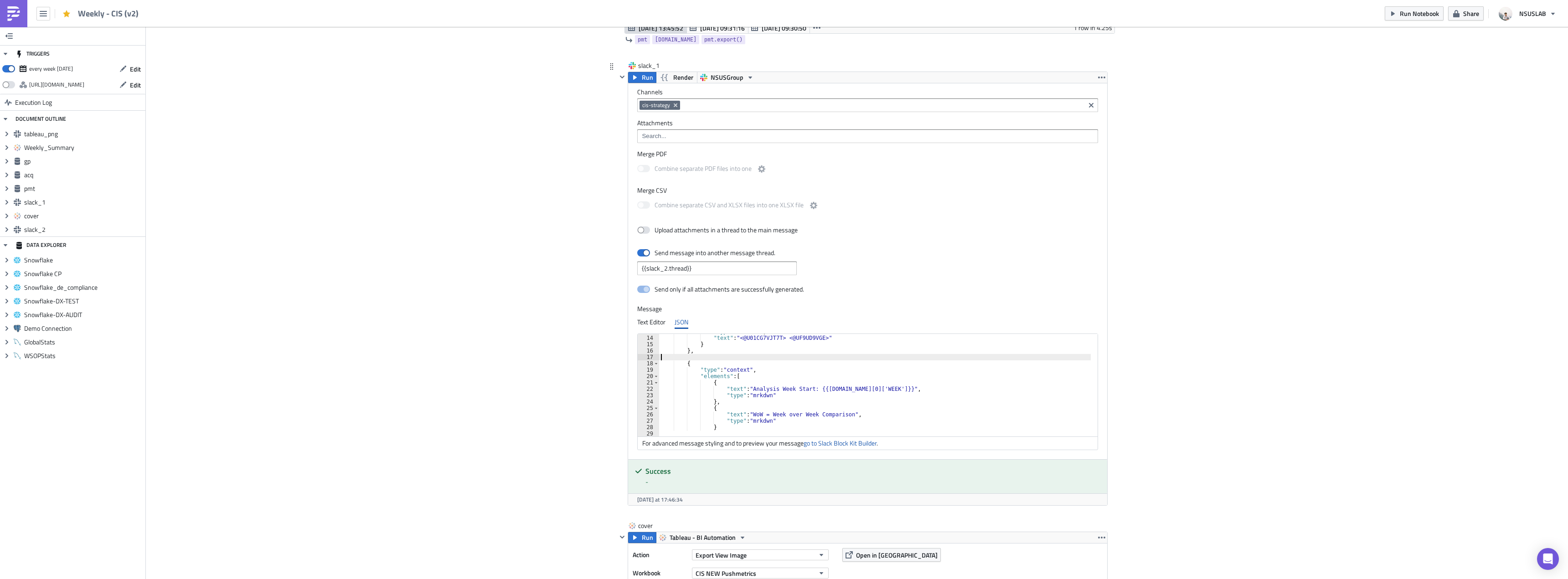
type textarea "},"
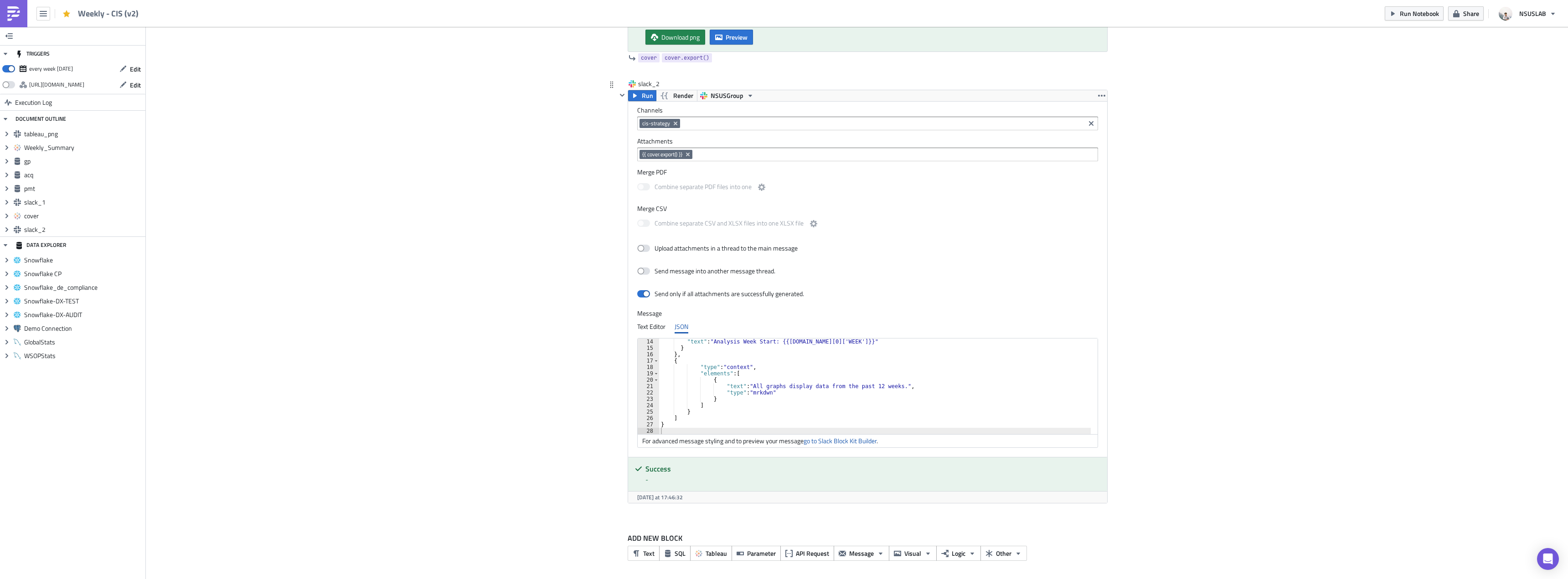
scroll to position [2328, 0]
click at [862, 384] on div ""text" : "Analysis Week Start: {{[DOMAIN_NAME][0]['WEEK']}}" } } , { "type" : "…" at bounding box center [880, 392] width 443 height 108
type textarea ""text": "All graphs display data from the past 53 weeks.","
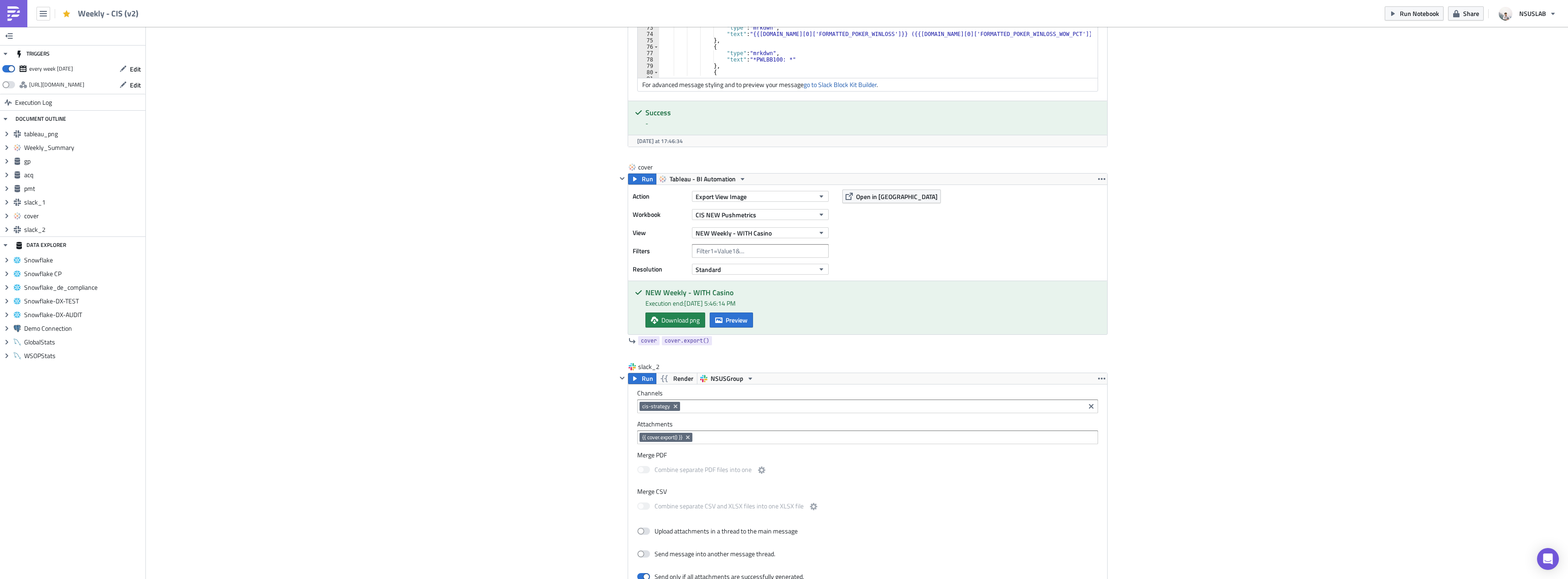
scroll to position [1963, 0]
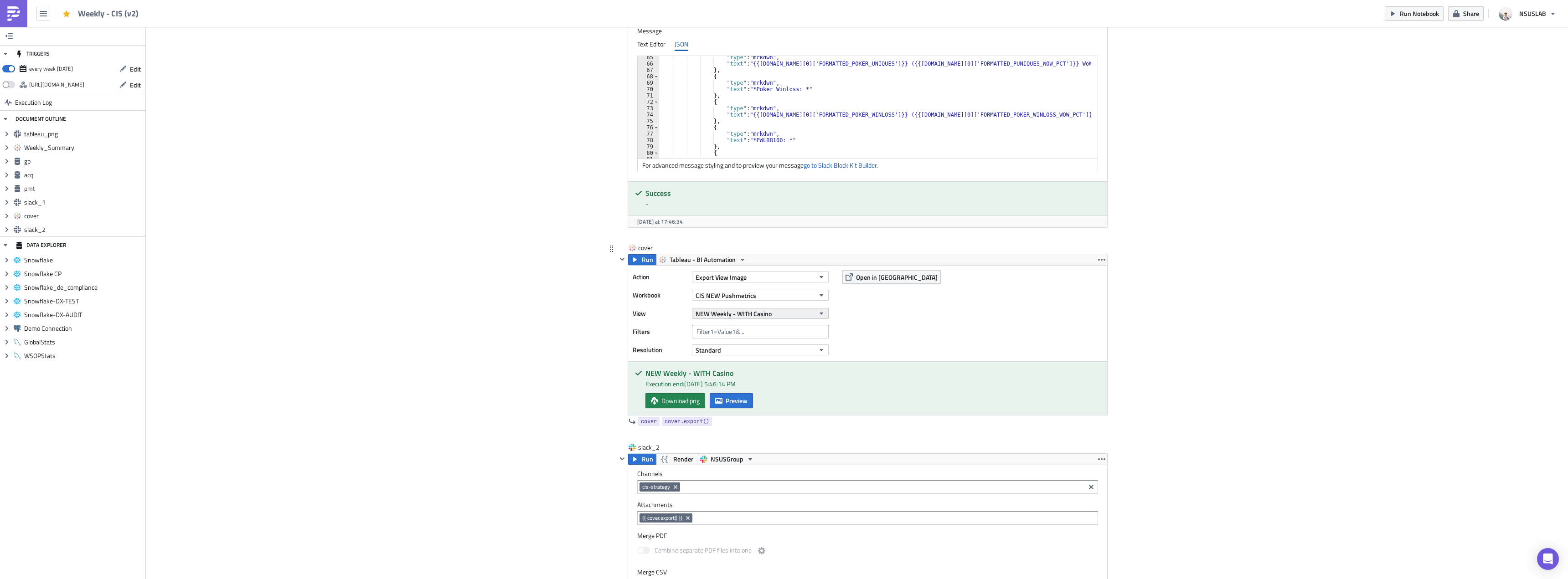
click at [735, 309] on span "NEW Weekly - WITH Casino" at bounding box center [733, 314] width 76 height 10
click at [776, 425] on div "Partners Weekly - WITH CASINO" at bounding box center [737, 426] width 86 height 9
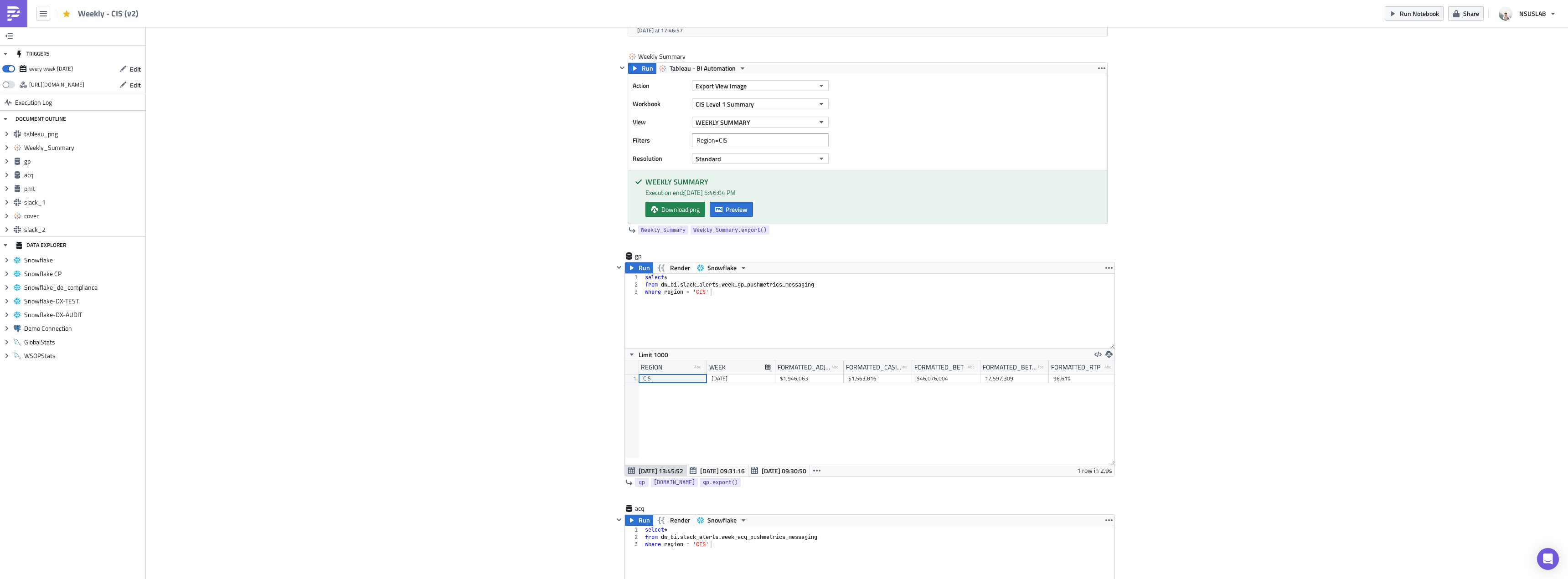
scroll to position [733, 0]
drag, startPoint x: 543, startPoint y: 119, endPoint x: 547, endPoint y: 111, distance: 8.9
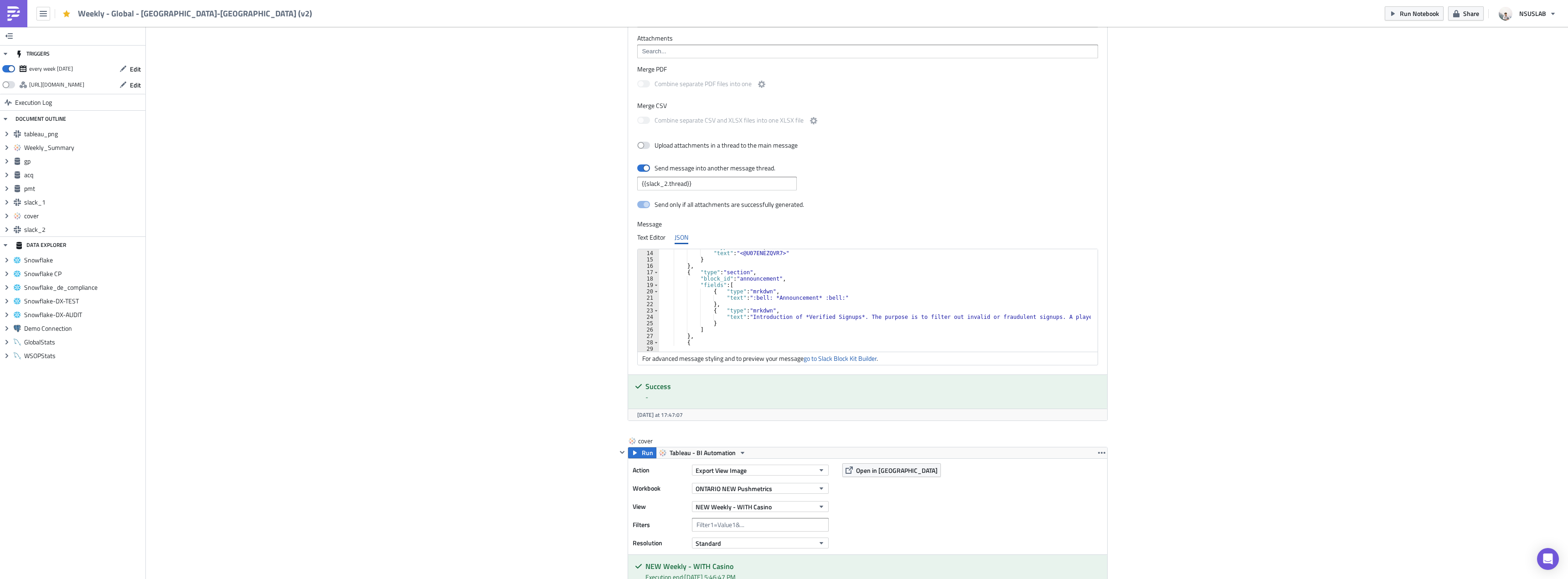
scroll to position [82, 0]
click at [682, 273] on div ""type" : "mrkdwn" , "text" : "<@U07ENEZQVR7>" } } , { "type" : "section" , "blo…" at bounding box center [1124, 298] width 930 height 108
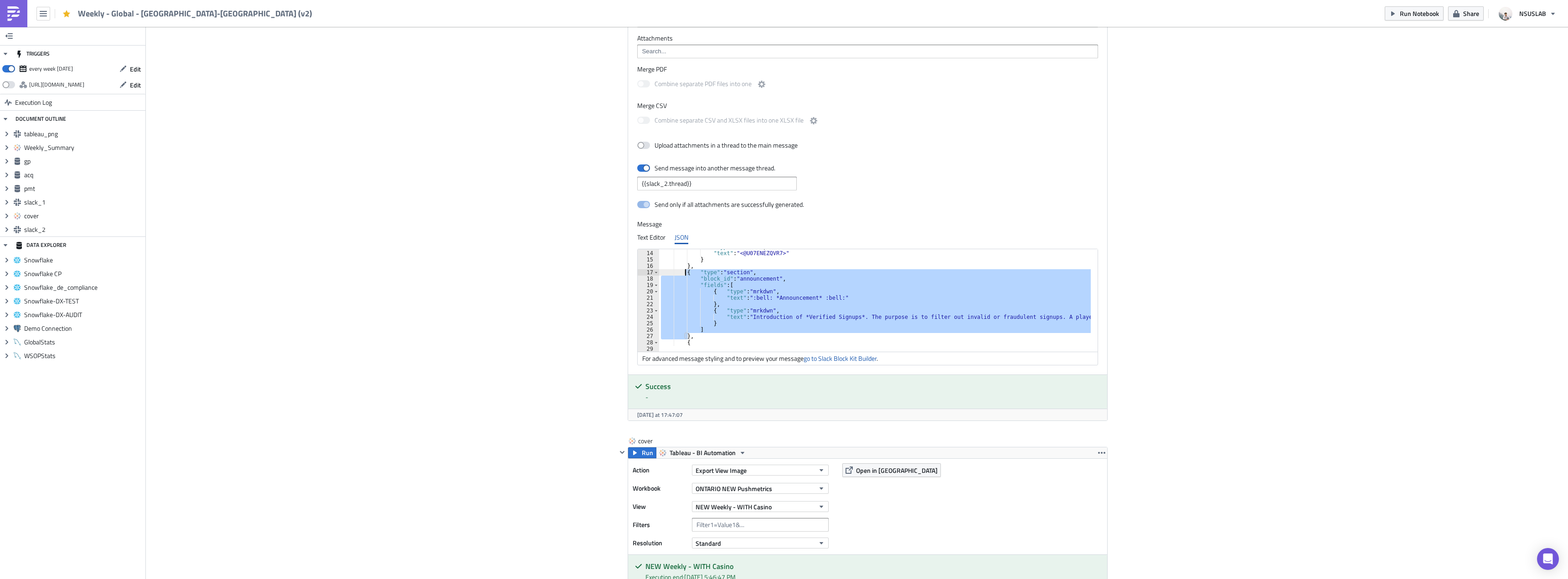
click at [683, 274] on div ""type" : "mrkdwn" , "text" : "<@U07ENEZQVR7>" } } , { "type" : "section" , "blo…" at bounding box center [1124, 298] width 930 height 108
click at [703, 291] on div ""type" : "mrkdwn" , "text" : "<@U07ENEZQVR7>" } } , { "type" : "section" , "blo…" at bounding box center [875, 300] width 432 height 102
drag, startPoint x: 681, startPoint y: 272, endPoint x: 704, endPoint y: 333, distance: 65.2
click at [704, 333] on div ""type" : "mrkdwn" , "text" : "<@U07ENEZQVR7>" } } , { "type" : "section" , "blo…" at bounding box center [1124, 298] width 930 height 108
type textarea "] },"
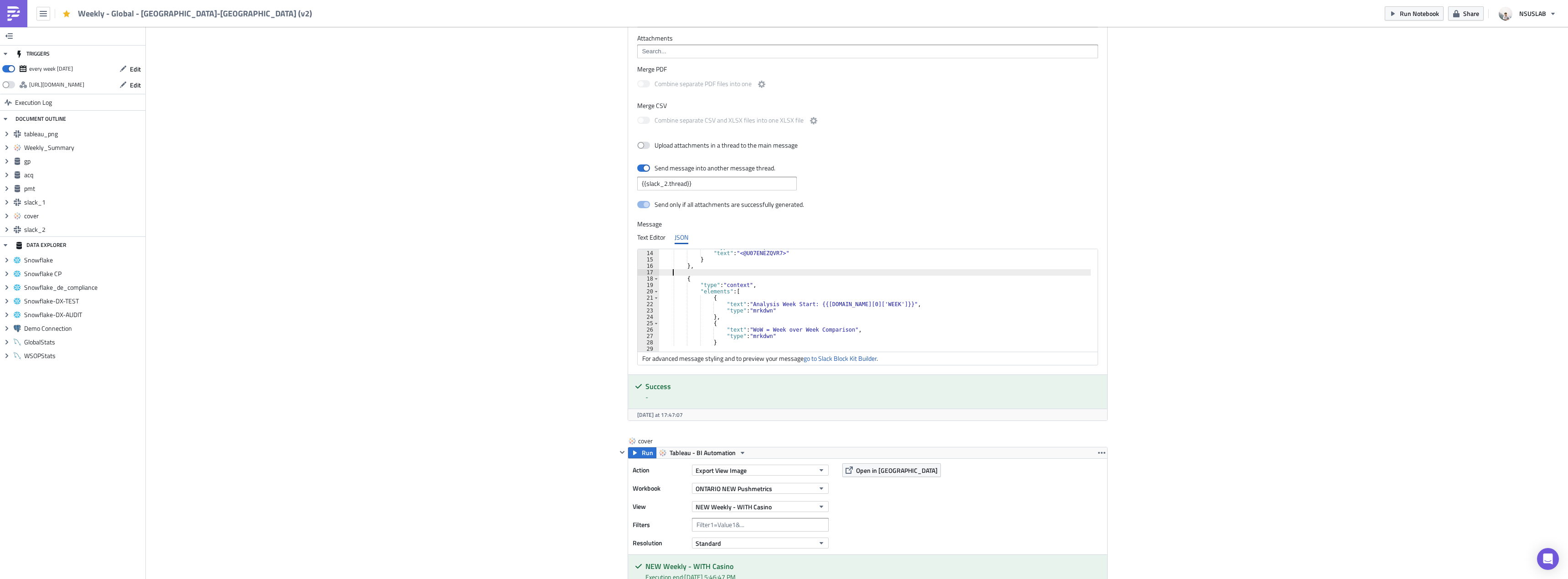
type textarea "},"
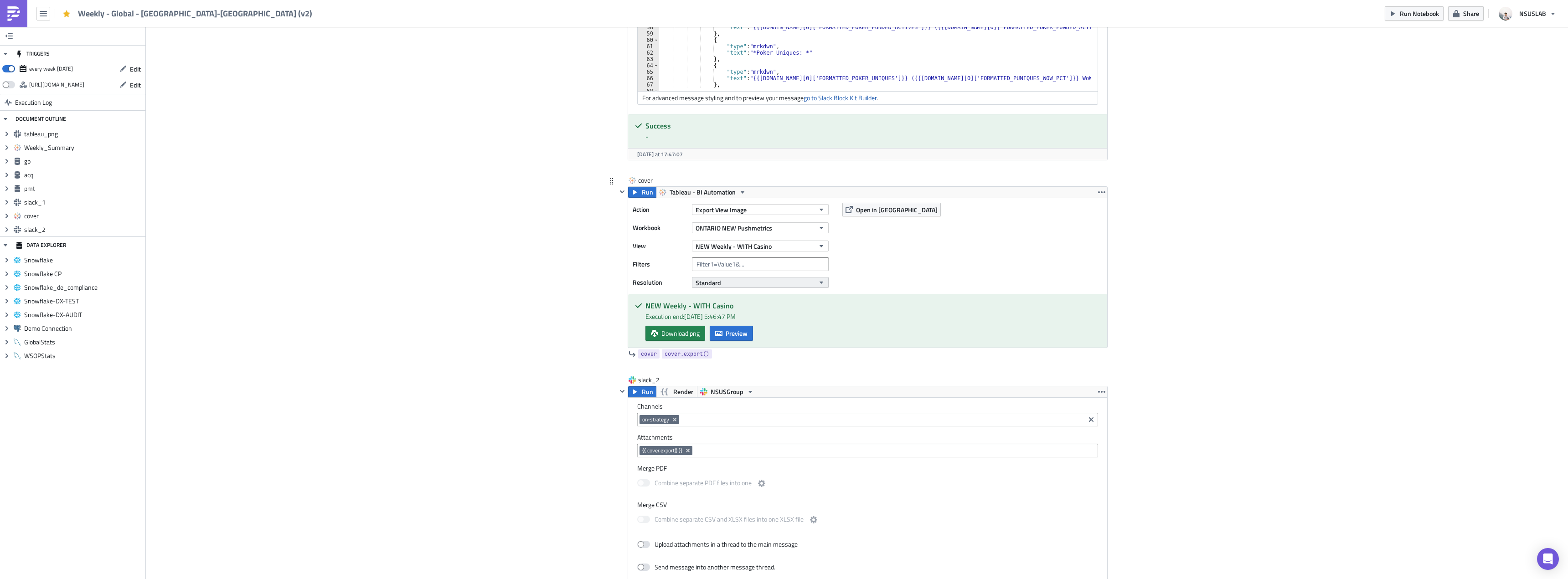
scroll to position [2141, 0]
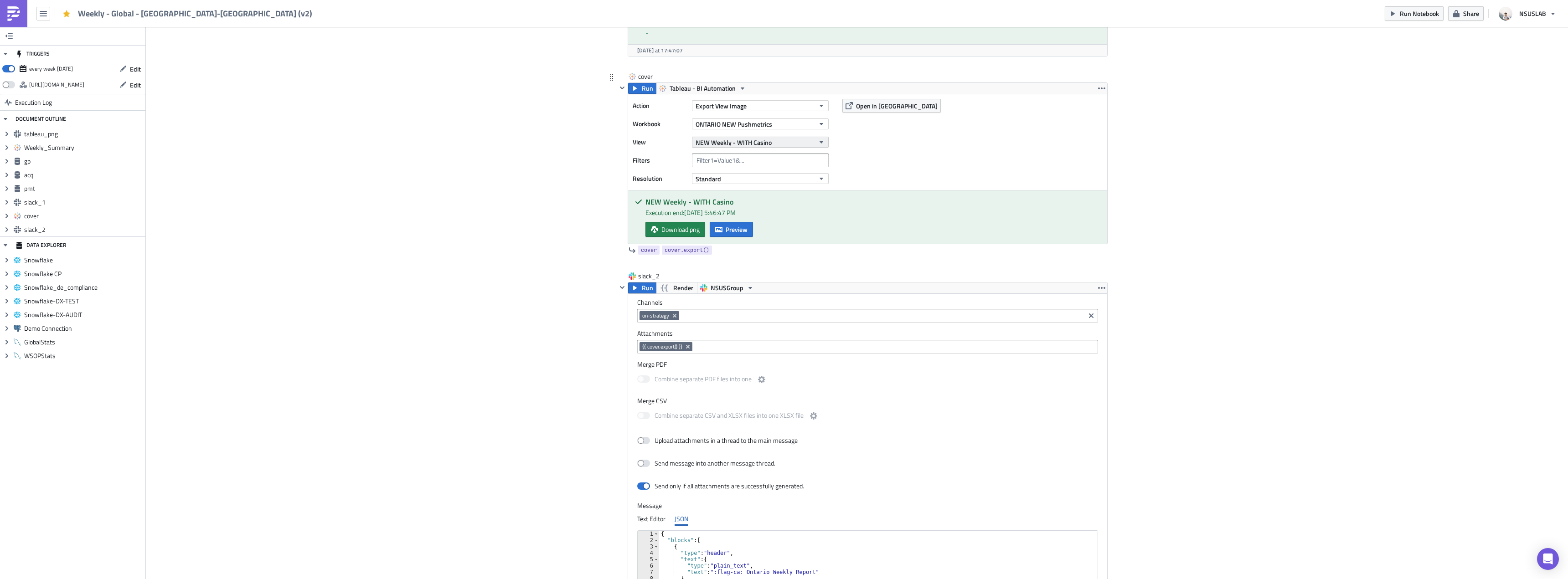
click at [800, 147] on button "NEW Weekly - WITH Casino" at bounding box center [760, 142] width 137 height 11
click at [765, 249] on link "Partners Weekly - WITH CASINO" at bounding box center [737, 254] width 93 height 13
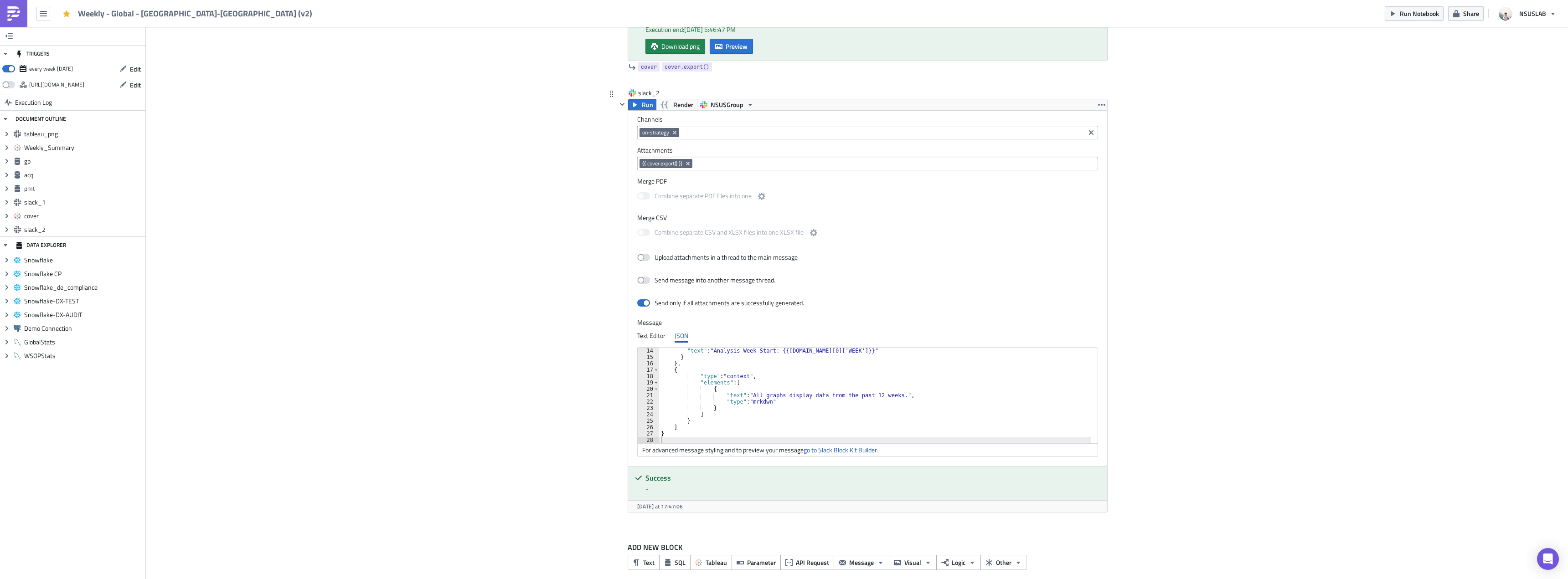
scroll to position [2340, 0]
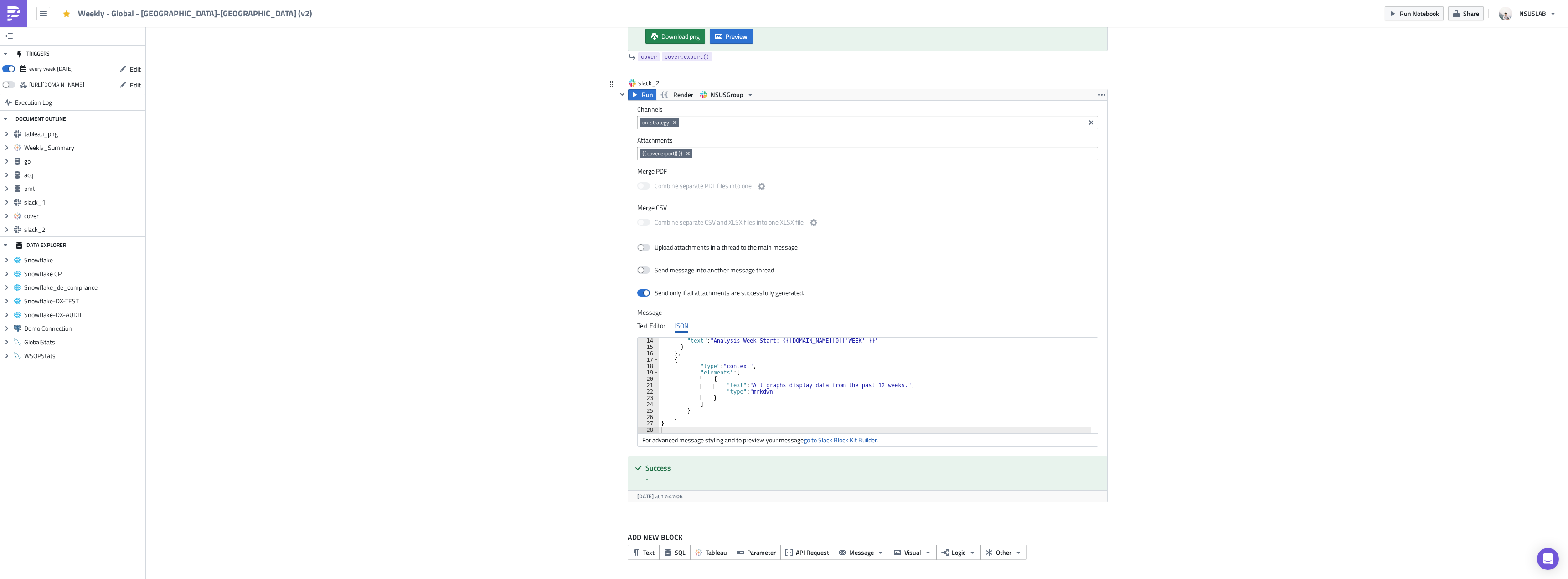
click at [859, 385] on div ""text" : "Analysis Week Start: {{gp.data[0]['WEEK']}}" } } , { "type" : "contex…" at bounding box center [880, 392] width 443 height 108
type textarea ""text": "All graphs display data from the past 53 weeks.","
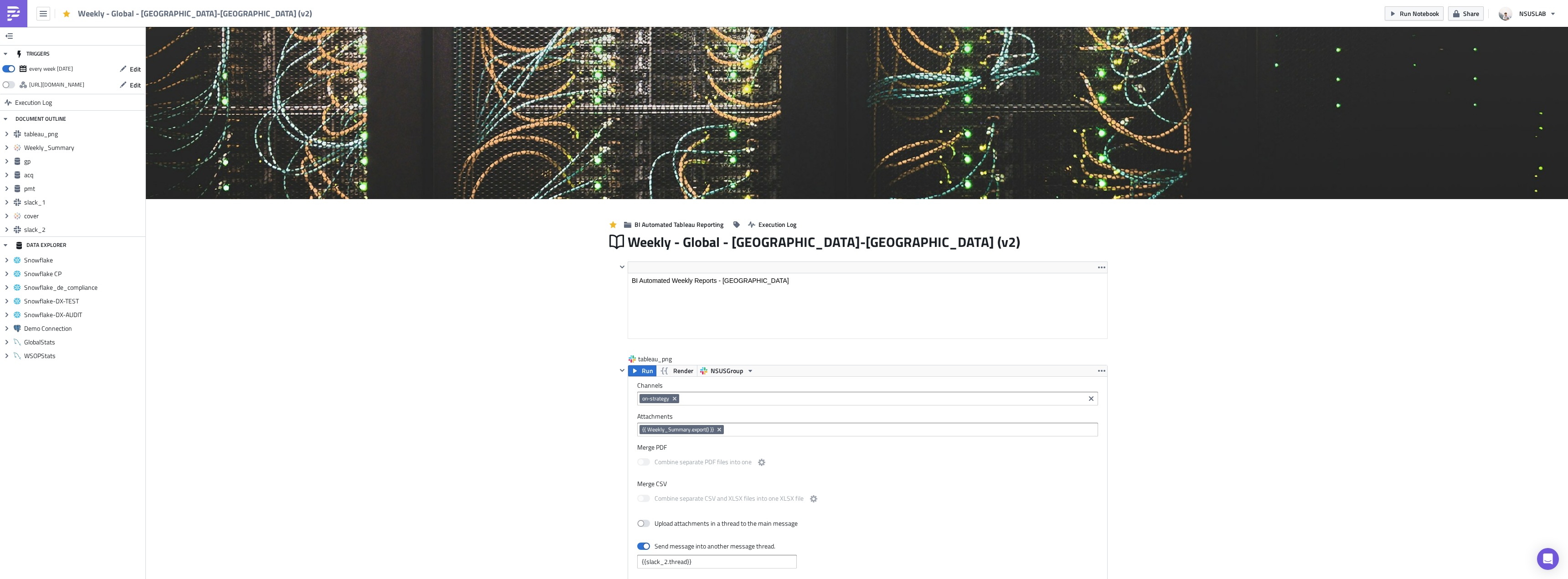
scroll to position [0, 0]
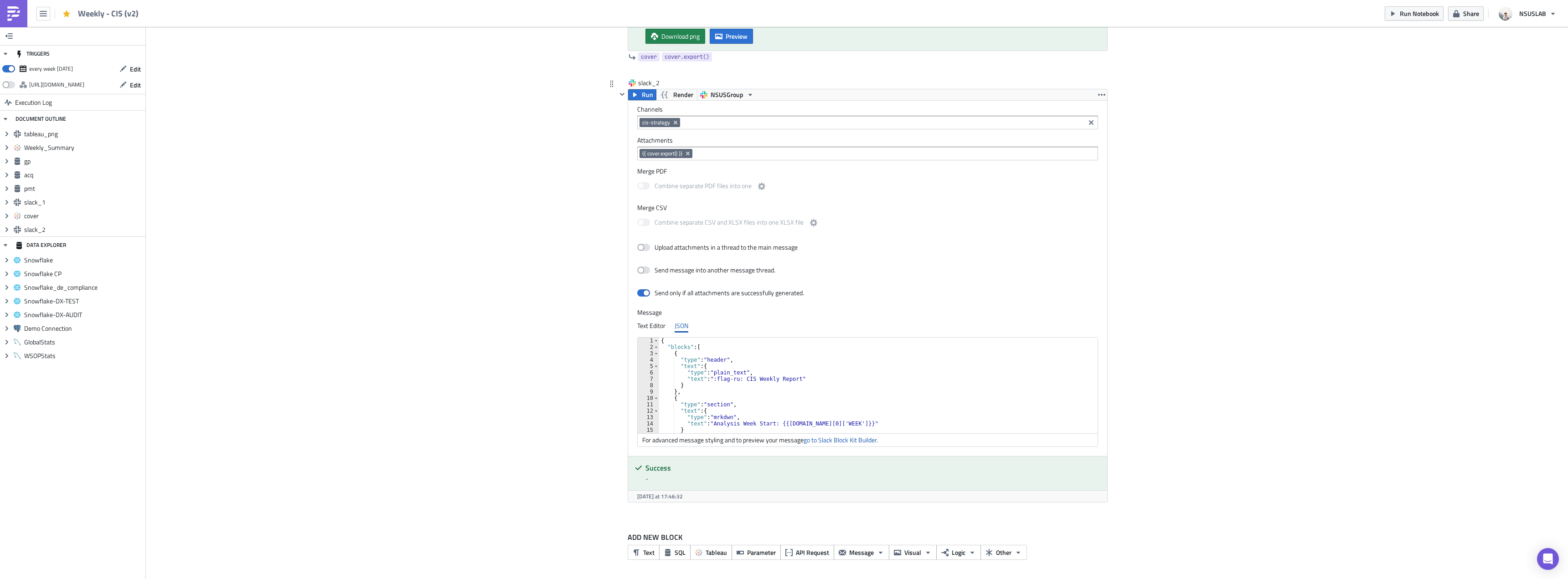
scroll to position [82, 0]
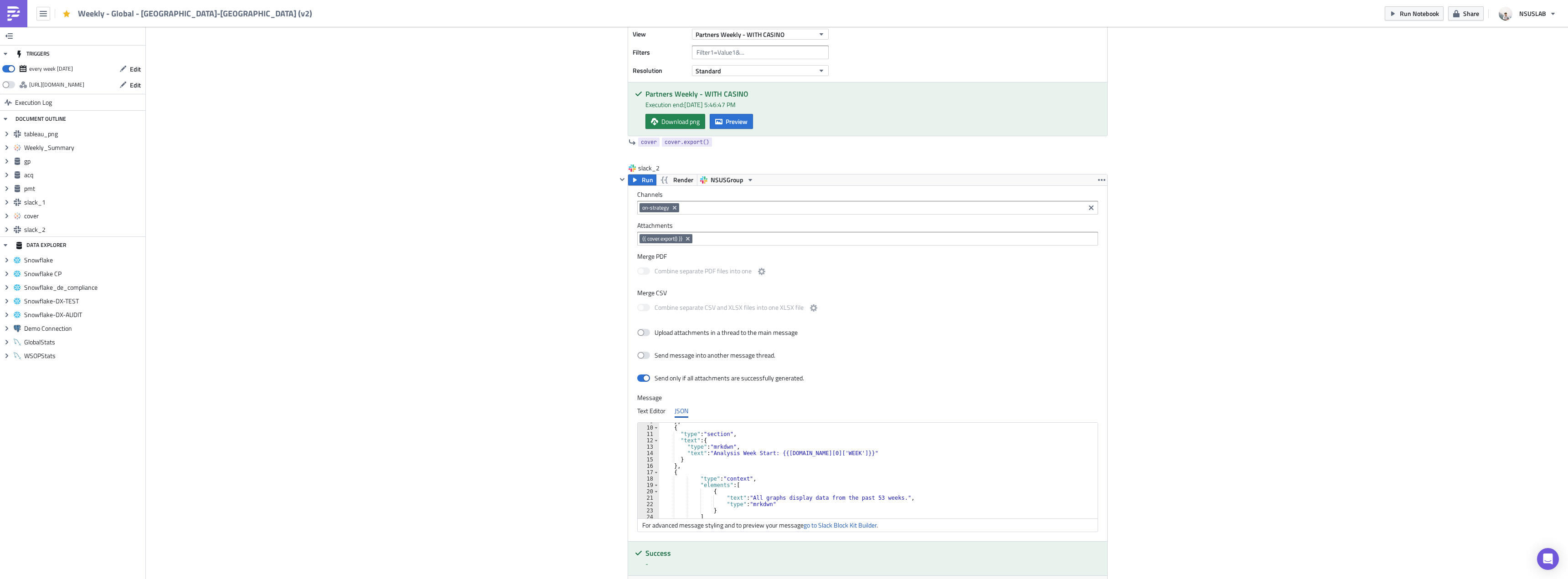
scroll to position [2236, 0]
drag, startPoint x: 546, startPoint y: 313, endPoint x: 545, endPoint y: 307, distance: 6.1
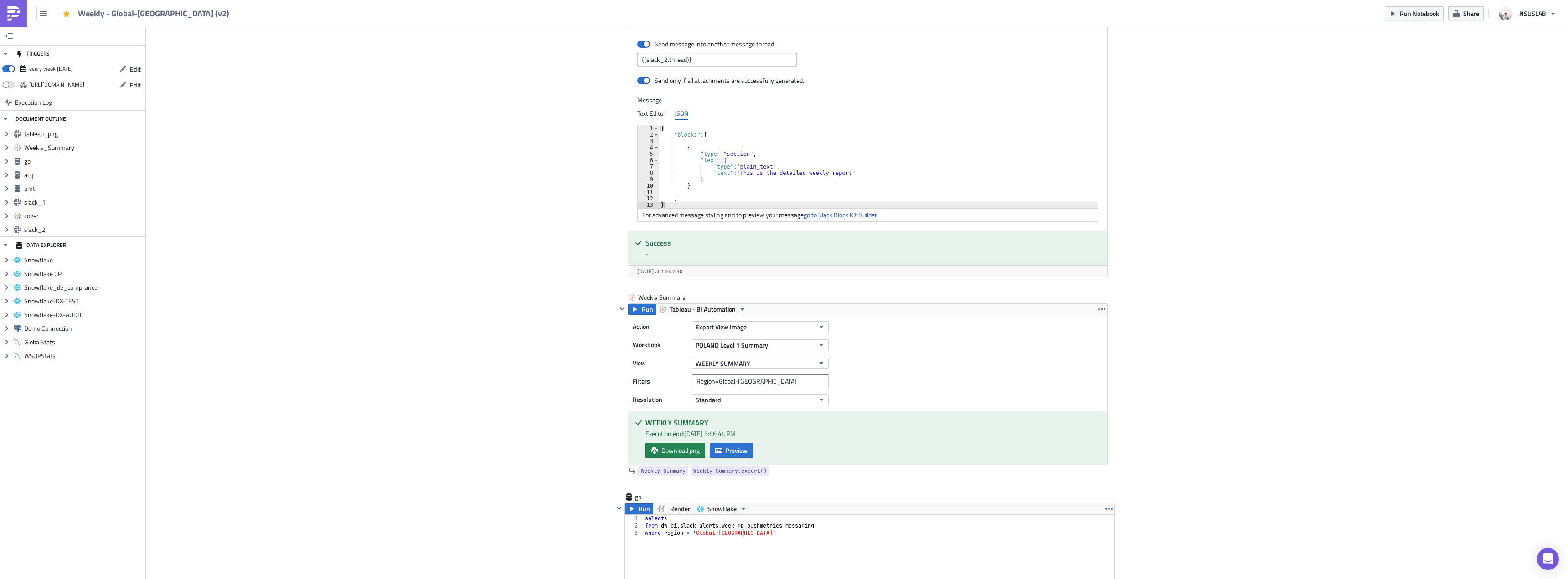
scroll to position [547, 0]
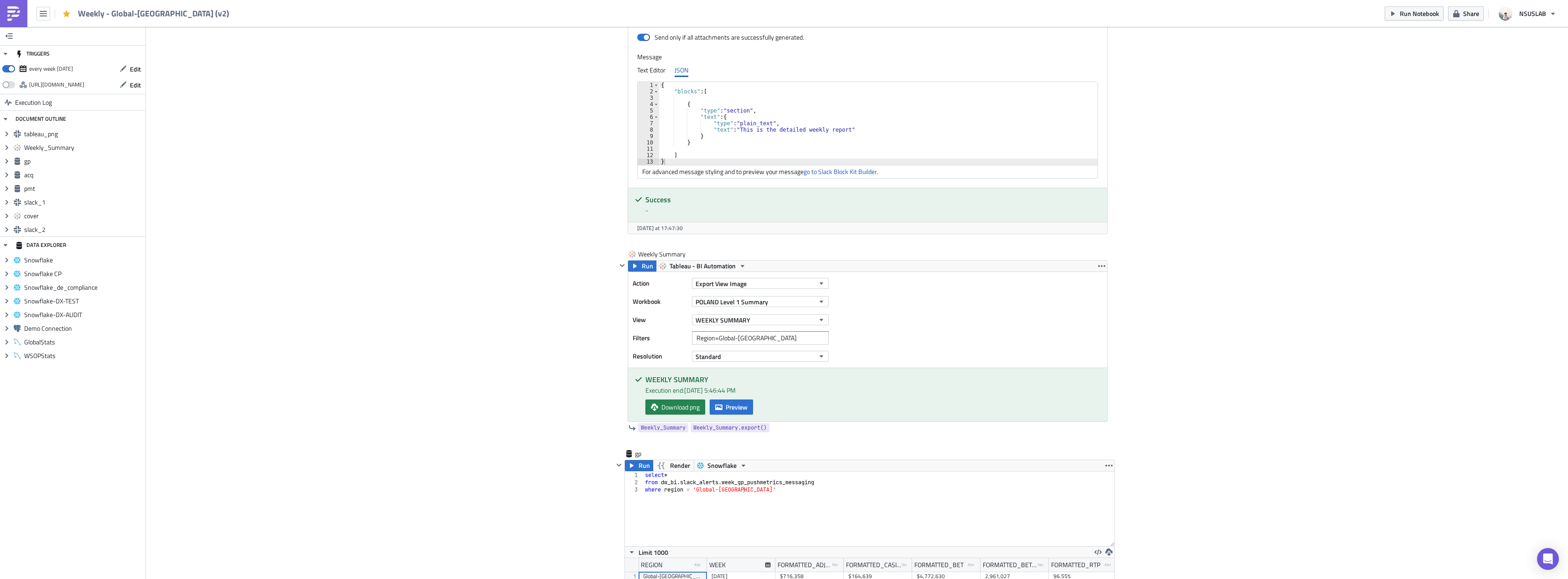
click at [606, 202] on div "tableau_png Run Render NSUSGroup Channels pl-strategy Attachments {{ Weekly_Sum…" at bounding box center [857, 29] width 502 height 440
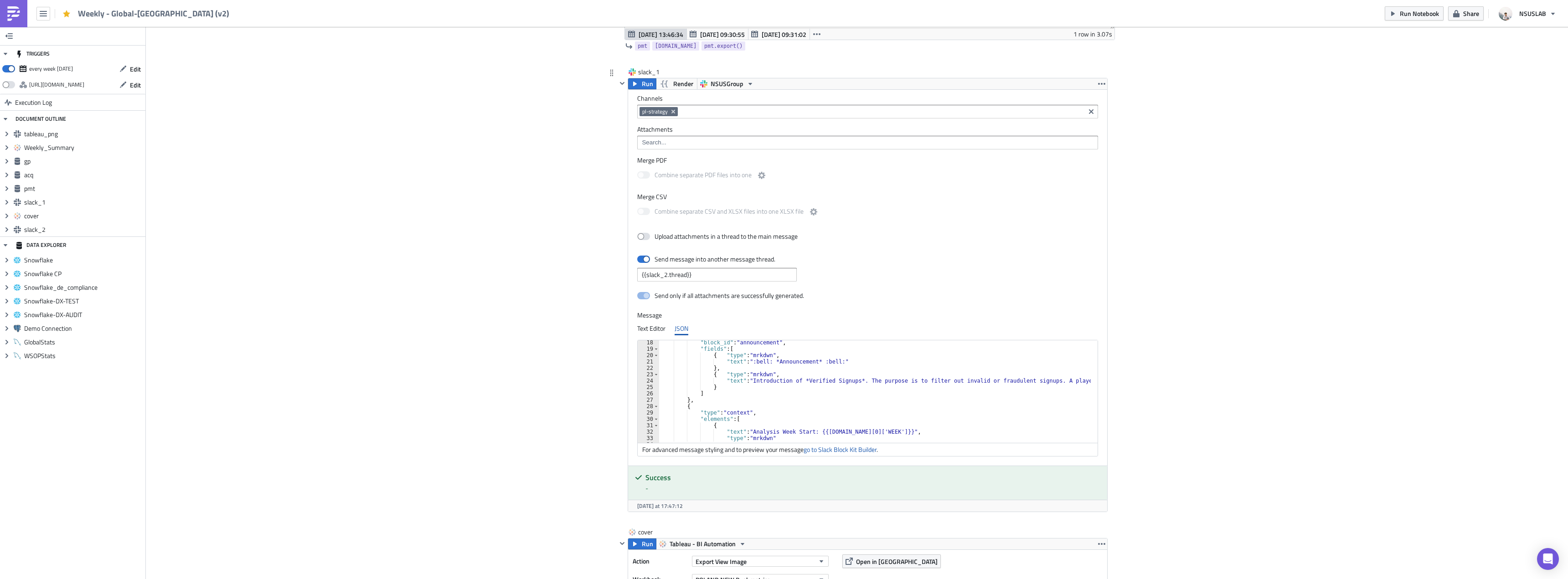
scroll to position [82, 0]
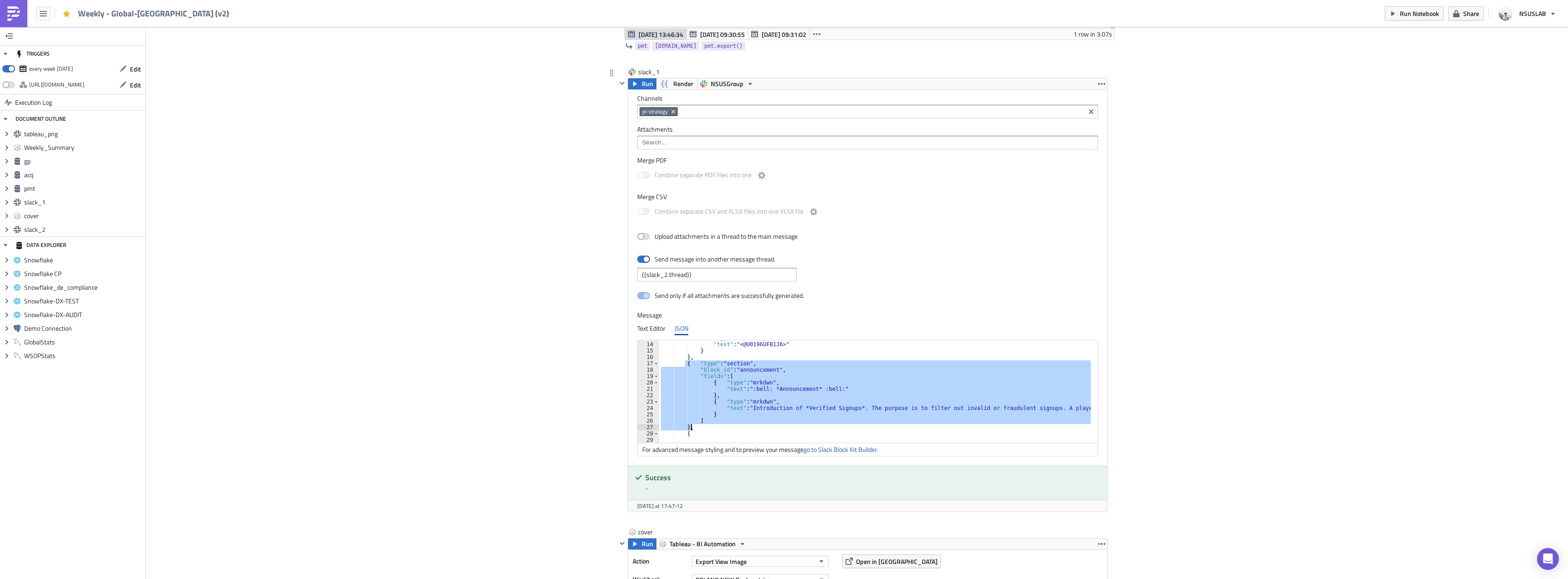
drag, startPoint x: 680, startPoint y: 362, endPoint x: 697, endPoint y: 426, distance: 66.2
click at [697, 426] on div ""type" : "mrkdwn" , "text" : "<@U0196UFB1J6>" } } , { "type" : "section" , "blo…" at bounding box center [1129, 389] width 939 height 108
type textarea "] },"
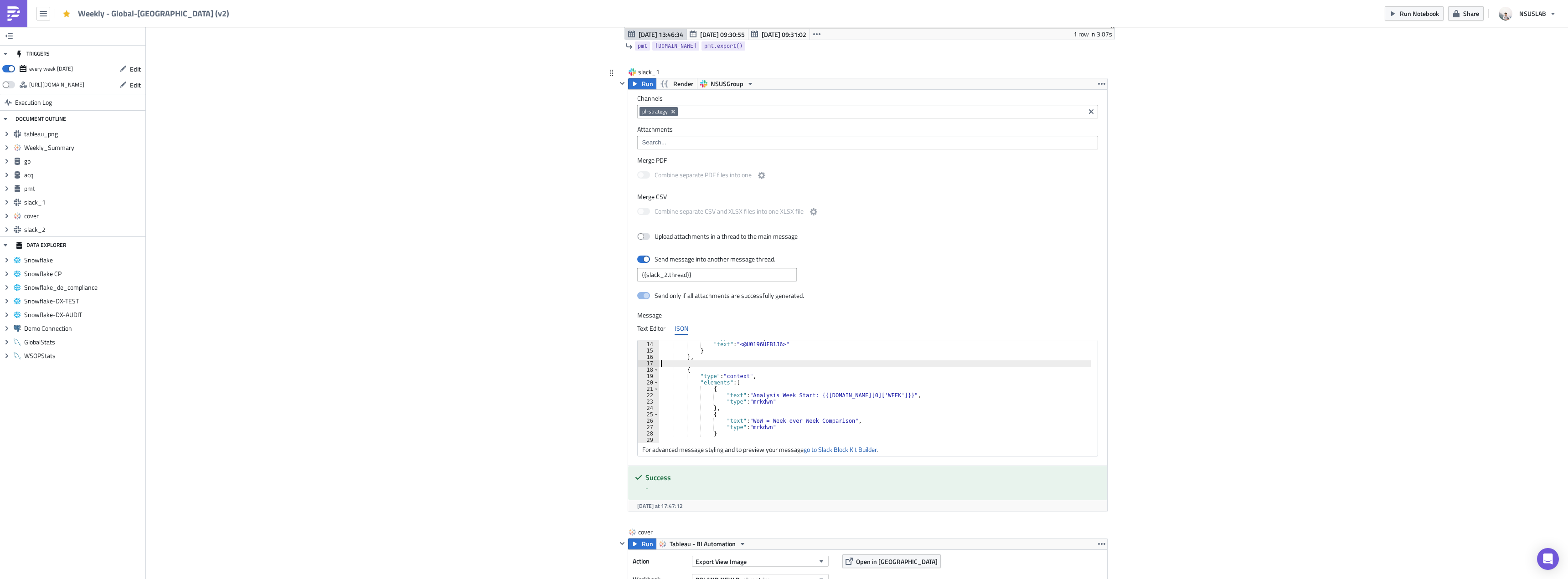
type textarea "},"
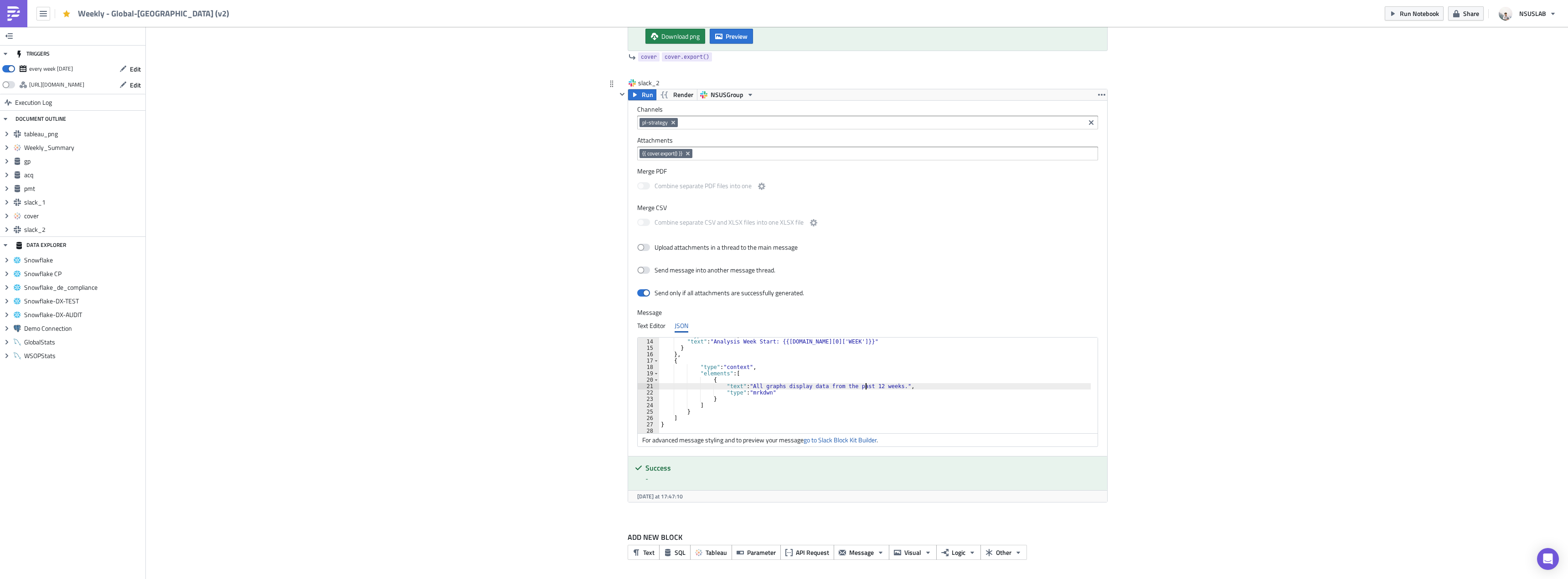
click at [861, 386] on div ""type" : "mrkdwn" , "text" : "Analysis Week Start: {{[DOMAIN_NAME][0]['WEEK']}}…" at bounding box center [880, 386] width 443 height 108
type textarea ""text": "All graphs display data from the past 53 weeks.","
click at [950, 316] on label "Message" at bounding box center [867, 312] width 461 height 8
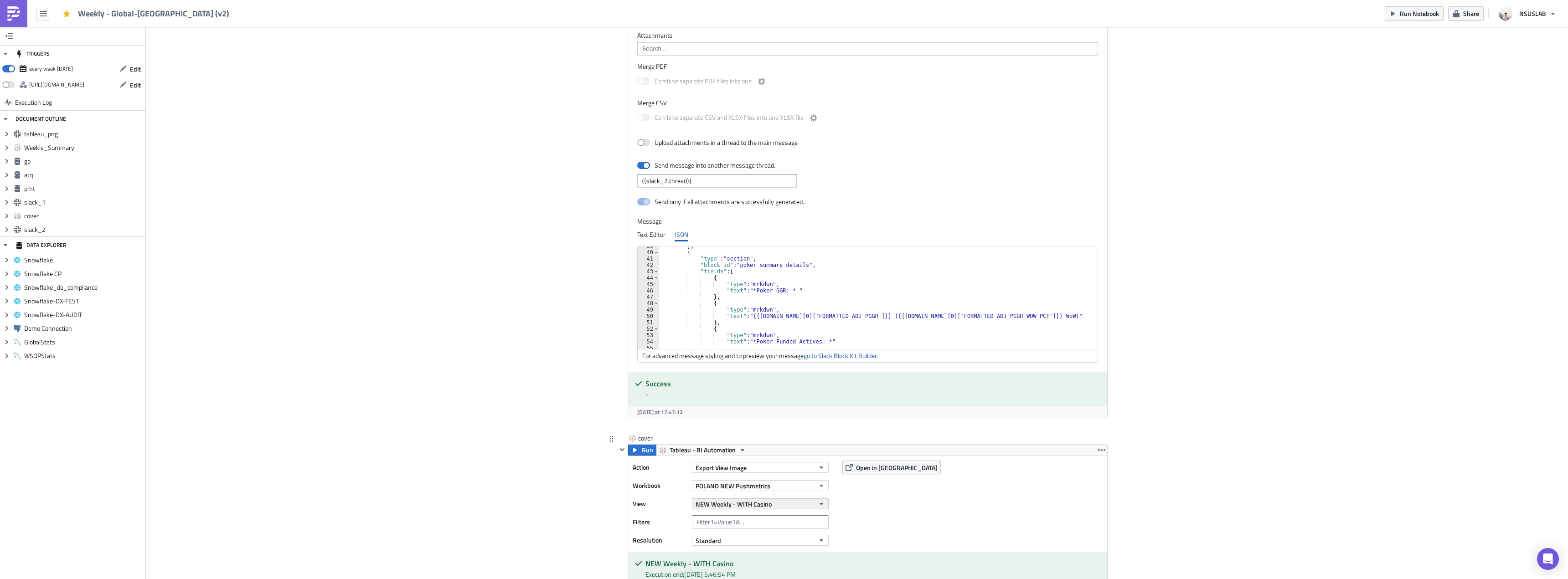
scroll to position [1832, 0]
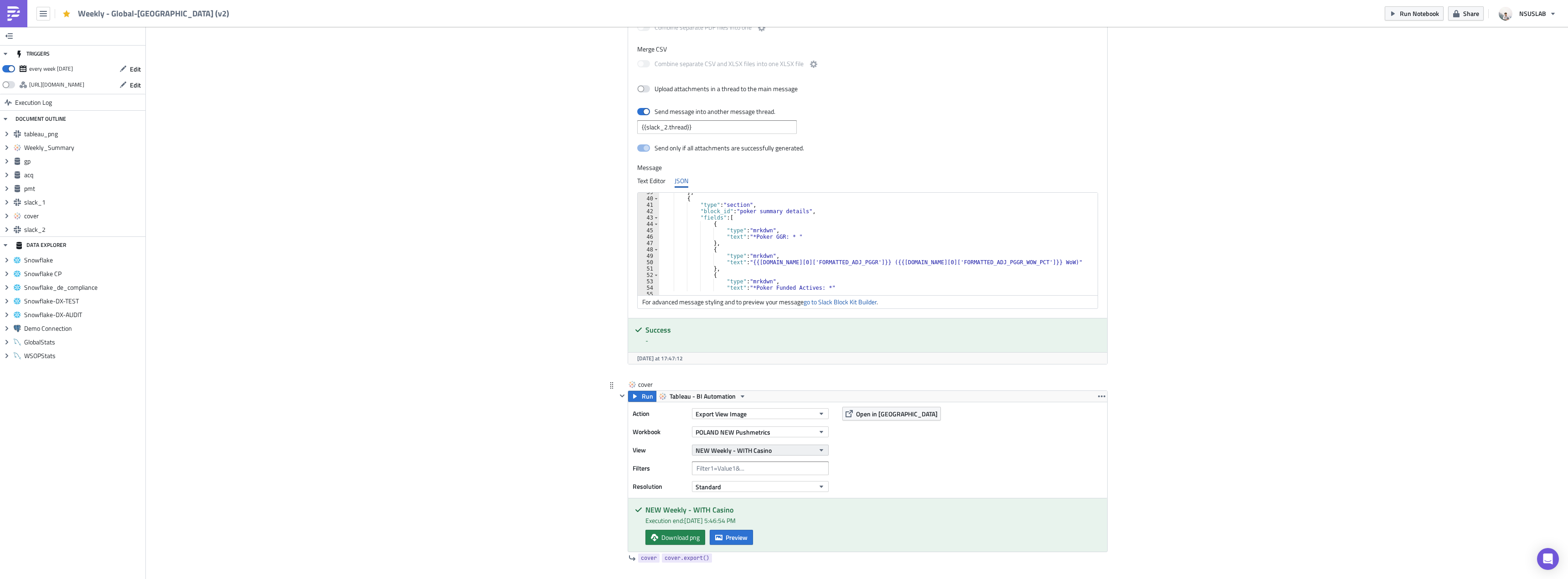
click at [765, 449] on span "NEW Weekly - WITH Casino" at bounding box center [733, 450] width 76 height 10
click at [765, 392] on div "Partners Weekly - WITH CASINO" at bounding box center [737, 397] width 86 height 9
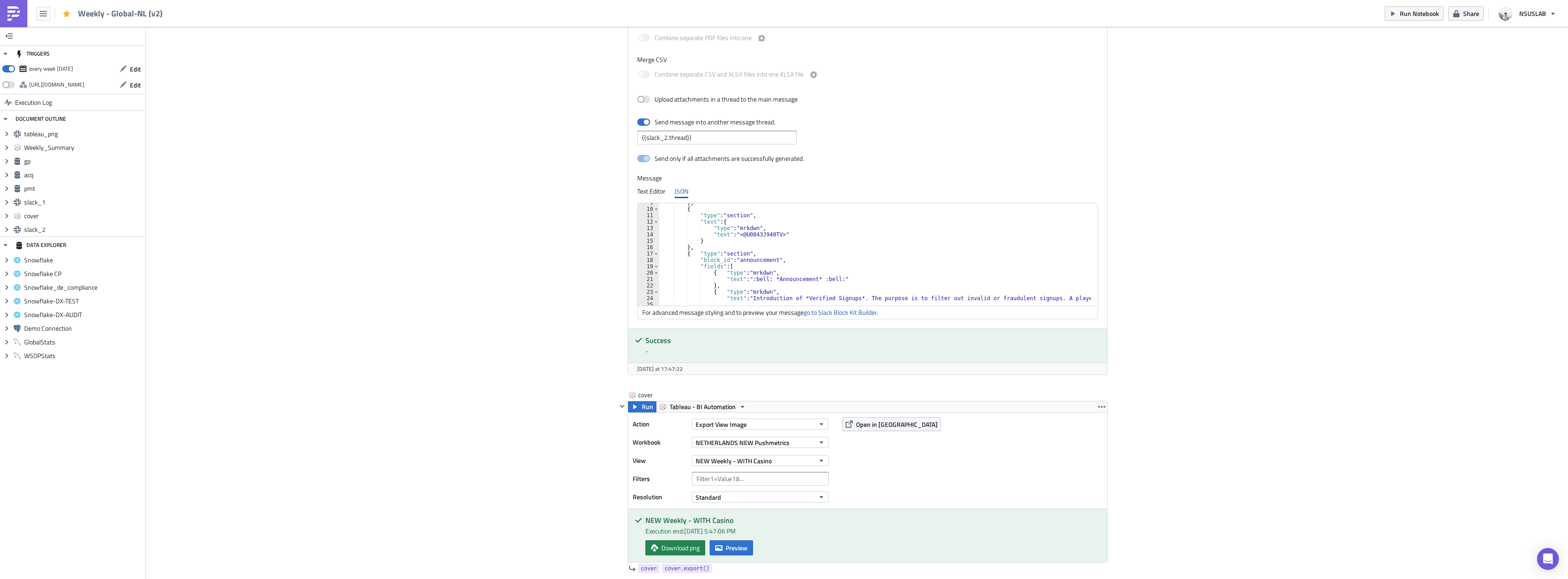
scroll to position [82, 0]
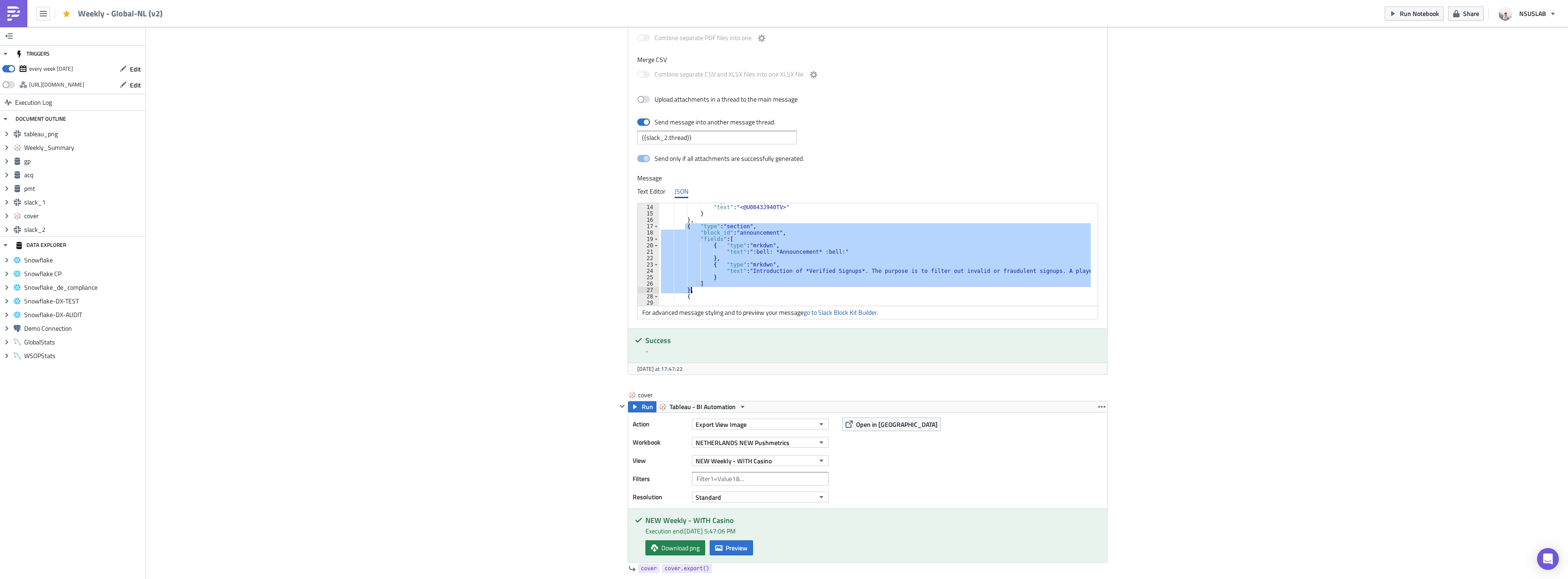
drag, startPoint x: 681, startPoint y: 226, endPoint x: 698, endPoint y: 290, distance: 66.2
click at [698, 290] on div ""type" : "mrkdwn" , "text" : "<@U0843J940TV>" } } , { "type" : "section" , "blo…" at bounding box center [1124, 252] width 930 height 108
type textarea "] },"
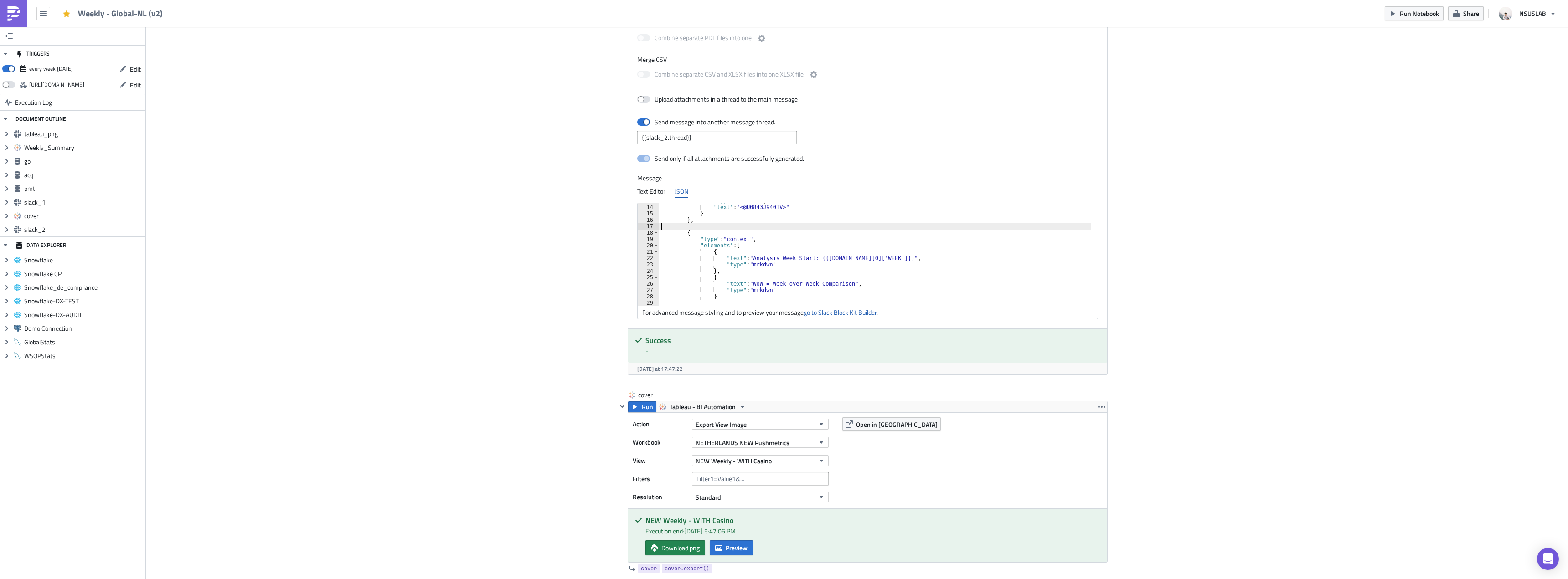
type textarea "},"
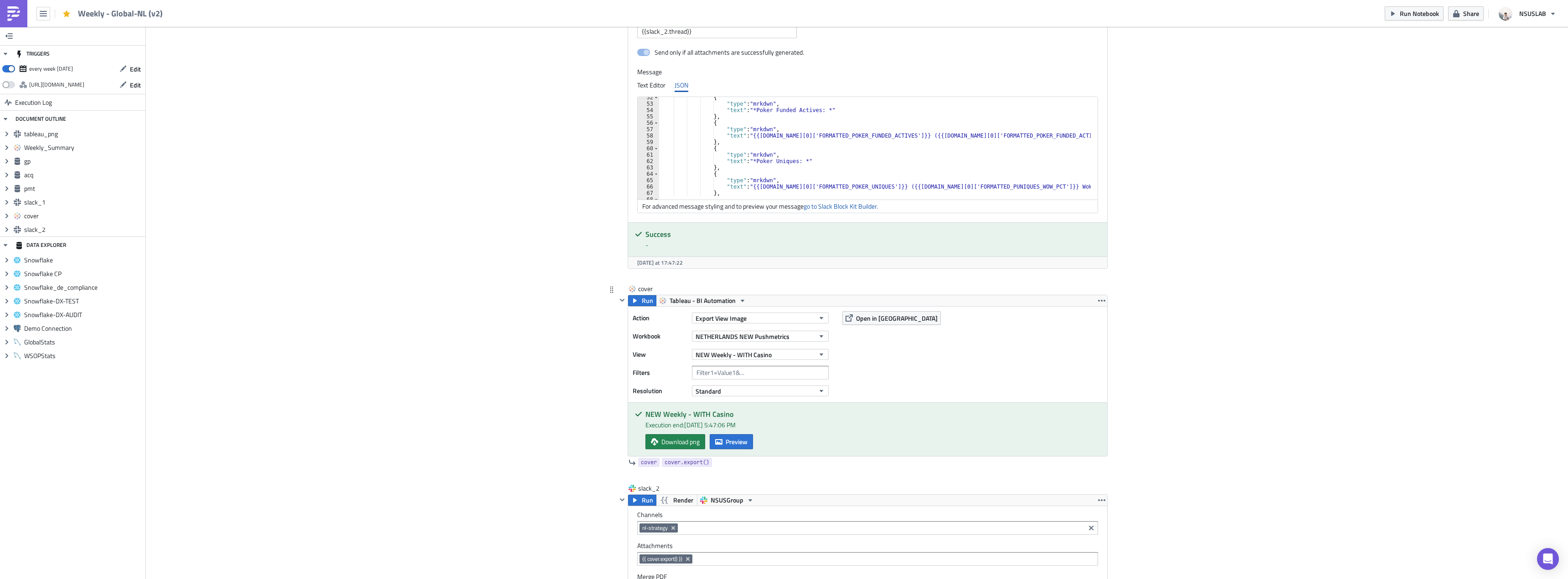
scroll to position [2095, 0]
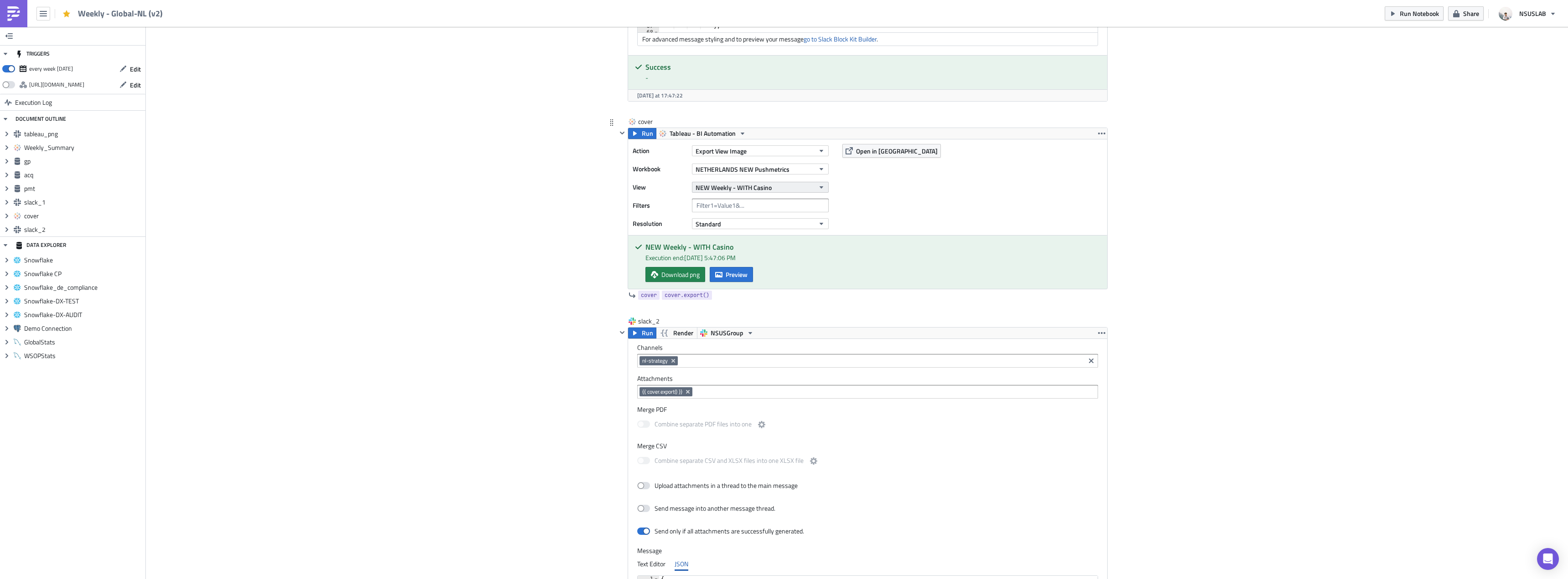
click at [777, 187] on button "NEW Weekly - WITH Casino" at bounding box center [760, 187] width 137 height 11
click at [757, 299] on div "Partners Weekly - WITH CASINO" at bounding box center [737, 299] width 86 height 9
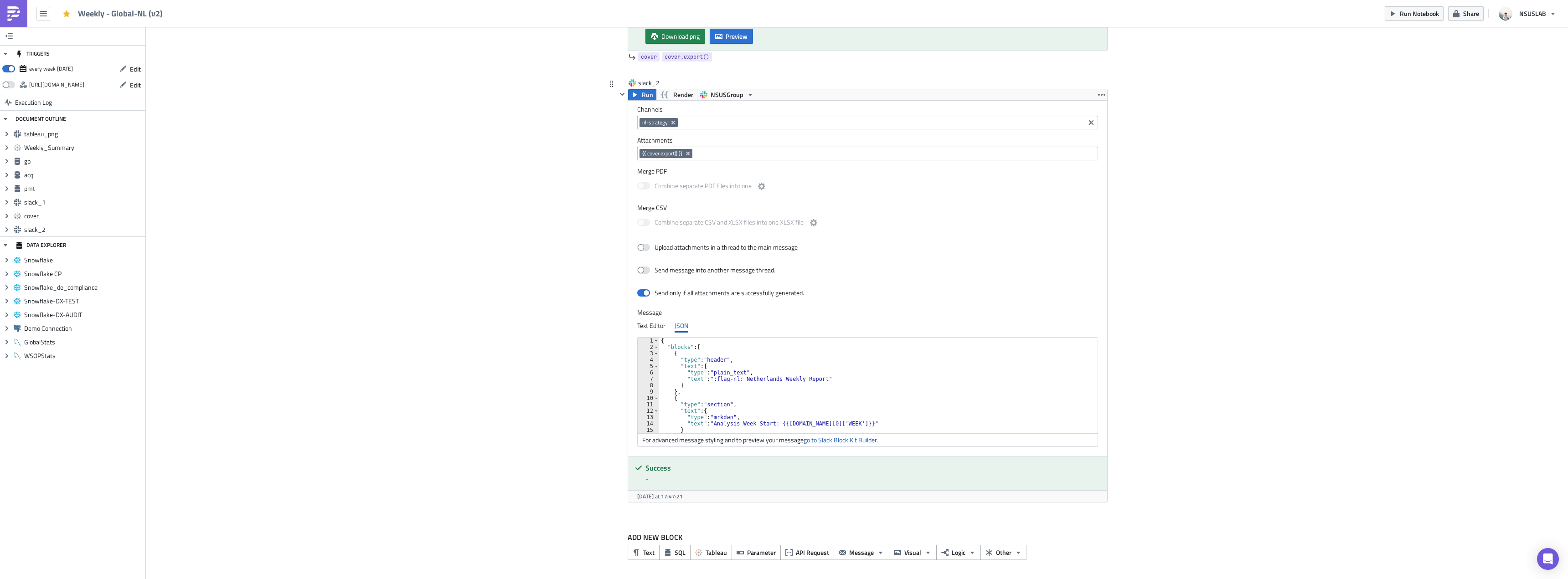
scroll to position [82, 0]
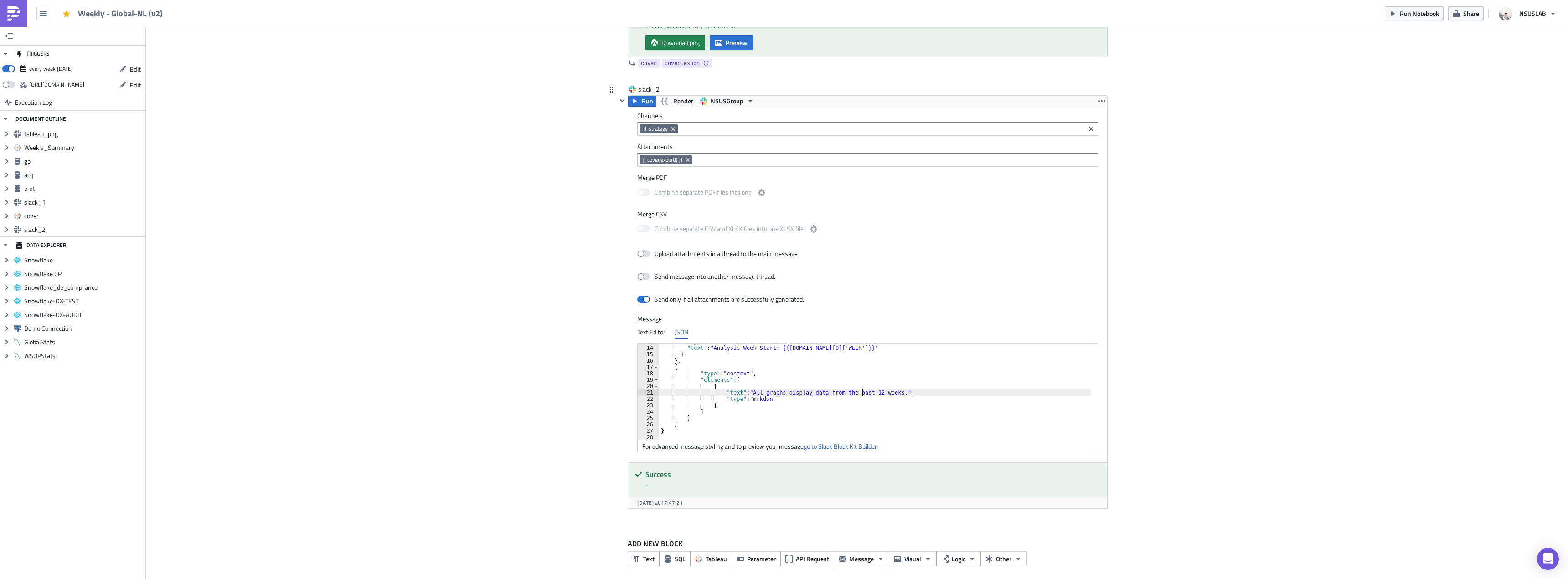
click at [858, 392] on div ""type" : "mrkdwn" , "text" : "Analysis Week Start: {{[DOMAIN_NAME][0]['WEEK']}}…" at bounding box center [880, 392] width 443 height 108
type textarea ""text": "All graphs display data from the past 53 weeks.","
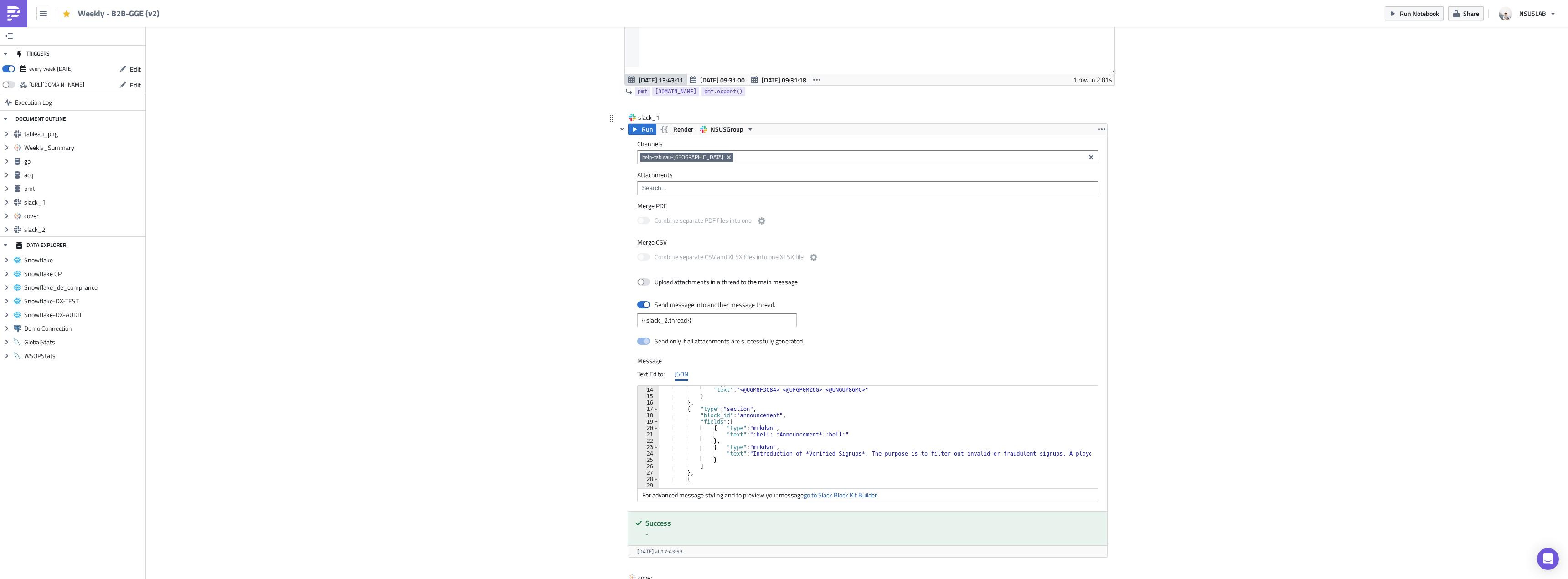
scroll to position [82, 0]
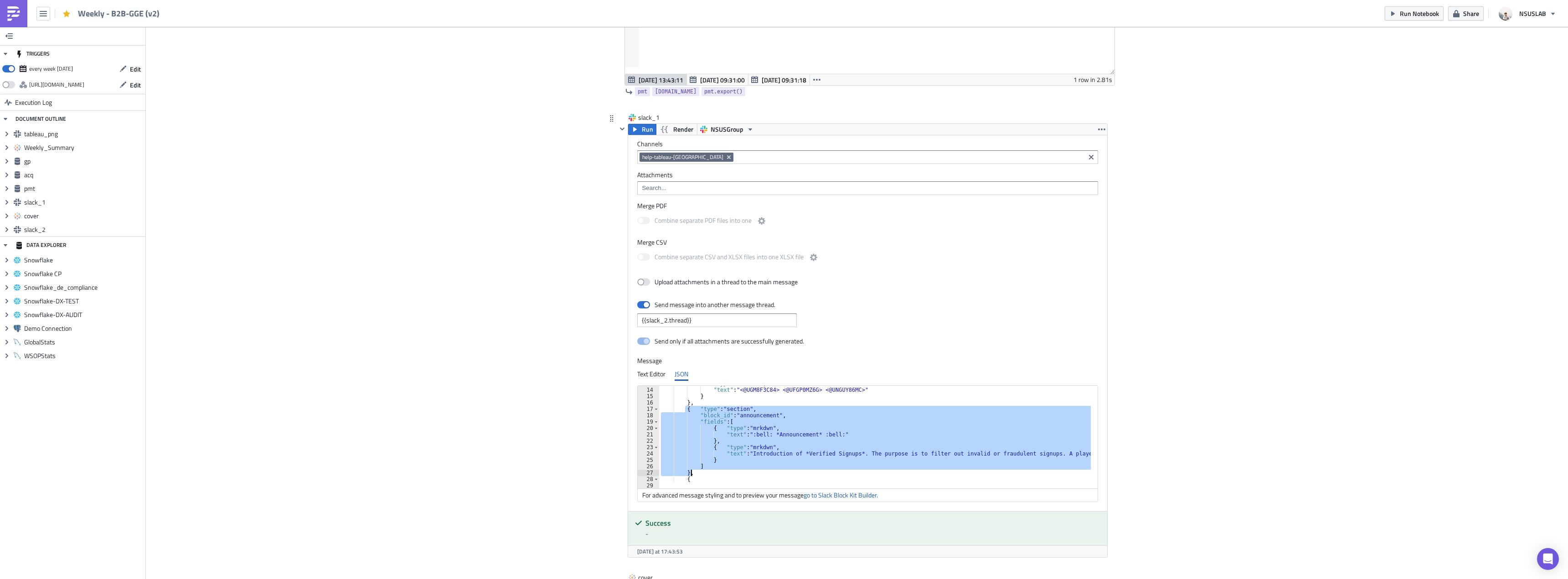
drag, startPoint x: 682, startPoint y: 409, endPoint x: 710, endPoint y: 471, distance: 68.0
click at [710, 471] on div ""type" : "mrkdwn" , "text" : "<@UGM8F3C84> <@UFGP0MZ6G> <@UNGUY86MC>" } } , { "…" at bounding box center [1127, 434] width 936 height 108
type textarea "] },"
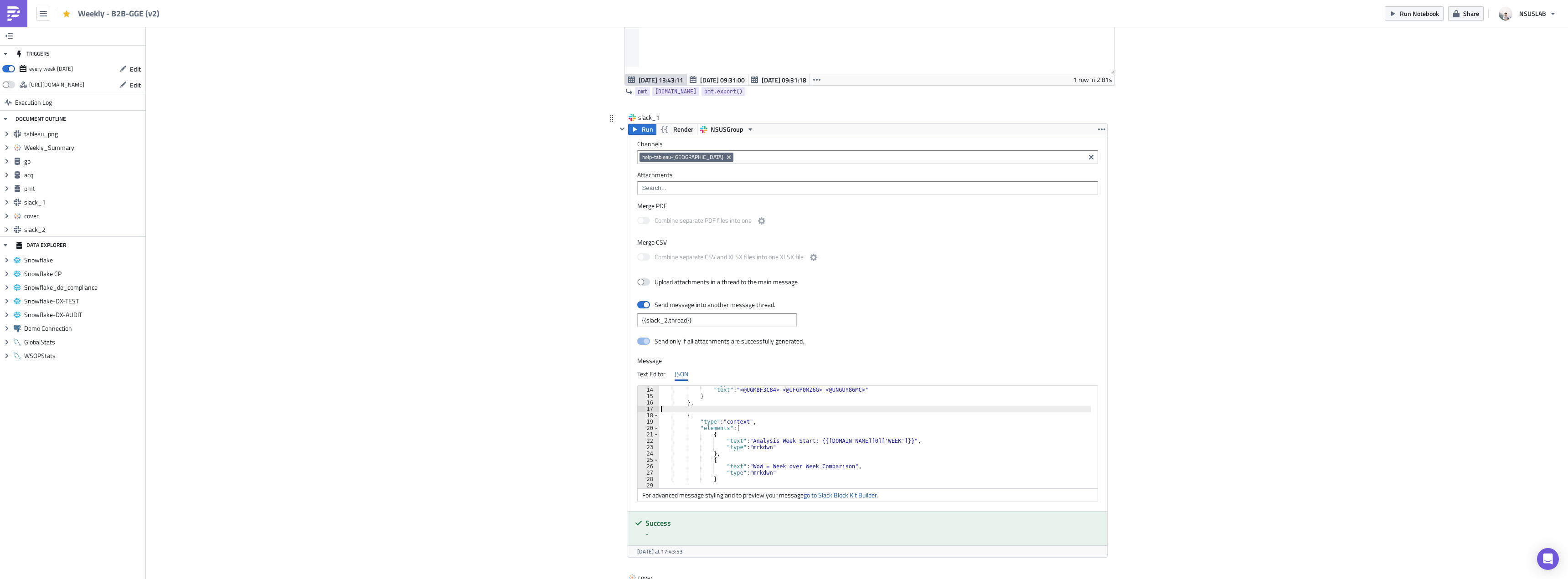
type textarea "},"
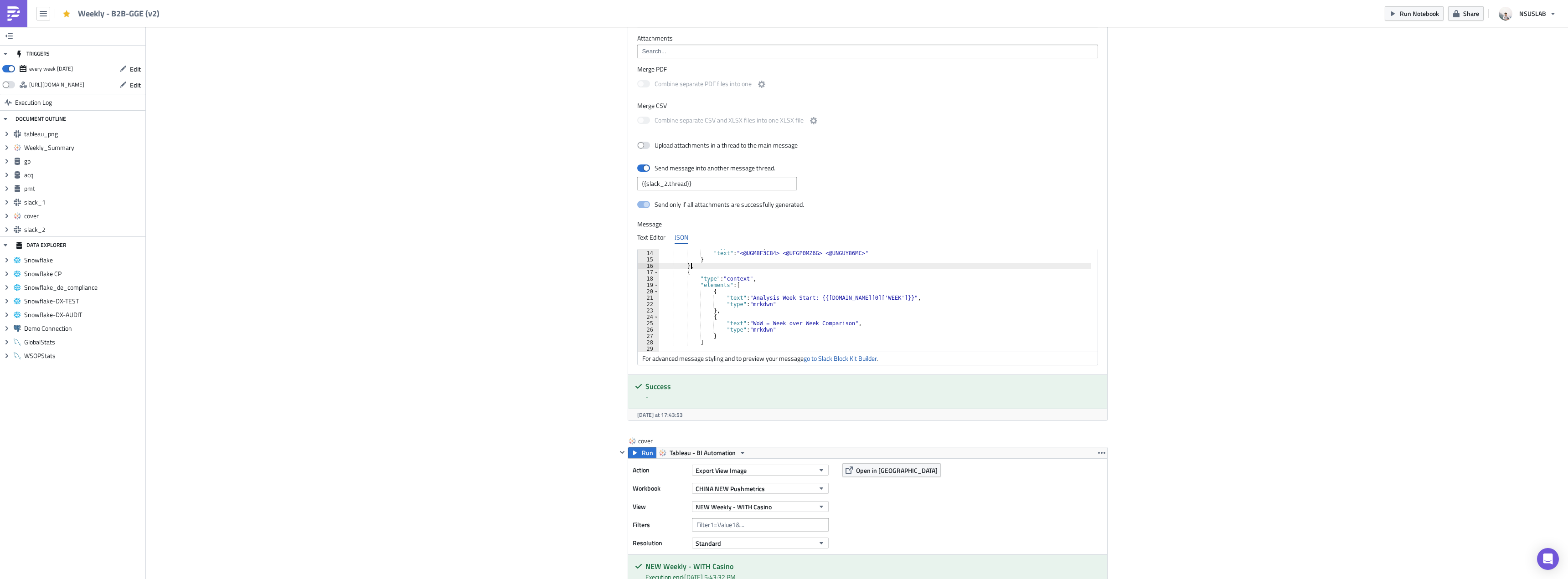
scroll to position [2004, 0]
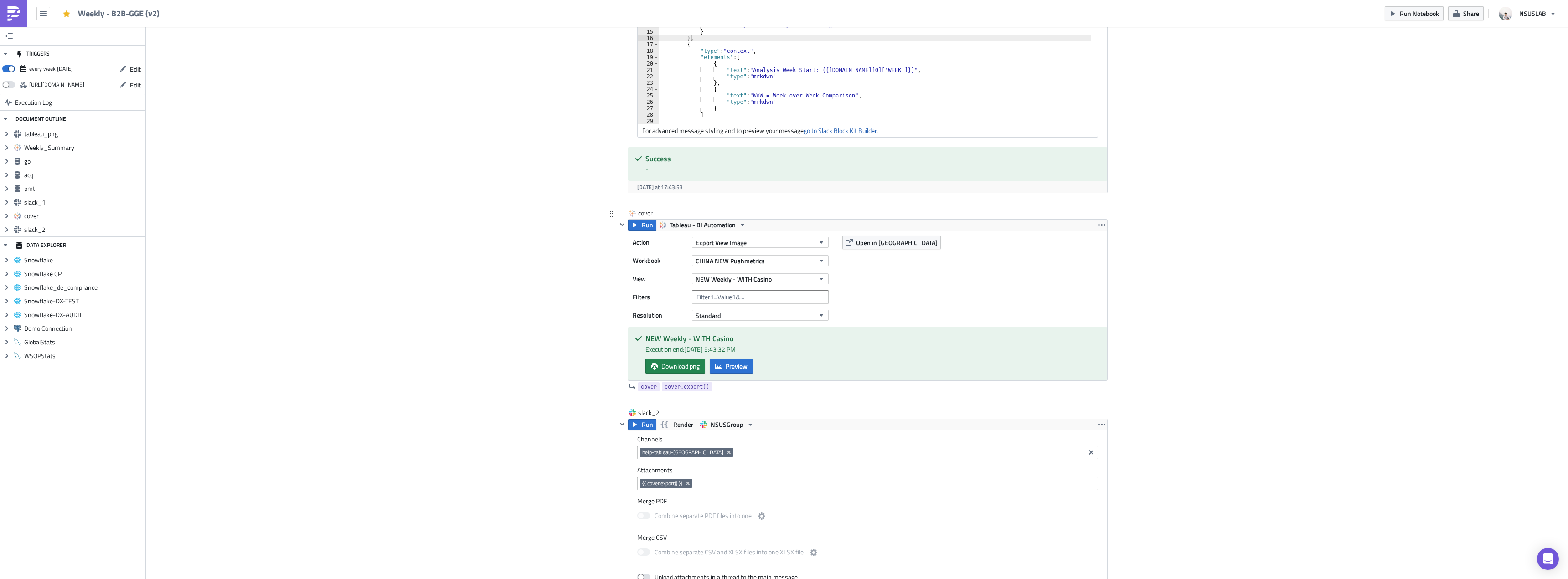
click at [796, 286] on div "Action Export View Image Workbook CHINA NEW Pushmetrics View NEW Weekly - WITH …" at bounding box center [732, 279] width 200 height 86
click at [797, 285] on div "NEW Weekly - WITH Casino" at bounding box center [760, 279] width 137 height 13
click at [799, 283] on button "NEW Weekly - WITH Casino" at bounding box center [760, 279] width 137 height 11
click at [757, 387] on div "Partners Weekly - WITH CASINO" at bounding box center [737, 391] width 86 height 9
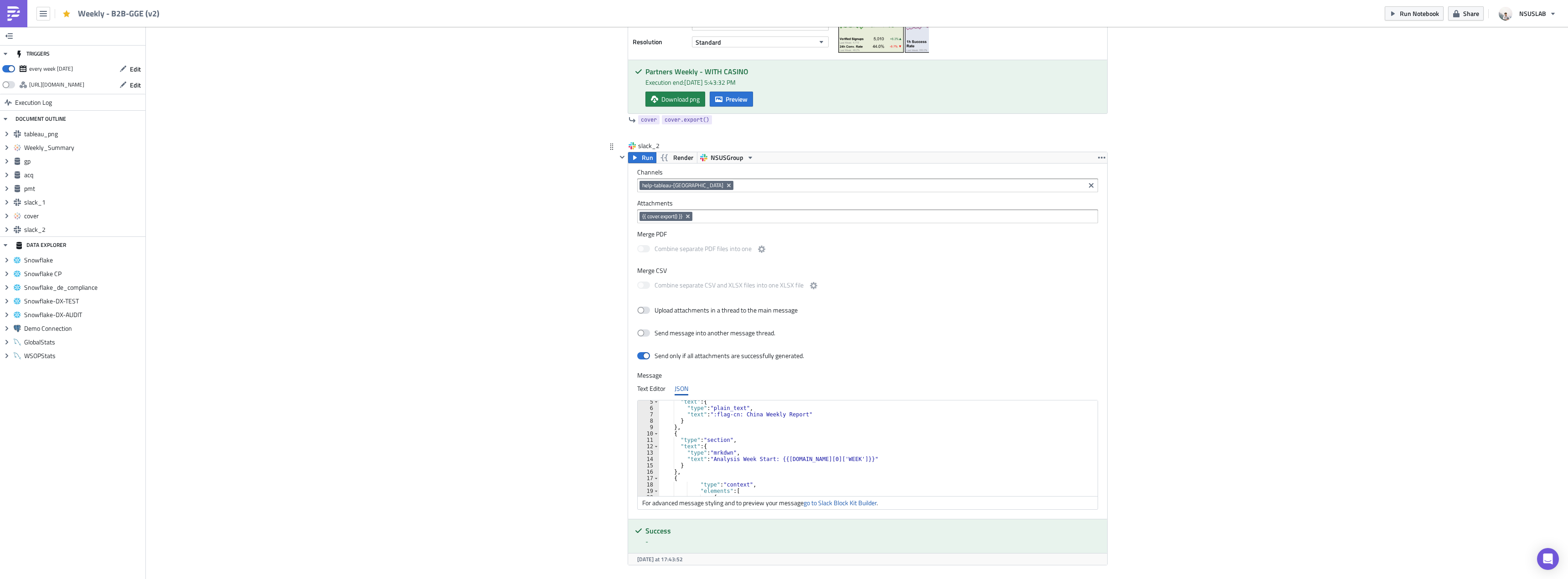
scroll to position [82, 0]
click at [859, 447] on div ""type" : "mrkdwn" , "text" : "Analysis Week Start: {{gp.data[0]['WEEK']}}" } } …" at bounding box center [880, 449] width 443 height 108
click at [859, 447] on div ""type" : "mrkdwn" , "text" : "Analysis Week Start: {{gp.data[0]['WEEK']}}" } } …" at bounding box center [880, 449] width 443 height 108
type textarea ""text": "All graphs display data from the past 53 weeks.","
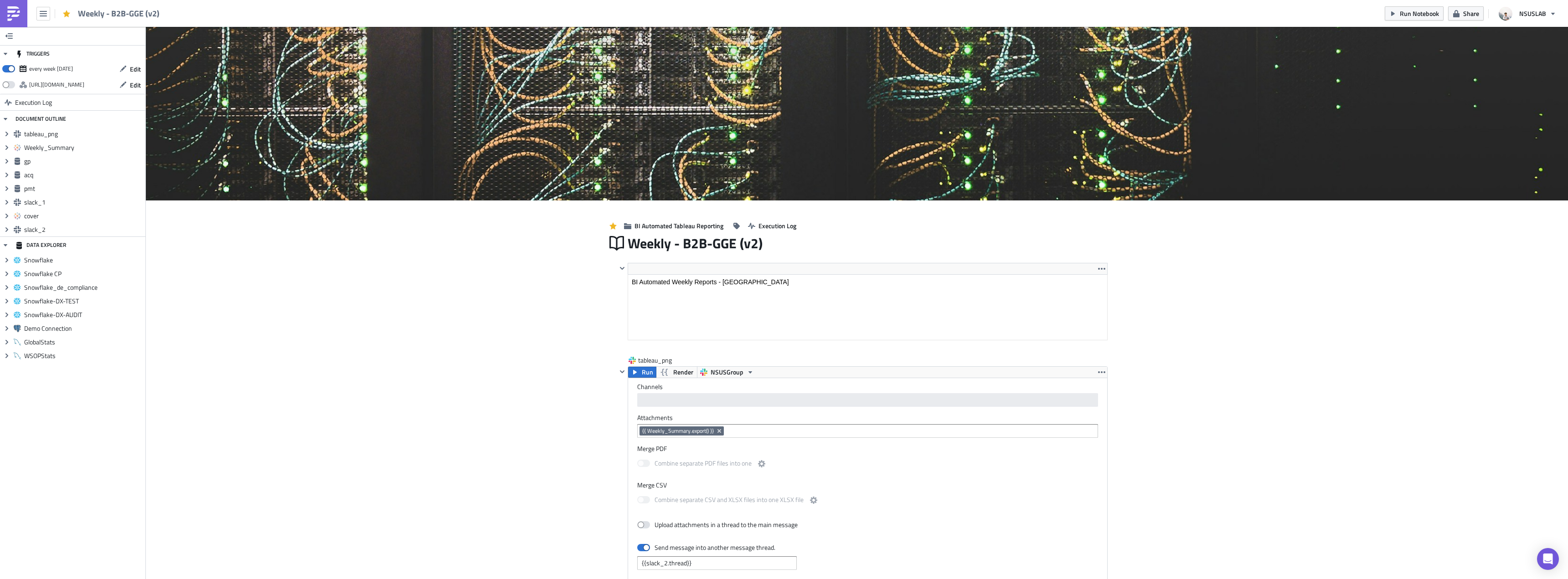
scroll to position [104, 489]
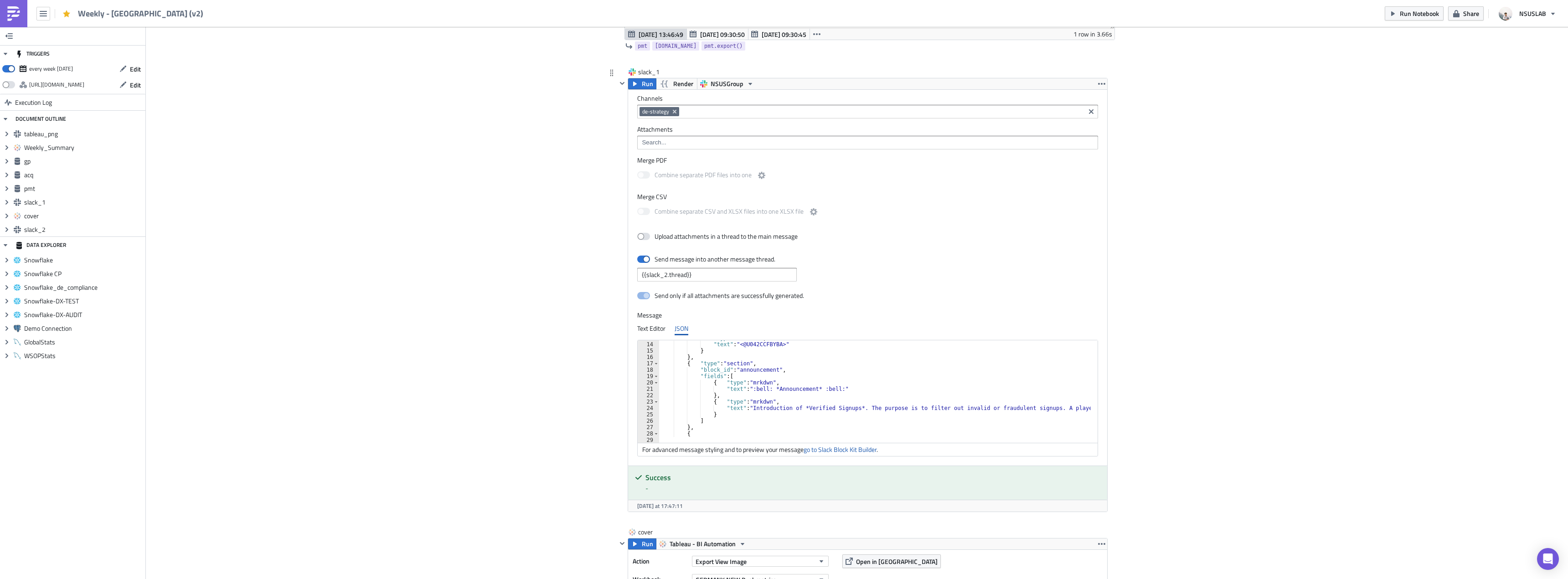
scroll to position [82, 0]
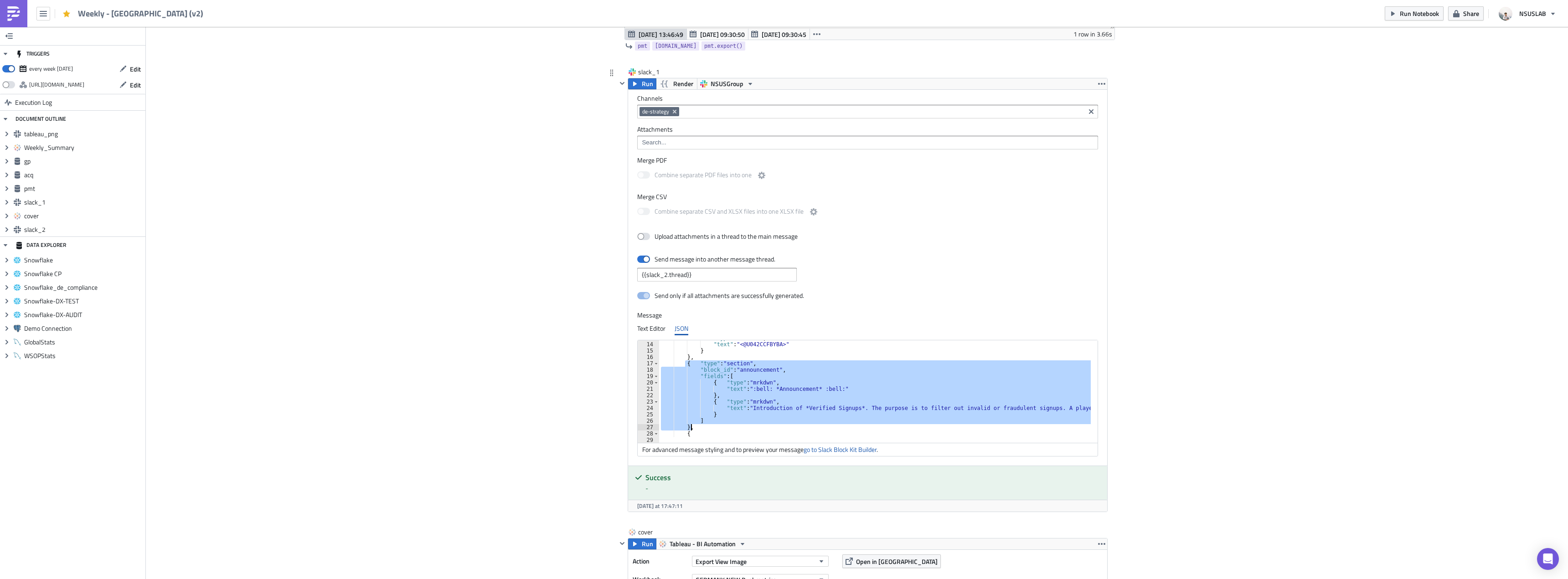
drag, startPoint x: 681, startPoint y: 364, endPoint x: 703, endPoint y: 426, distance: 65.8
click at [703, 426] on div ""type" : "mrkdwn" , "text" : "<@U042CCFBYBA>" } } , { "type" : "section" , "blo…" at bounding box center [1125, 389] width 933 height 108
type textarea "] },"
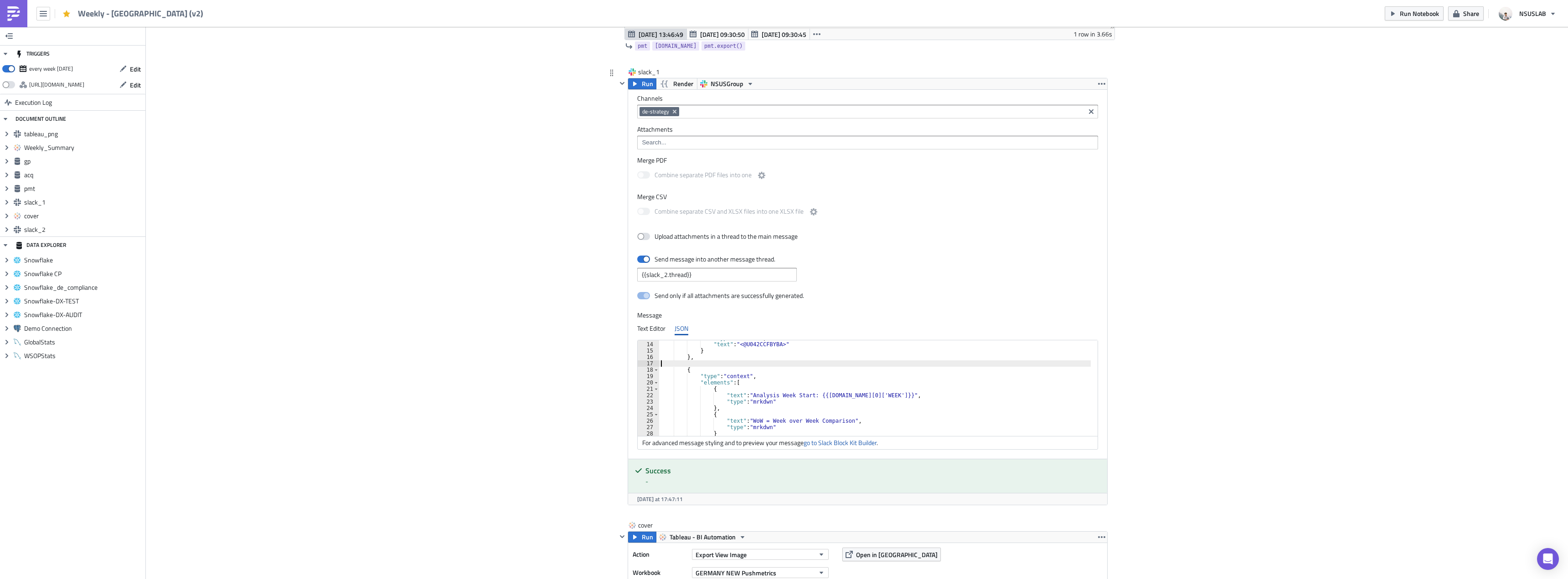
type textarea "},"
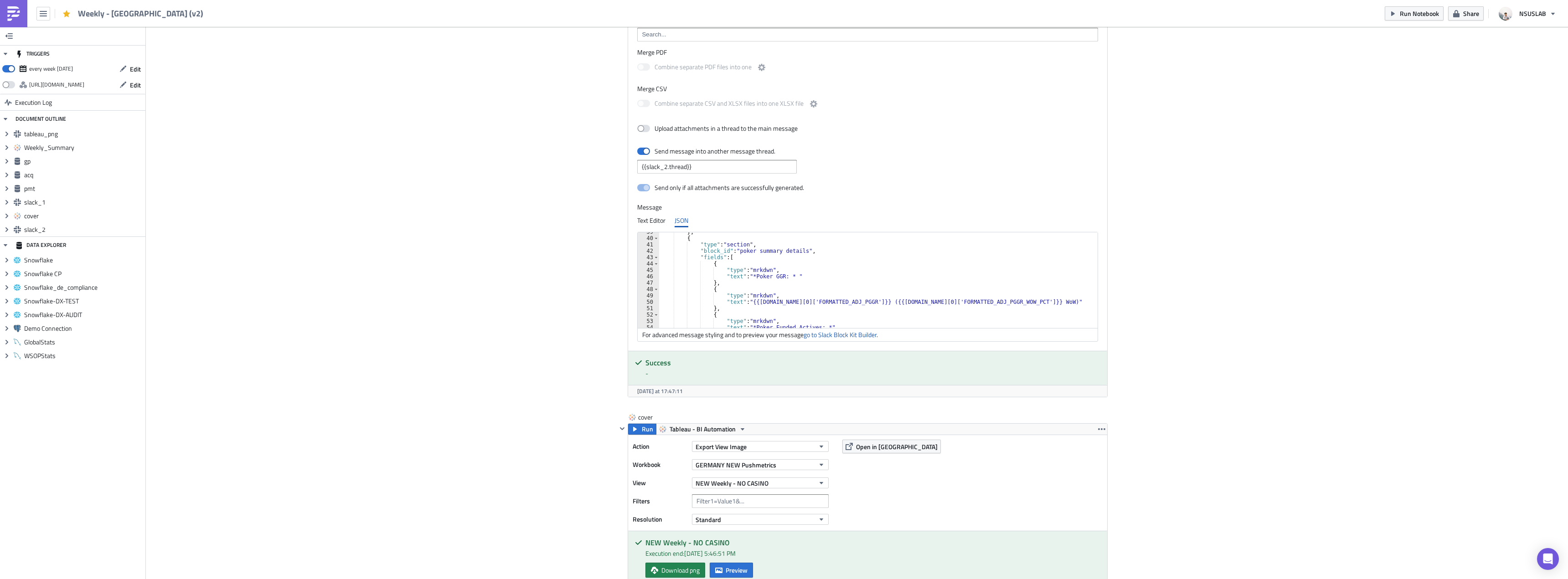
scroll to position [1958, 0]
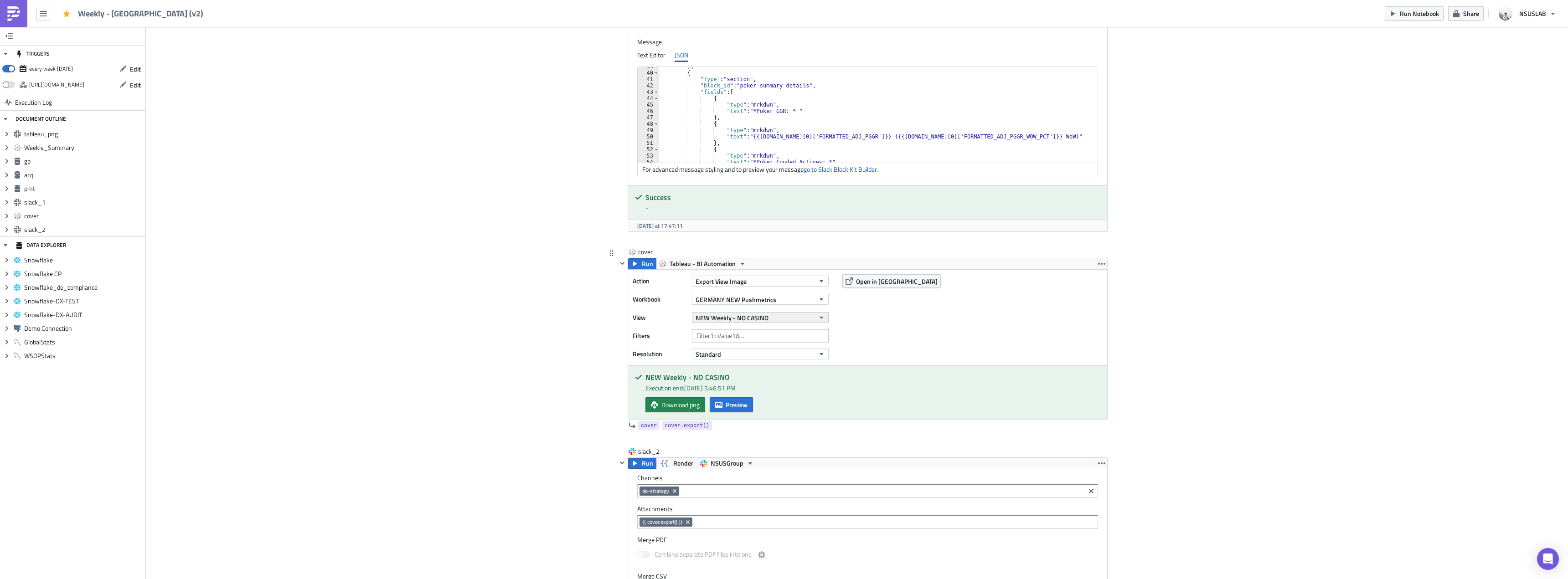
click at [752, 316] on span "NEW Weekly - NO CASINO" at bounding box center [732, 317] width 73 height 10
click at [758, 453] on div "Partners Weekly - NO CASINO" at bounding box center [737, 457] width 86 height 9
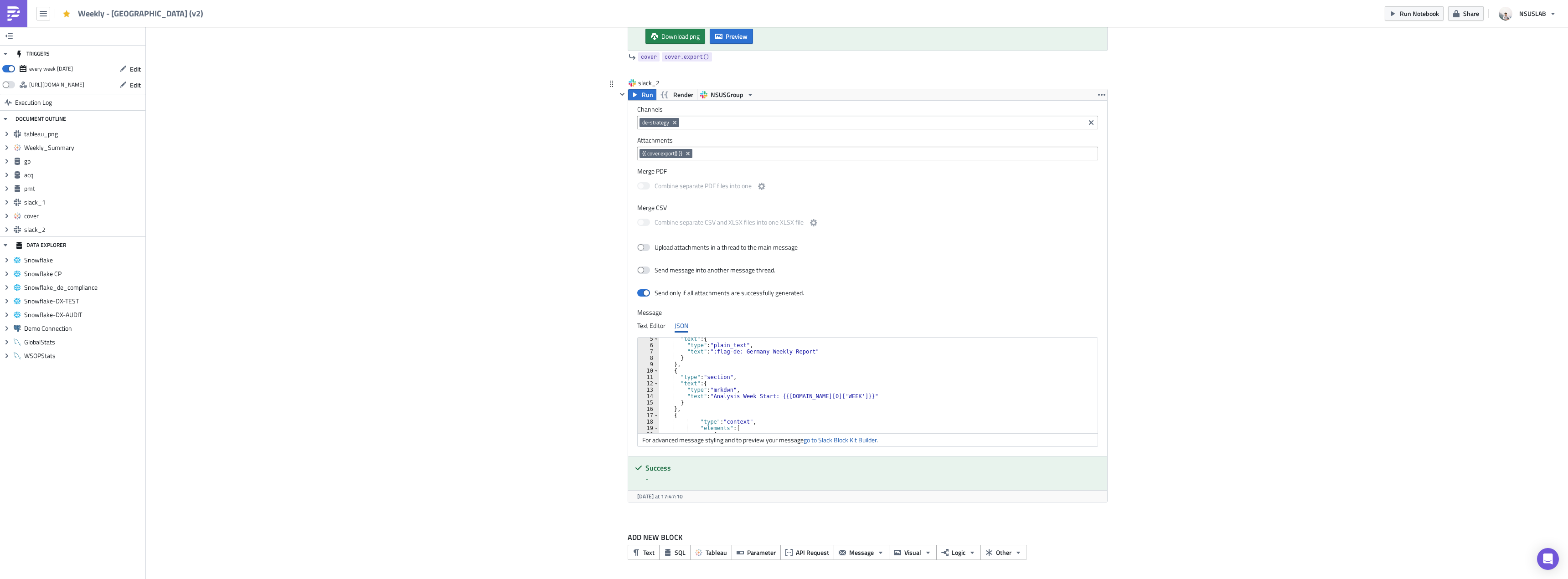
scroll to position [83, 0]
click at [863, 385] on div ""text" : "Analysis Week Start: {{gp.data[0]['WEEK']}}" } } , { "type" : "contex…" at bounding box center [875, 392] width 432 height 108
type textarea ""text": "All graphs display data from the past 53 weeks.","
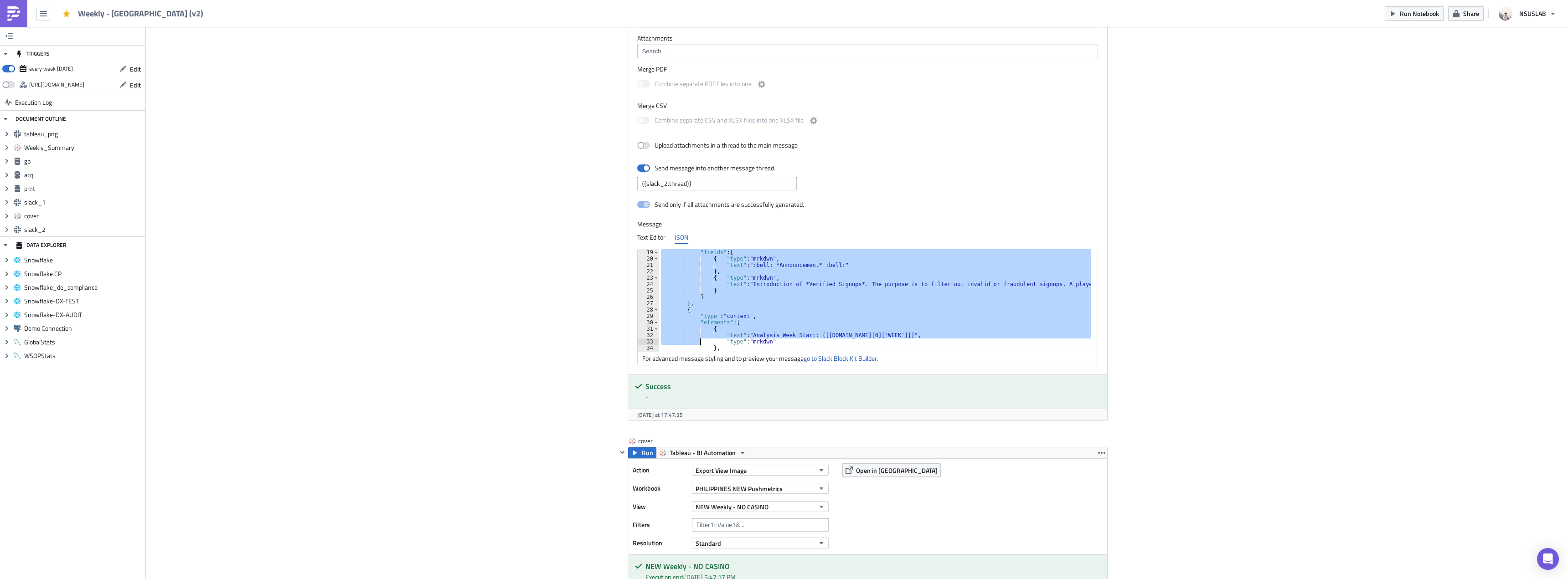
scroll to position [159, 0]
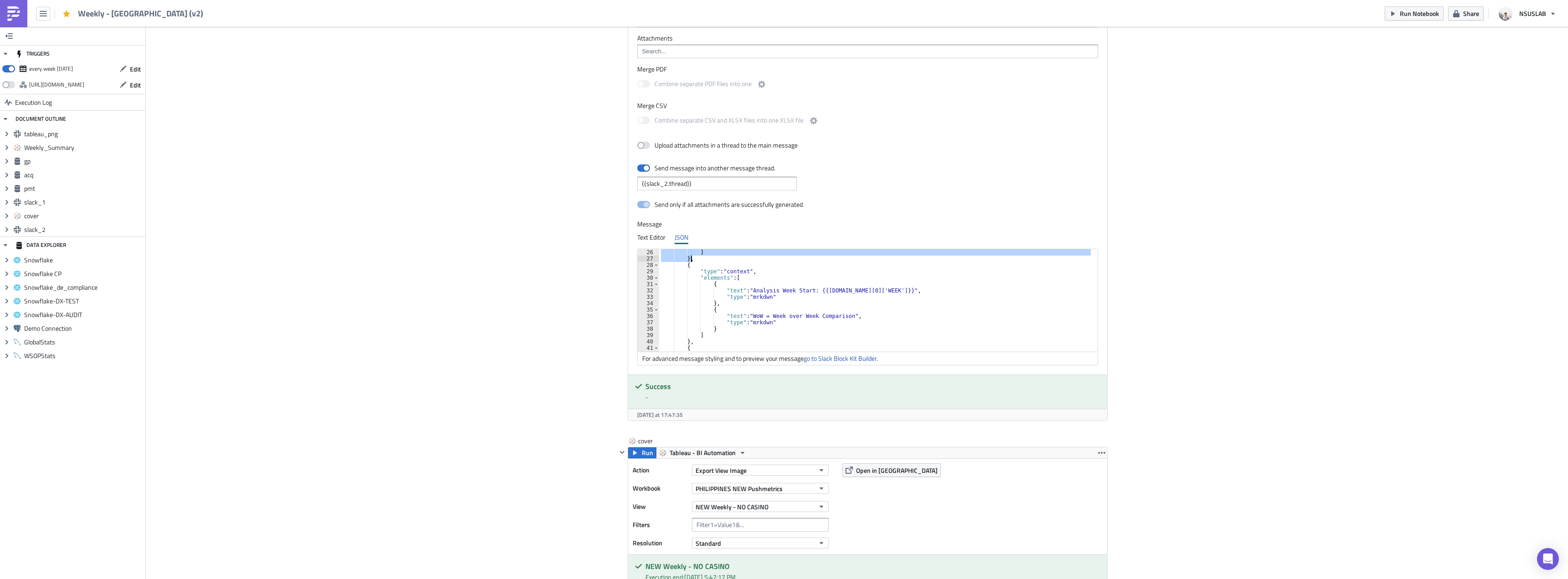
drag, startPoint x: 682, startPoint y: 272, endPoint x: 705, endPoint y: 257, distance: 27.5
click at [705, 257] on div "] } , { "type" : "context" , "elements" : [ { "text" : "Analysis Week Start: {{…" at bounding box center [1124, 303] width 930 height 108
type textarea "] },"
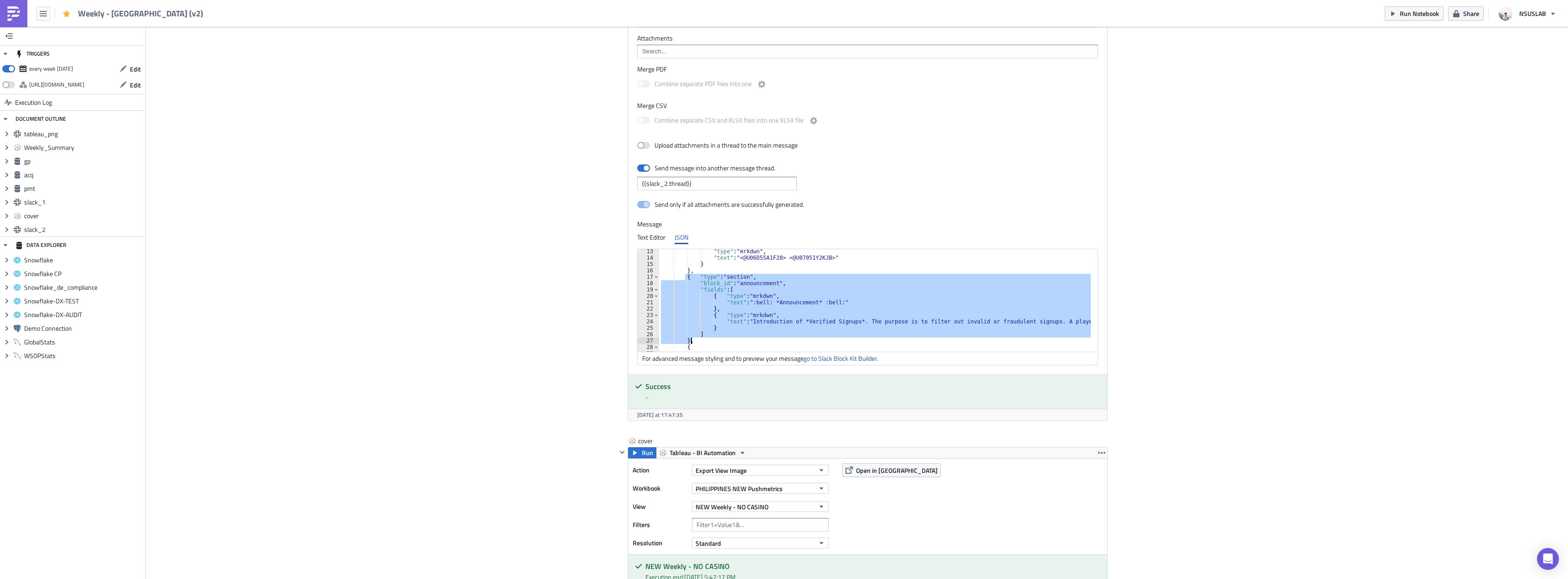
scroll to position [77, 0]
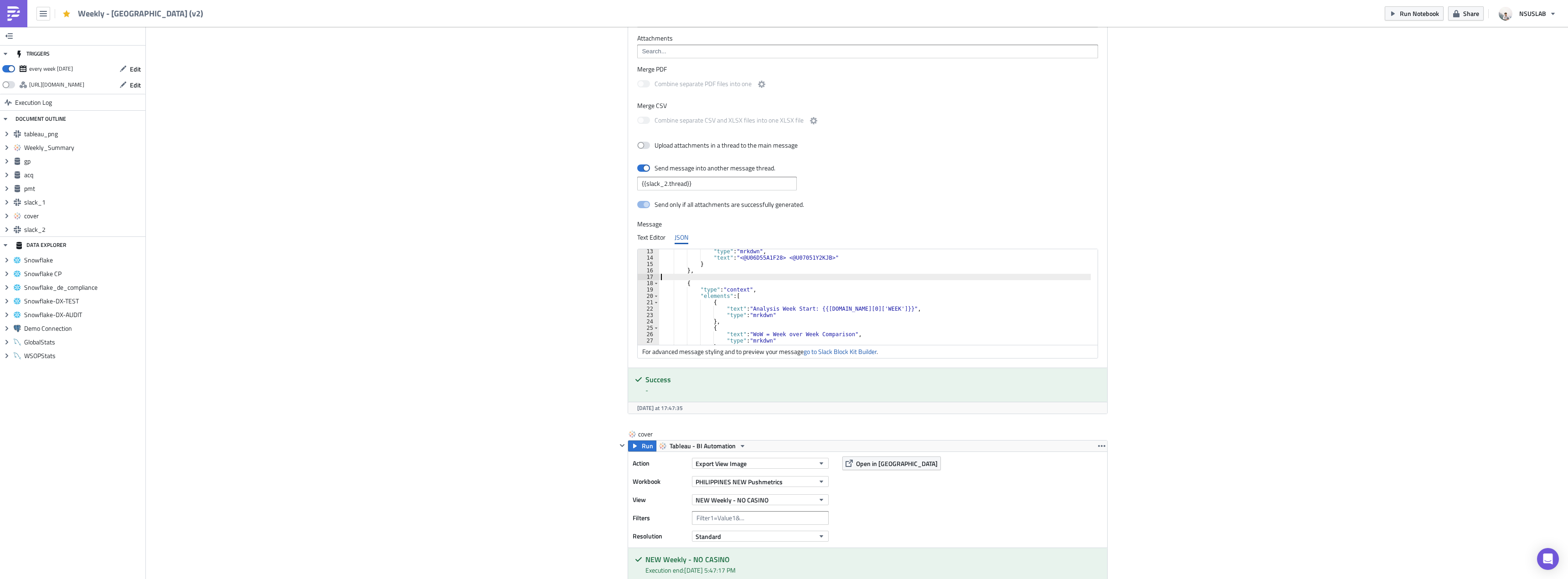
type textarea "},"
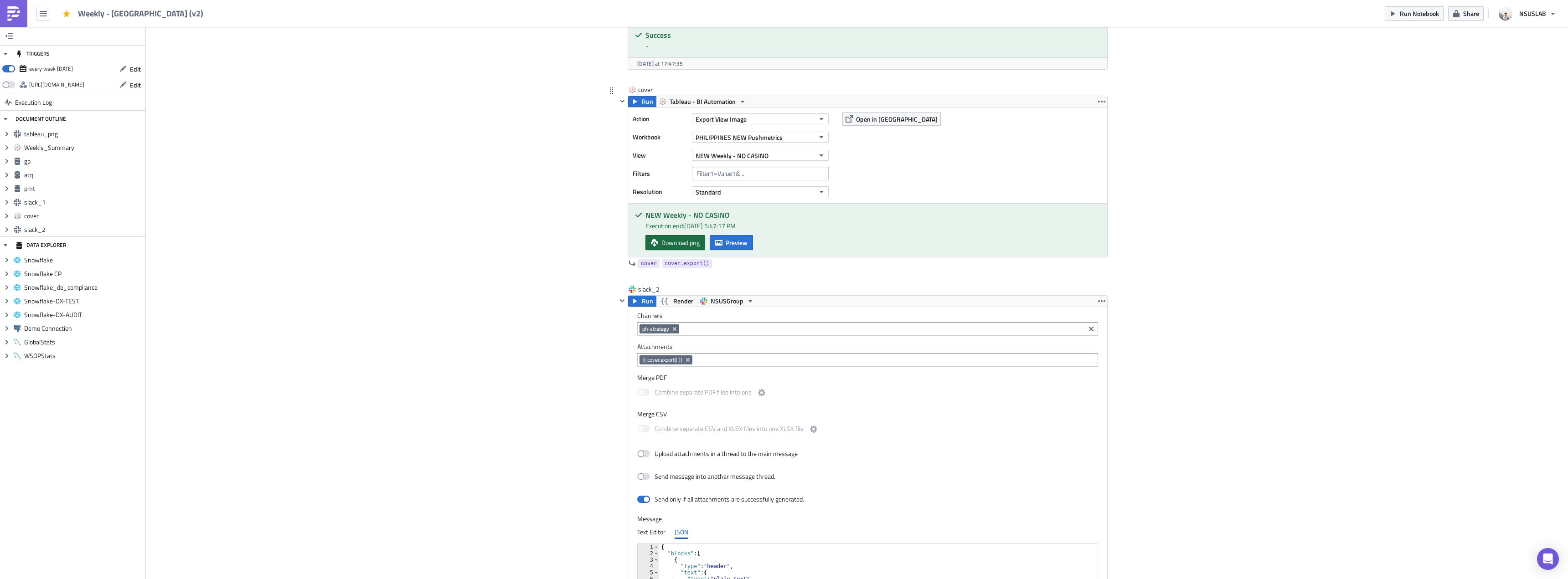
scroll to position [2099, 0]
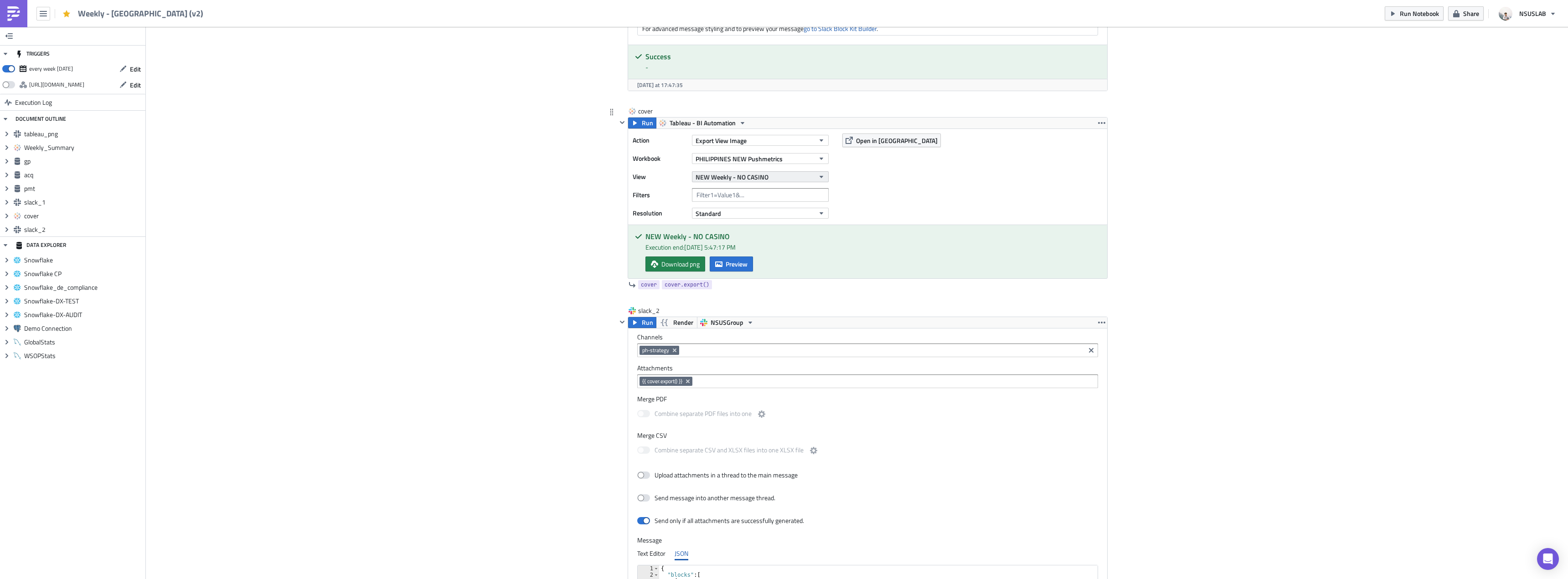
click at [749, 176] on span "NEW Weekly - NO CASINO" at bounding box center [732, 177] width 73 height 10
click at [761, 314] on div "Partners Weekly - NO CASINO" at bounding box center [737, 316] width 86 height 9
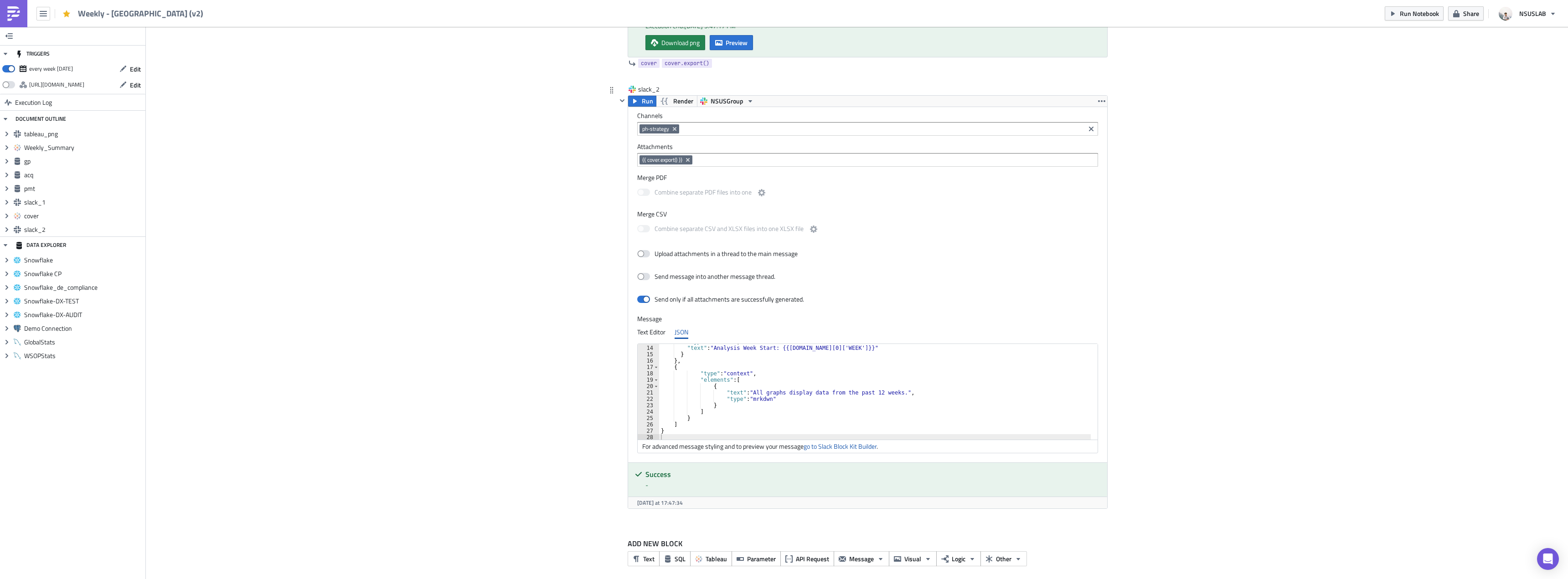
scroll to position [83, 0]
click at [859, 391] on div ""text" : "Analysis Week Start: {{[DOMAIN_NAME][0]['WEEK']}}" } } , { "type" : "…" at bounding box center [880, 398] width 443 height 108
type textarea ""text": "All graphs display data from the past 53 weeks.","
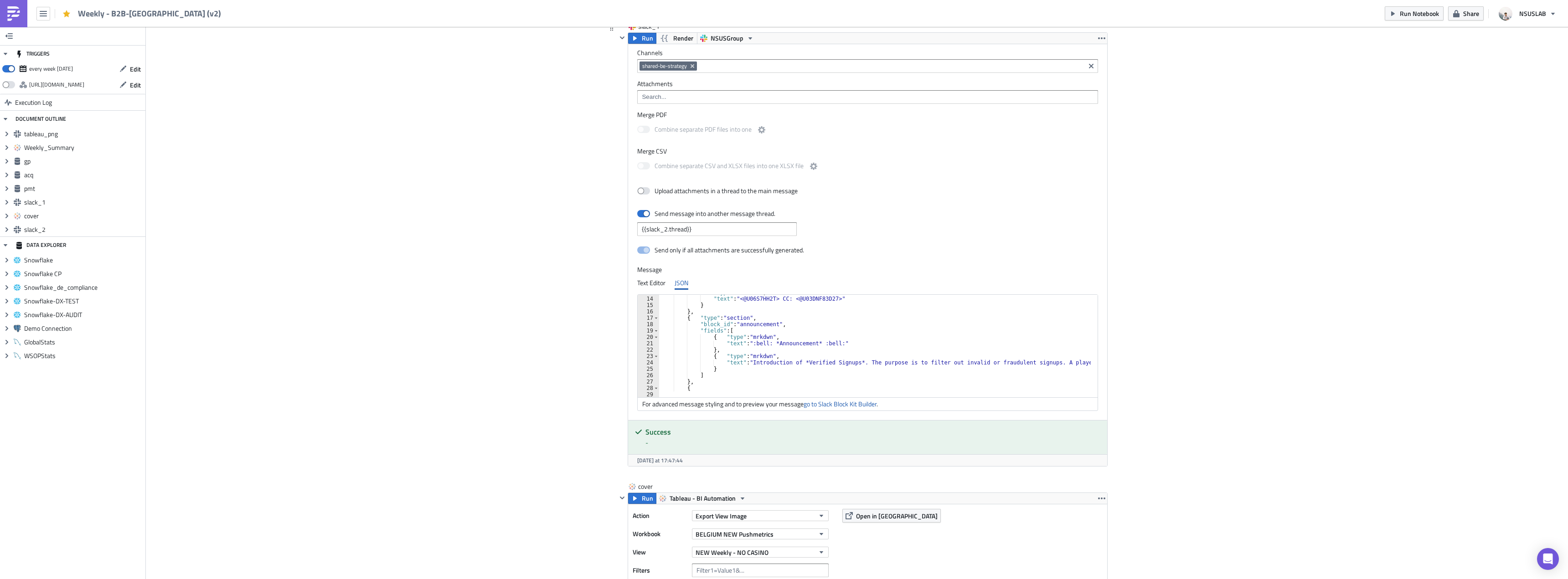
scroll to position [82, 0]
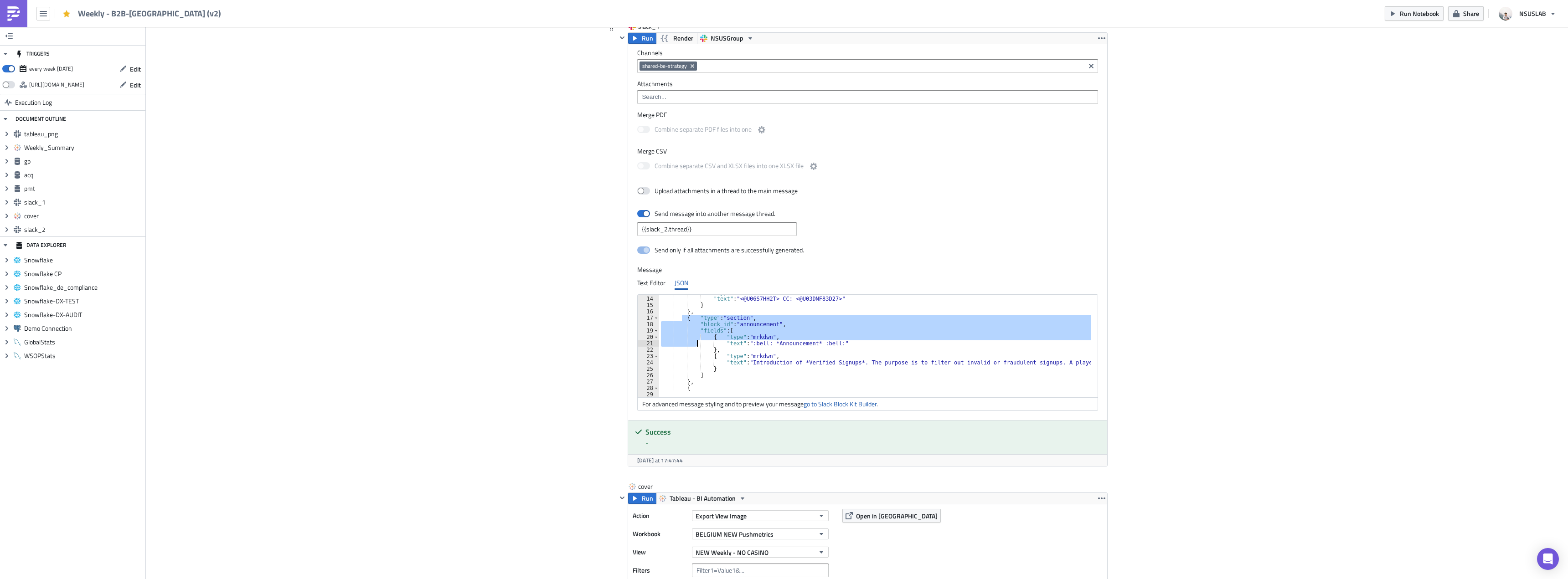
drag, startPoint x: 680, startPoint y: 319, endPoint x: 694, endPoint y: 342, distance: 26.9
click at [694, 342] on div ""type" : "mrkdwn" , "text" : "<@U06S7HH2T> CC: <@U03DNF83D27>" } } , { "type" :…" at bounding box center [1129, 344] width 939 height 108
click at [694, 338] on div ""type" : "mrkdwn" , "text" : "<@U06S7HH2T> CC: <@U03DNF83D27>" } } , { "type" :…" at bounding box center [875, 345] width 432 height 102
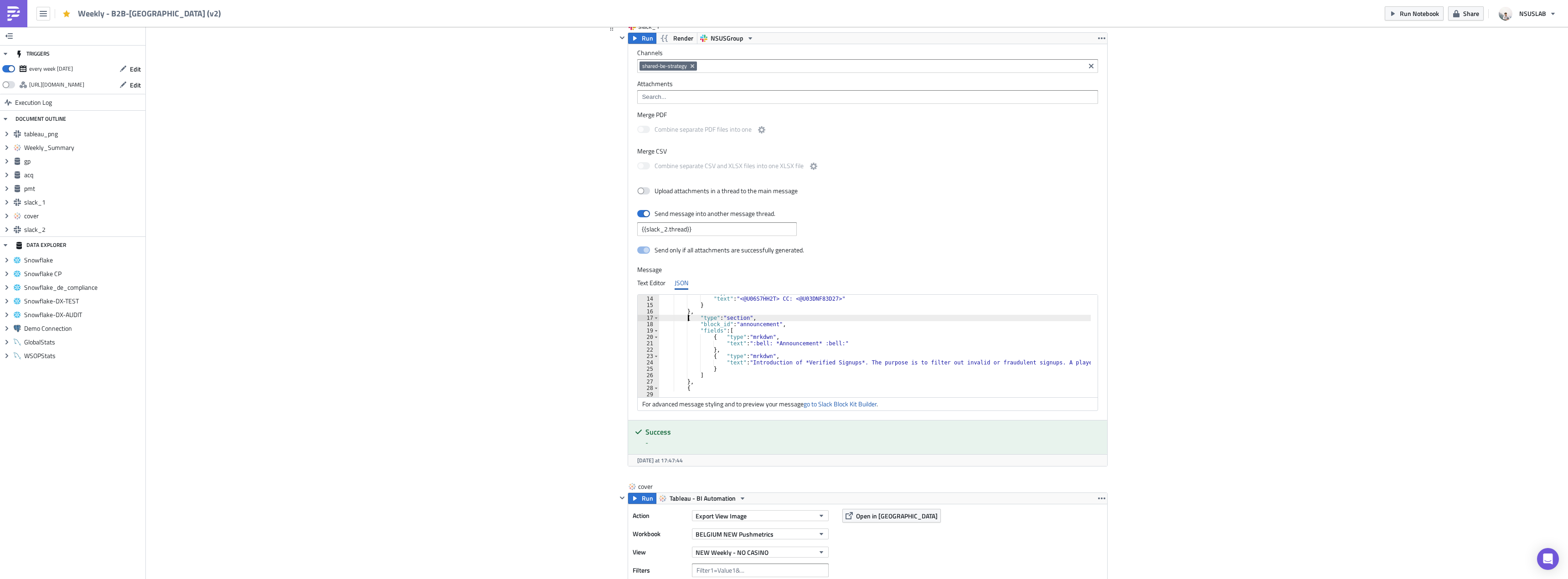
click at [684, 318] on div ""type" : "mrkdwn" , "text" : "<@U06S7HH2T> CC: <@U03DNF83D27>" } } , { "type" :…" at bounding box center [1129, 344] width 939 height 108
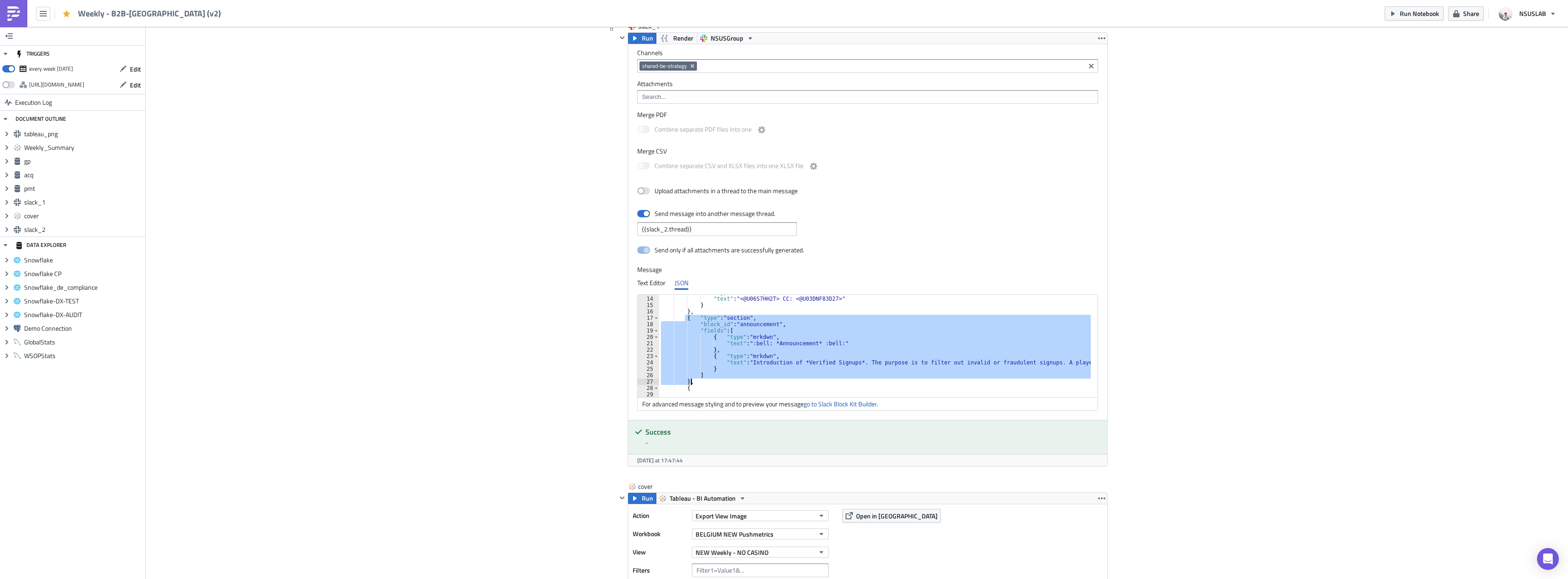
drag, startPoint x: 682, startPoint y: 316, endPoint x: 702, endPoint y: 379, distance: 66.1
click at [702, 379] on div ""type" : "mrkdwn" , "text" : "<@U06S7HH2T> CC: <@U03DNF83D27>" } } , { "type" :…" at bounding box center [1129, 344] width 939 height 108
type textarea "] },"
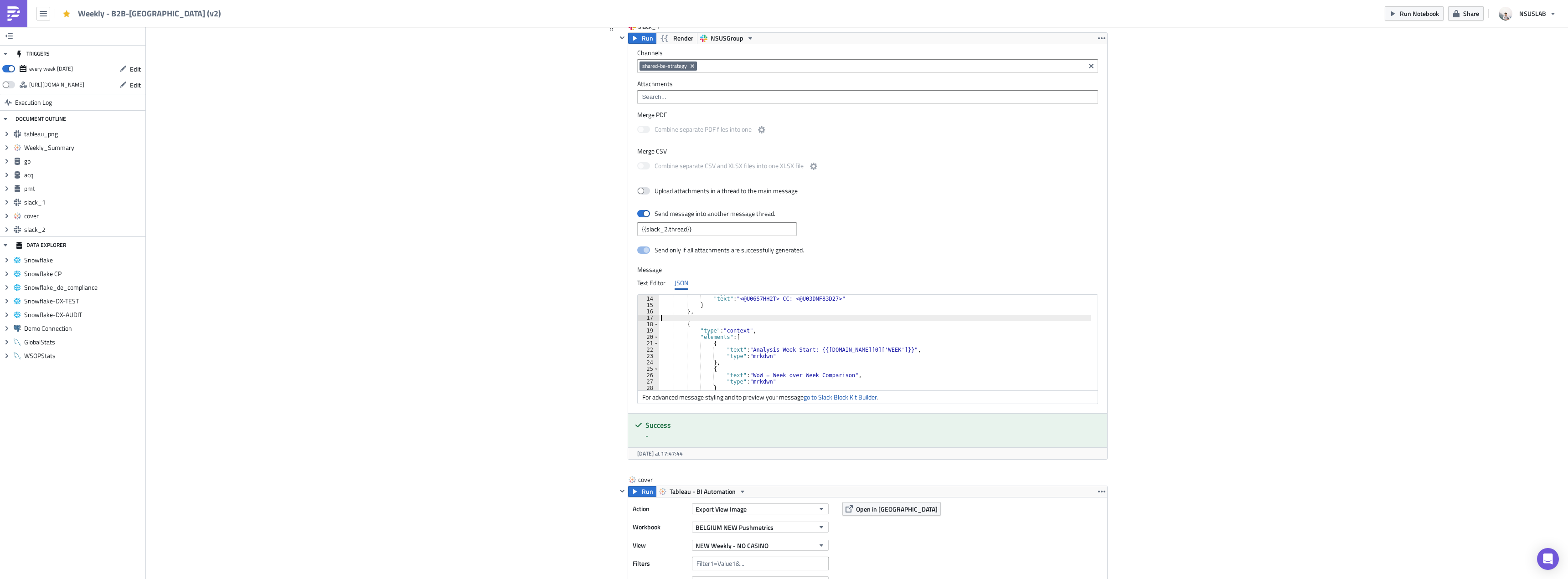
type textarea "},"
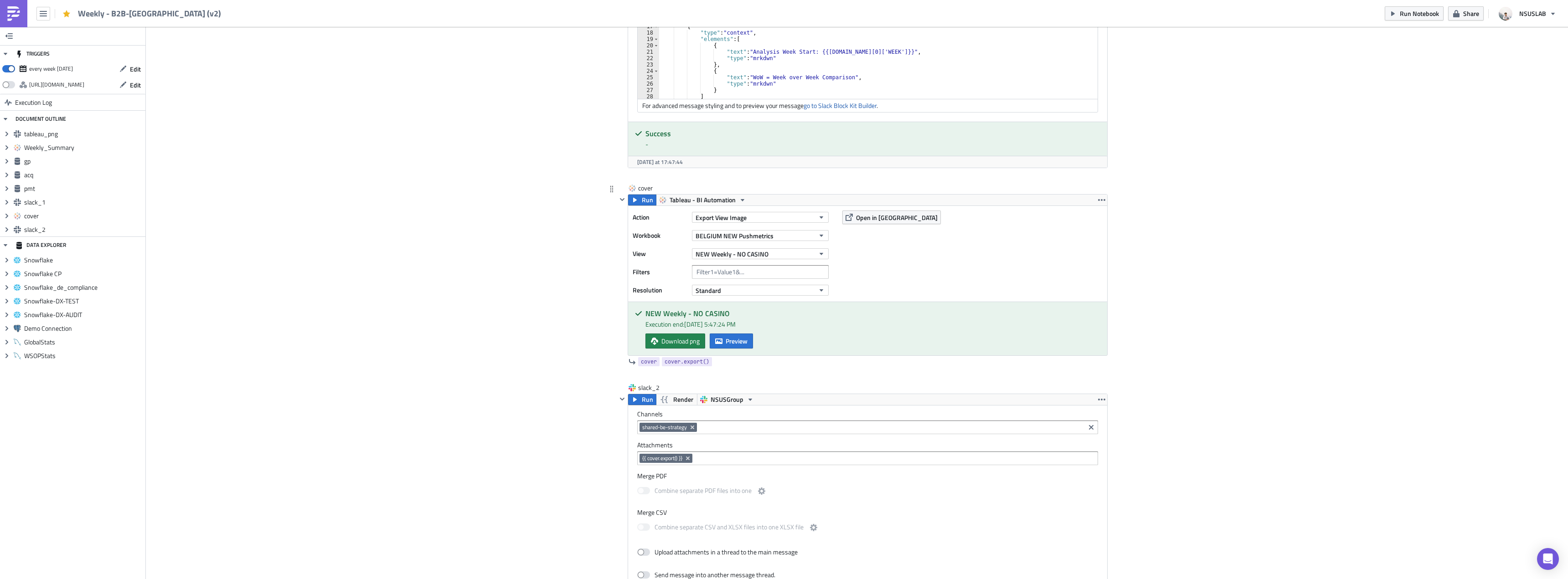
scroll to position [2050, 0]
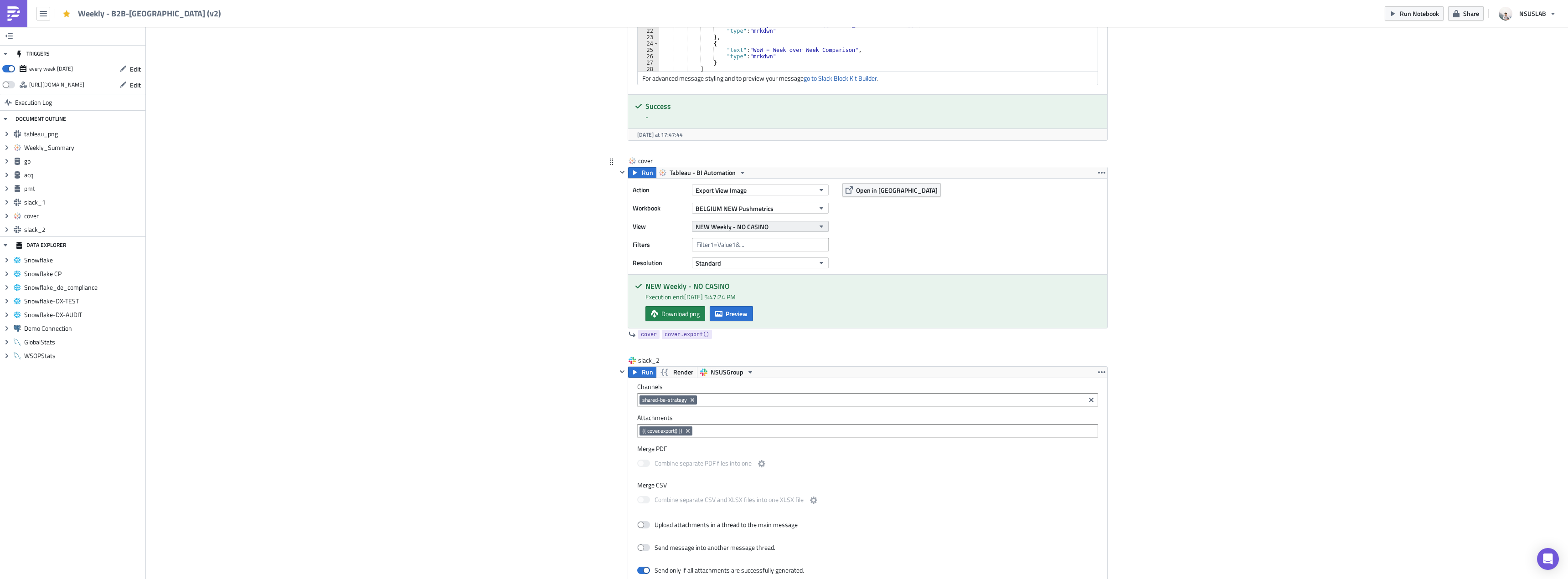
click at [783, 223] on button "NEW Weekly - NO CASINO" at bounding box center [760, 226] width 137 height 11
click at [768, 369] on div "Partners Weekly - NO CASINO" at bounding box center [737, 366] width 86 height 9
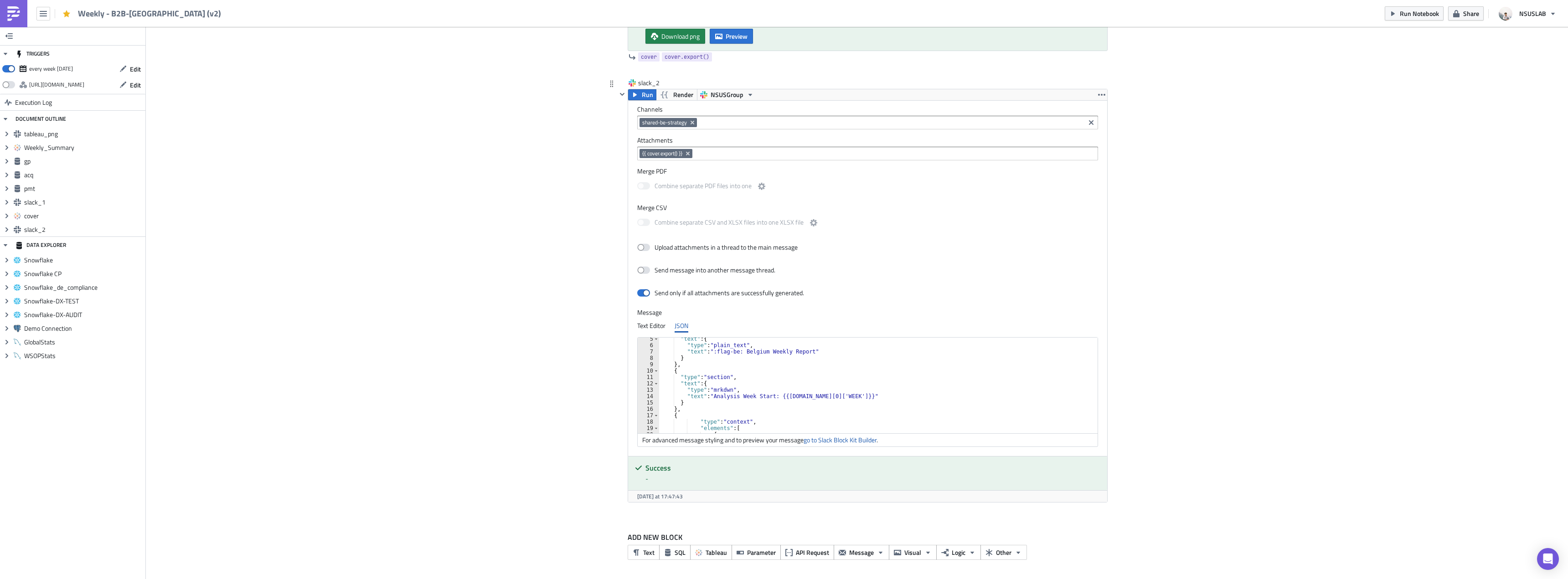
scroll to position [82, 0]
click at [861, 387] on div ""type" : "mrkdwn" , "text" : "Analysis Week Start: {{[DOMAIN_NAME][0]['WEEK']}}…" at bounding box center [880, 386] width 443 height 108
click at [861, 387] on div ""type" : "mrkdwn" , "text" : "Analysis Week Start: {{gp.data[0]['WEEK']}}" } } …" at bounding box center [880, 386] width 443 height 108
type textarea ""text": "All graphs display data from the past 53 weeks.","
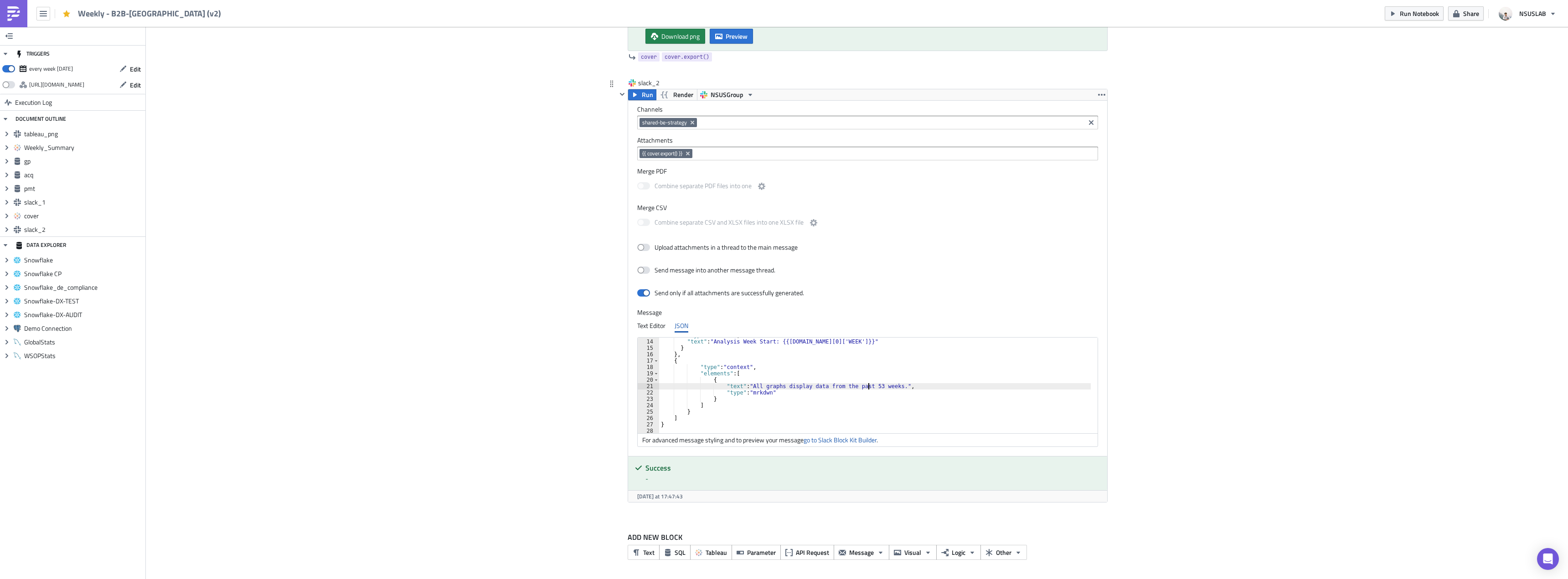
click at [1094, 258] on div "Channels shared-be-strategy Attachments {{ cover.export() }} Merge PDF Combine …" at bounding box center [867, 278] width 479 height 355
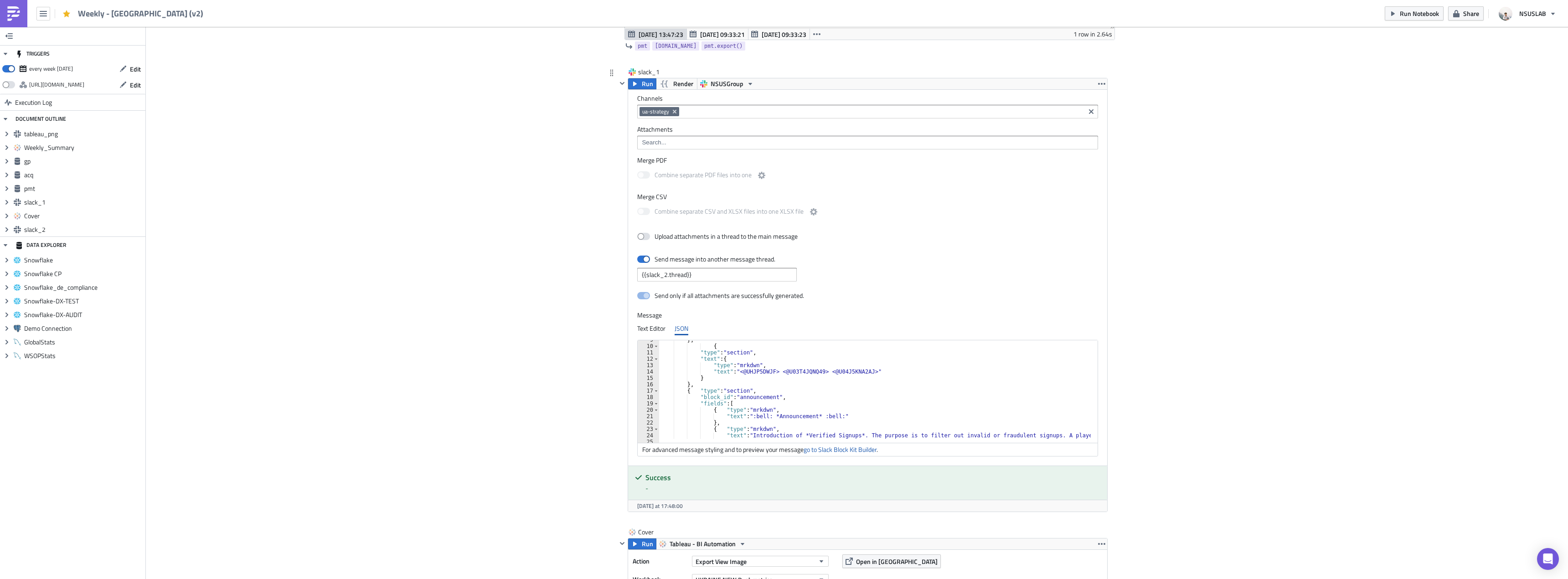
scroll to position [82, 0]
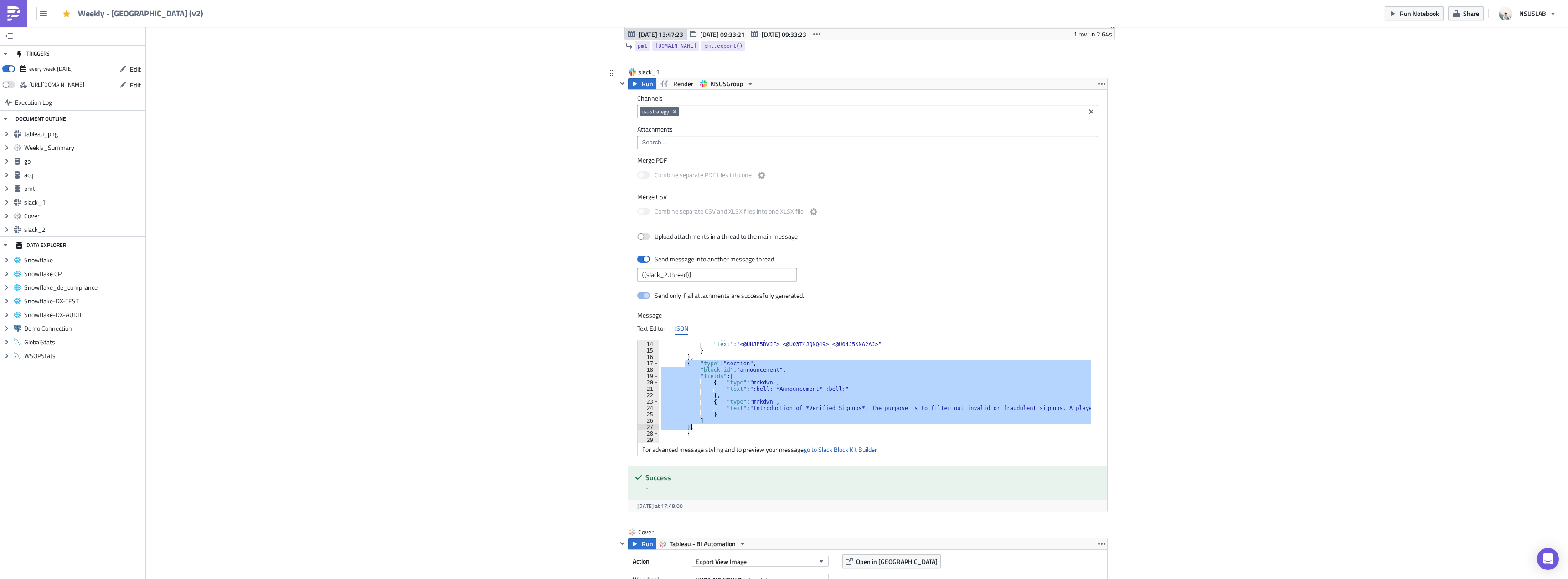
drag, startPoint x: 681, startPoint y: 364, endPoint x: 706, endPoint y: 427, distance: 67.8
click at [706, 427] on div ""type" : "mrkdwn" , "text" : "<@UHJP5DWJF> <@U03T4JQNQ49> <@U04J5KNA2AJ>" } } ,…" at bounding box center [1129, 389] width 939 height 108
type textarea "] },"
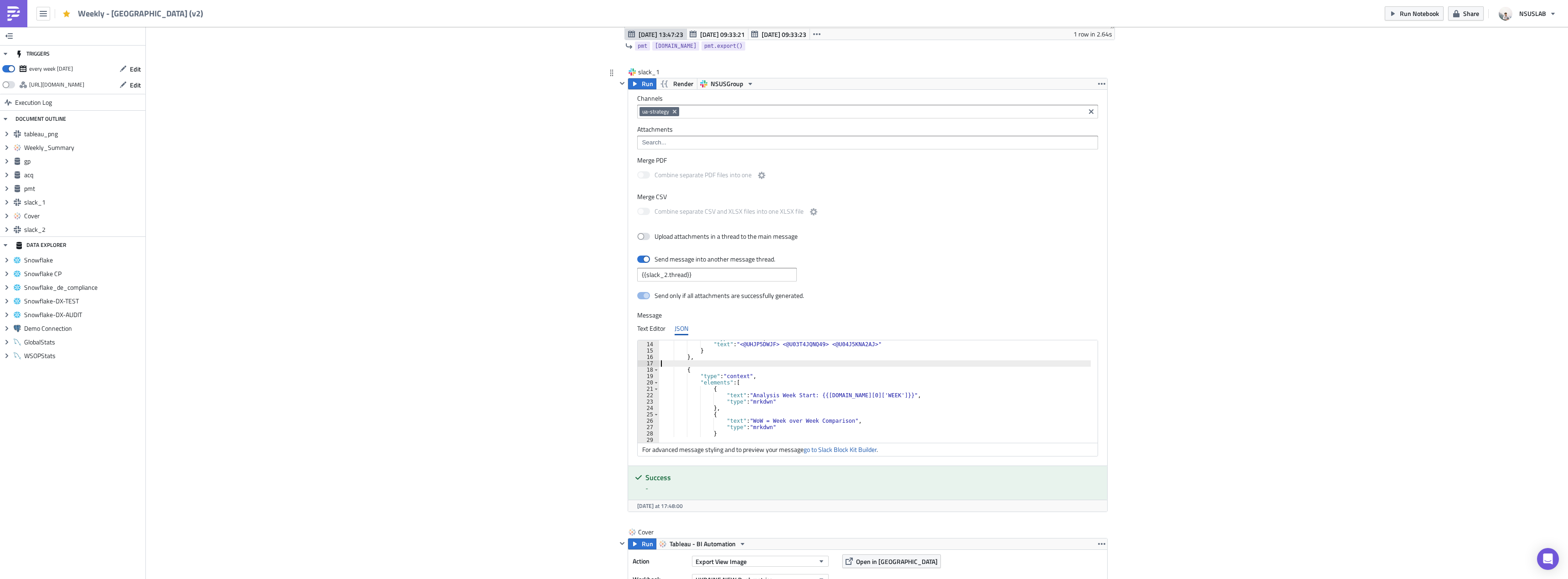
type textarea "},"
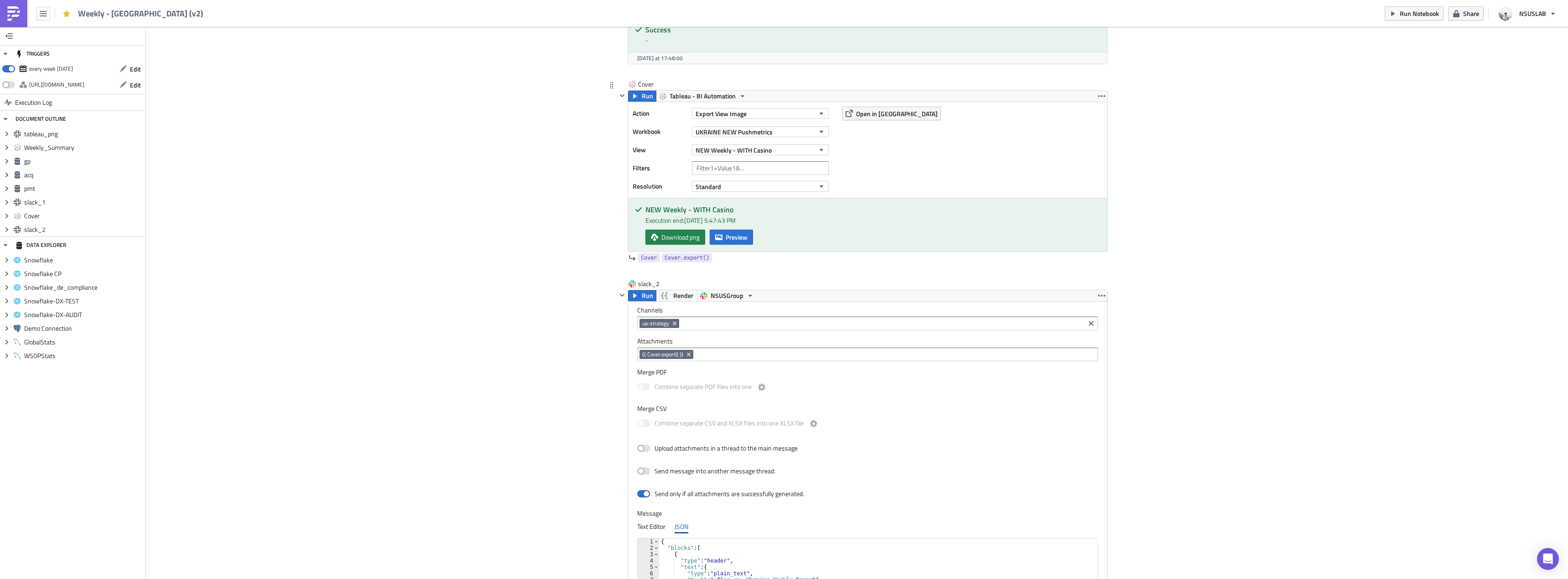
scroll to position [2141, 0]
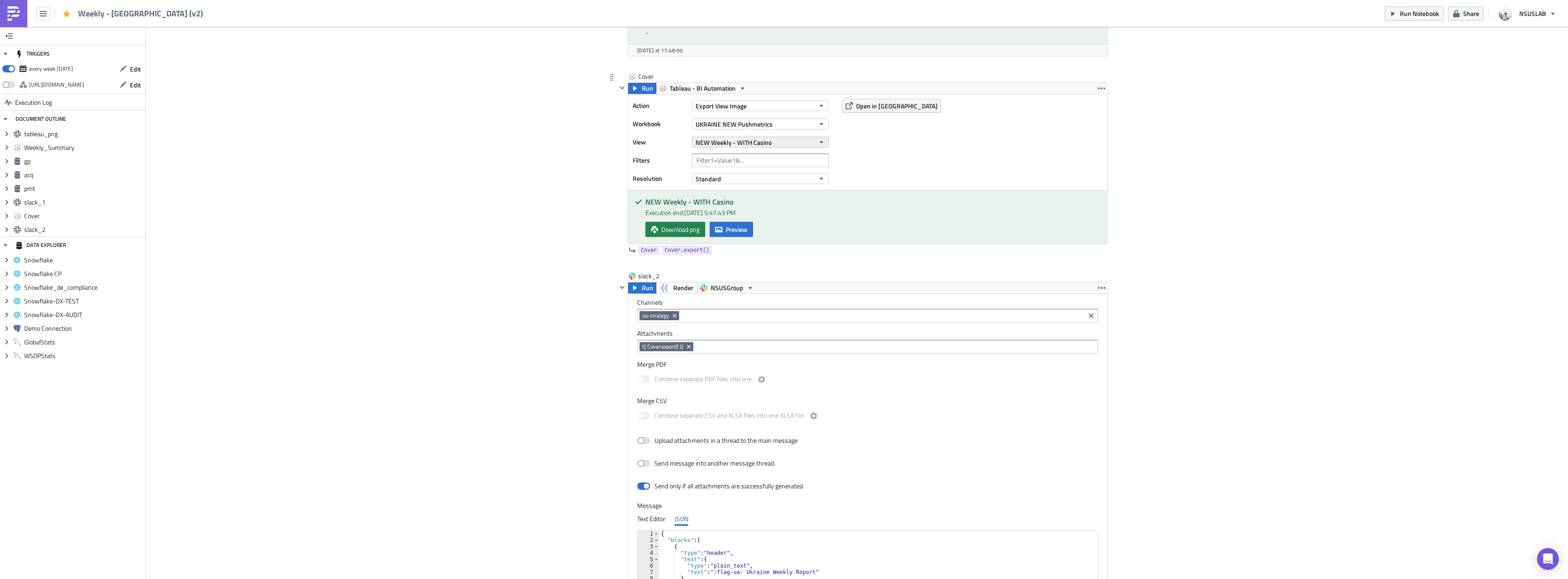
click at [781, 139] on button "NEW Weekly - WITH Casino" at bounding box center [760, 142] width 137 height 11
click at [777, 255] on div "Partners Weekly - WITH CASINO" at bounding box center [737, 254] width 86 height 9
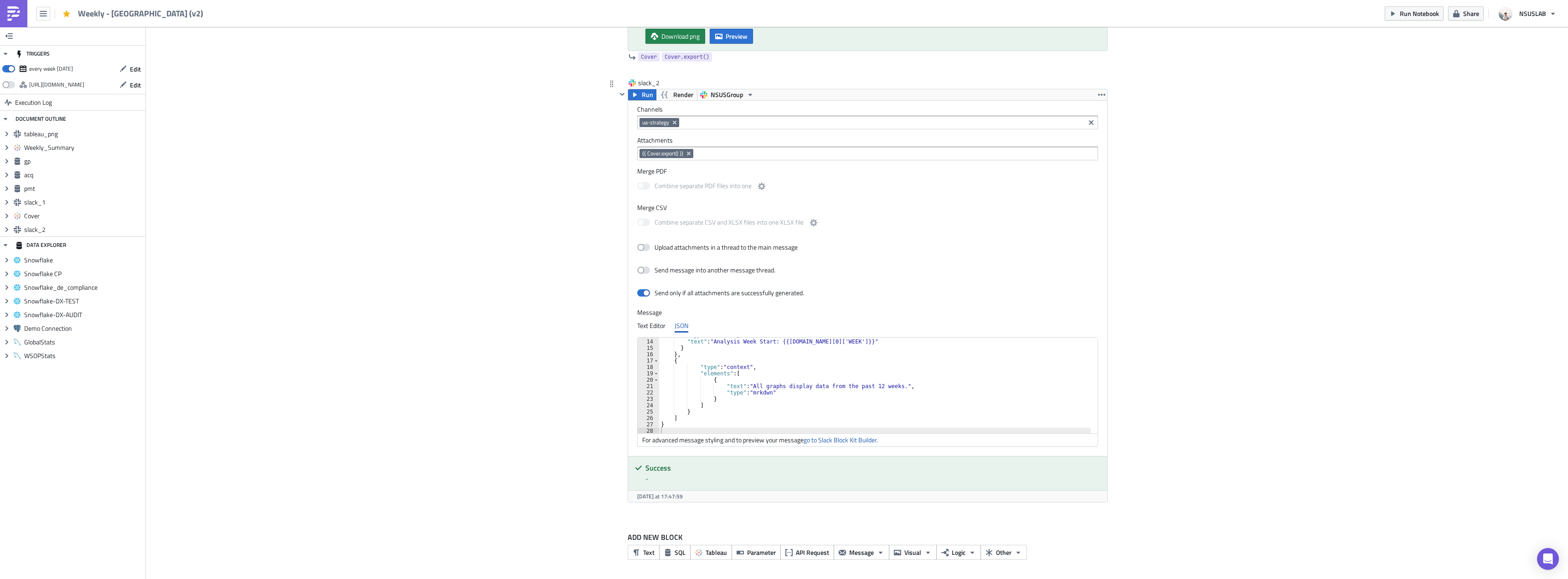
scroll to position [83, 0]
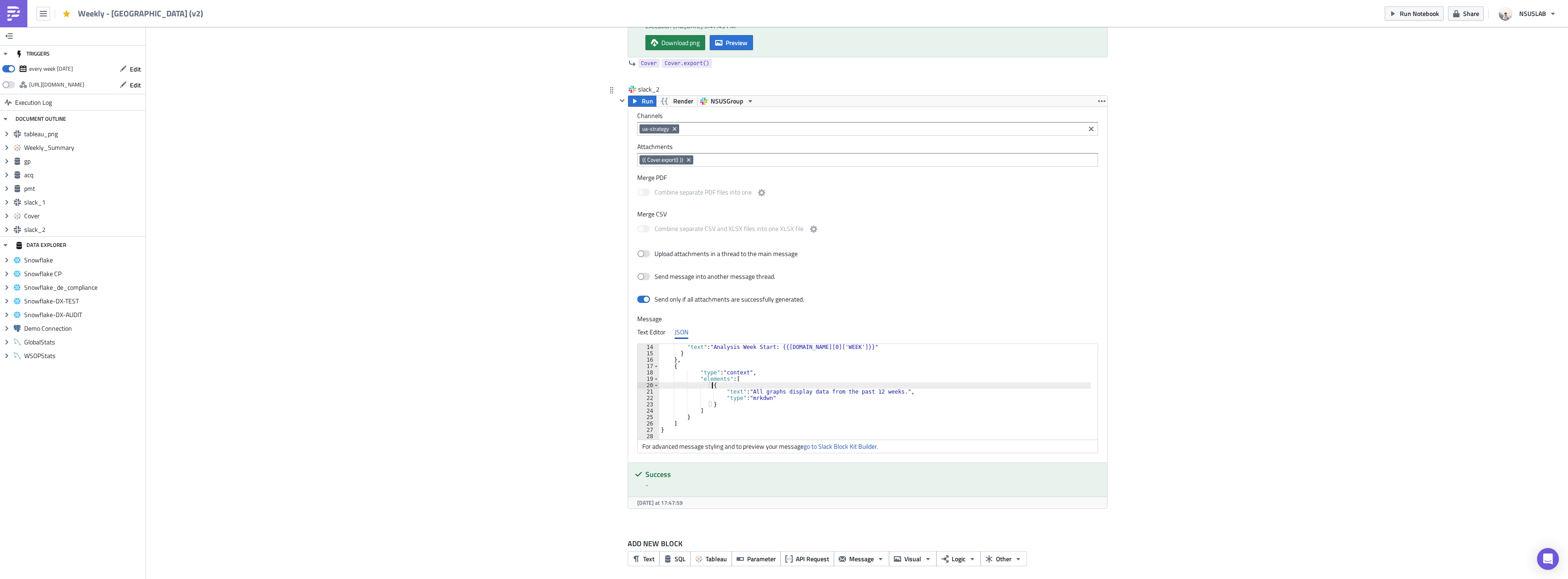
click at [861, 387] on div ""text" : "Analysis Week Start: {{[DOMAIN_NAME][0]['WEEK']}}" } } , { "type" : "…" at bounding box center [875, 398] width 432 height 108
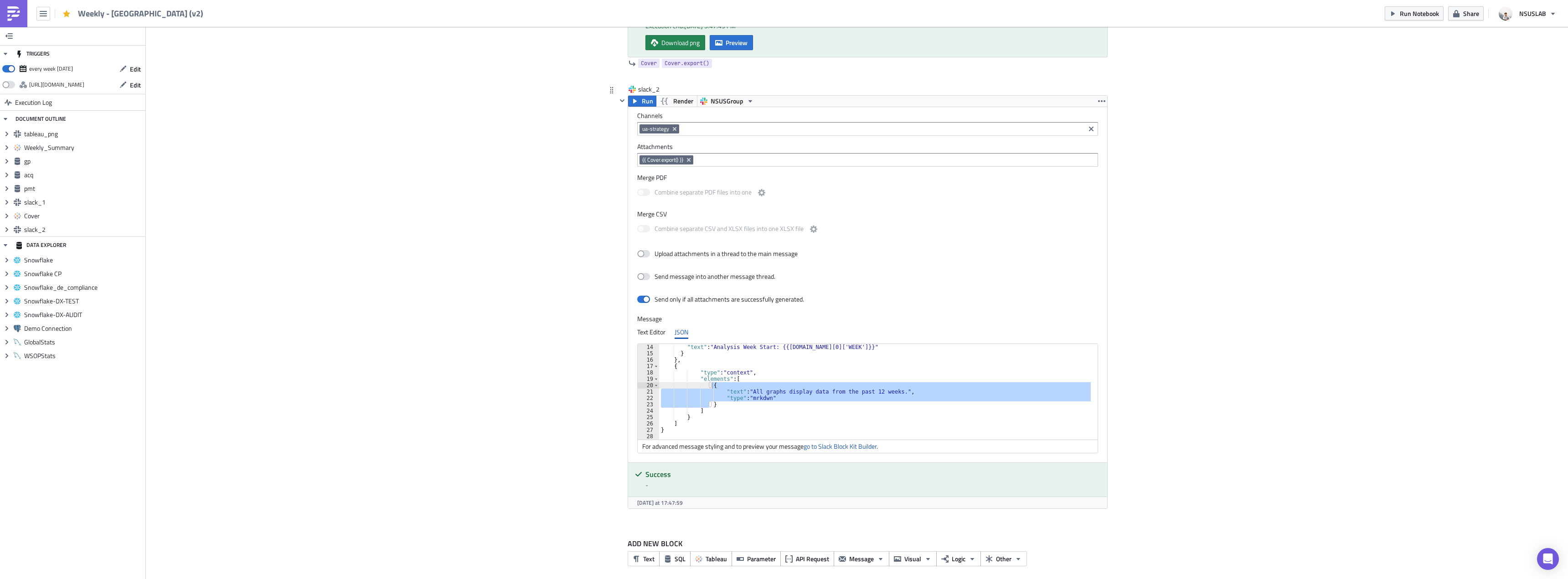
click at [861, 392] on div ""text" : "Analysis Week Start: {{[DOMAIN_NAME][0]['WEEK']}}" } } , { "type" : "…" at bounding box center [875, 391] width 432 height 95
click at [861, 392] on div ""text" : "Analysis Week Start: {{[DOMAIN_NAME][0]['WEEK']}}" } } , { "type" : "…" at bounding box center [875, 398] width 432 height 108
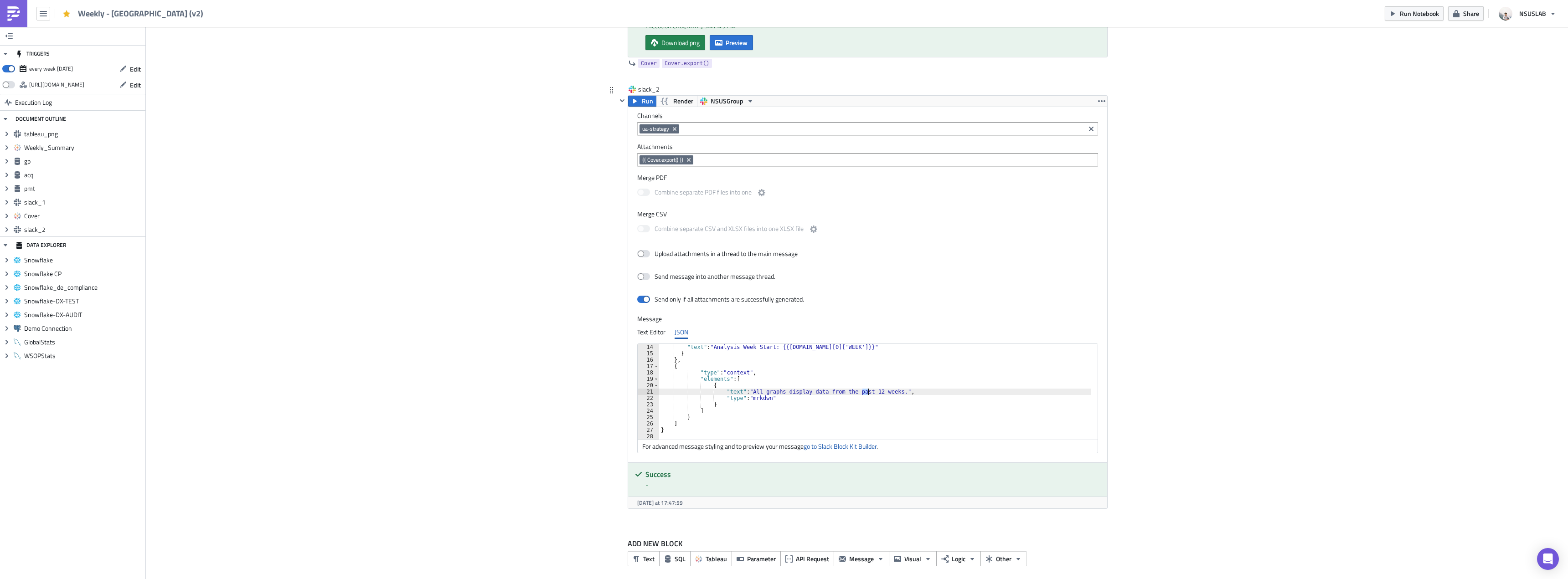
scroll to position [0, 17]
type textarea ""text": "All graphs display data from the past 53 weeks.","
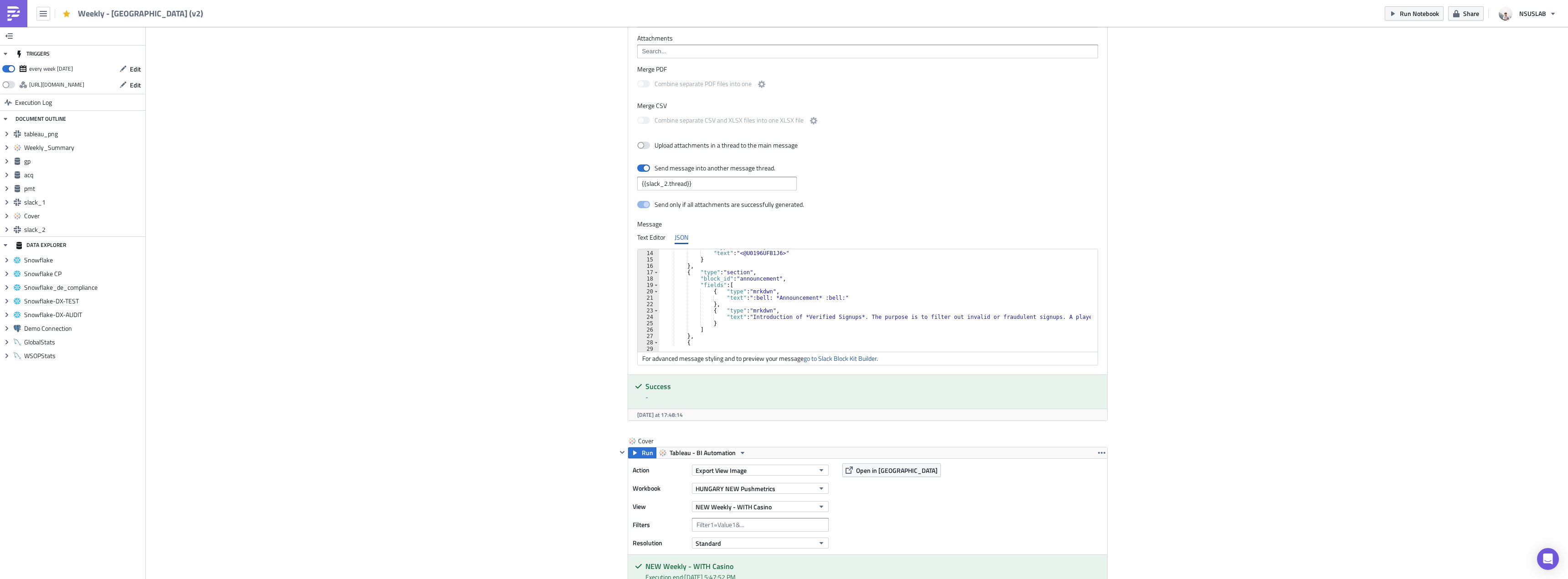
scroll to position [82, 0]
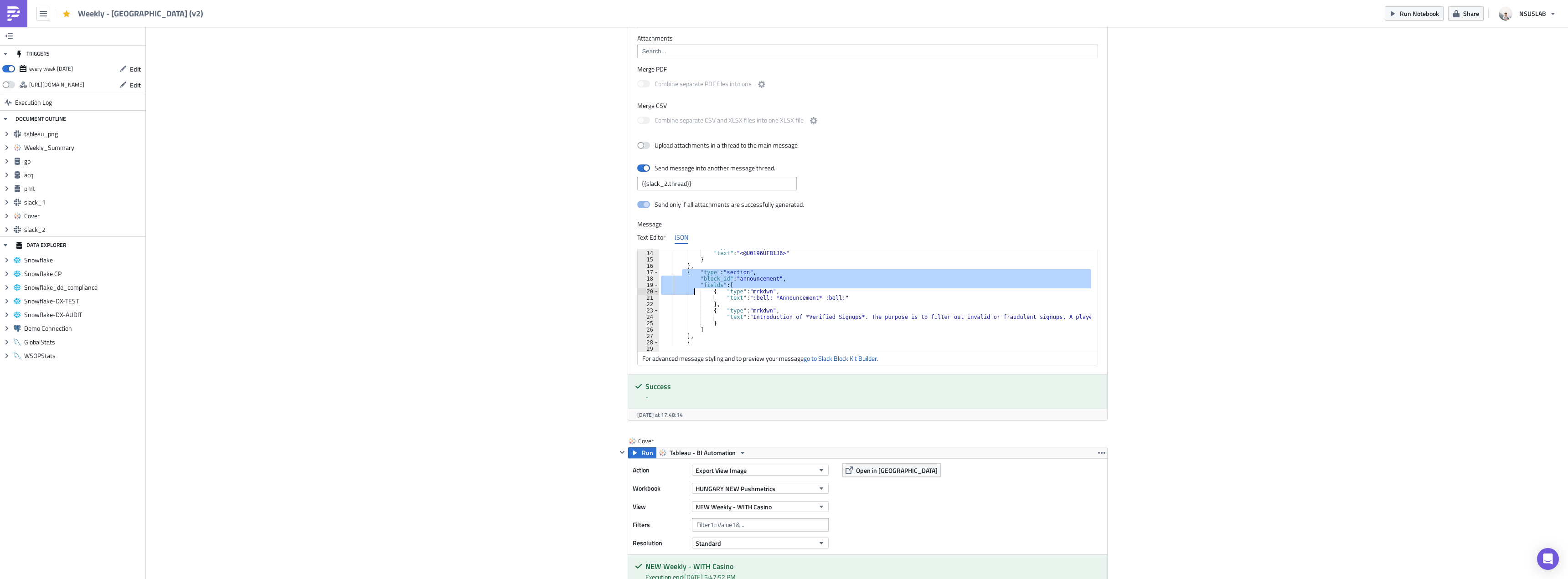
drag, startPoint x: 680, startPoint y: 272, endPoint x: 691, endPoint y: 293, distance: 23.7
click at [691, 293] on div ""type" : "mrkdwn" , "text" : "<@U0196UFB1J6>" } } , { "type" : "section" , "blo…" at bounding box center [1125, 298] width 933 height 108
click at [691, 289] on div ""type" : "mrkdwn" , "text" : "<@U0196UFB1J6>" } } , { "type" : "section" , "blo…" at bounding box center [875, 300] width 432 height 102
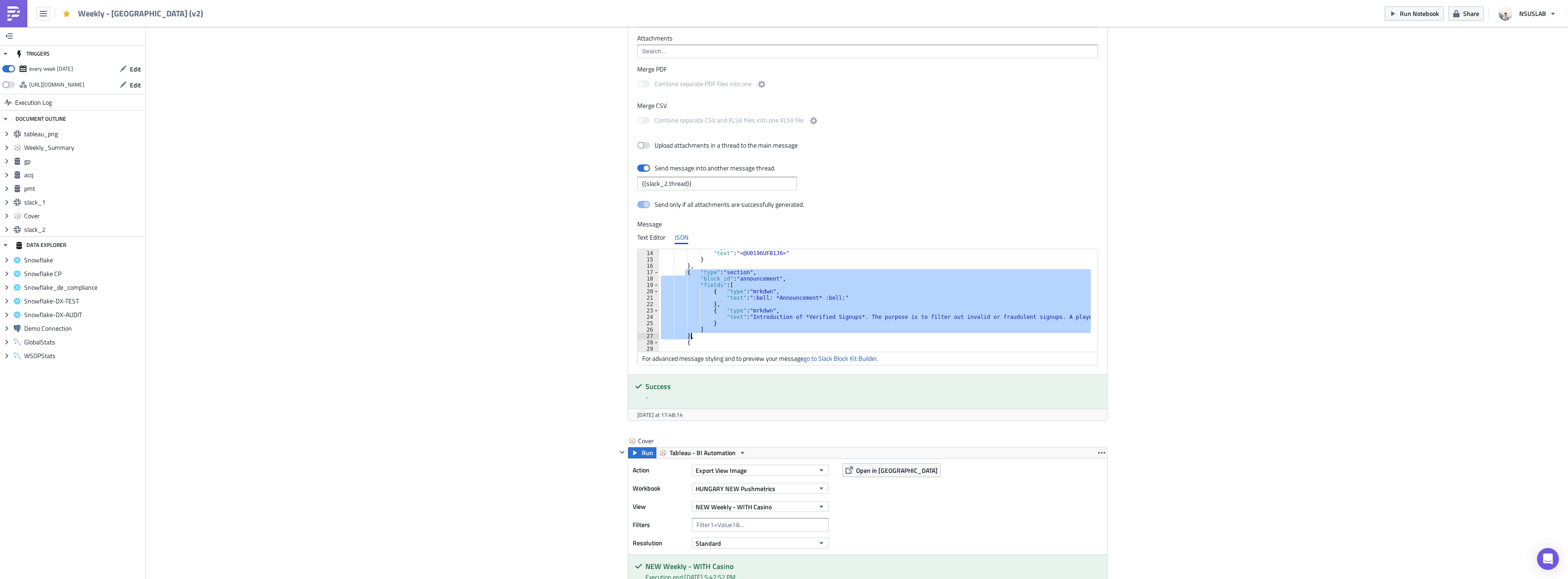
drag, startPoint x: 682, startPoint y: 273, endPoint x: 700, endPoint y: 333, distance: 62.6
click at [700, 333] on div ""type" : "mrkdwn" , "text" : "<@U0196UFB1J6>" } } , { "type" : "section" , "blo…" at bounding box center [1125, 298] width 933 height 108
type textarea "] },"
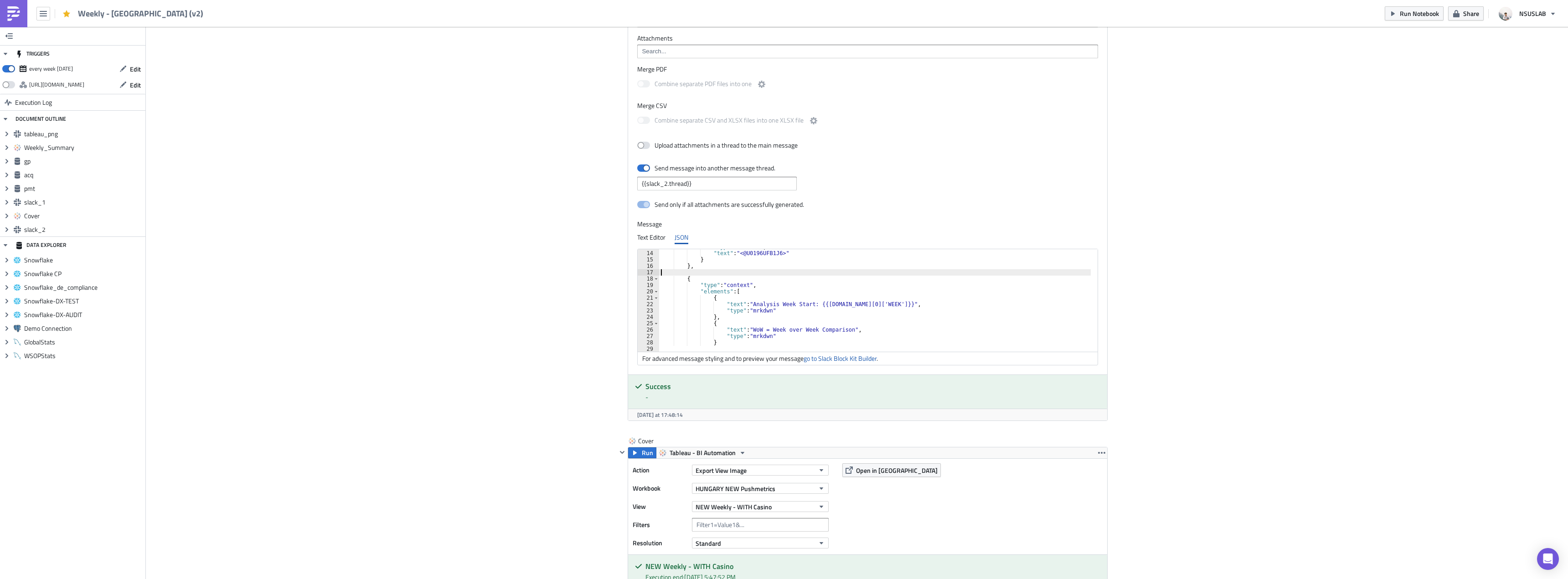
type textarea "},"
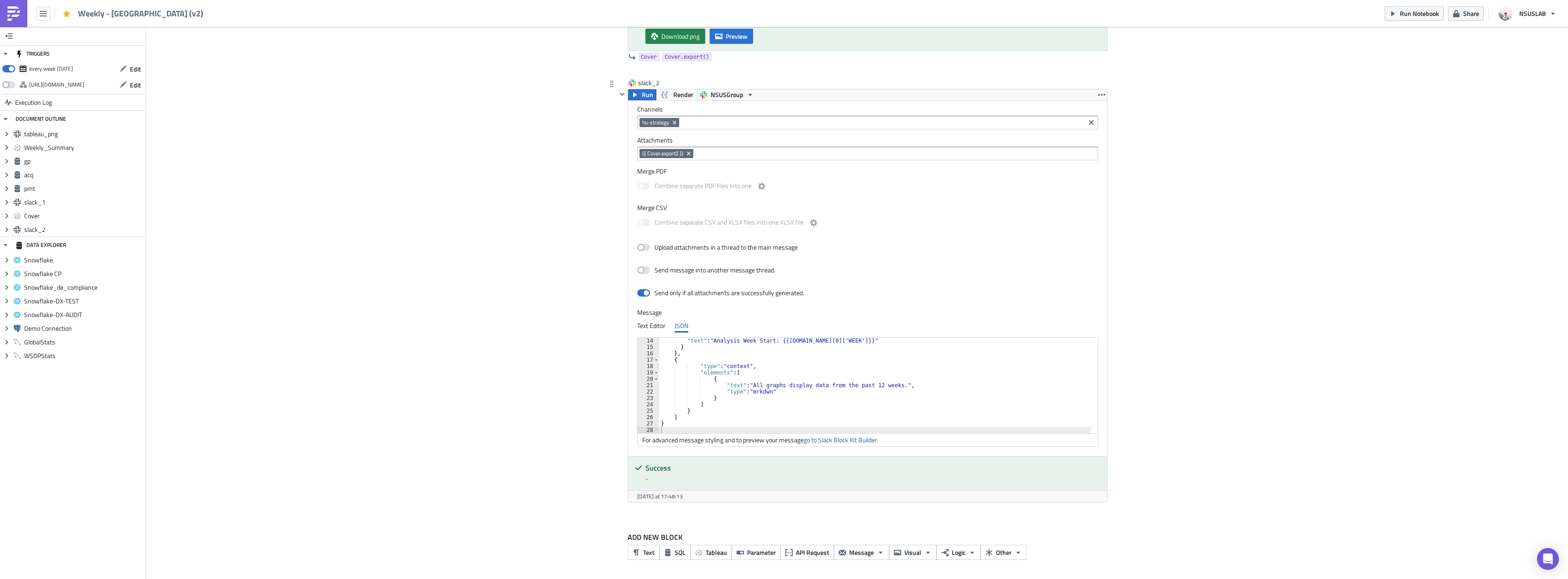
scroll to position [83, 0]
click at [865, 382] on div ""text" : "Analysis Week Start: {{gp.data[0]['WEEK']}}" } } , { "type" : "contex…" at bounding box center [880, 392] width 443 height 108
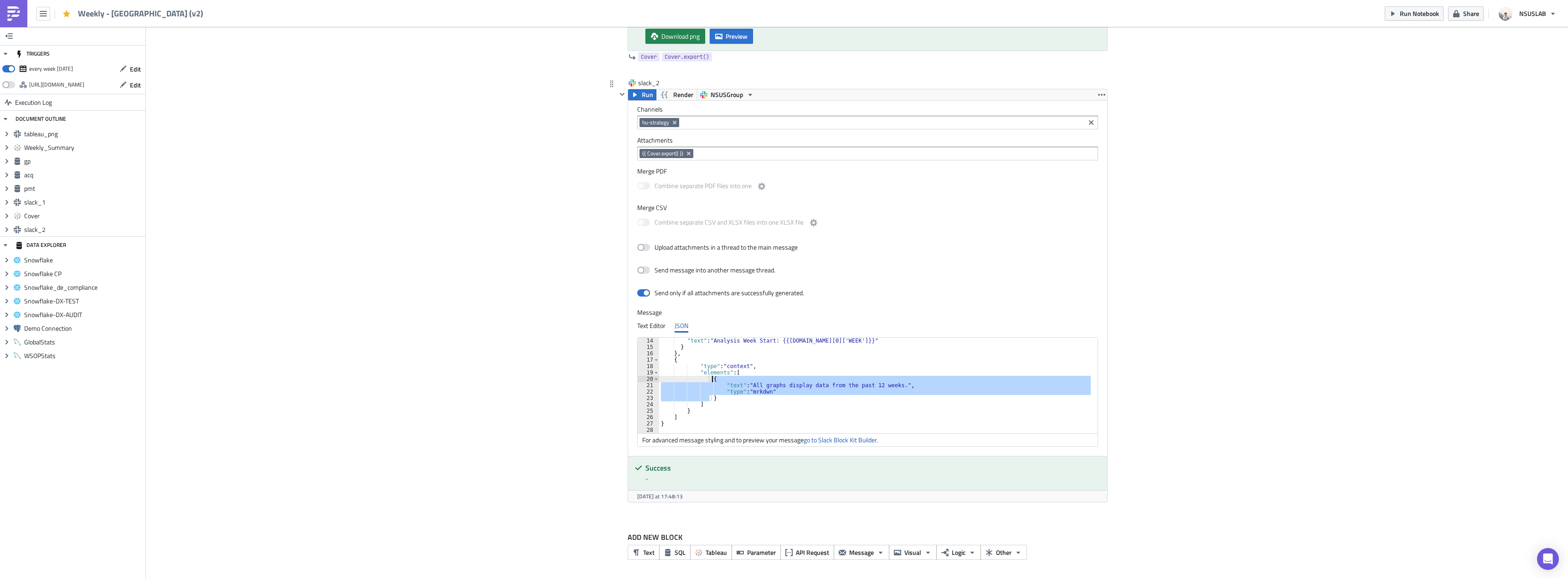
click at [859, 383] on div ""text" : "Analysis Week Start: {{gp.data[0]['WEEK']}}" } } , { "type" : "contex…" at bounding box center [875, 385] width 432 height 95
click at [859, 383] on div ""text" : "Analysis Week Start: {{gp.data[0]['WEEK']}}" } } , { "type" : "contex…" at bounding box center [880, 392] width 443 height 108
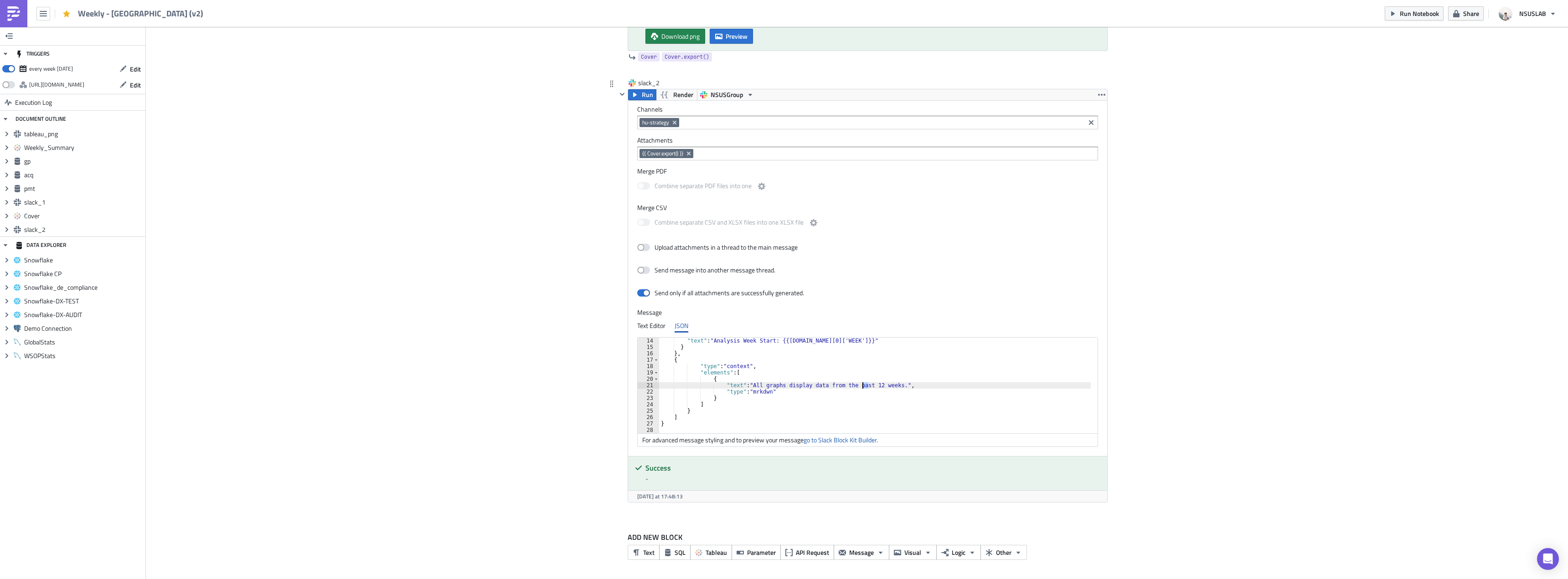
scroll to position [0, 17]
type textarea ""text": "All graphs display data from the past 53 weeks.","
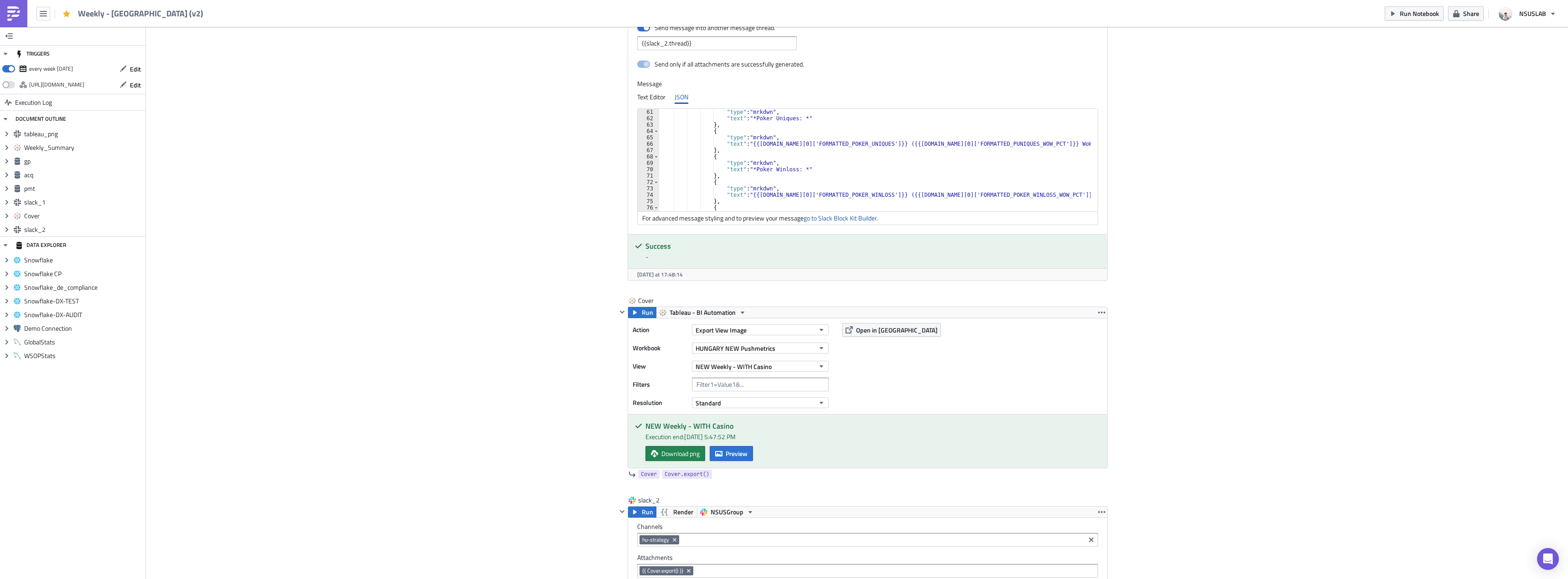
scroll to position [1878, 0]
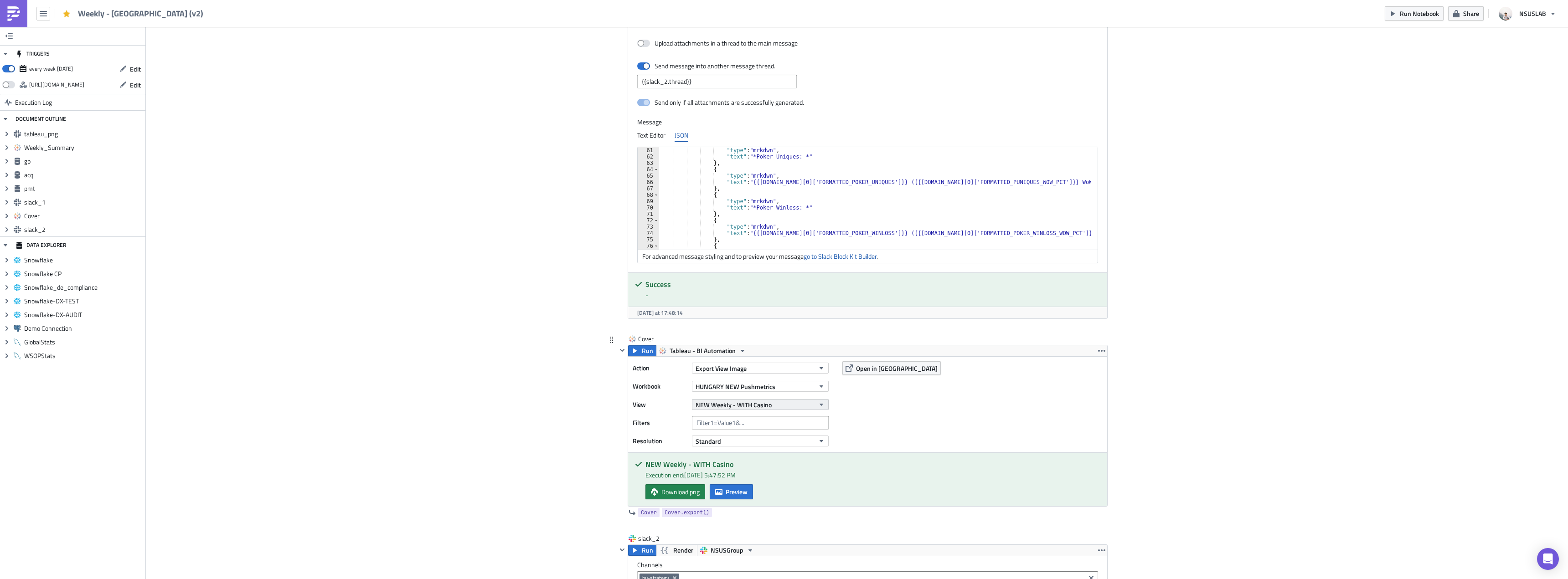
click at [725, 404] on span "NEW Weekly - WITH Casino" at bounding box center [733, 404] width 76 height 10
click at [743, 516] on div "Partners Weekly - WITH CASINO" at bounding box center [737, 516] width 86 height 9
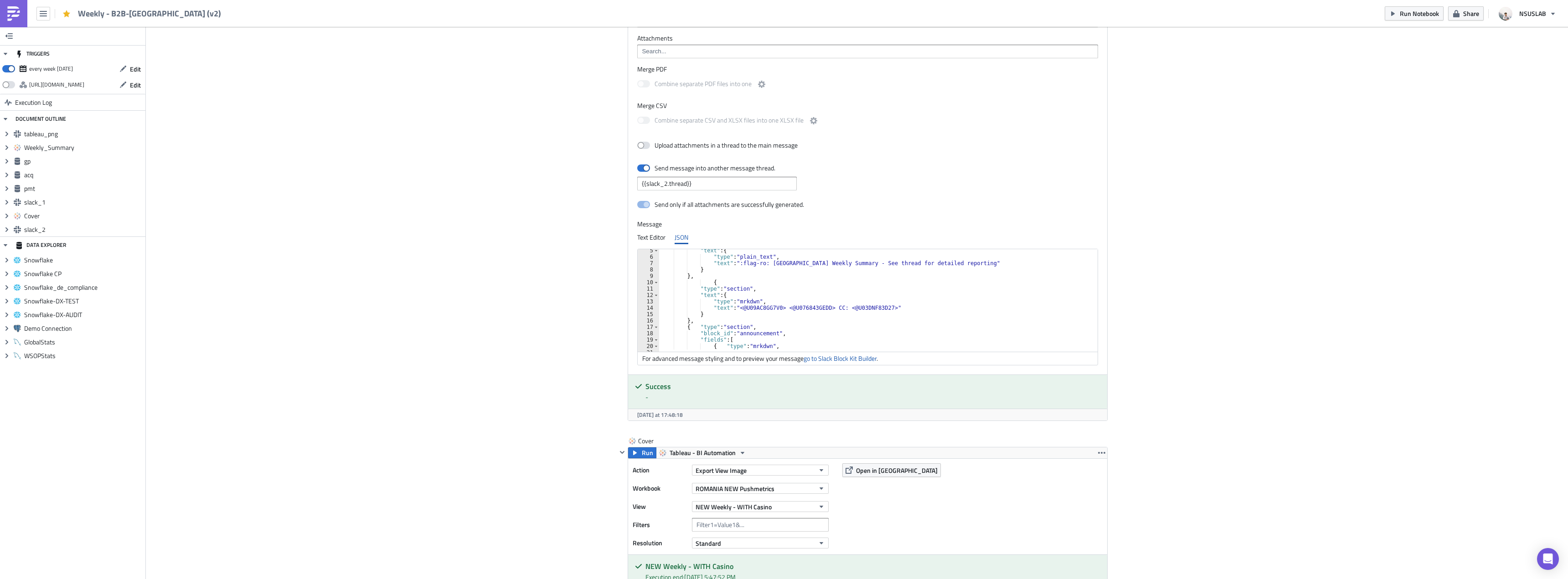
scroll to position [82, 0]
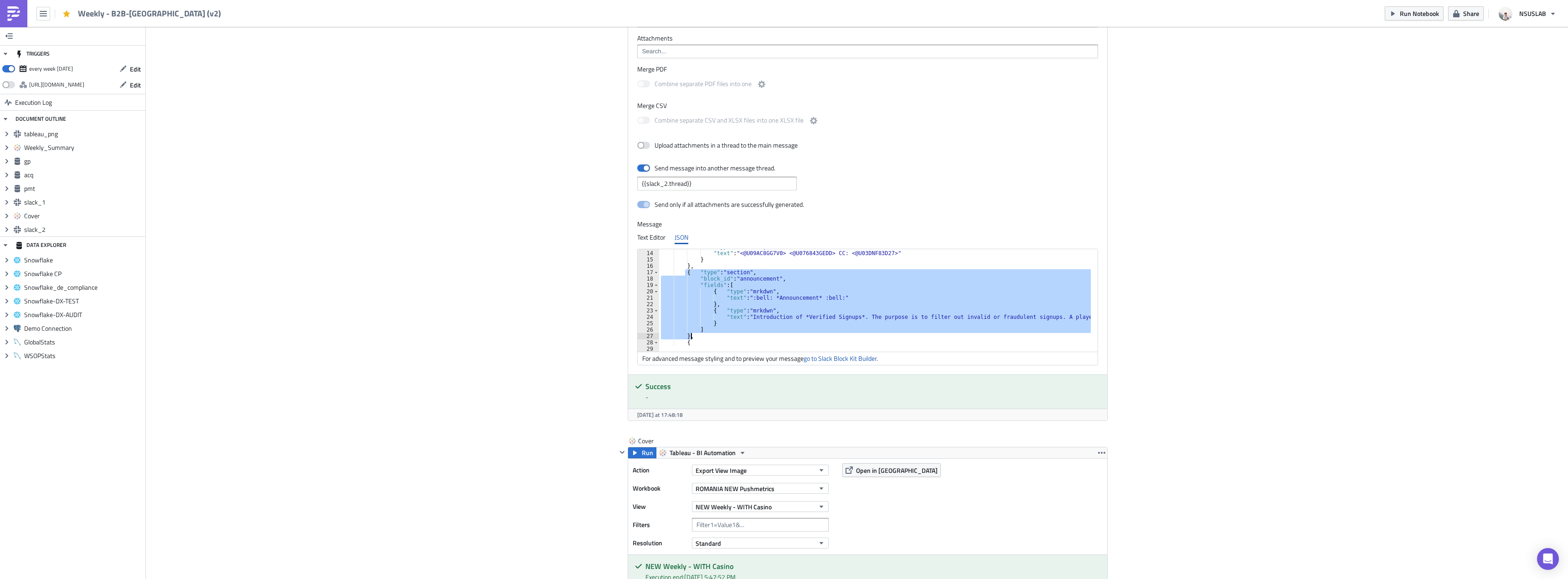
drag, startPoint x: 682, startPoint y: 272, endPoint x: 695, endPoint y: 333, distance: 62.4
click at [695, 333] on div ""type" : "mrkdwn" , "text" : "<@U09AC8GG7V0> <@U076843GEDD> CC: <@U03DNF83D27>"…" at bounding box center [1129, 298] width 939 height 108
type textarea "] },"
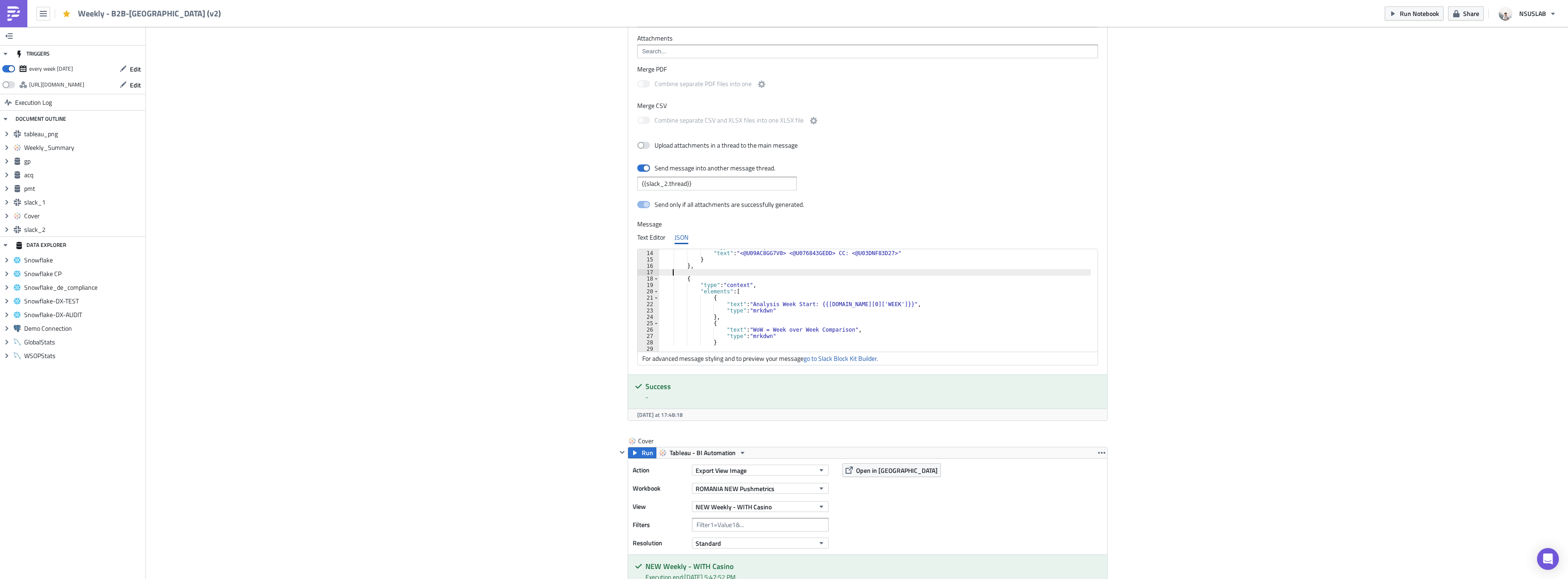
type textarea "},"
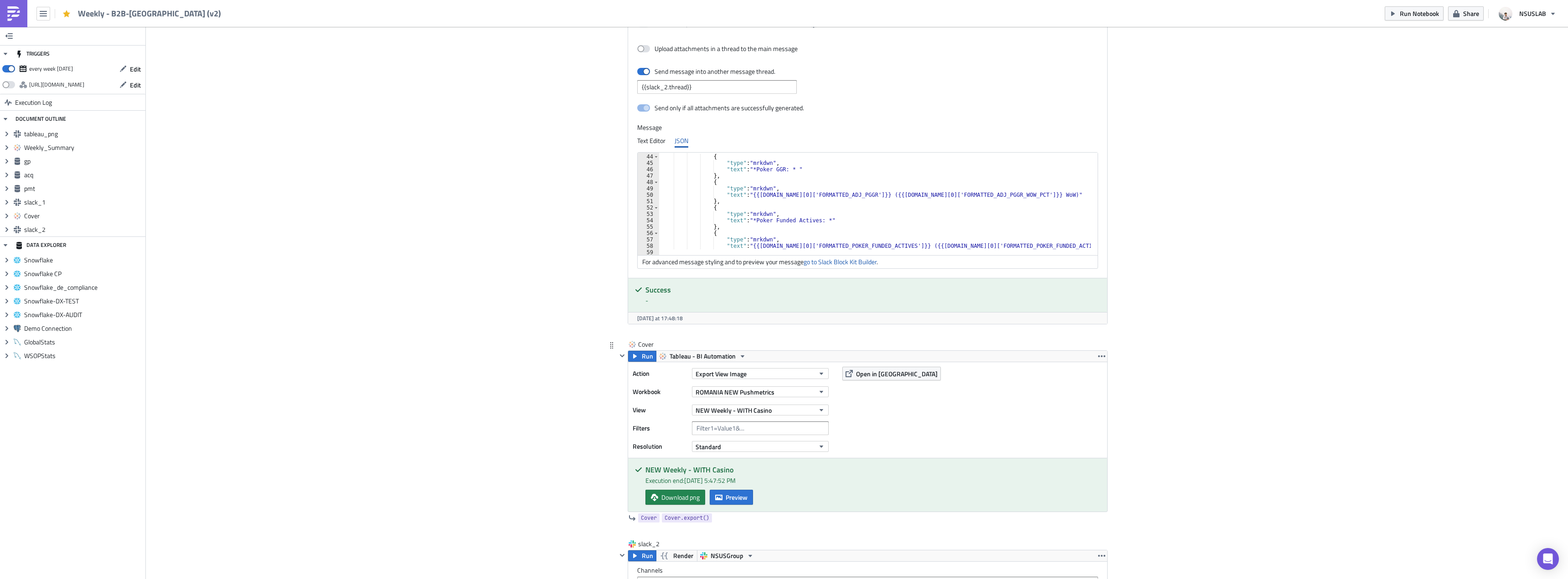
scroll to position [2004, 0]
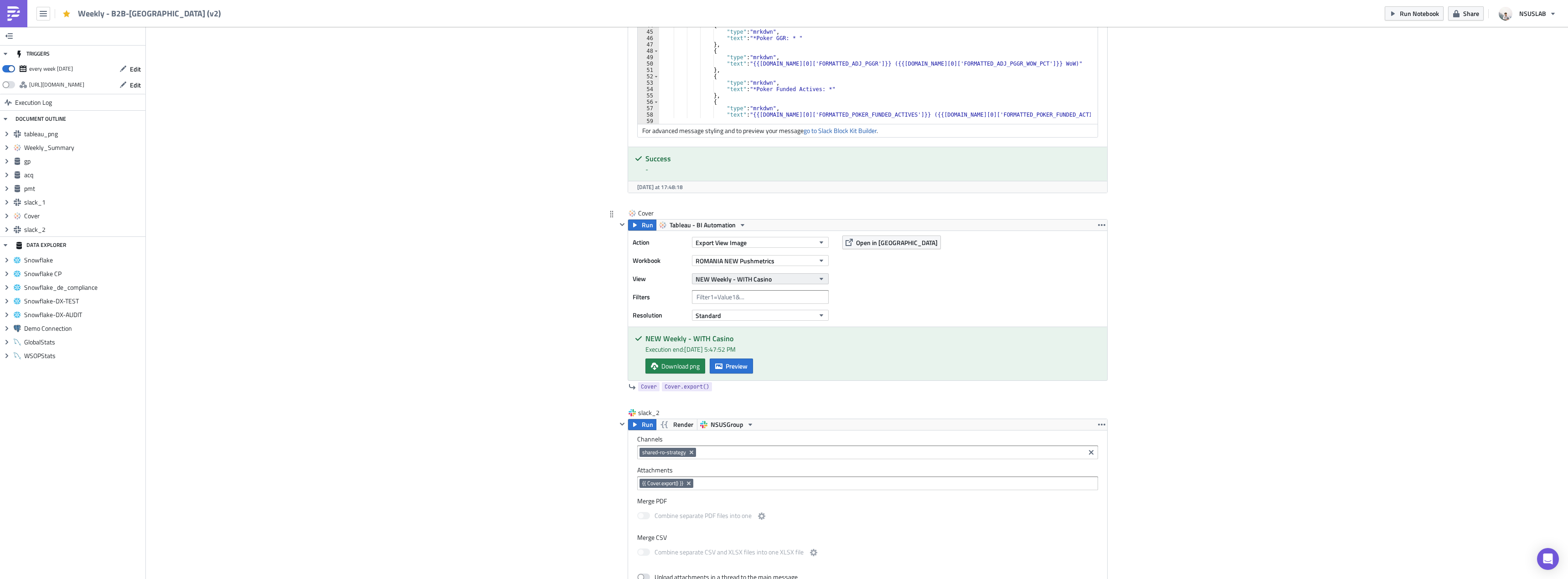
click at [780, 279] on button "NEW Weekly - WITH Casino" at bounding box center [760, 279] width 137 height 11
click at [758, 391] on div "Partners Weekly - WITH CASINO" at bounding box center [737, 391] width 86 height 9
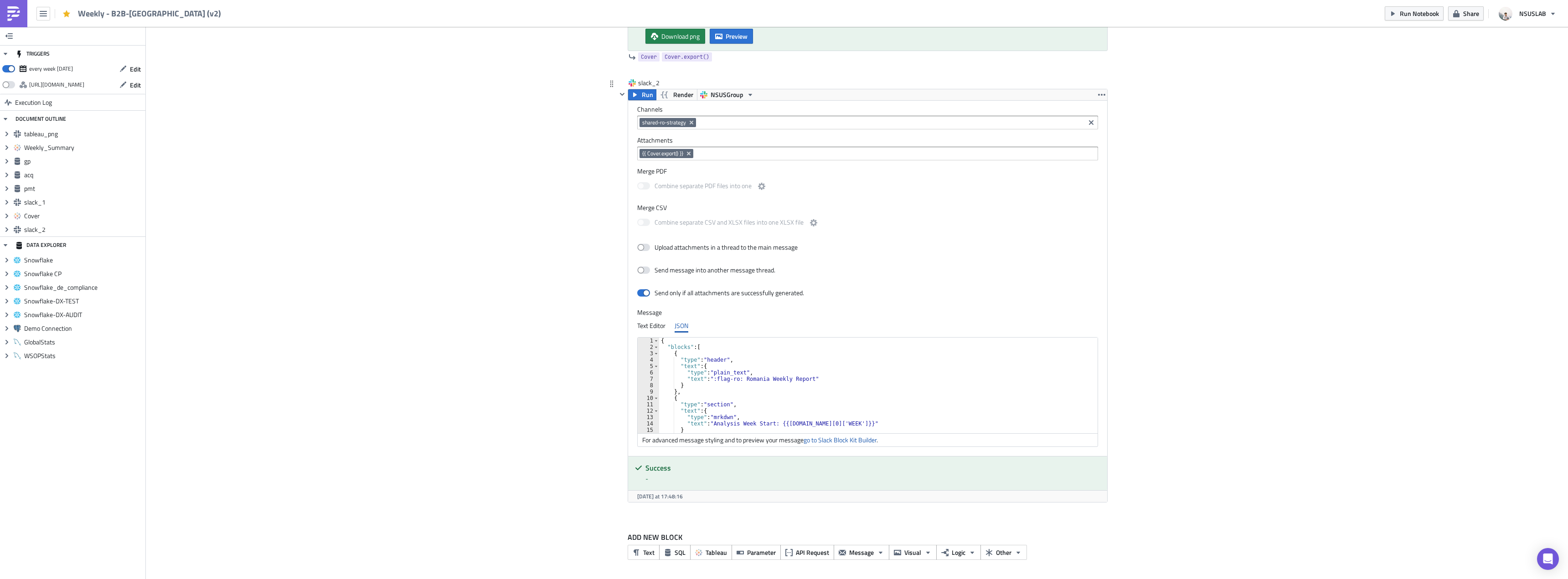
scroll to position [83, 0]
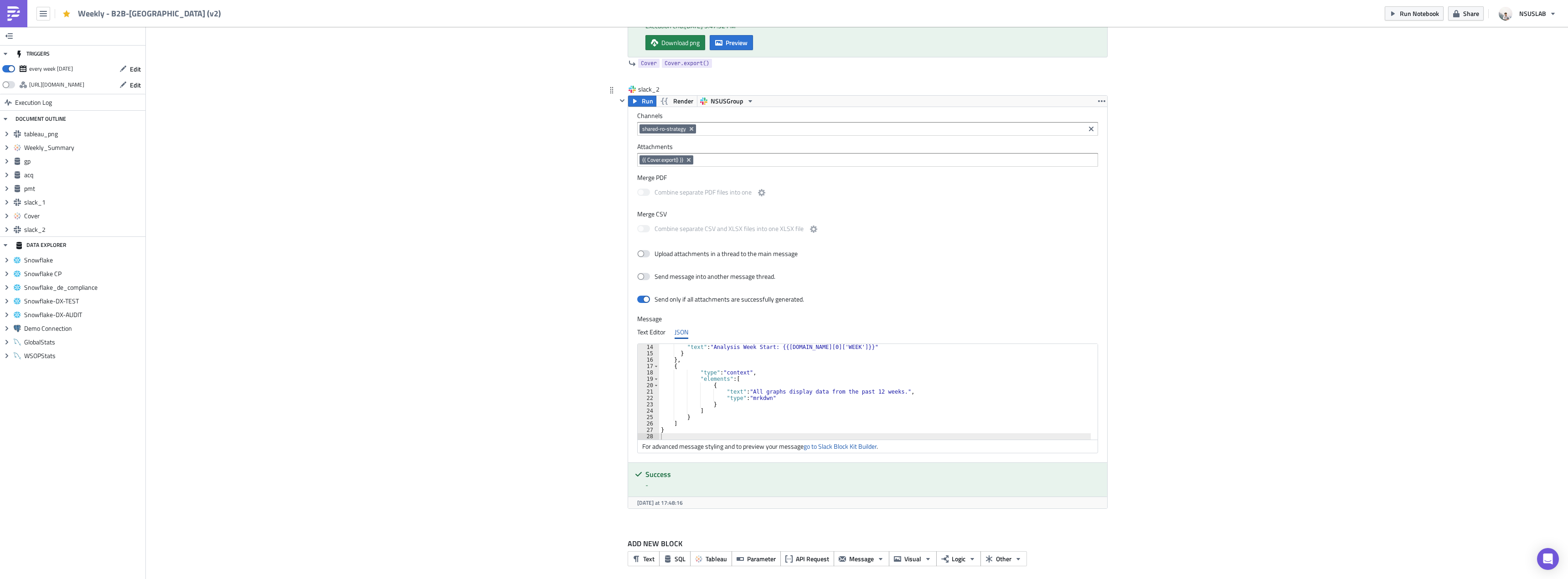
click at [863, 391] on div ""text" : "Analysis Week Start: {{[DOMAIN_NAME][0]['WEEK']}}" } } , { "type" : "…" at bounding box center [880, 398] width 443 height 108
type textarea ""text": "All graphs display data from the past 53 weeks.","
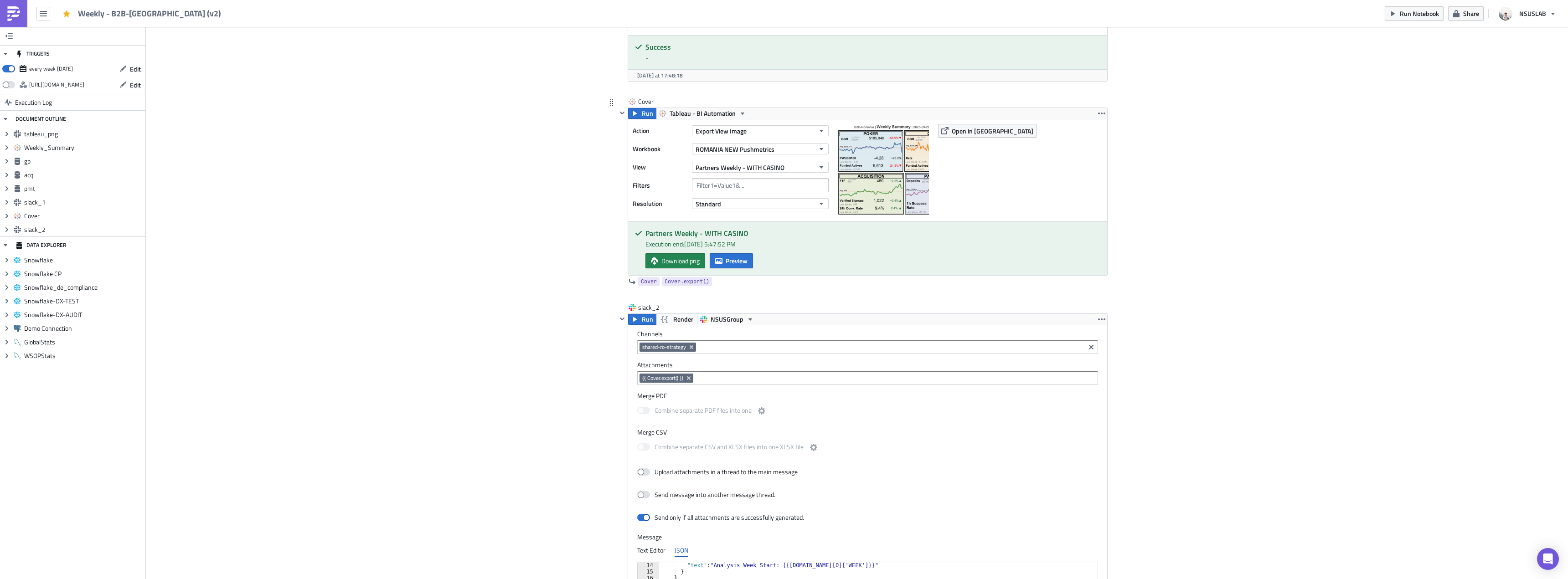
scroll to position [2021, 0]
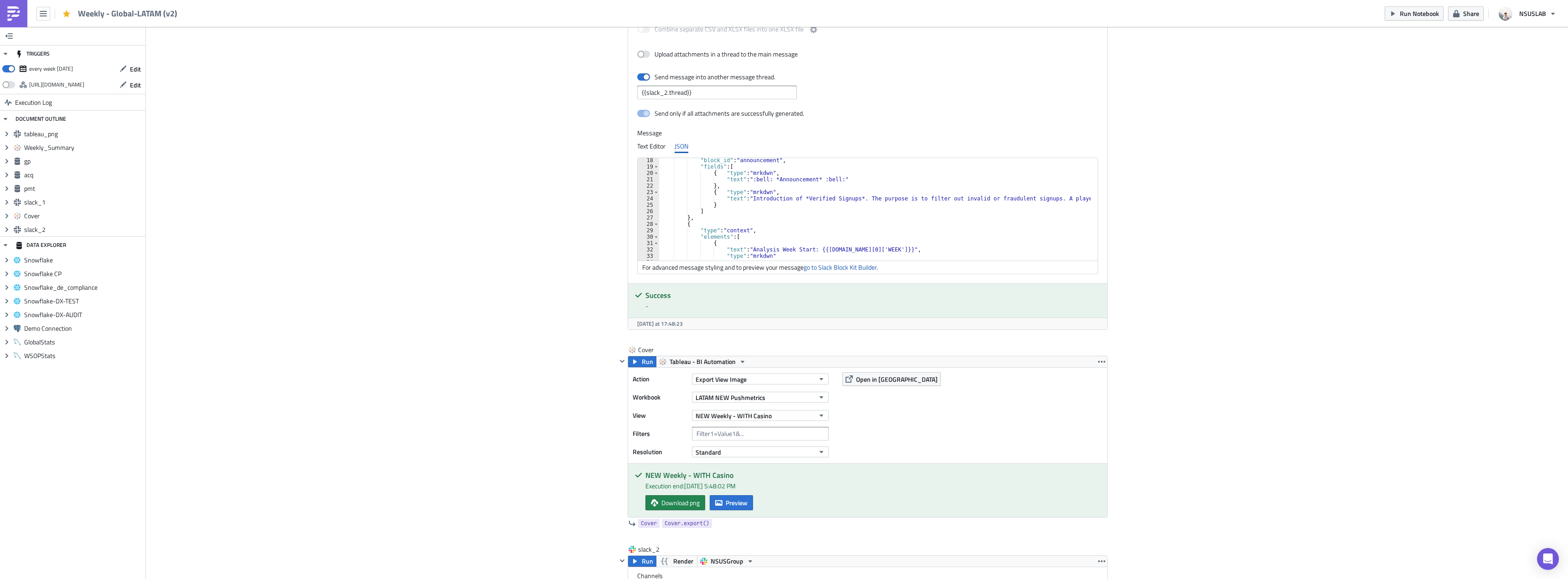
scroll to position [82, 0]
drag, startPoint x: 680, startPoint y: 182, endPoint x: 692, endPoint y: 193, distance: 16.3
click at [692, 193] on div ""type" : "mrkdwn" , "text" : "<@U0388TNM1KR> cc: <@U031JPBRJSK>" } } , { "type"…" at bounding box center [1125, 207] width 933 height 108
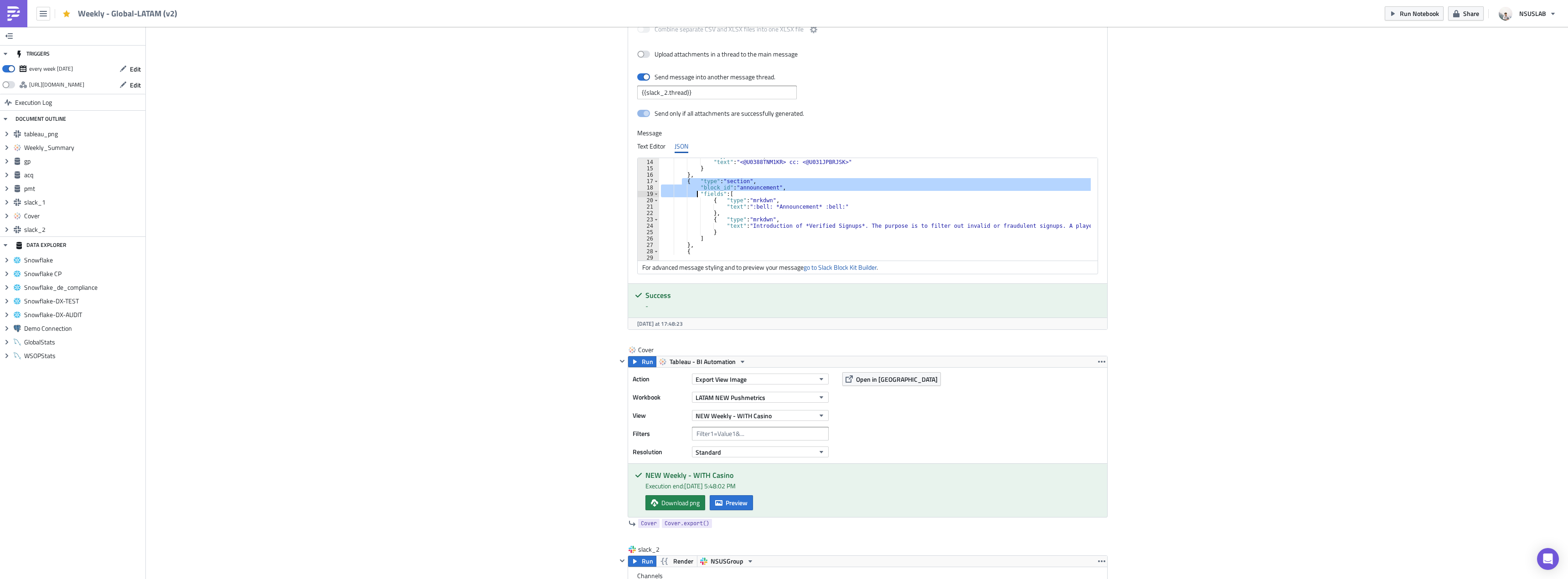
click at [692, 192] on div ""type" : "mrkdwn" , "text" : "<@U0388TNM1KR> cc: <@U031JPBRJSK>" } } , { "type"…" at bounding box center [875, 209] width 432 height 102
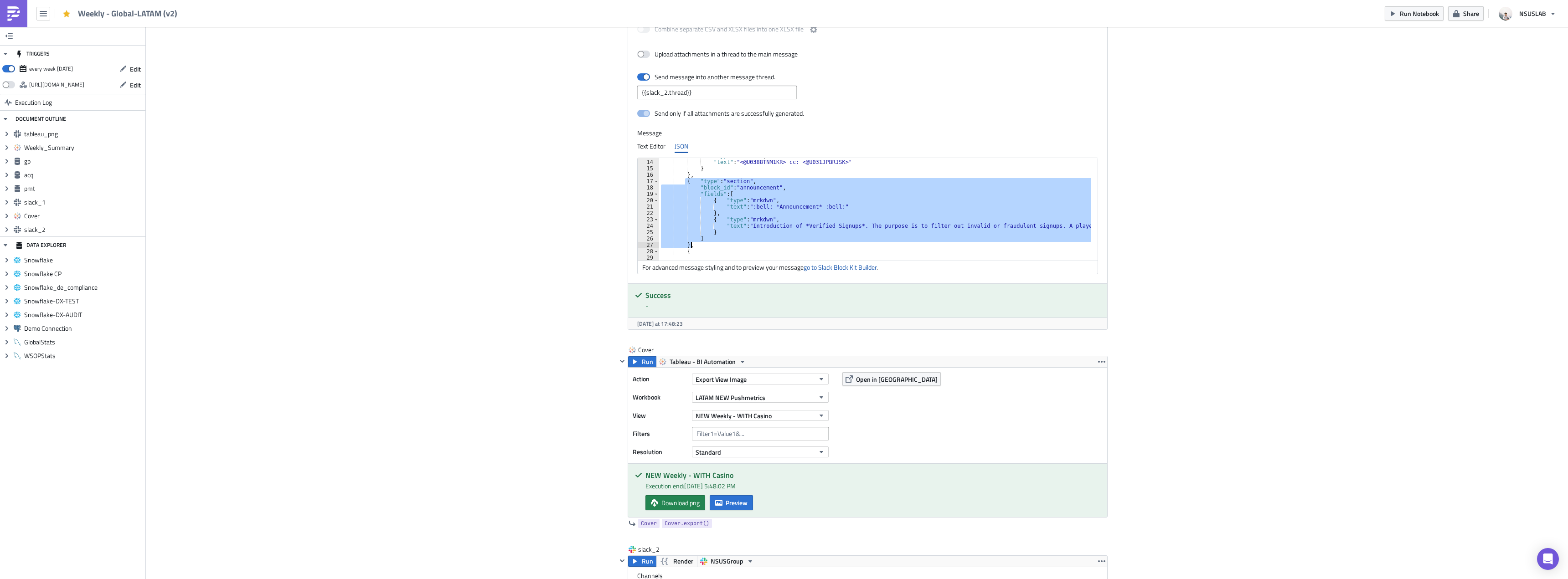
drag, startPoint x: 682, startPoint y: 182, endPoint x: 699, endPoint y: 246, distance: 66.2
click at [699, 246] on div ""type" : "mrkdwn" , "text" : "<@U0388TNM1KR> cc: <@U031JPBRJSK>" } } , { "type"…" at bounding box center [1125, 207] width 933 height 108
type textarea "] },"
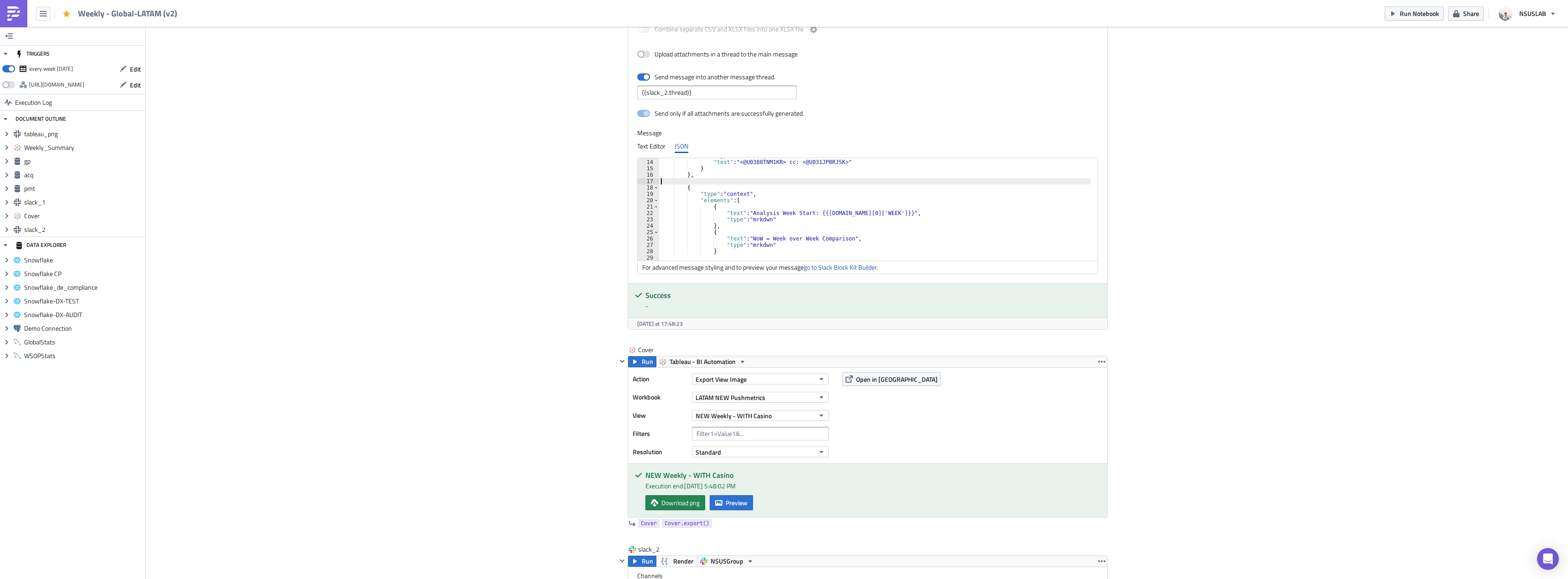
type textarea "},"
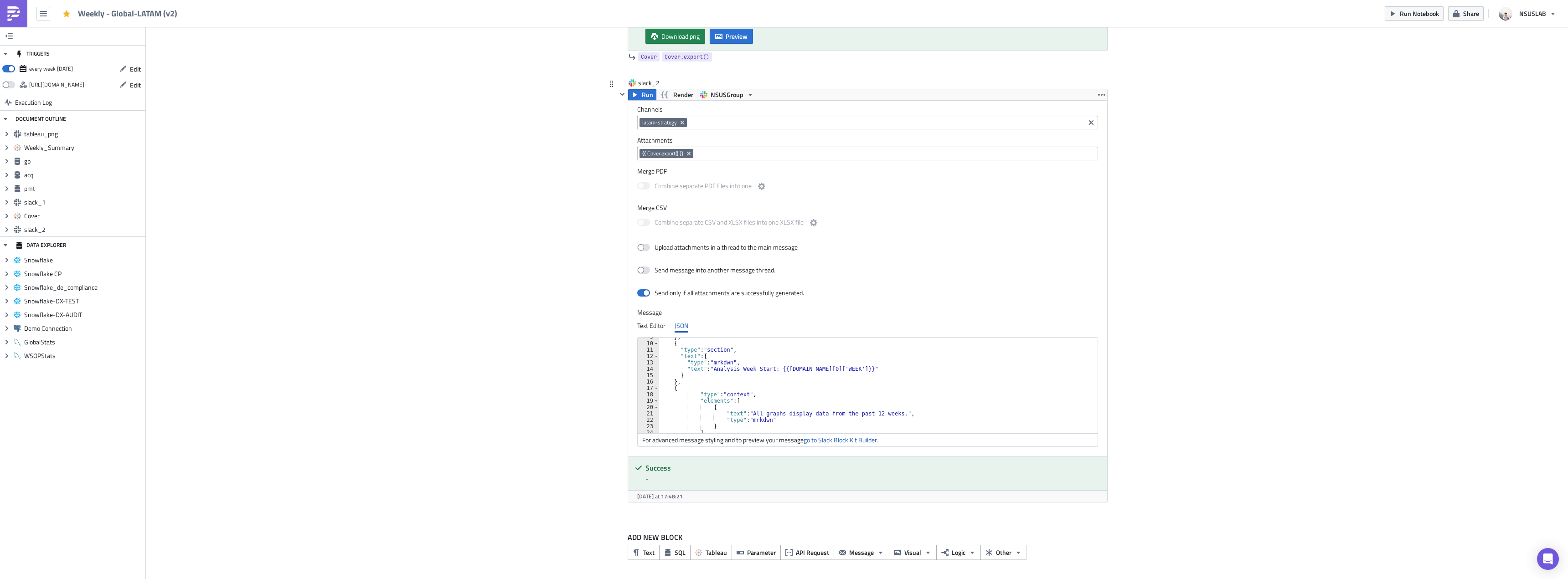
scroll to position [83, 0]
click at [859, 386] on div ""text" : "Analysis Week Start: {{gp.data[0]['WEEK']}}" } } , { "type" : "contex…" at bounding box center [875, 392] width 432 height 108
click at [863, 386] on div ""text" : "Analysis Week Start: {{gp.data[0]['WEEK']}}" } } , { "type" : "contex…" at bounding box center [875, 392] width 432 height 108
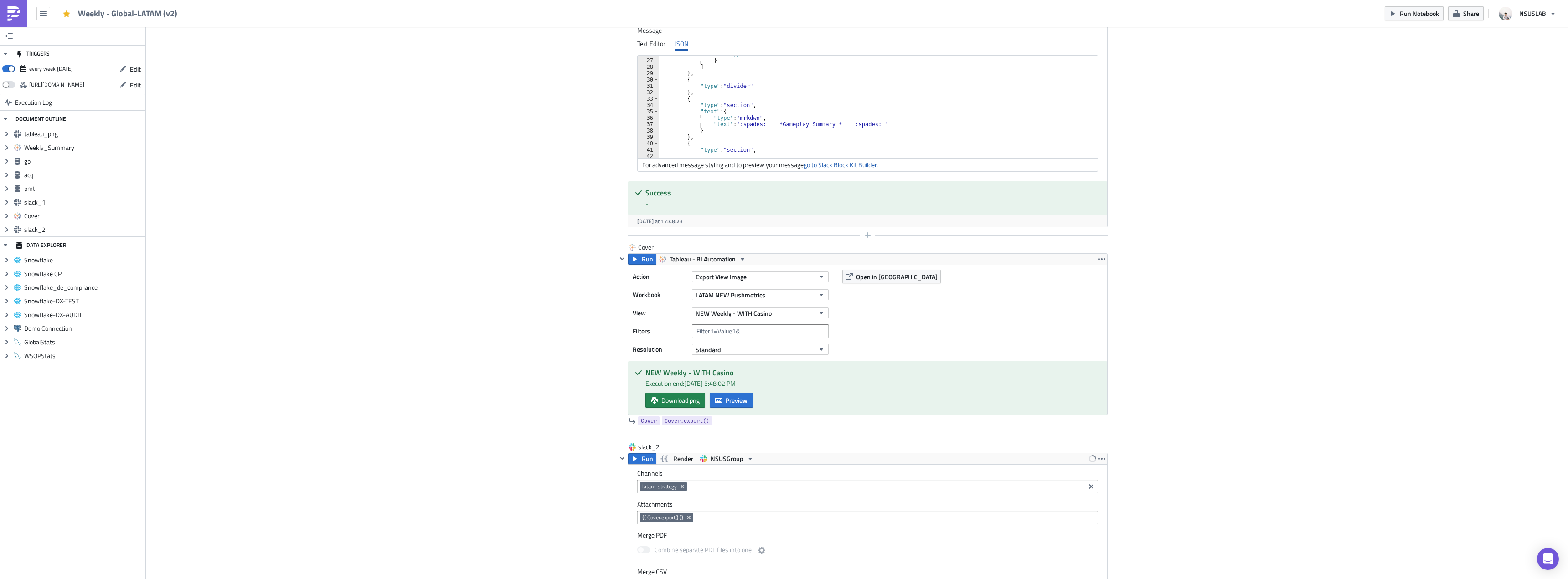
scroll to position [1969, 0]
type textarea ""text": "All graphs display data from the past 53 weeks.","
click at [761, 314] on span "NEW Weekly - WITH Casino" at bounding box center [733, 314] width 76 height 10
click at [743, 426] on div "Partners Weekly - WITH CASINO" at bounding box center [737, 426] width 86 height 9
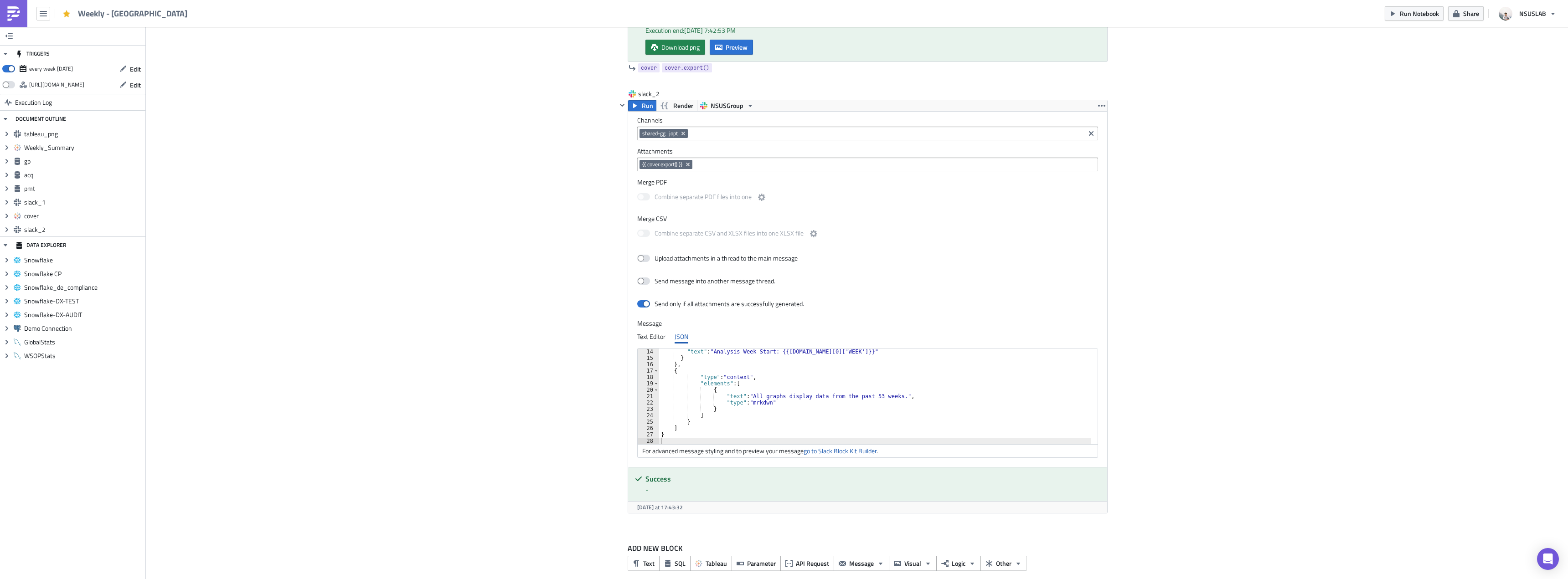
scroll to position [1913, 0]
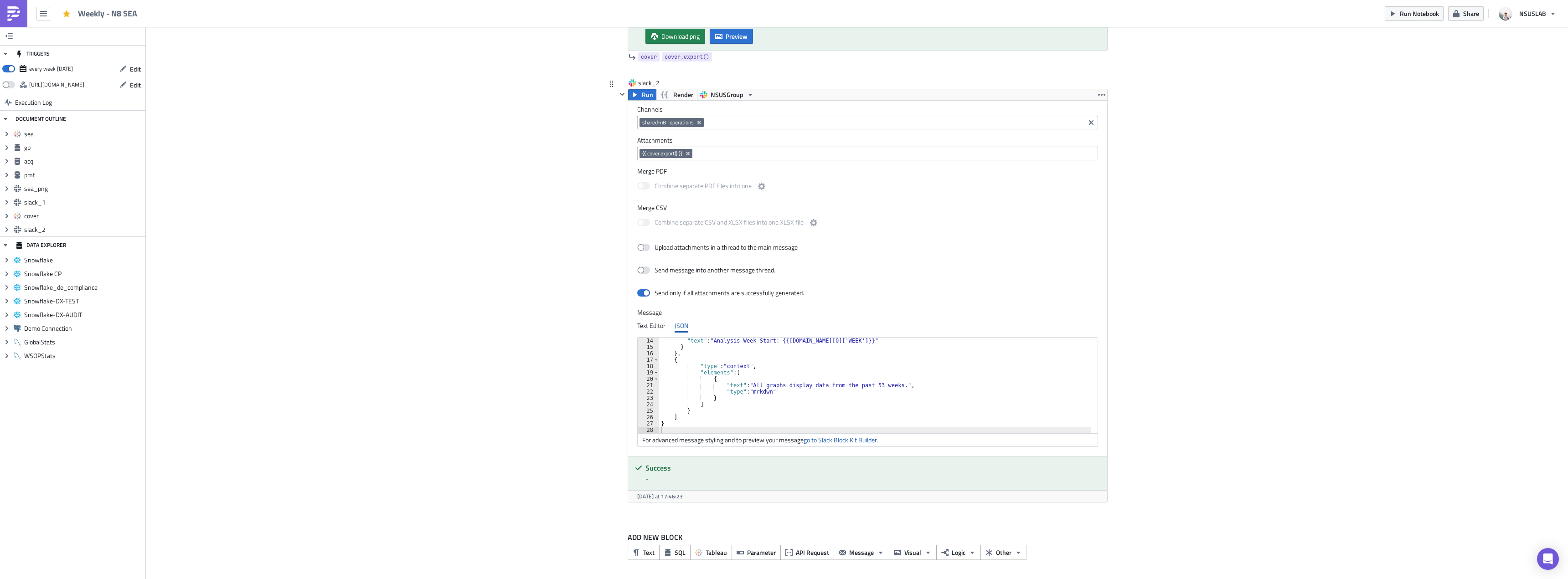
scroll to position [55, 0]
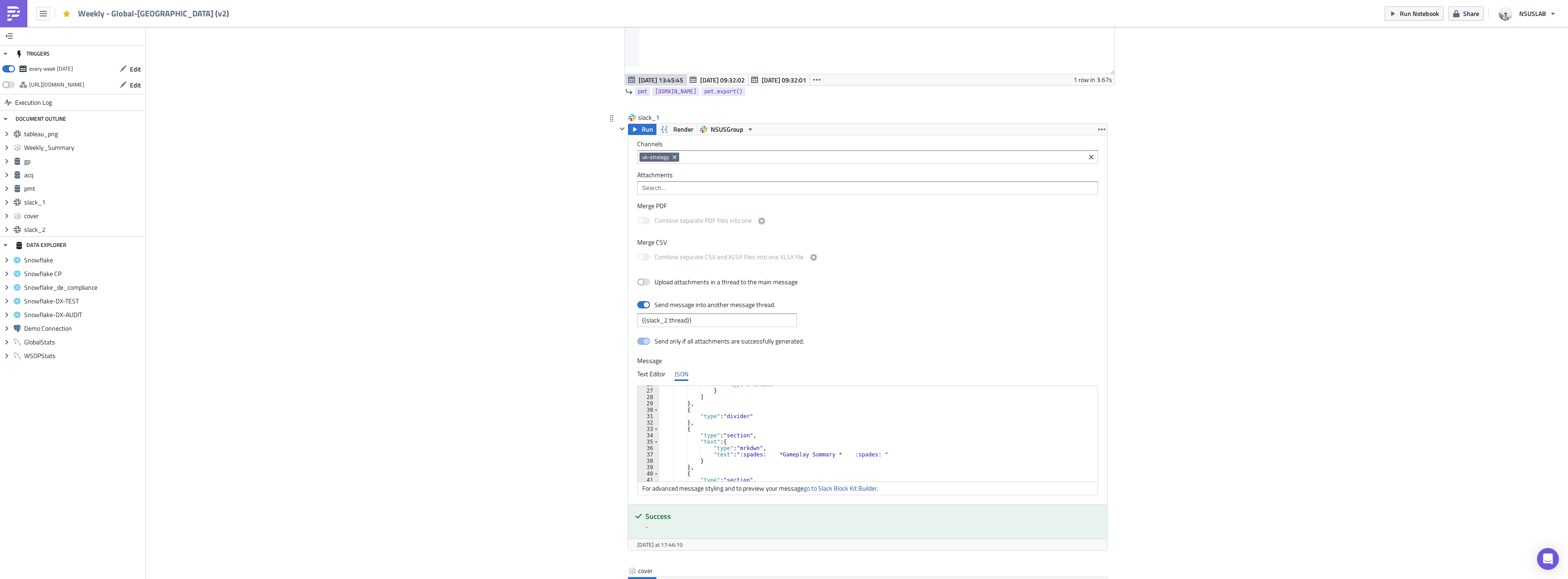
scroll to position [137, 0]
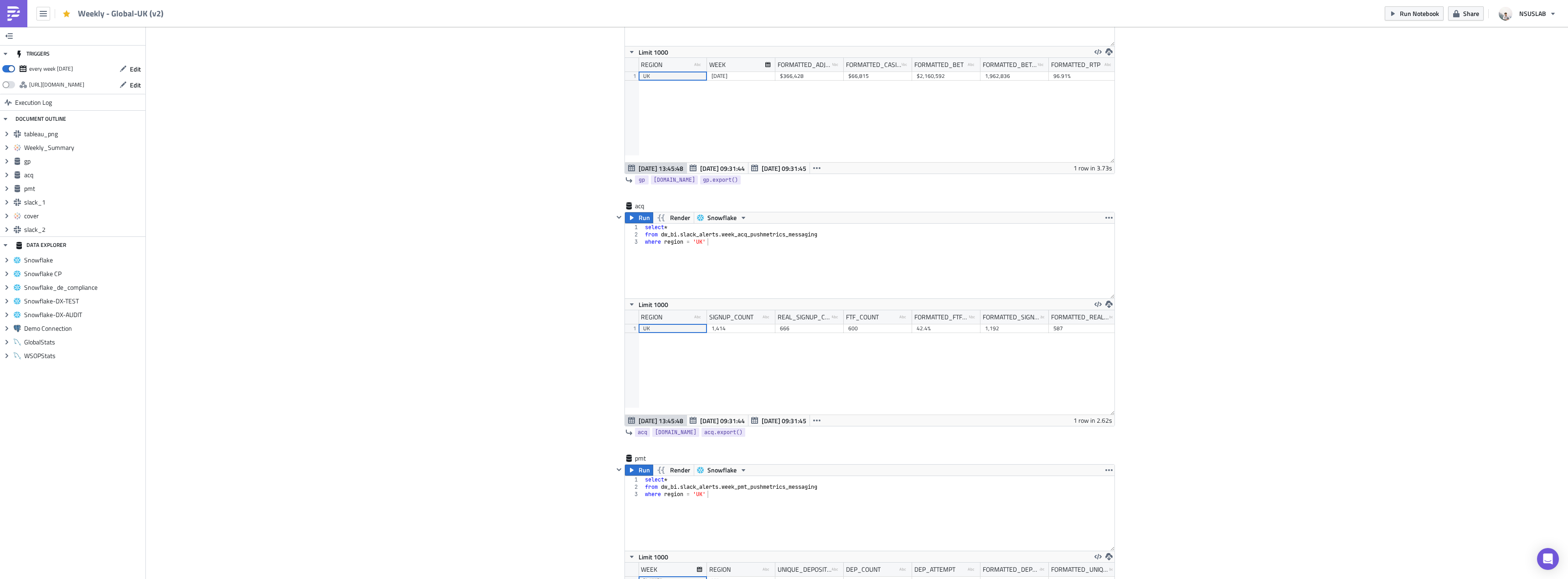
scroll to position [957, 0]
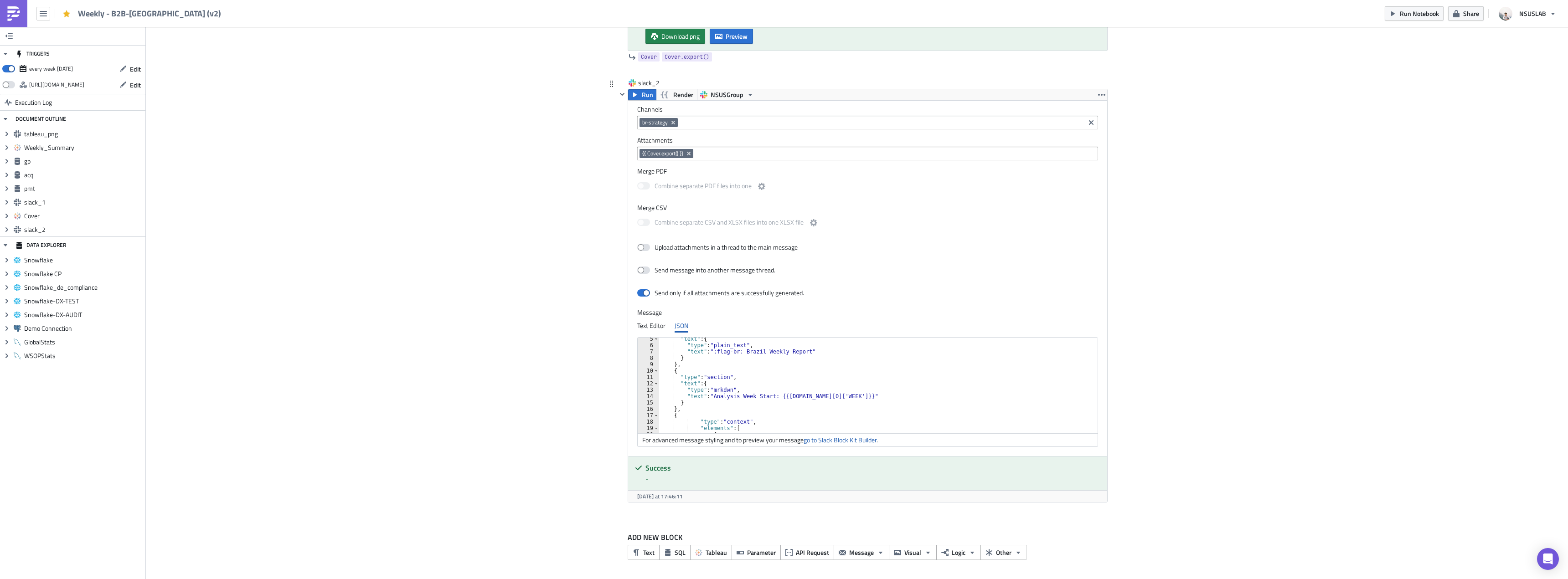
scroll to position [82, 0]
click at [858, 387] on div ""type" : "mrkdwn" , "text" : "Analysis Week Start: {{[DOMAIN_NAME][0]['WEEK']}}…" at bounding box center [875, 386] width 432 height 108
click at [861, 386] on div ""type" : "mrkdwn" , "text" : "Analysis Week Start: {{[DOMAIN_NAME][0]['WEEK']}}…" at bounding box center [875, 386] width 432 height 108
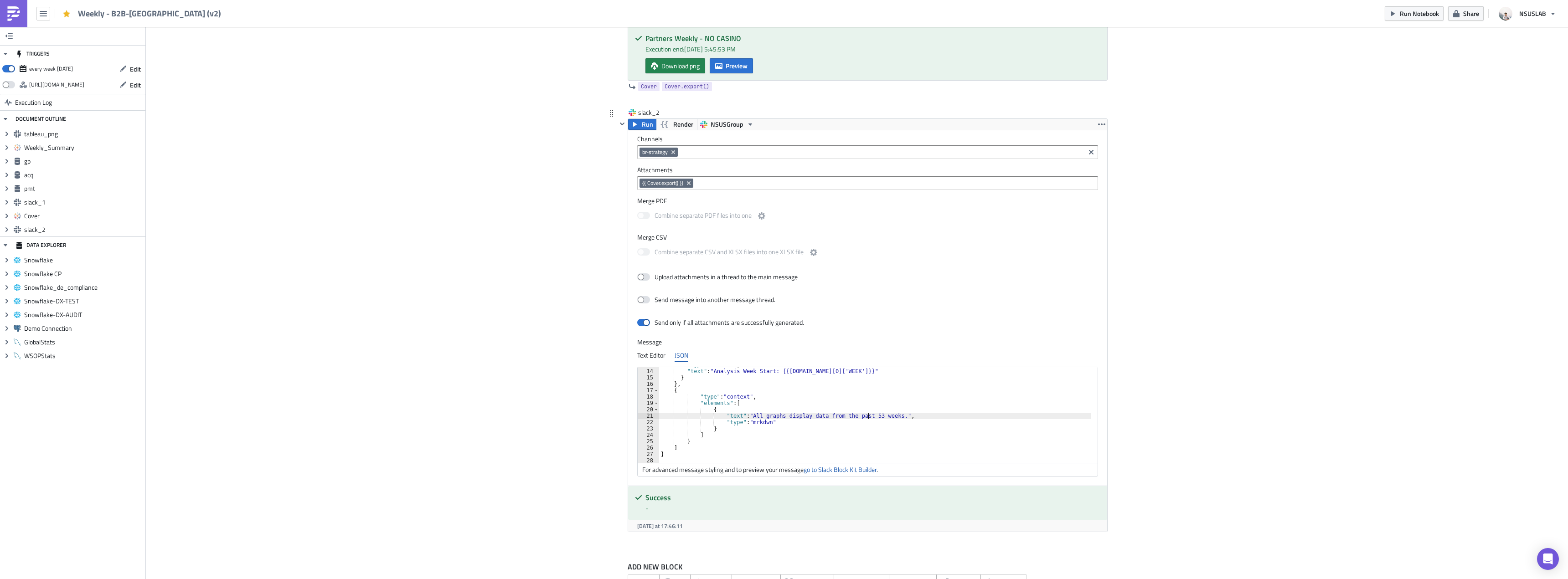
scroll to position [2281, 0]
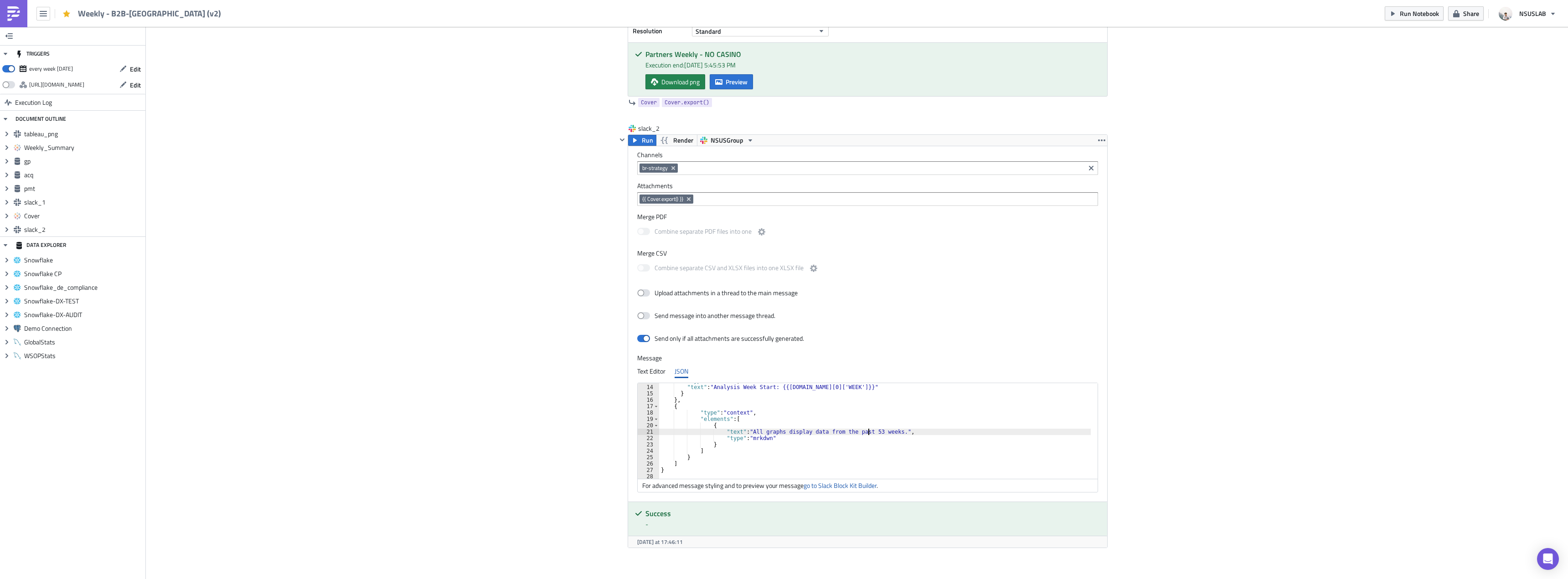
type textarea ""text": "All graphs display data from the past 53 weeks.","
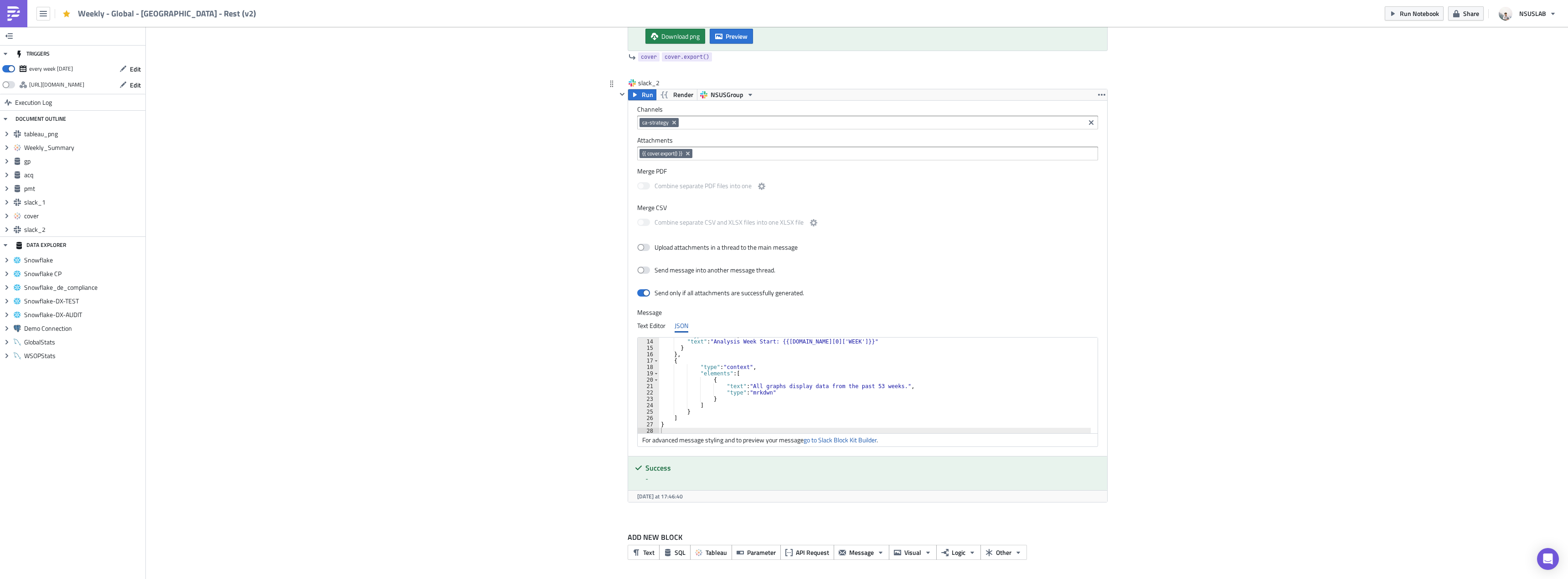
scroll to position [82, 0]
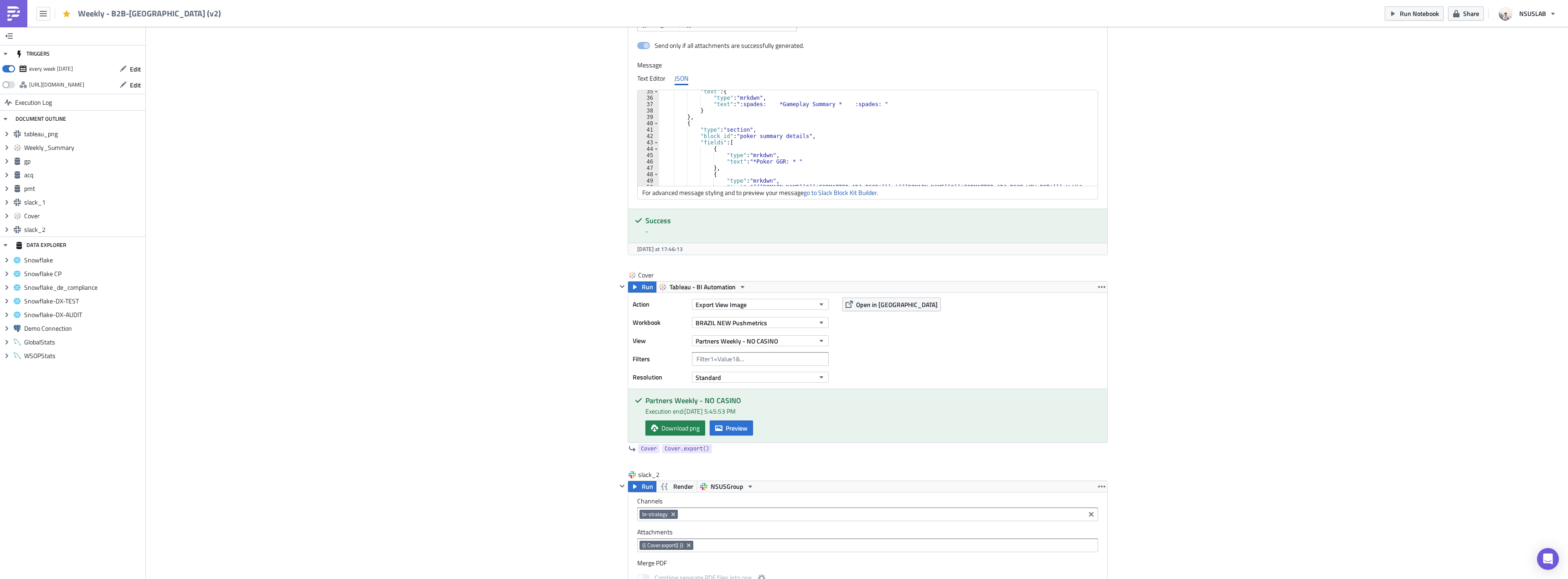
scroll to position [1917, 0]
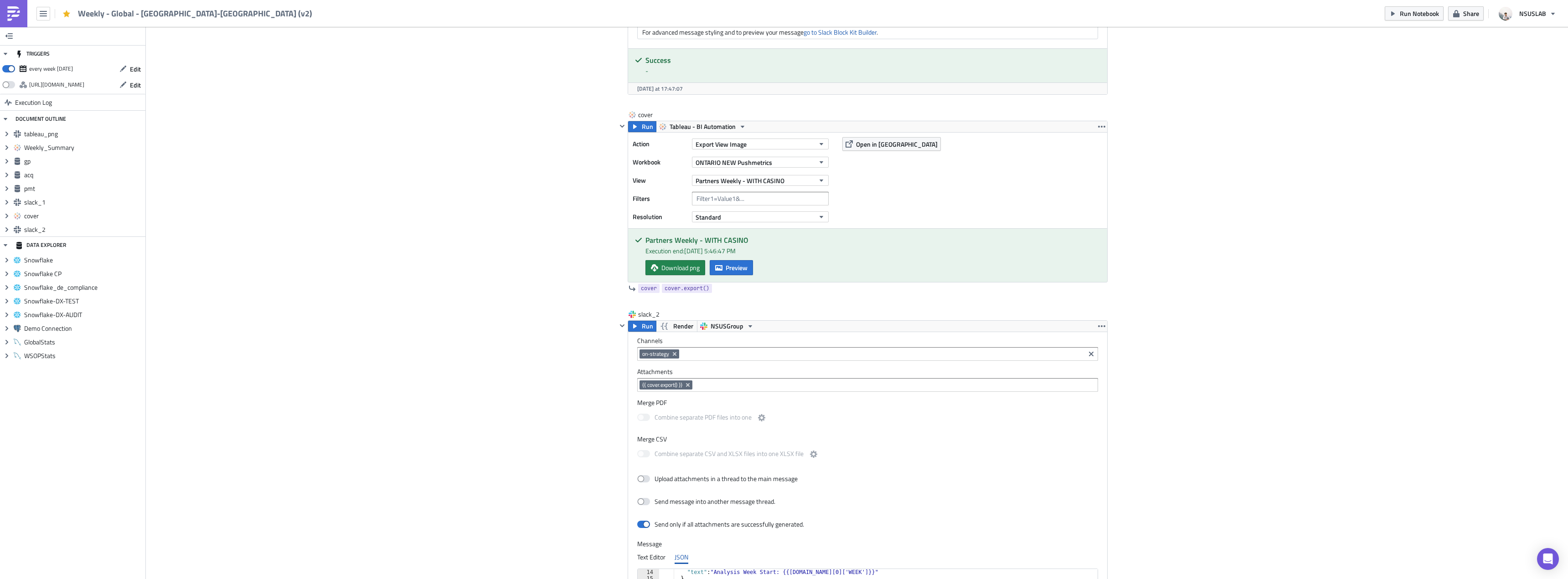
scroll to position [2004, 0]
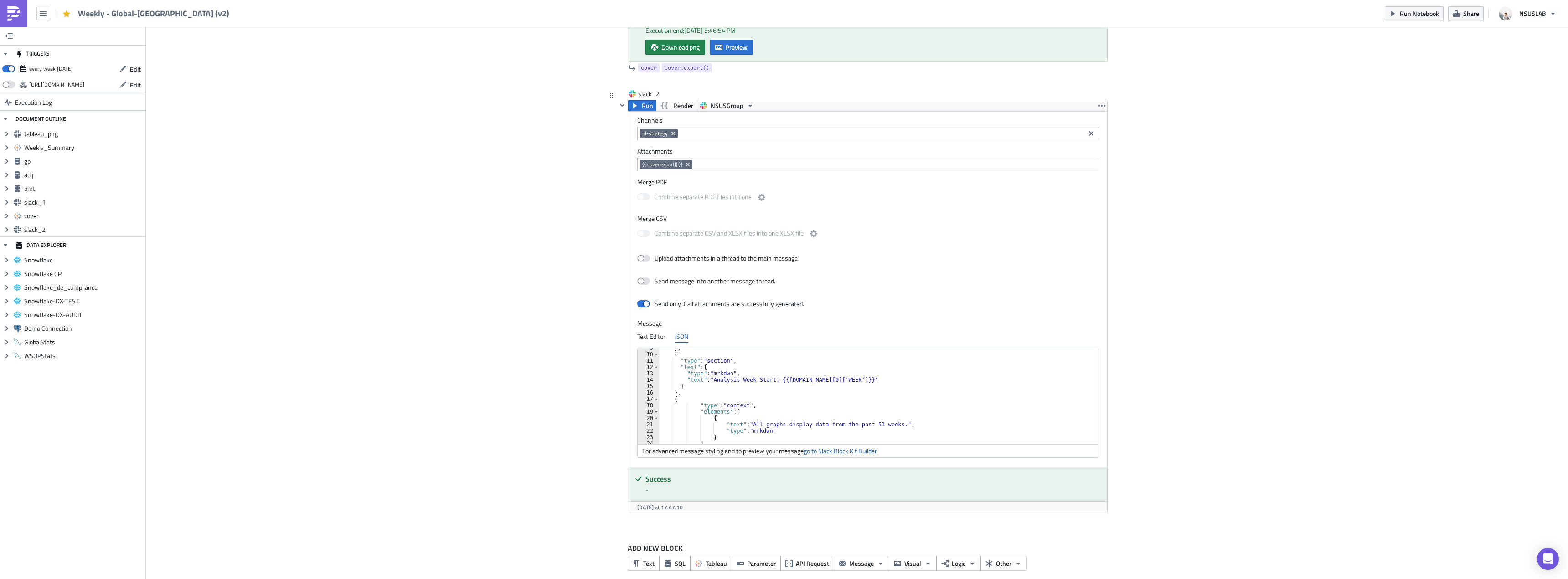
scroll to position [82, 0]
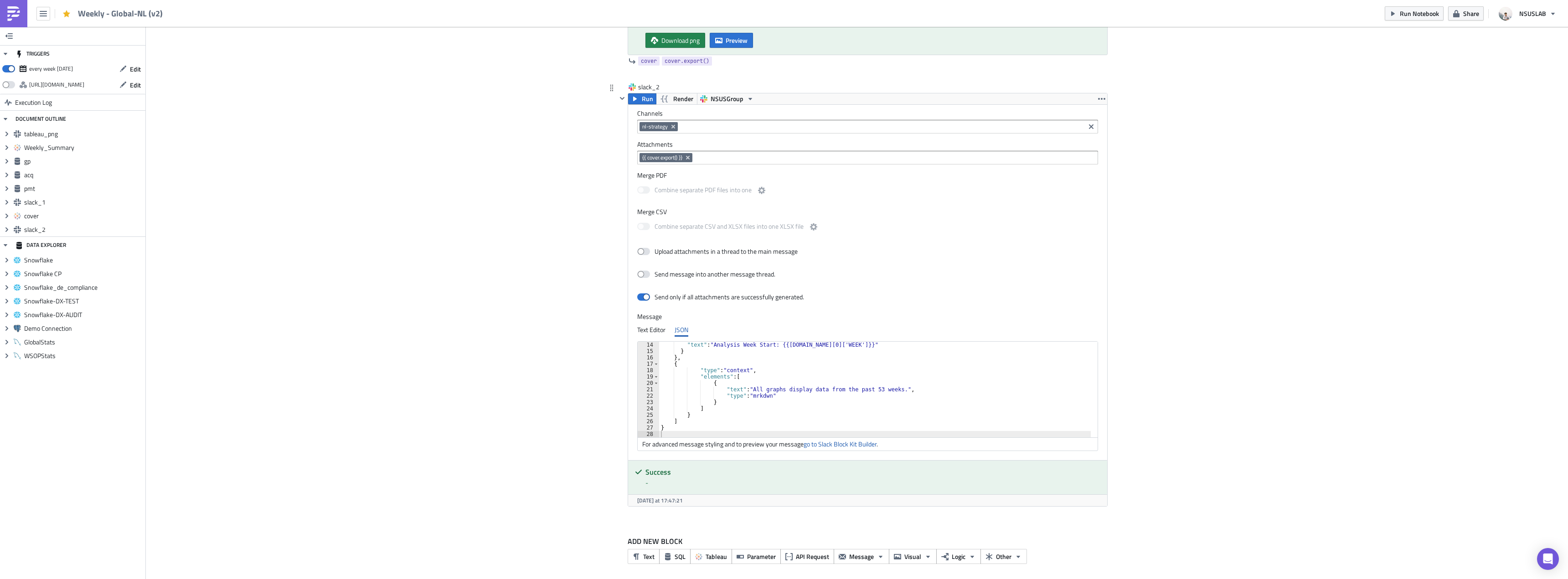
scroll to position [83, 0]
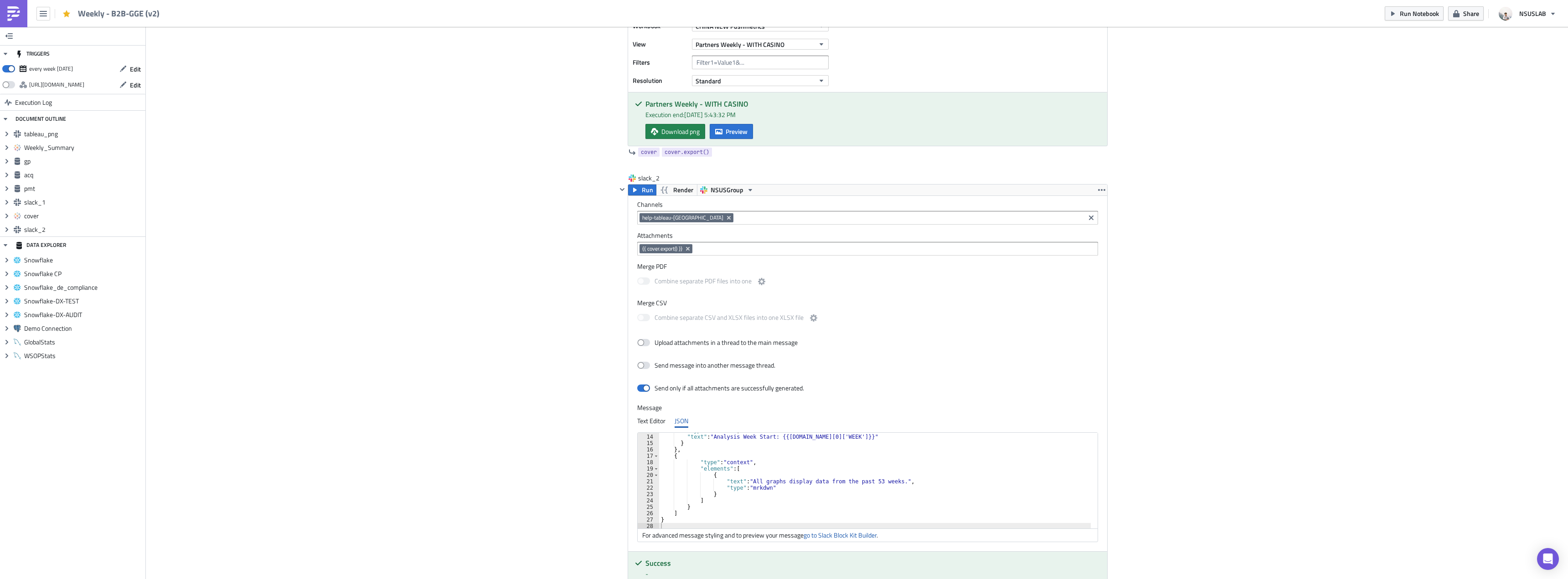
scroll to position [2327, 0]
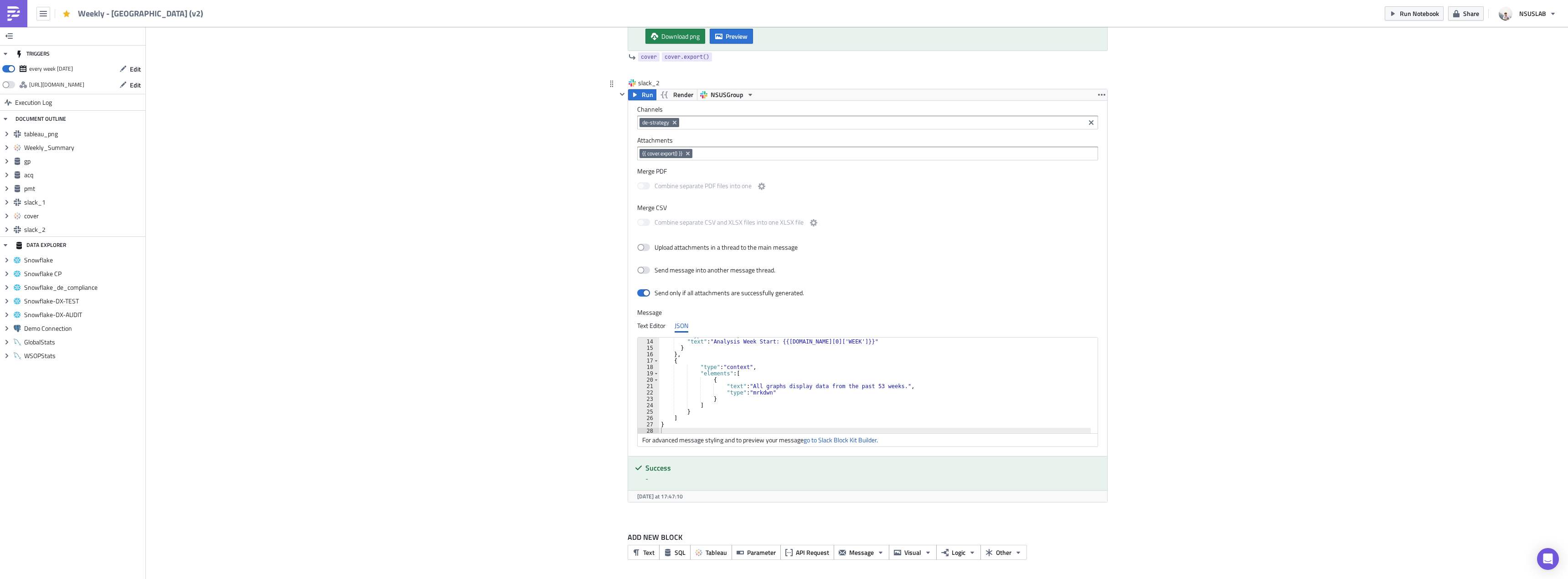
scroll to position [82, 0]
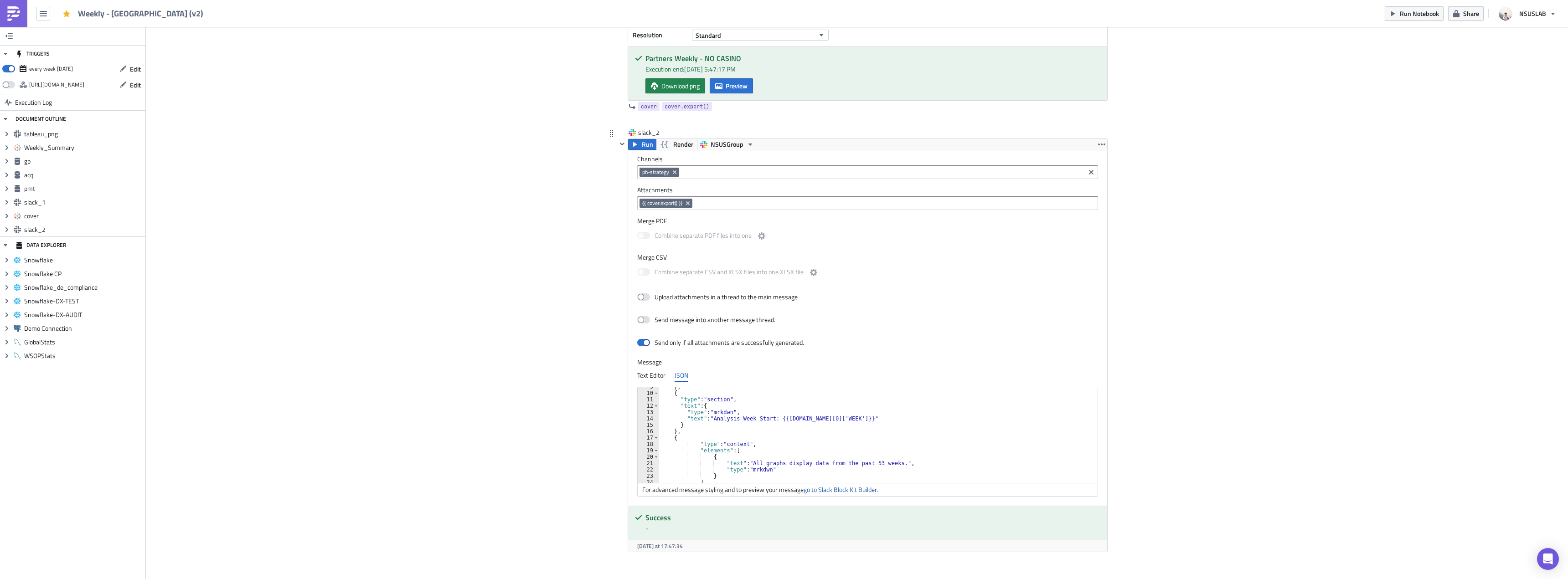
scroll to position [82, 0]
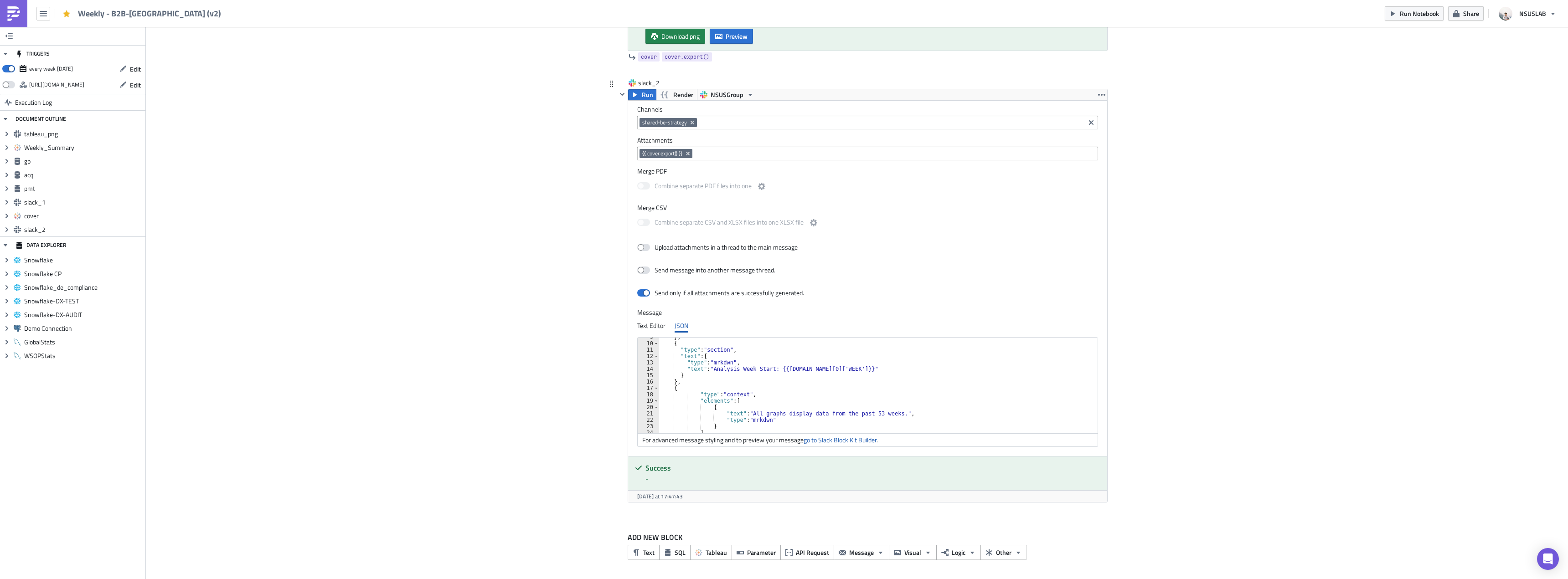
scroll to position [55, 0]
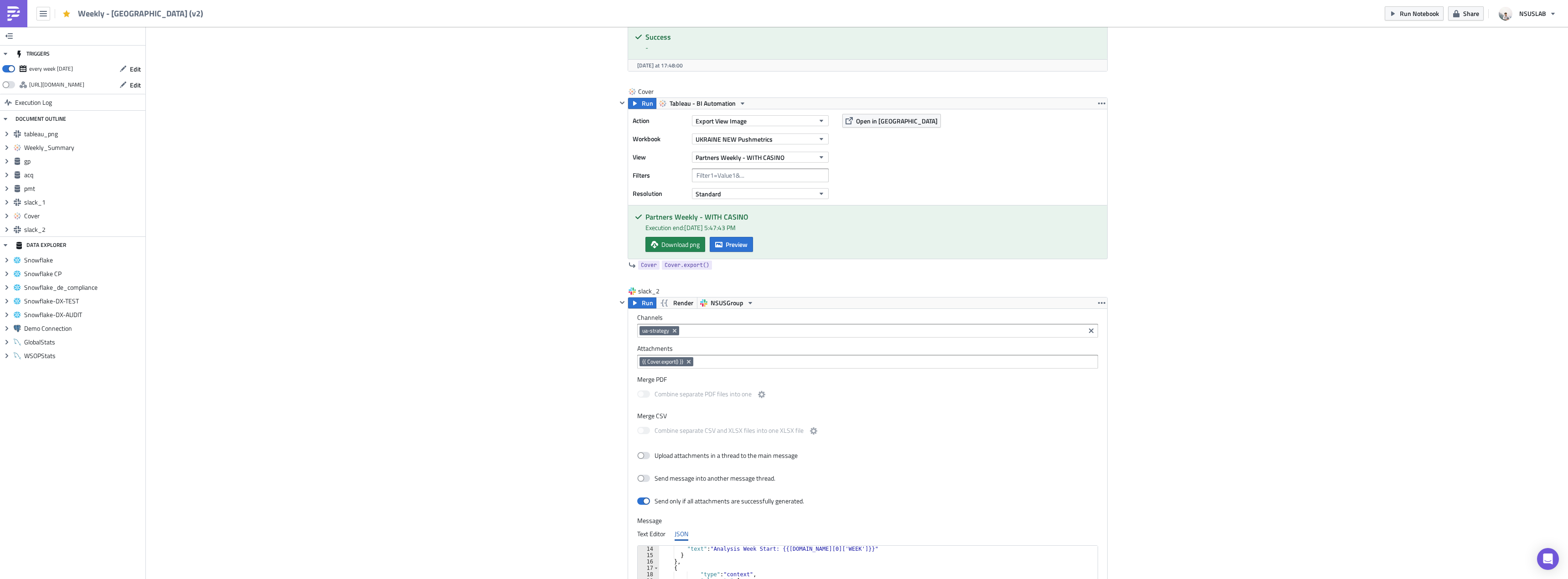
scroll to position [2061, 0]
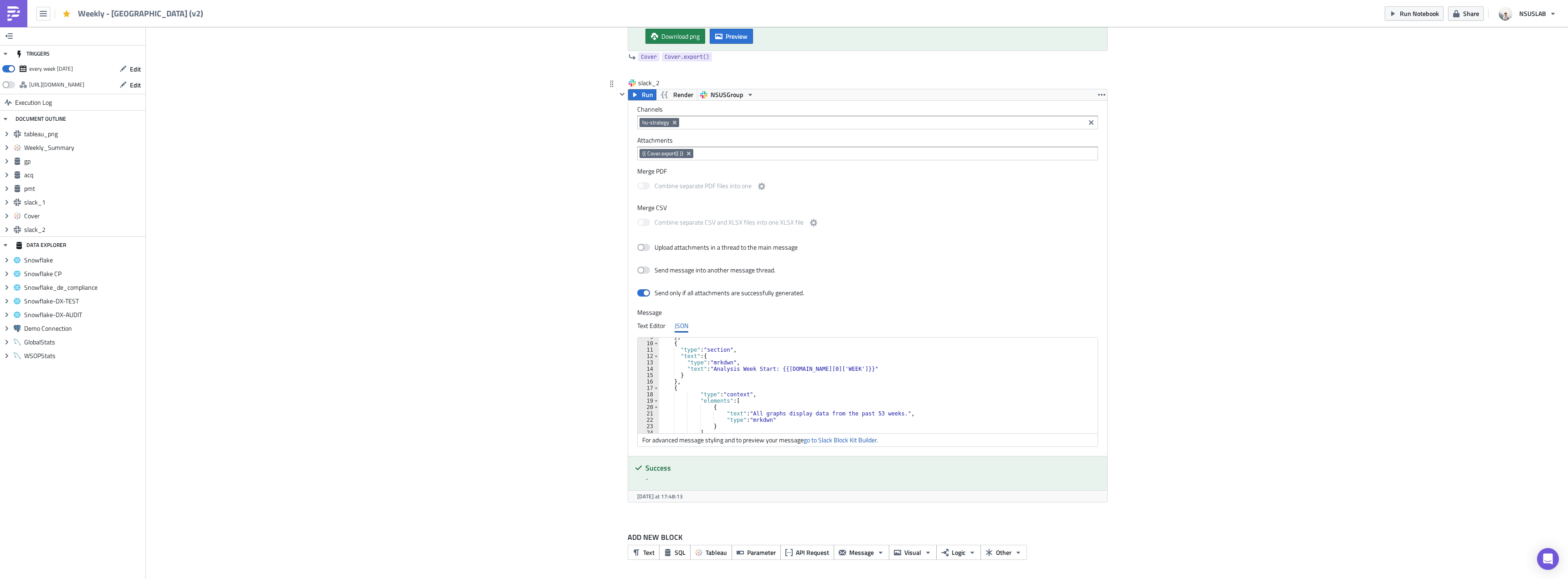
scroll to position [82, 0]
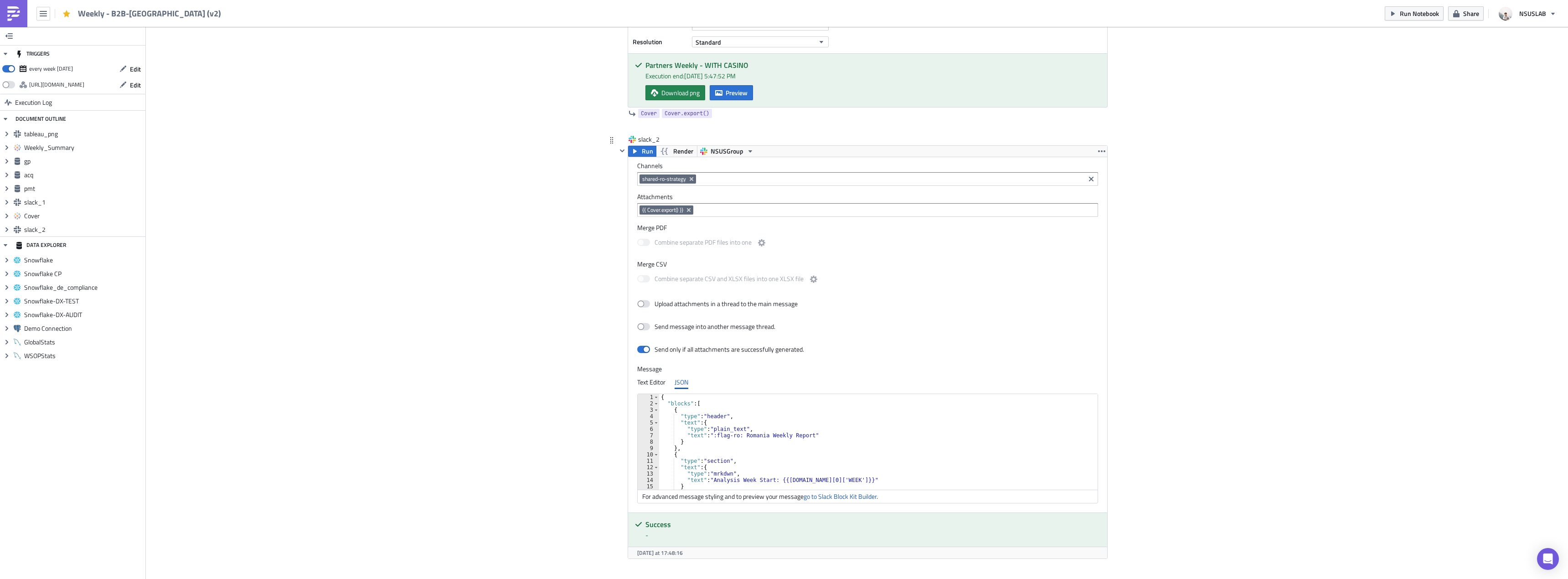
scroll to position [55, 0]
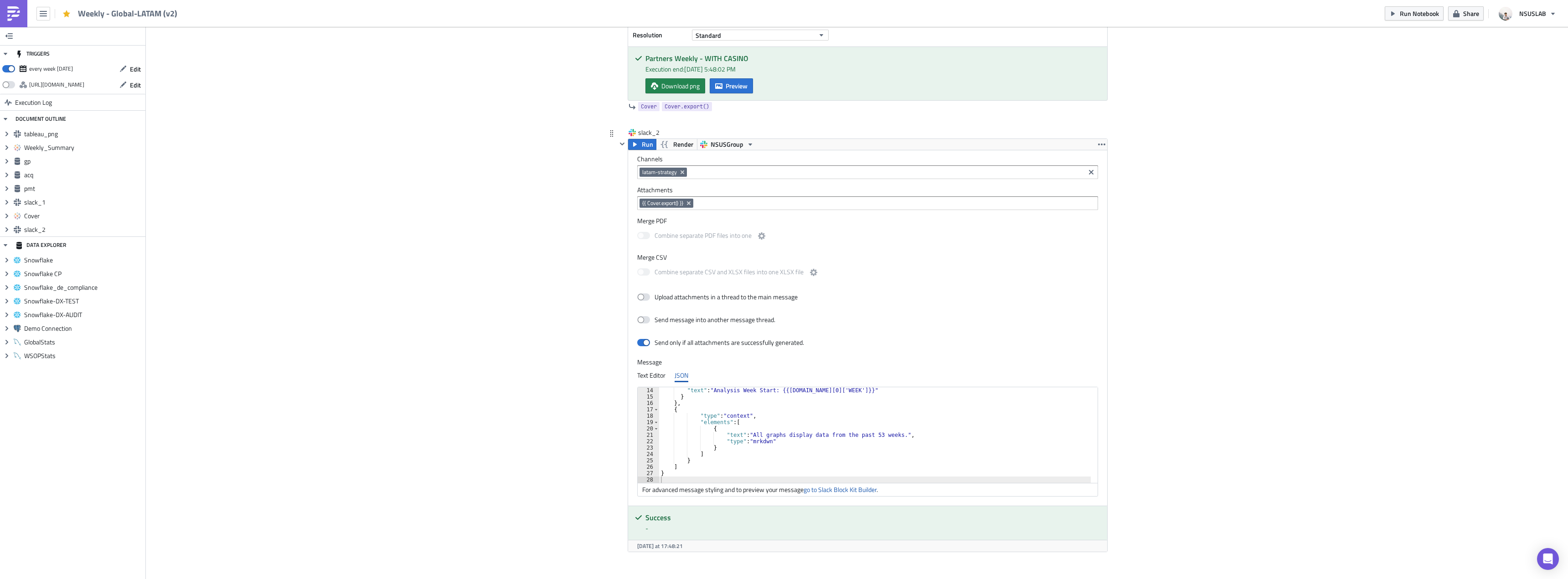
scroll to position [83, 0]
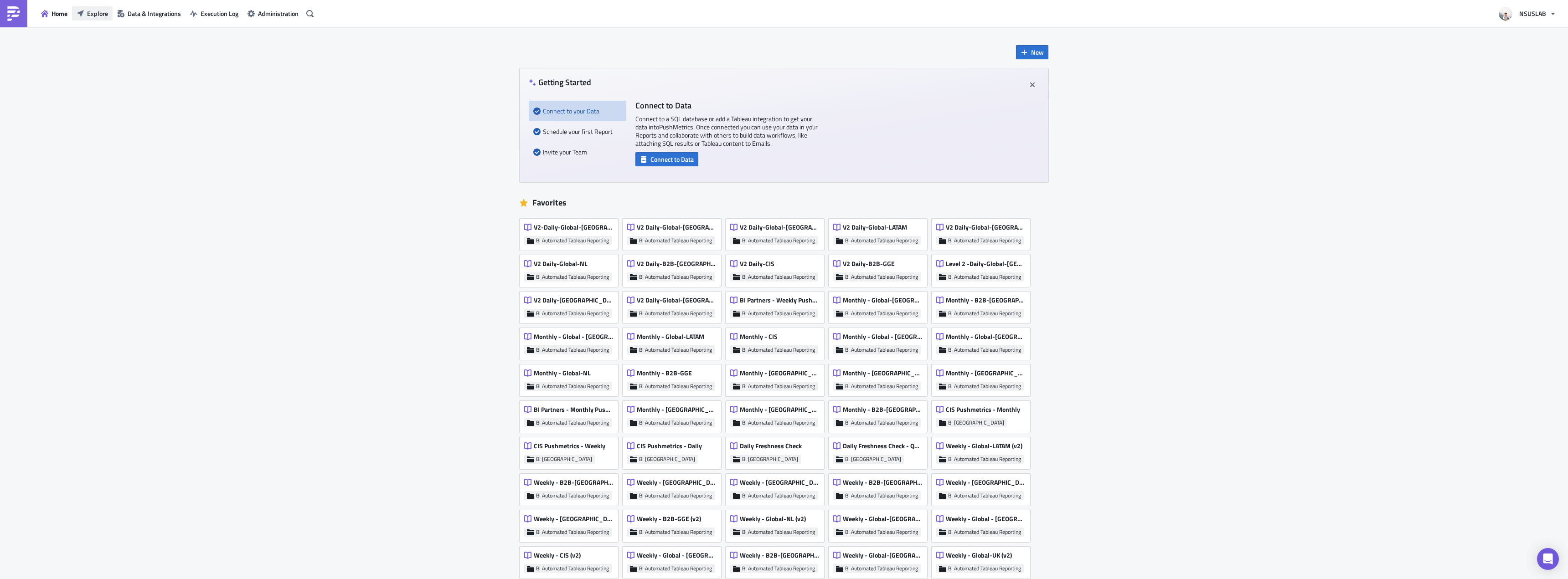
click at [88, 14] on span "Explore" at bounding box center [97, 13] width 21 height 10
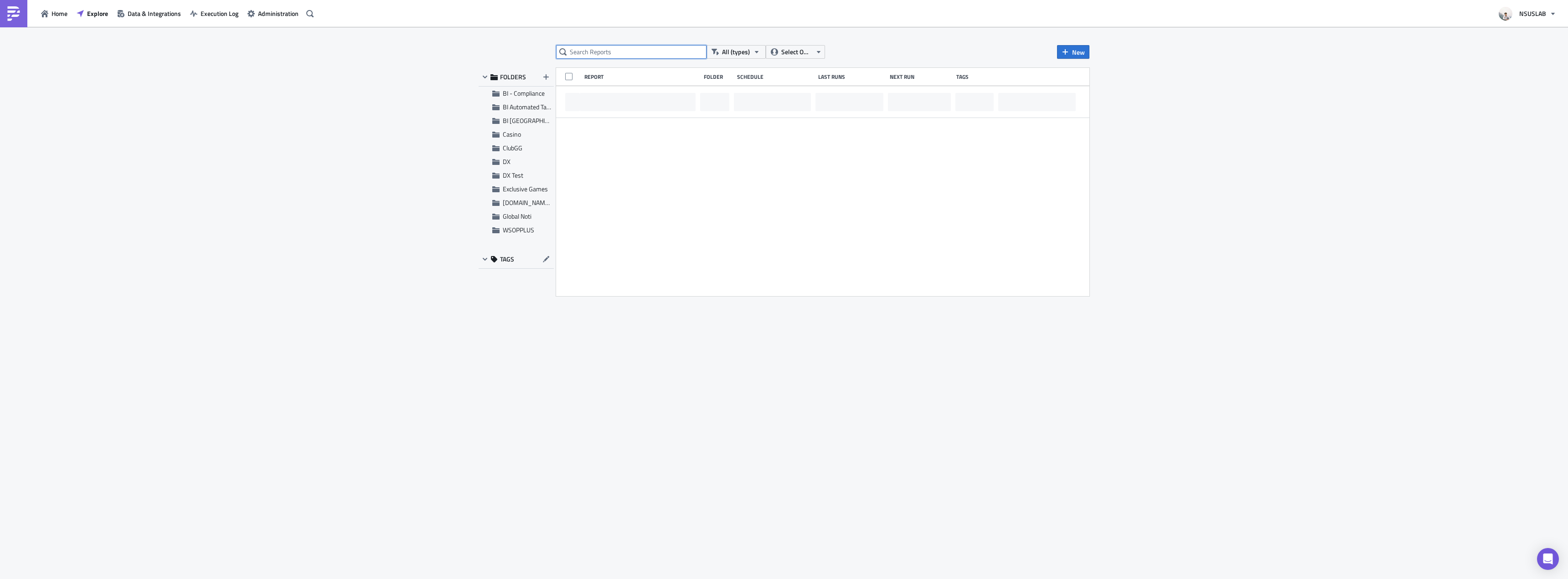
click at [585, 57] on input "text" at bounding box center [631, 52] width 150 height 13
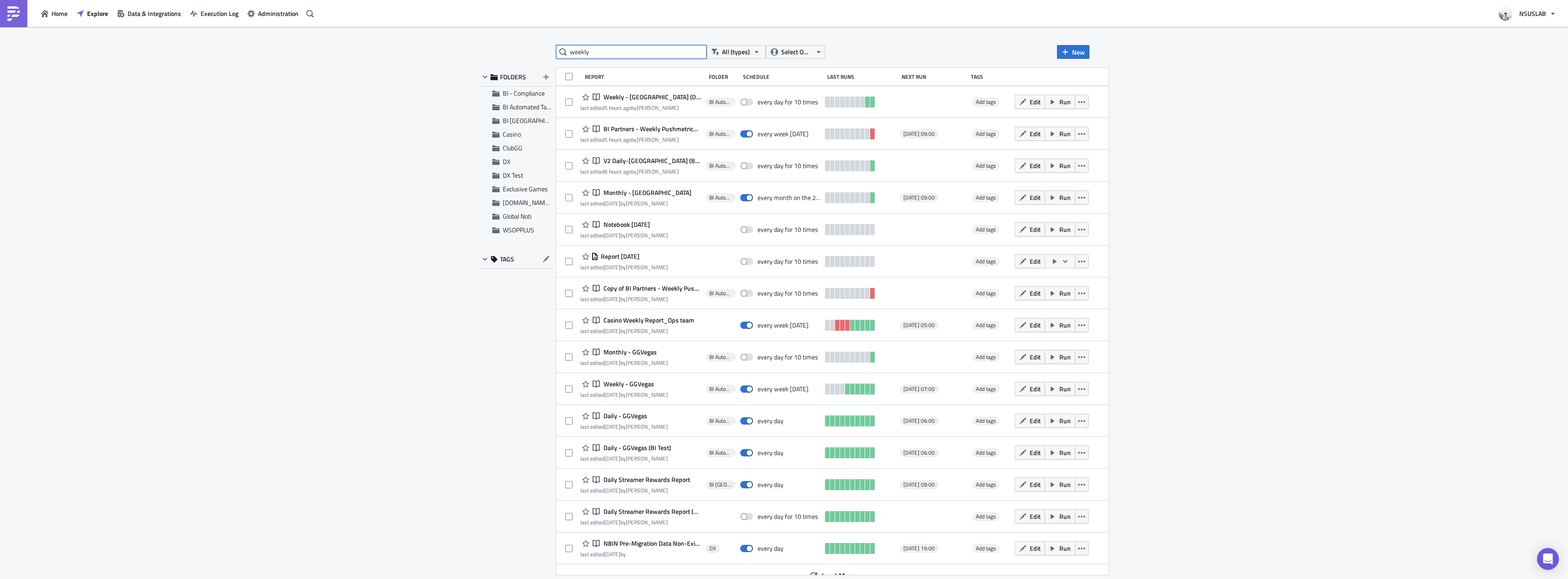
type input "weekly"
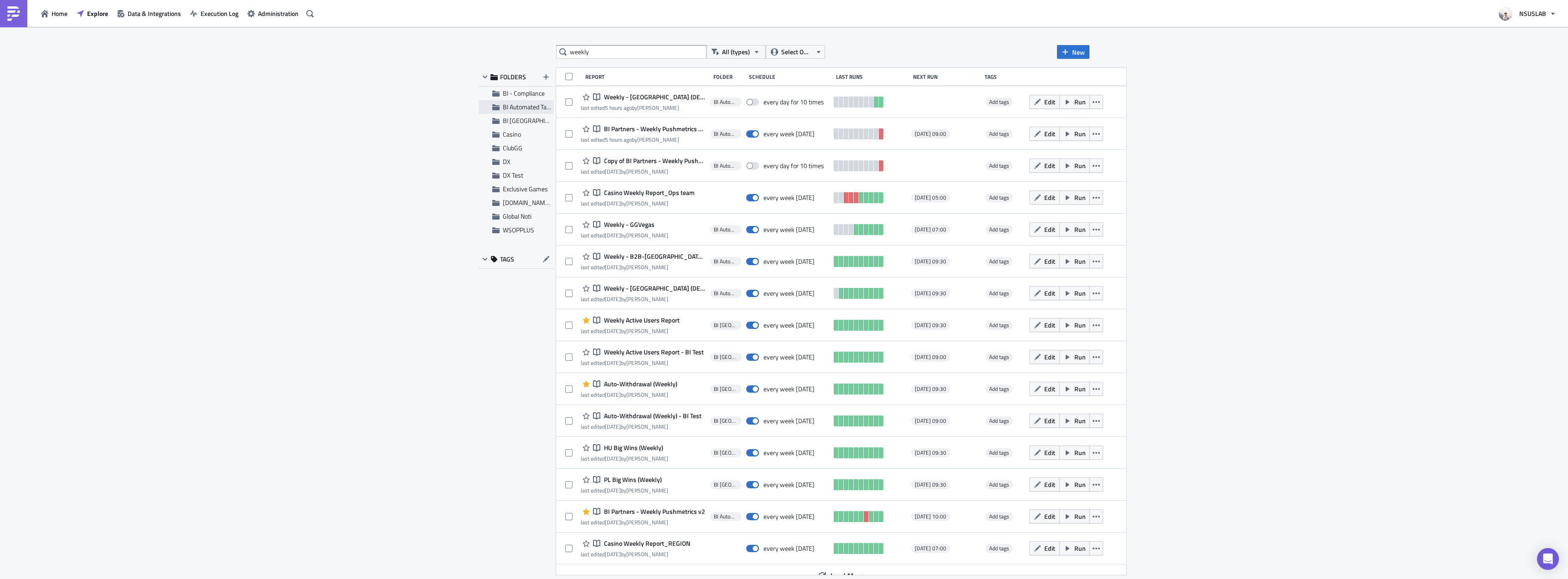
click at [524, 104] on span "BI Automated Tableau Reporting" at bounding box center [545, 107] width 86 height 10
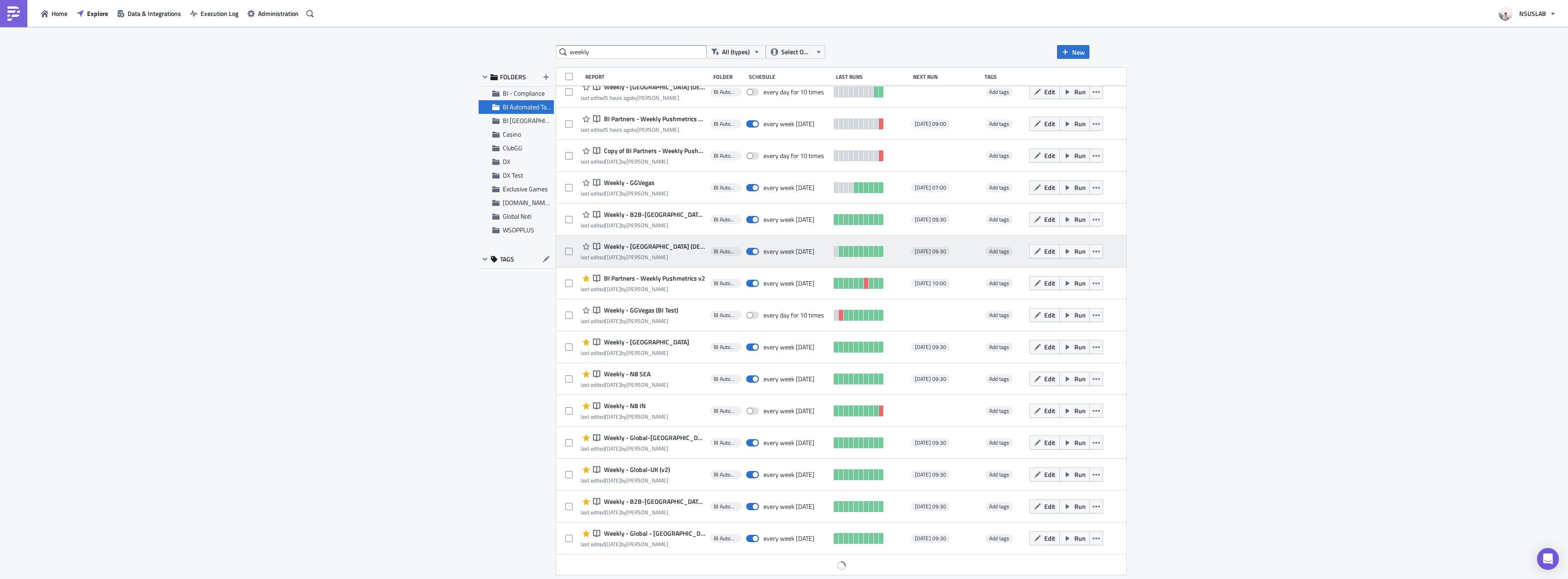
scroll to position [12, 0]
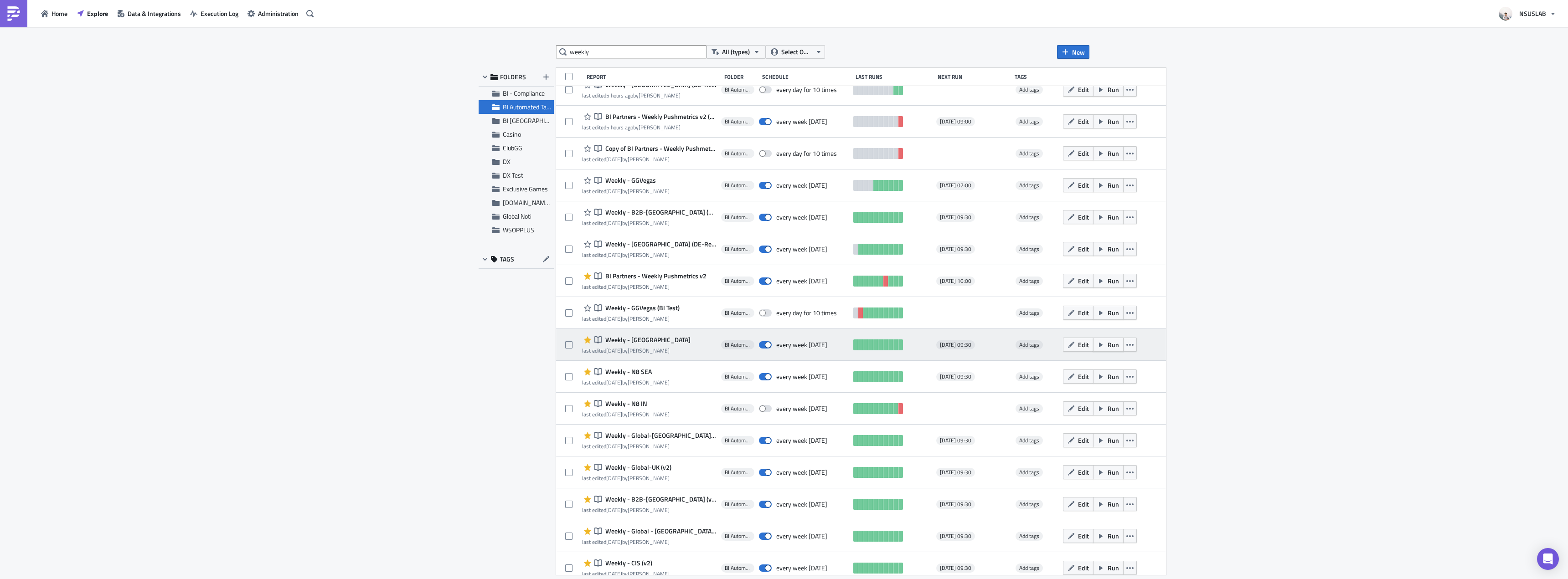
click at [1108, 345] on span "Run" at bounding box center [1113, 345] width 12 height 10
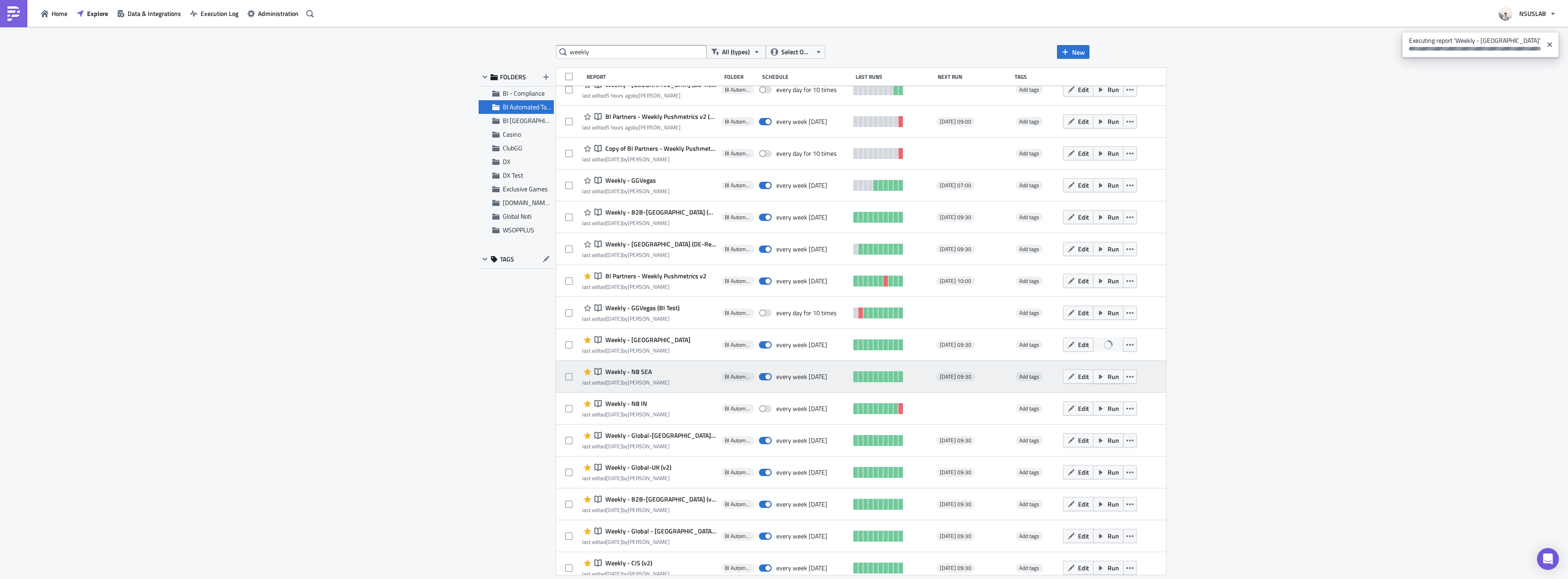
click at [1108, 376] on span "Run" at bounding box center [1113, 376] width 12 height 10
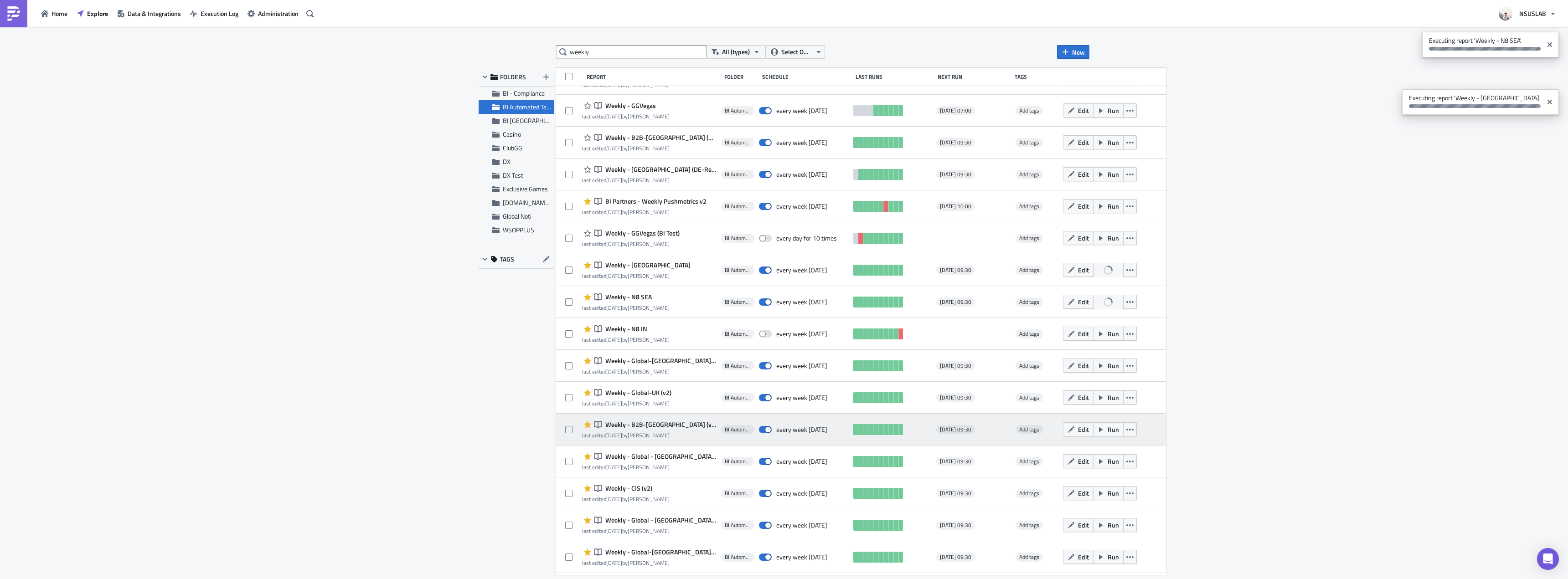
scroll to position [103, 0]
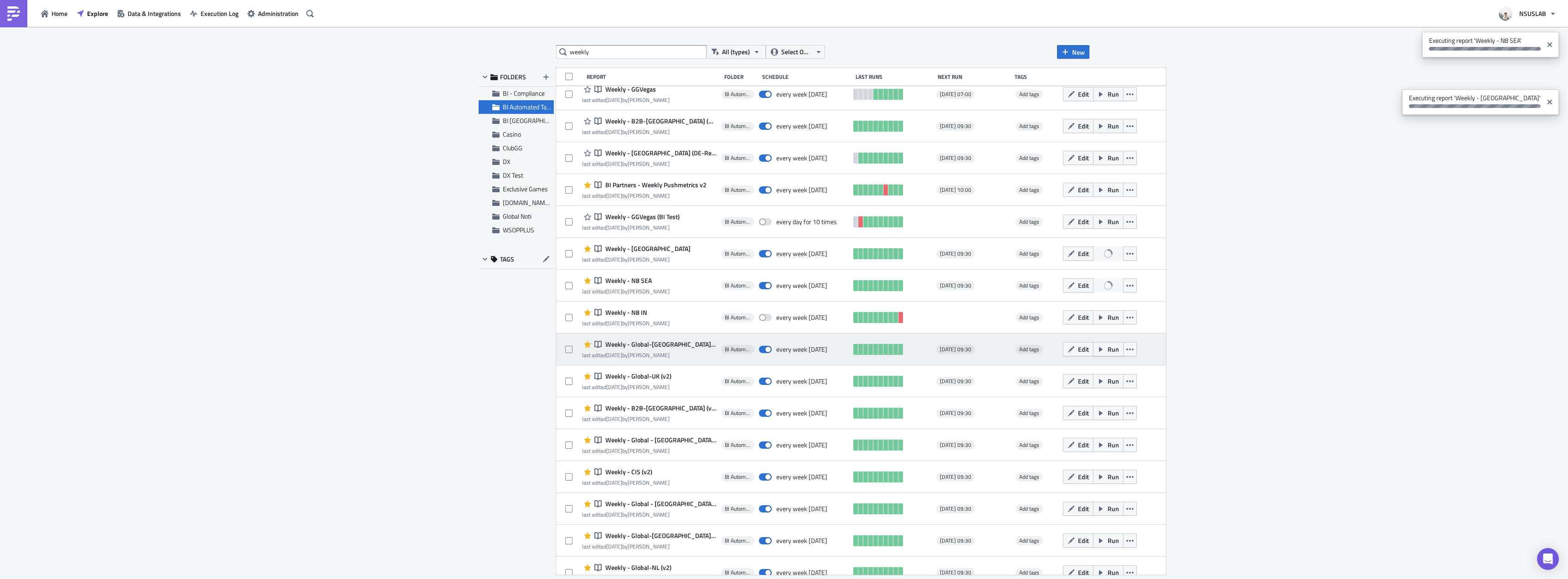
click at [1097, 351] on icon "button" at bounding box center [1101, 349] width 7 height 7
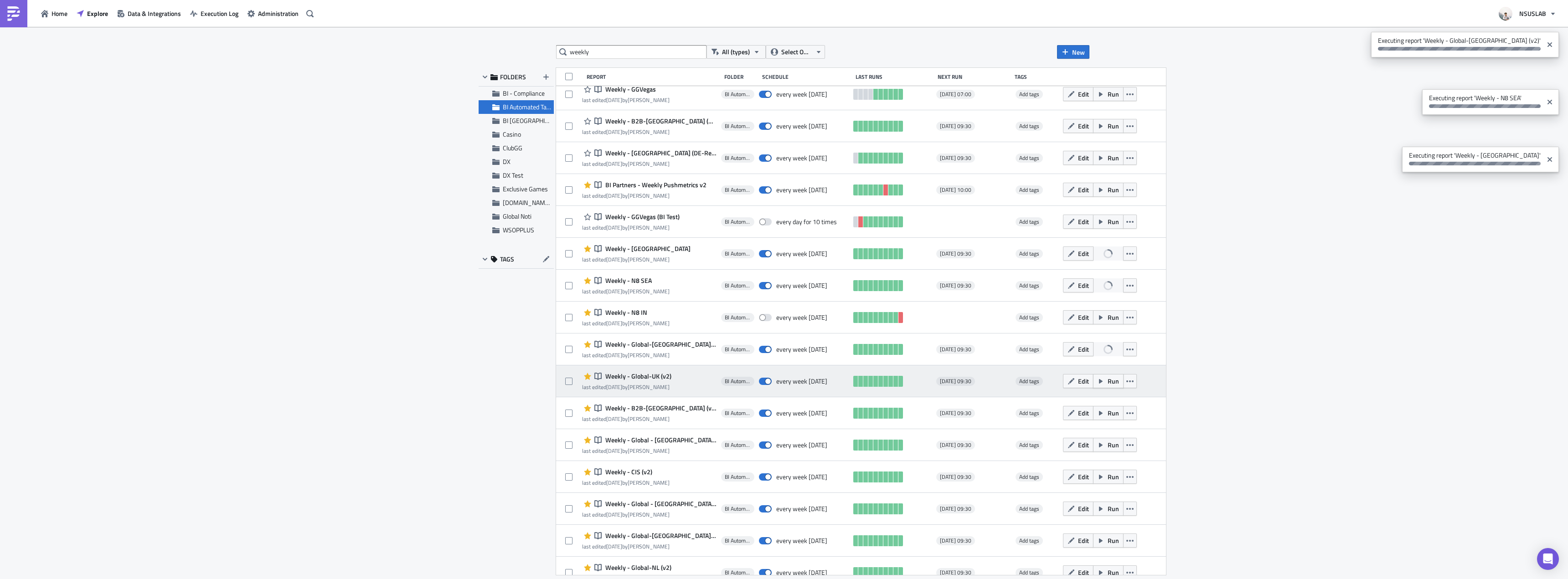
click at [1108, 376] on span "Run" at bounding box center [1113, 381] width 12 height 10
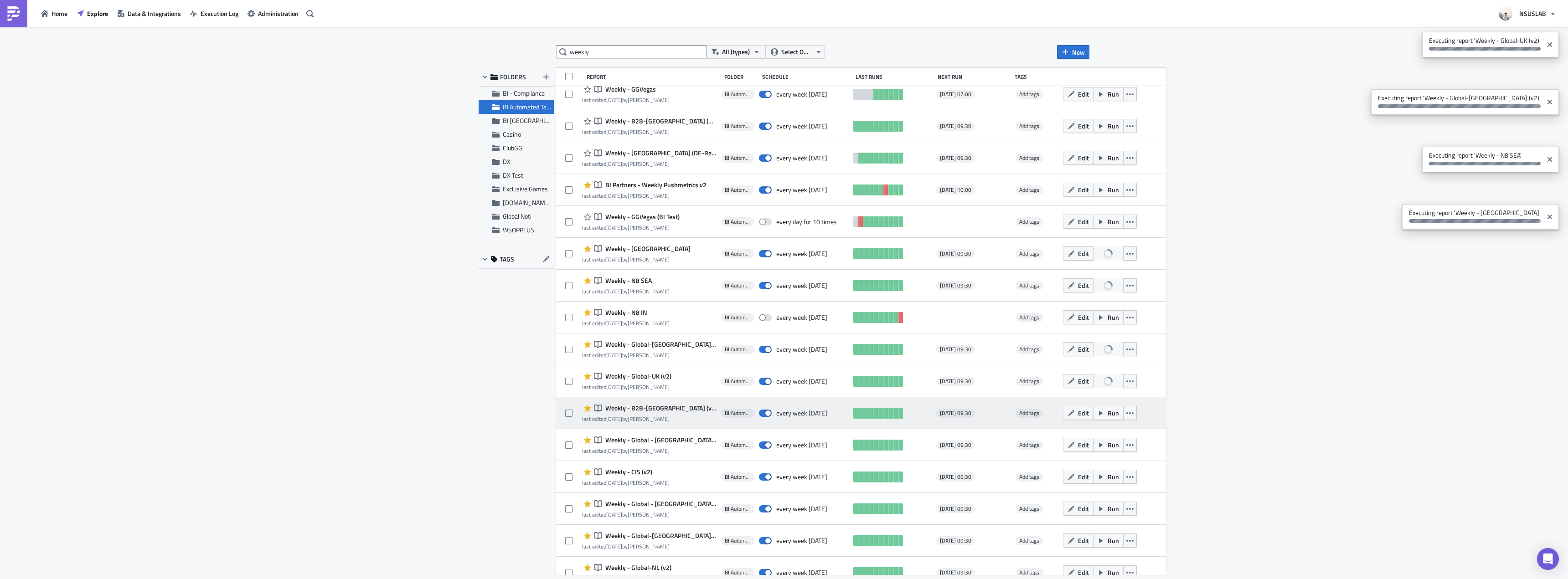
click at [1108, 411] on span "Run" at bounding box center [1113, 413] width 12 height 10
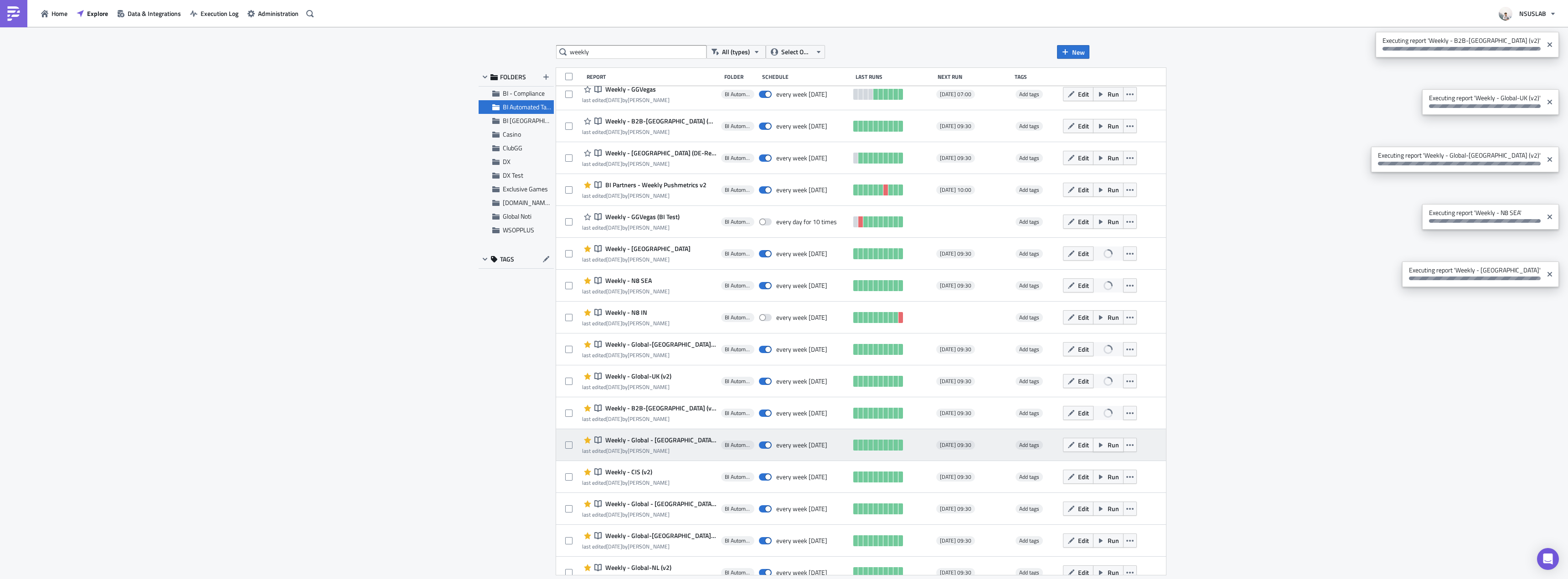
click at [1108, 447] on span "Run" at bounding box center [1113, 445] width 12 height 10
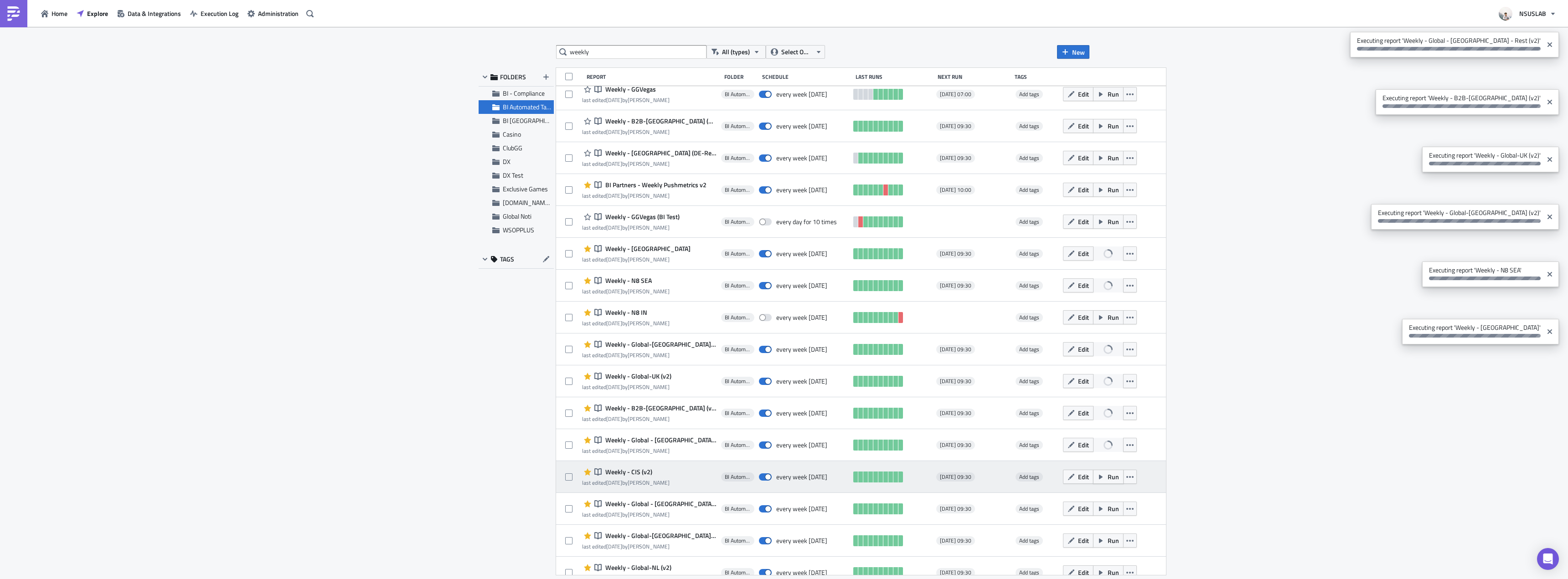
click at [1108, 479] on span "Run" at bounding box center [1113, 477] width 12 height 10
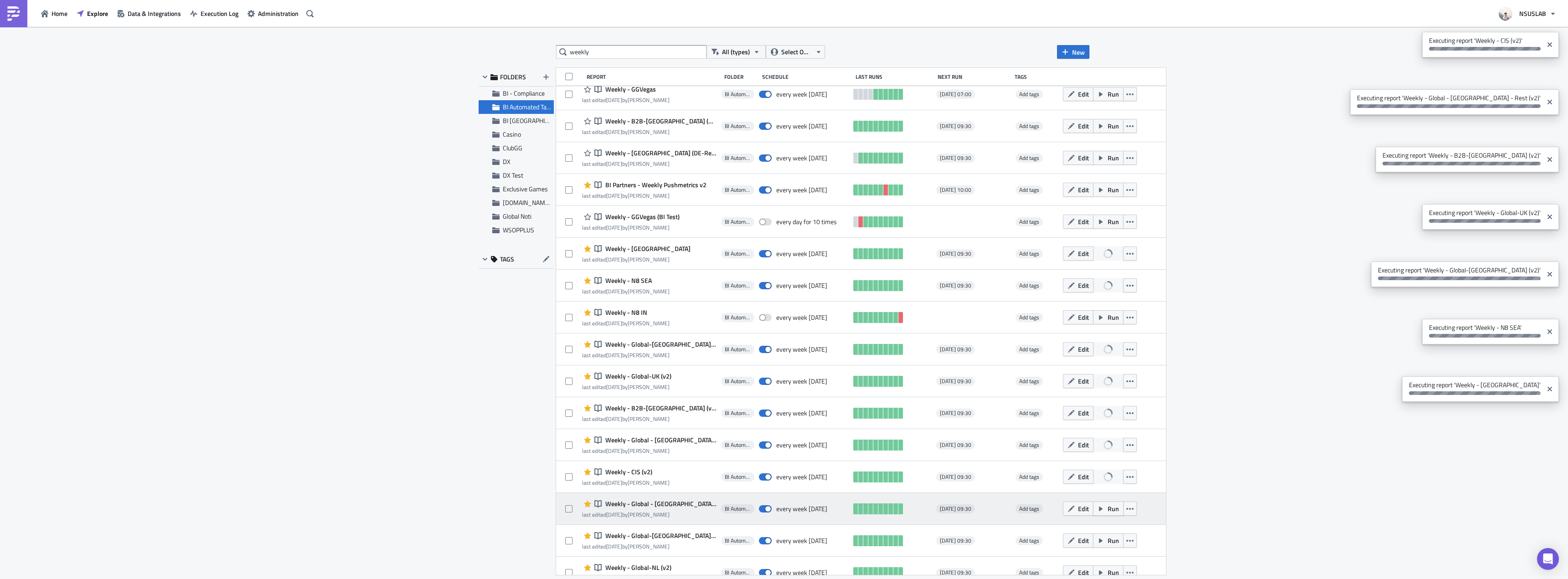
click at [1108, 507] on span "Run" at bounding box center [1113, 508] width 12 height 10
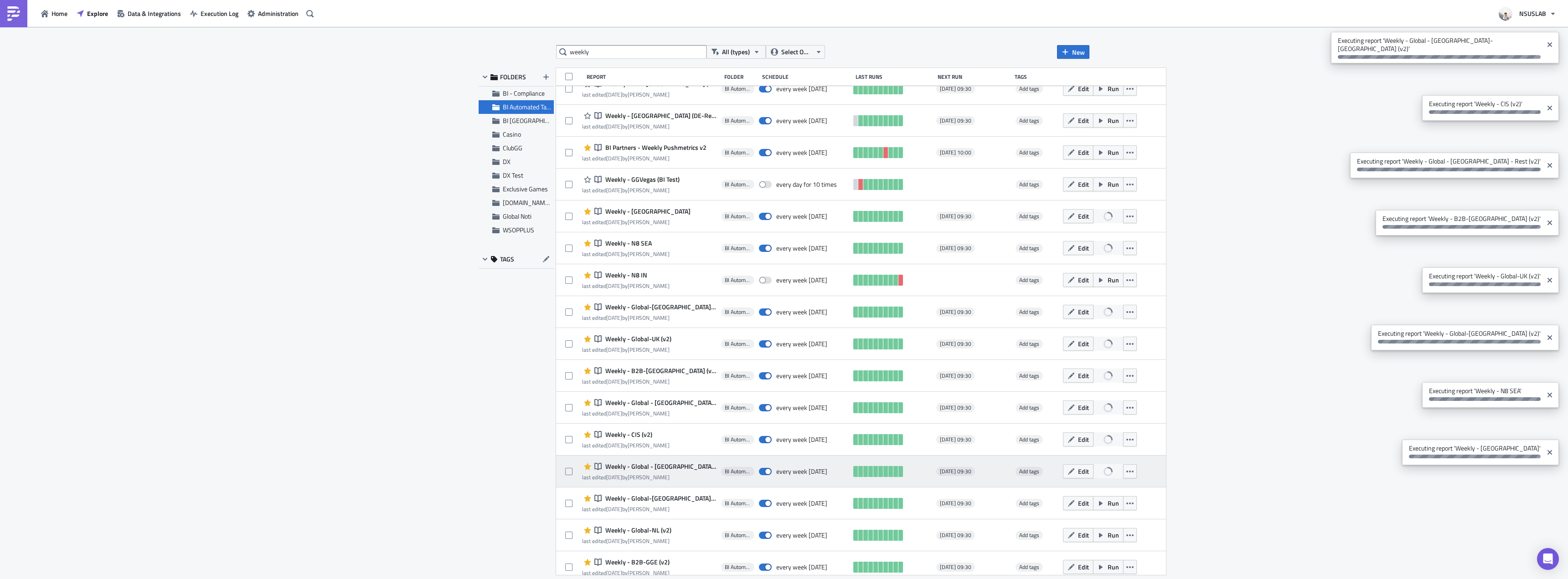
scroll to position [195, 0]
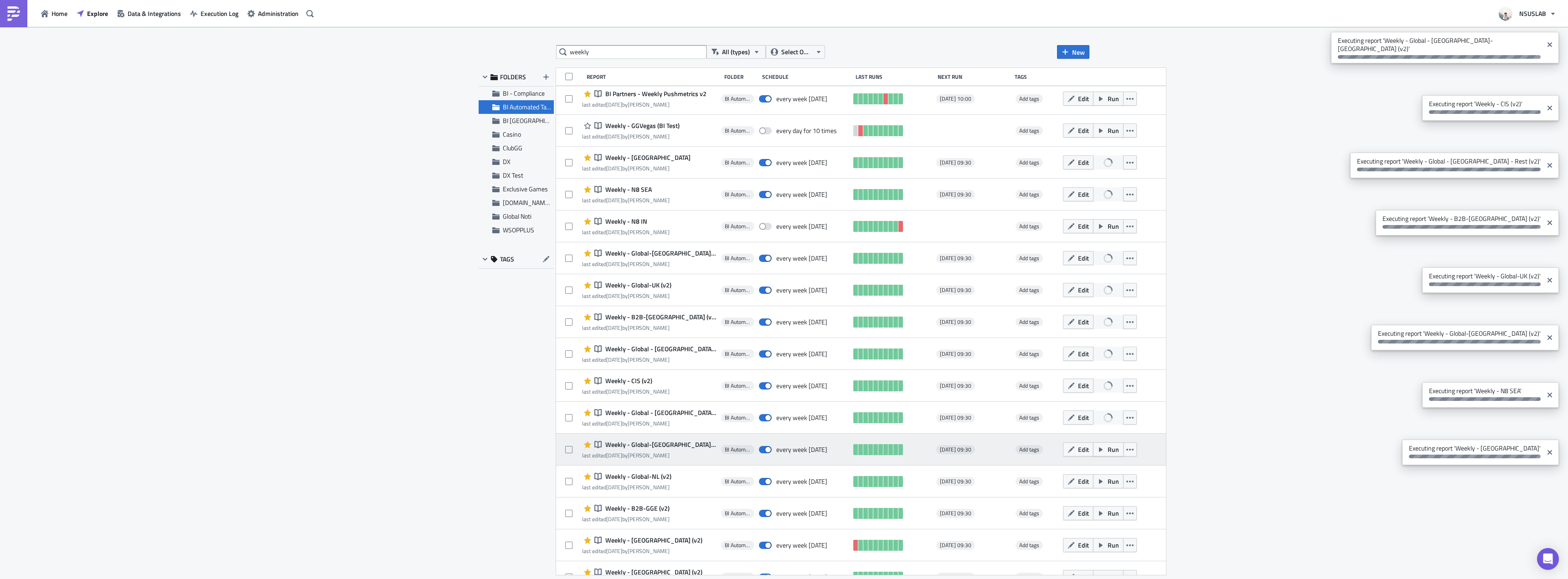
click at [1108, 452] on span "Run" at bounding box center [1113, 449] width 12 height 10
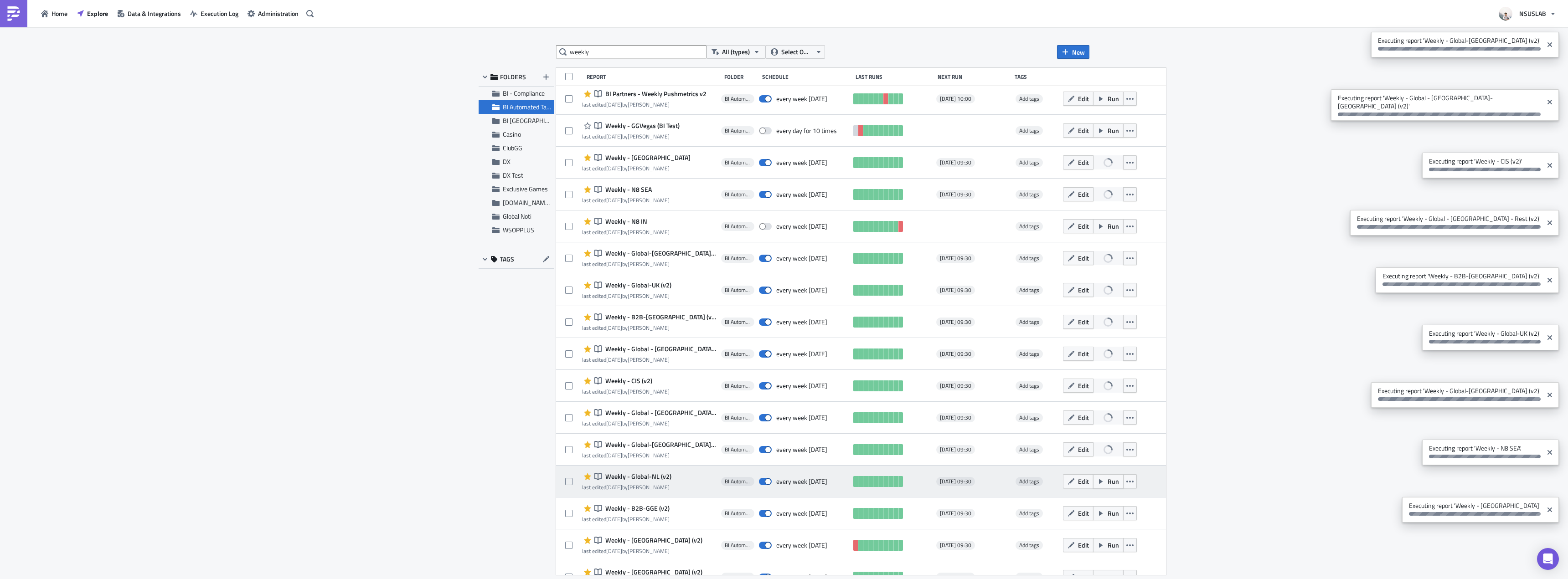
click at [1108, 480] on span "Run" at bounding box center [1113, 481] width 12 height 10
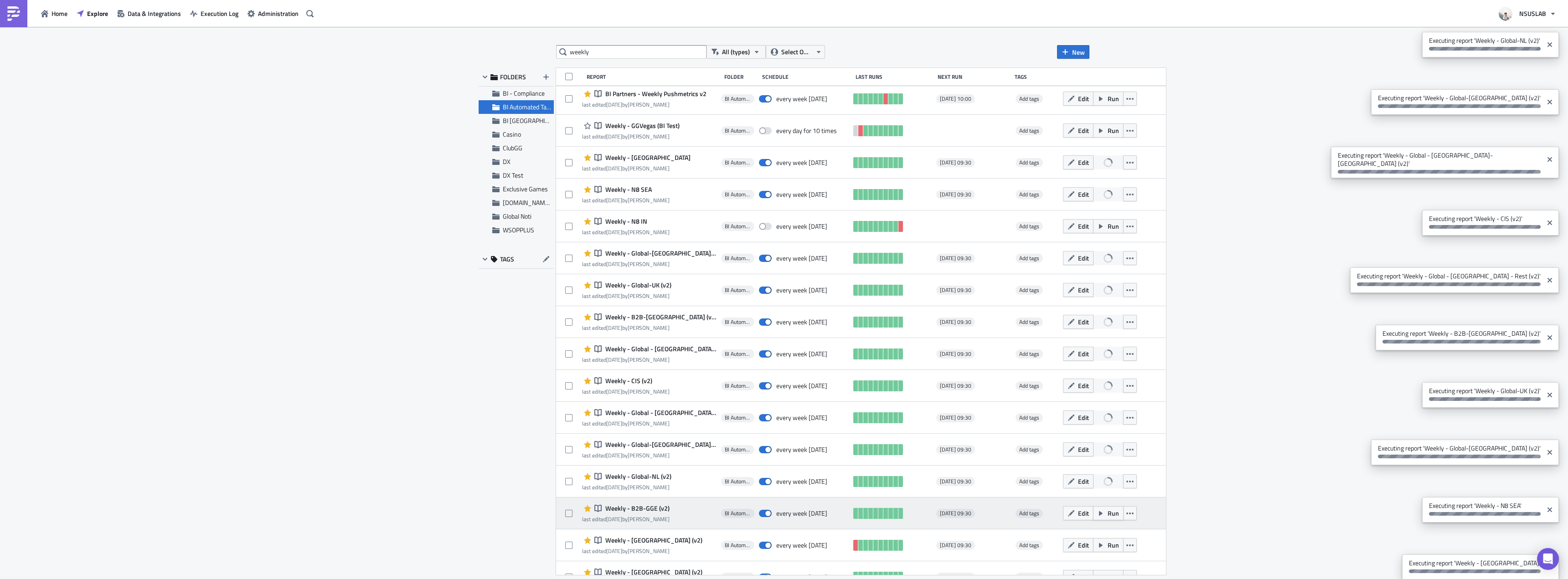
click at [1108, 510] on span "Run" at bounding box center [1113, 513] width 12 height 10
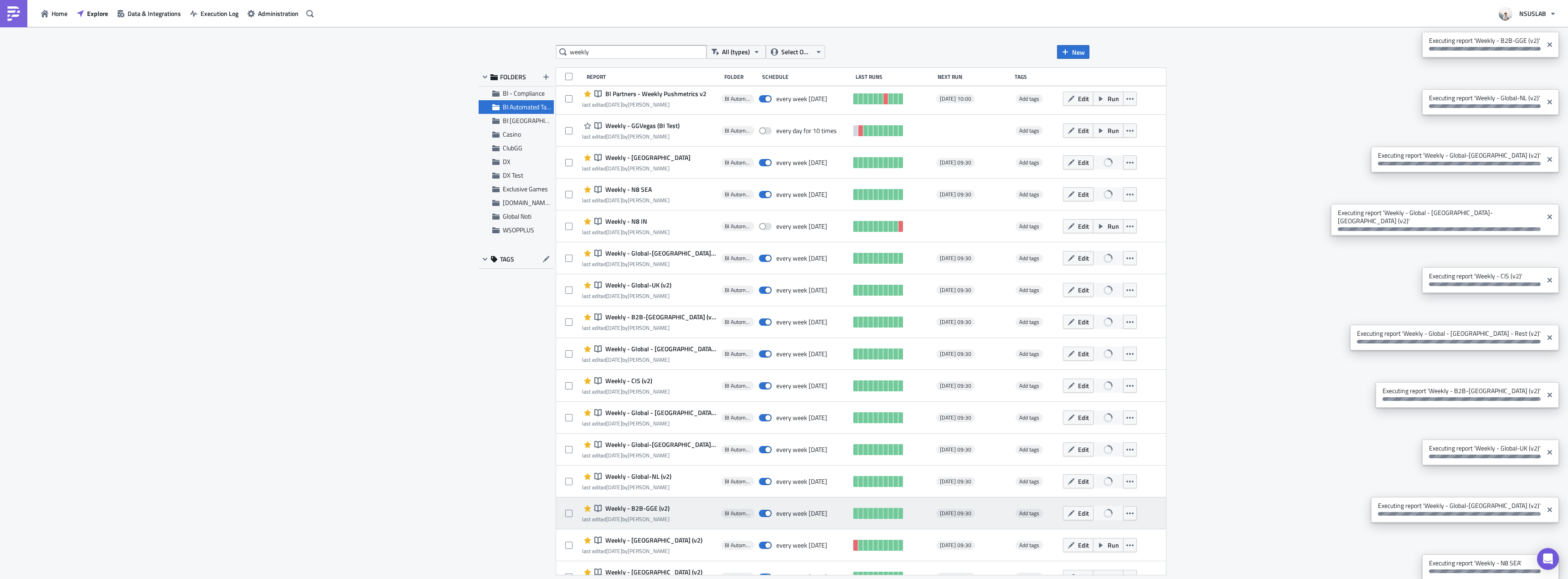
scroll to position [240, 0]
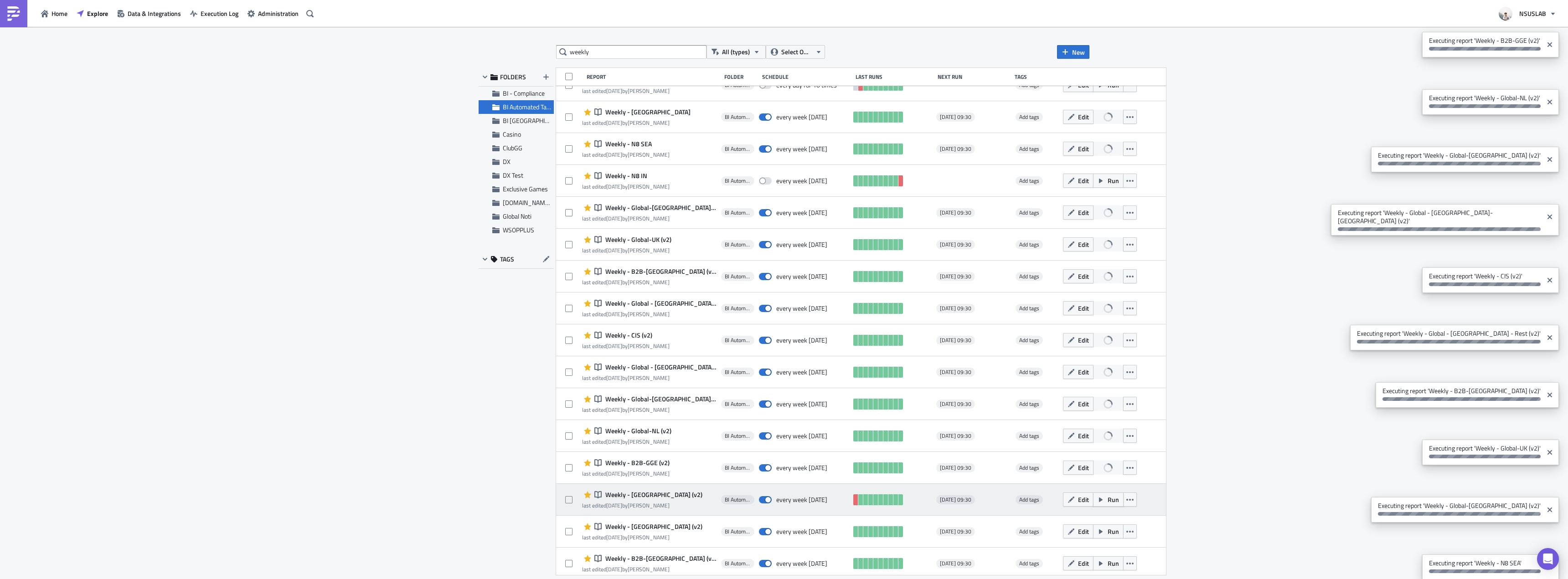
click at [1108, 501] on span "Run" at bounding box center [1113, 499] width 12 height 10
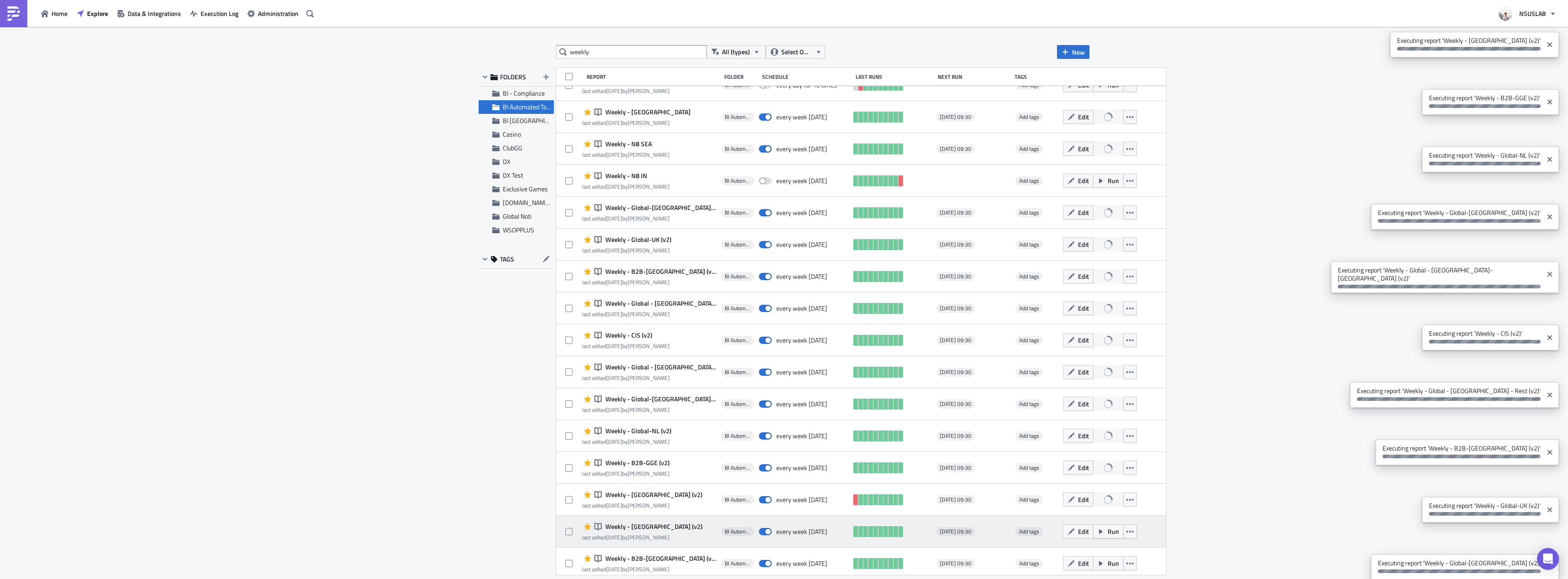
click at [1108, 529] on span "Run" at bounding box center [1113, 532] width 12 height 10
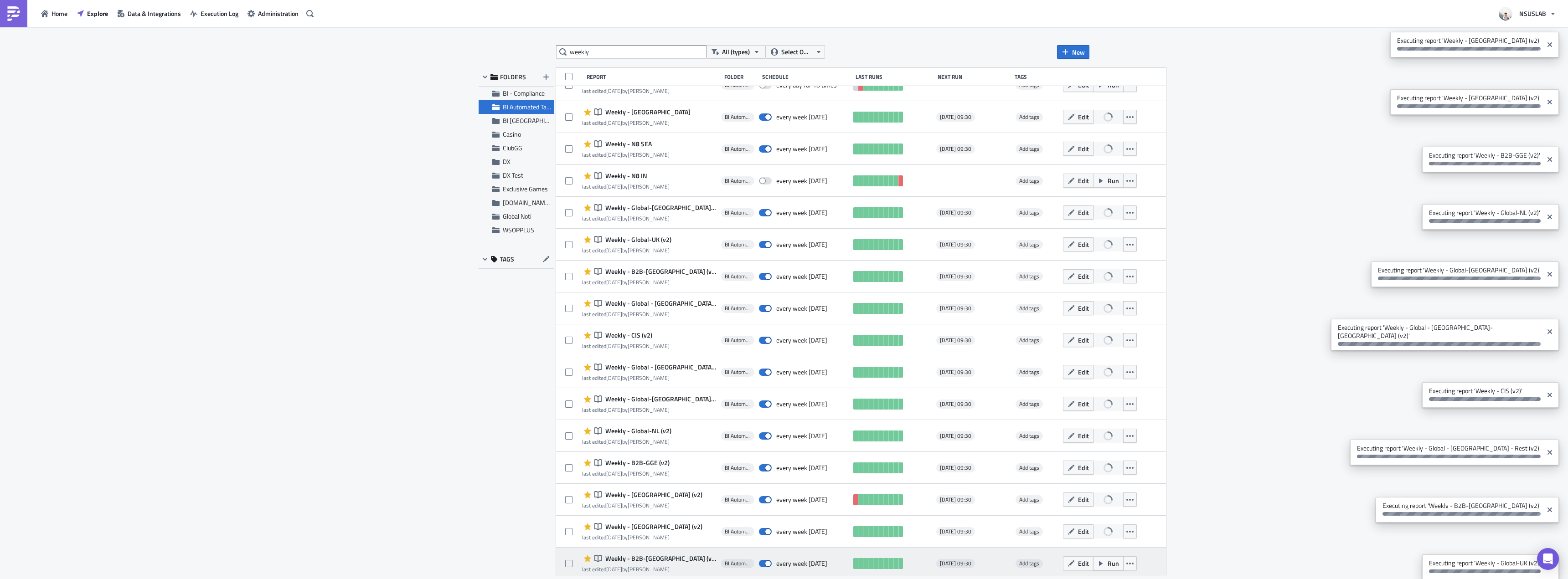
click at [1093, 563] on button "Run" at bounding box center [1108, 563] width 30 height 14
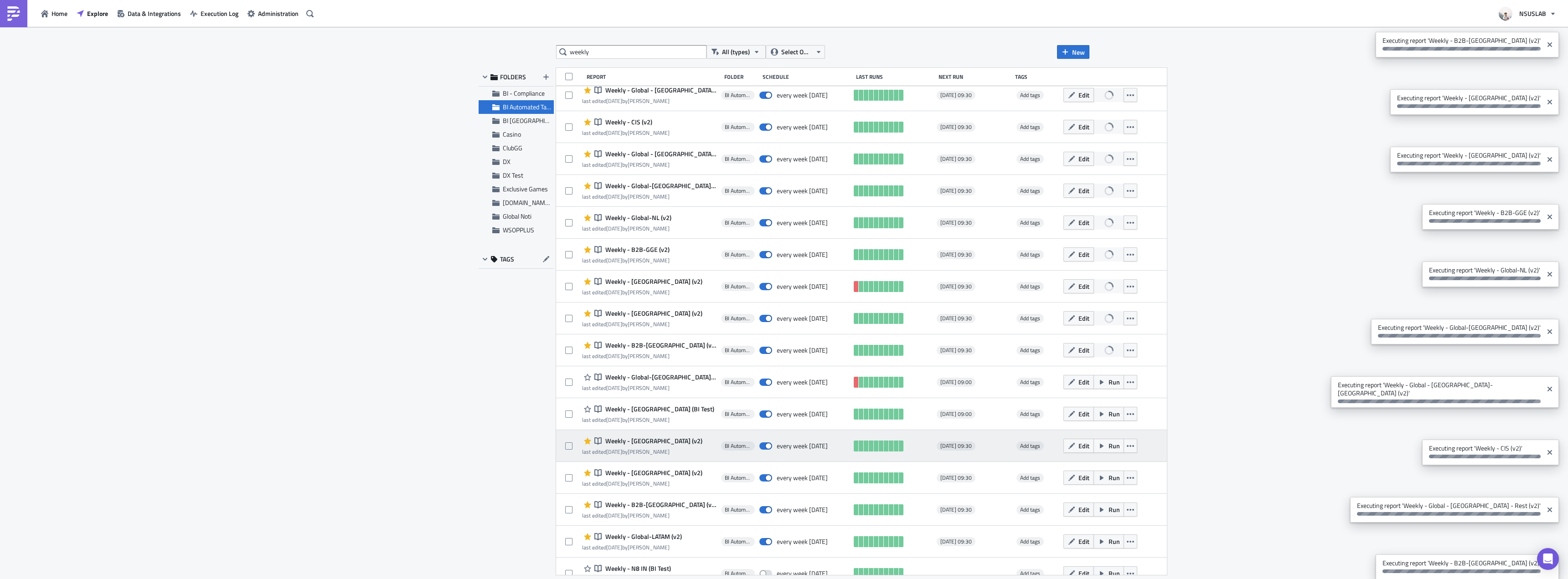
scroll to position [468, 0]
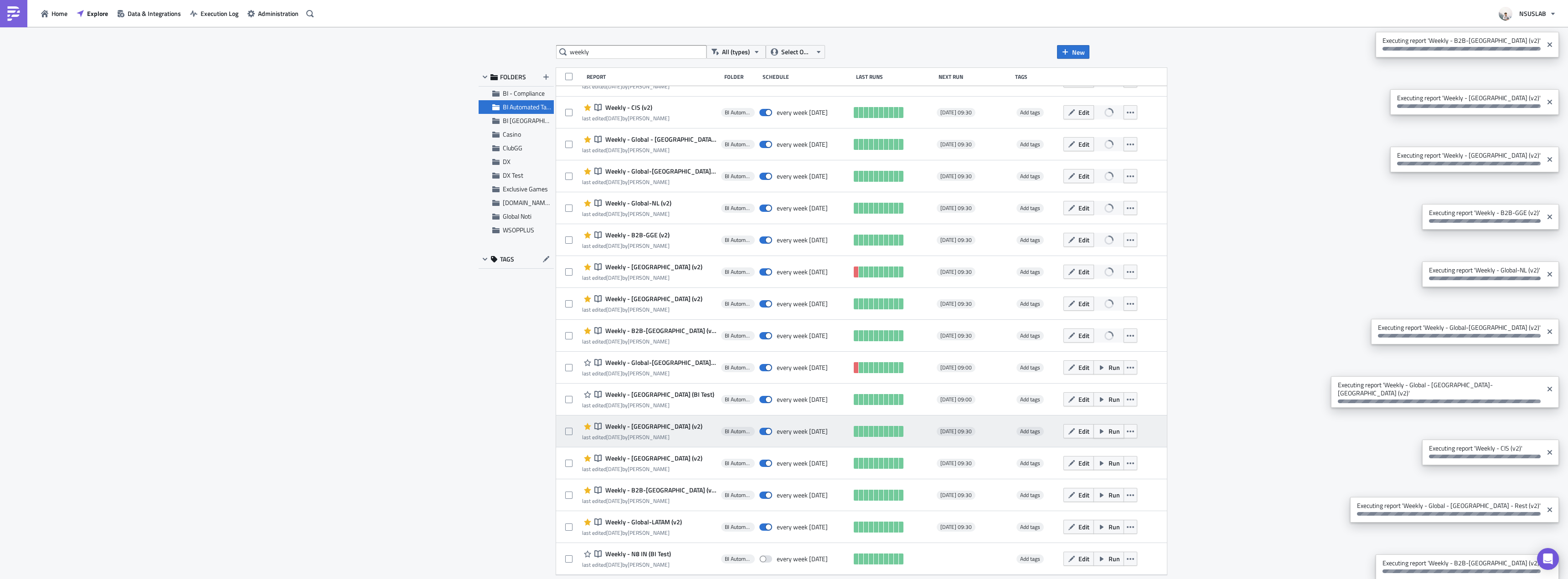
click at [1098, 432] on icon "button" at bounding box center [1102, 431] width 7 height 7
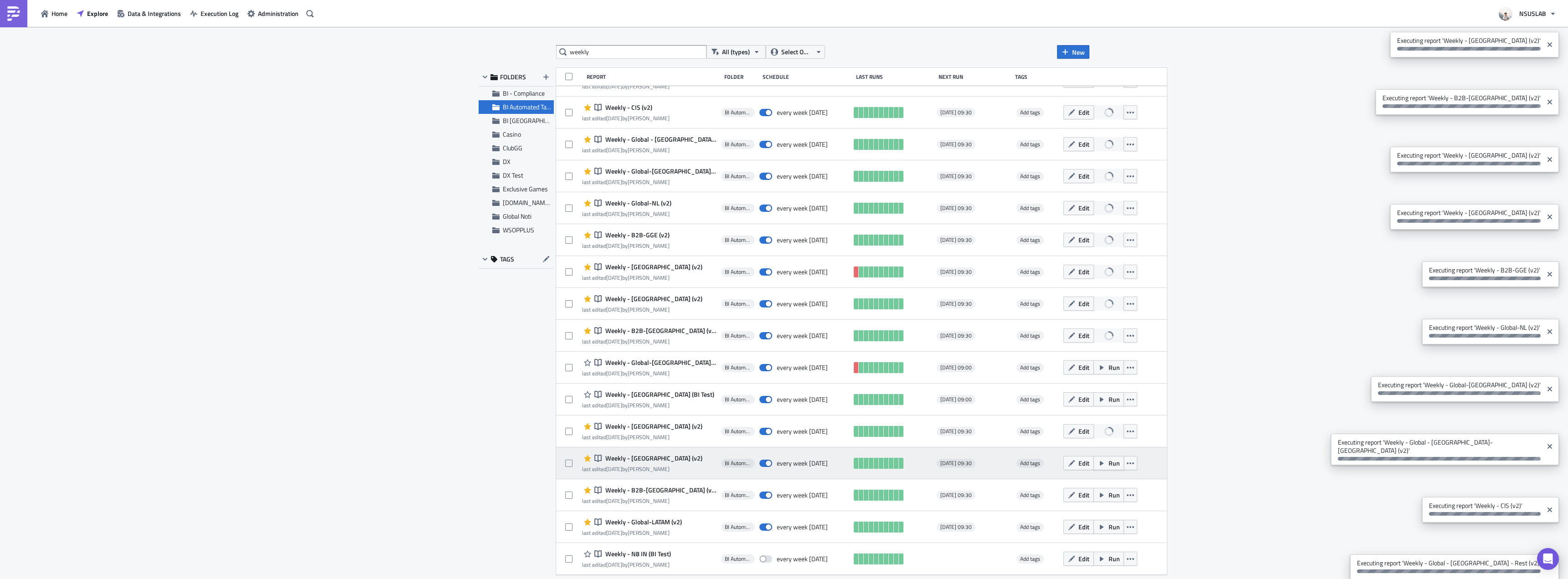
click at [1093, 463] on button "Run" at bounding box center [1108, 463] width 30 height 14
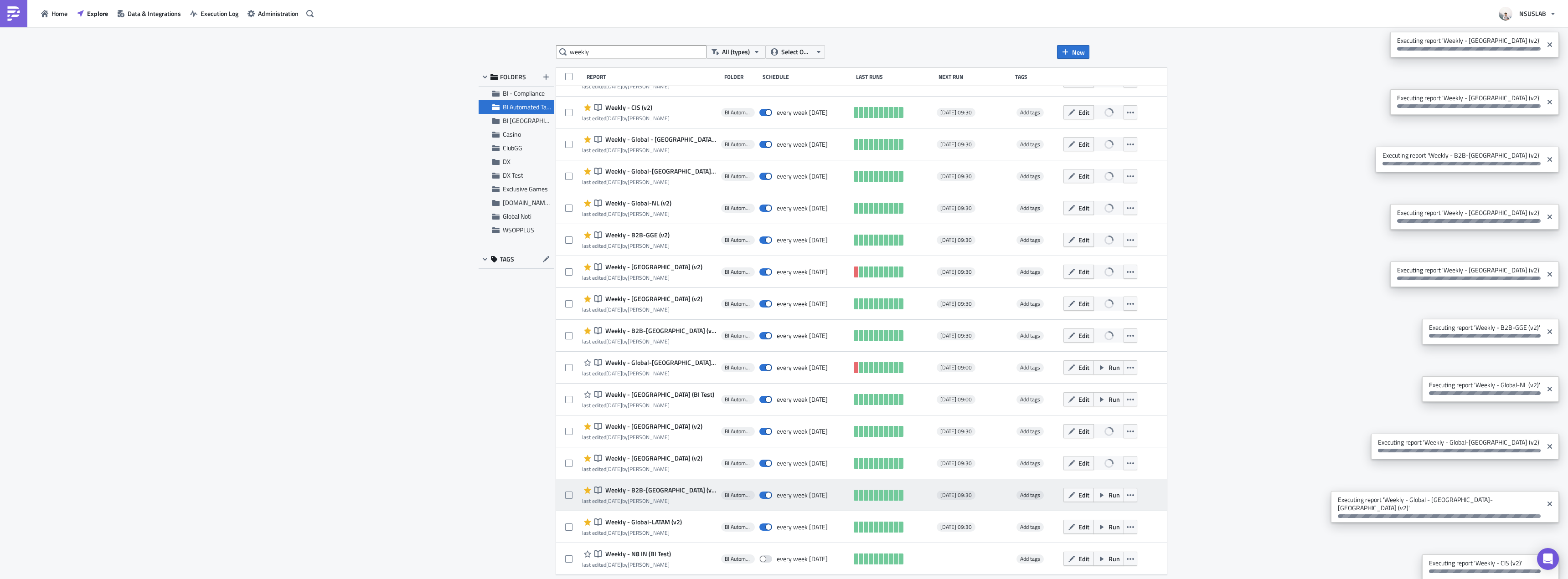
scroll to position [513, 0]
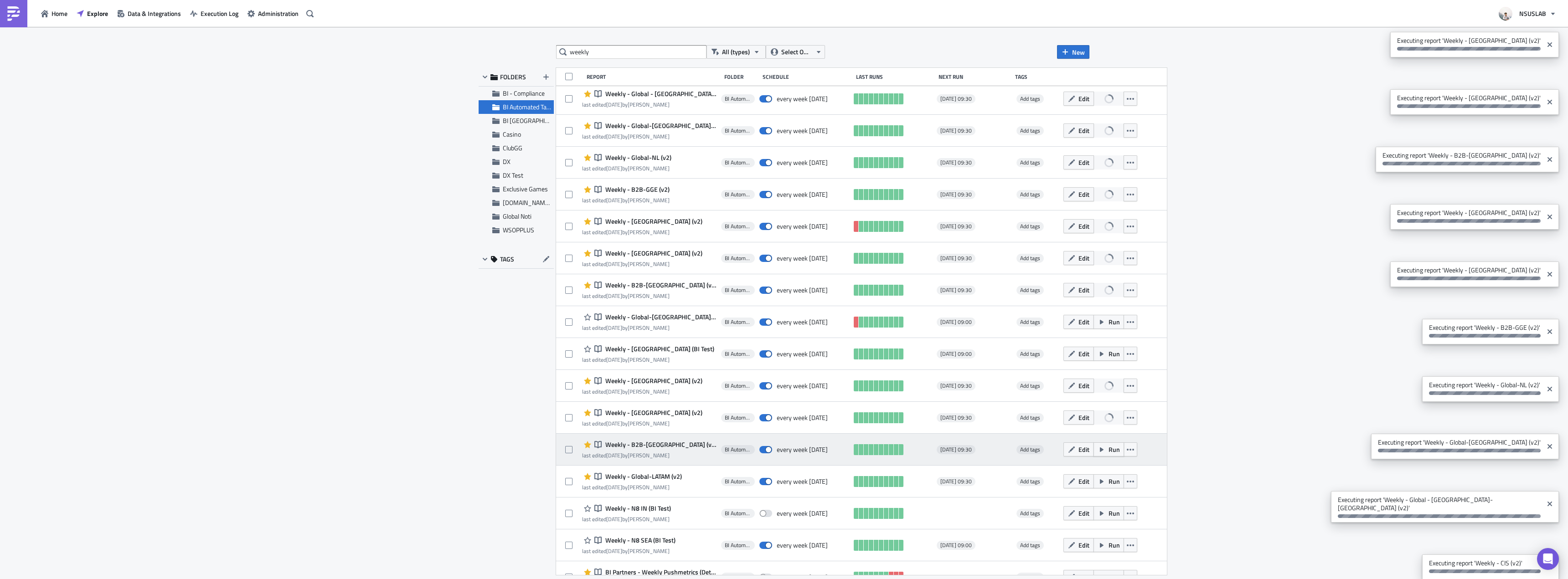
click at [1108, 451] on span "Run" at bounding box center [1114, 449] width 12 height 10
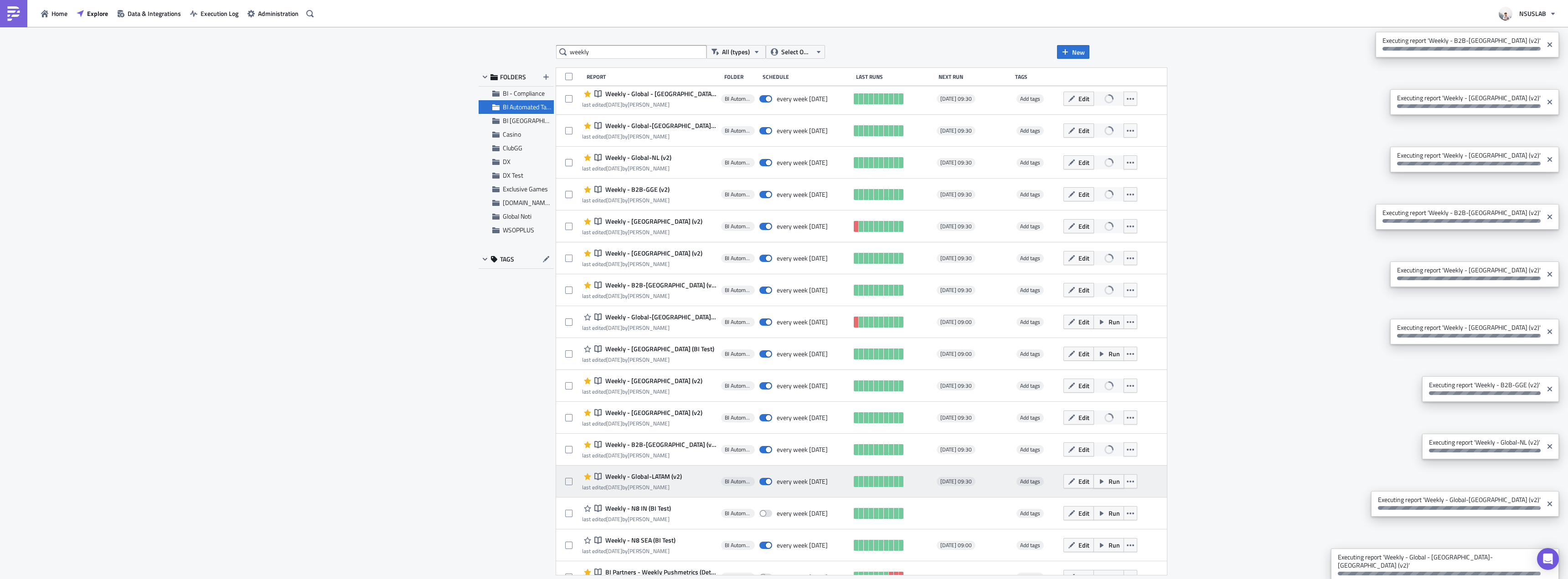
click at [1108, 480] on span "Run" at bounding box center [1114, 481] width 12 height 10
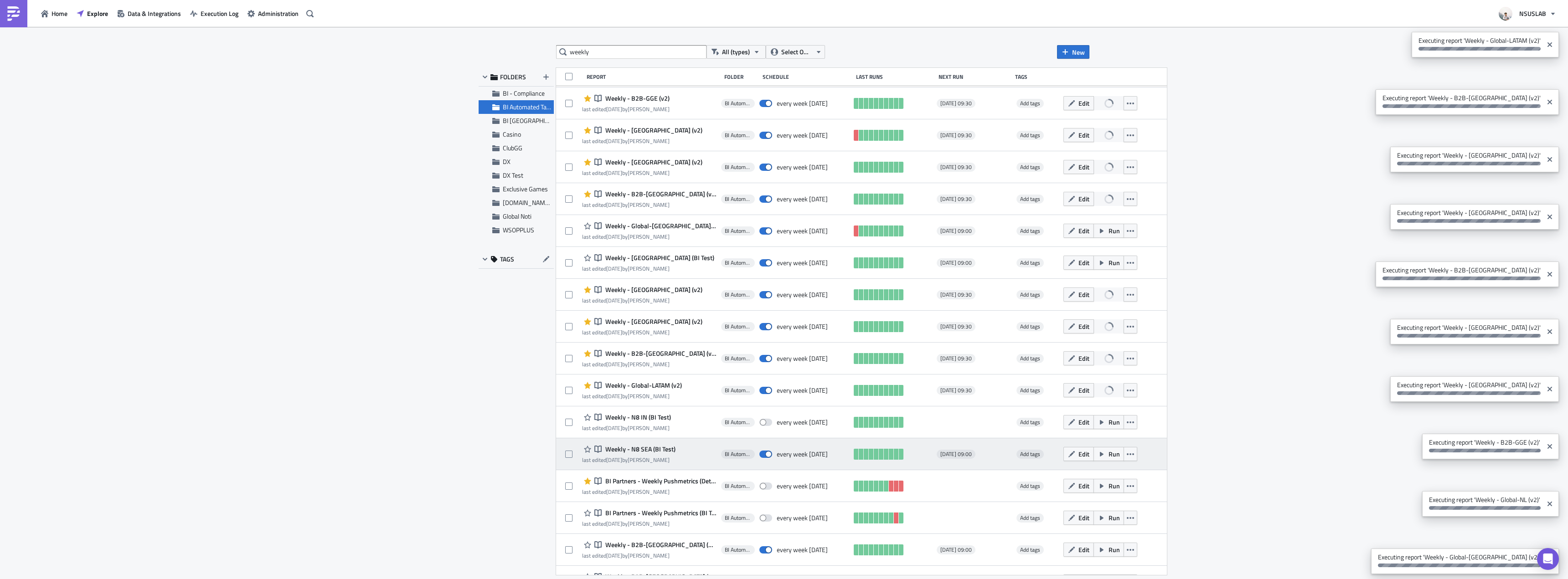
scroll to position [650, 0]
